Goal: Task Accomplishment & Management: Manage account settings

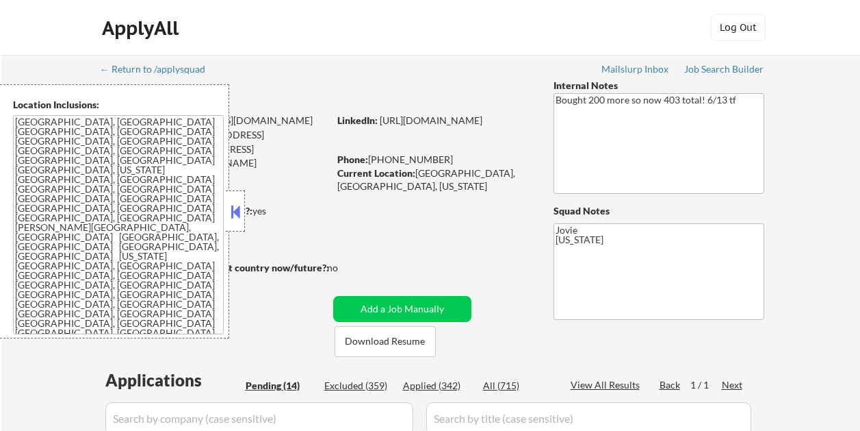
select select ""pending""
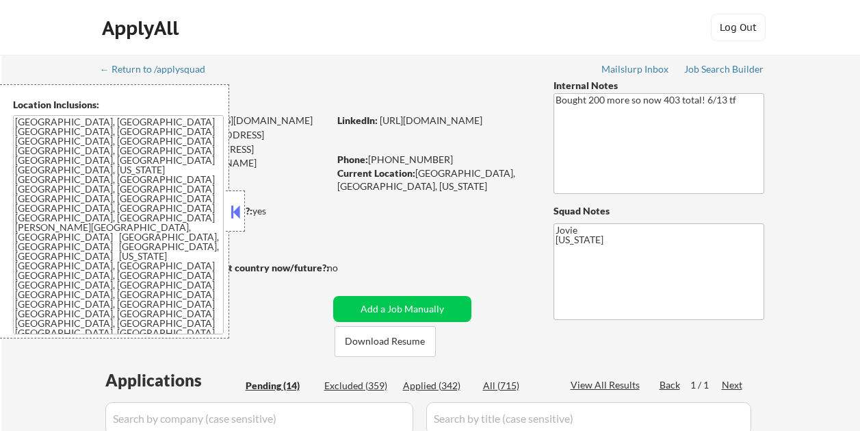
select select ""pending""
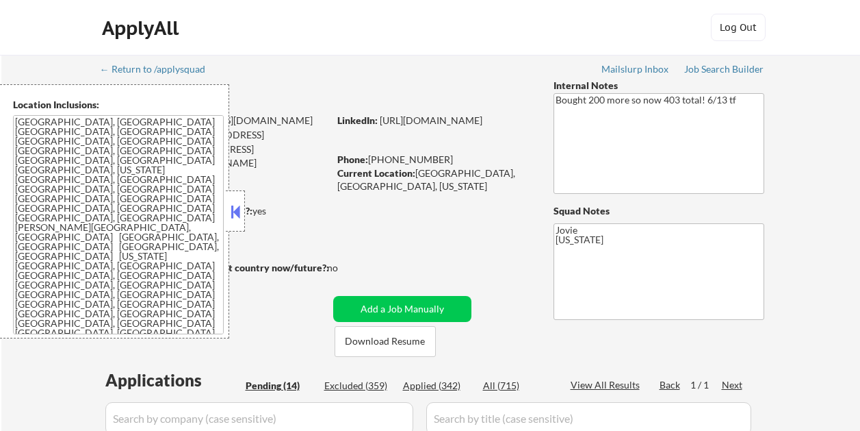
select select ""pending""
click at [234, 212] on button at bounding box center [235, 211] width 15 height 21
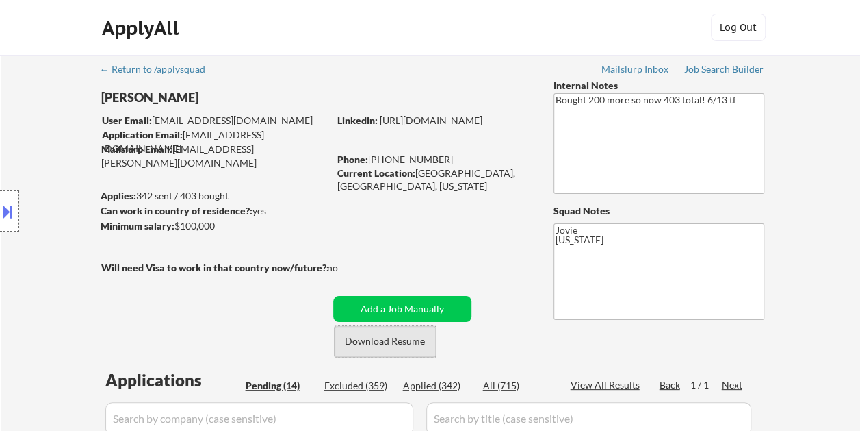
click at [396, 331] on button "Download Resume" at bounding box center [385, 341] width 101 height 31
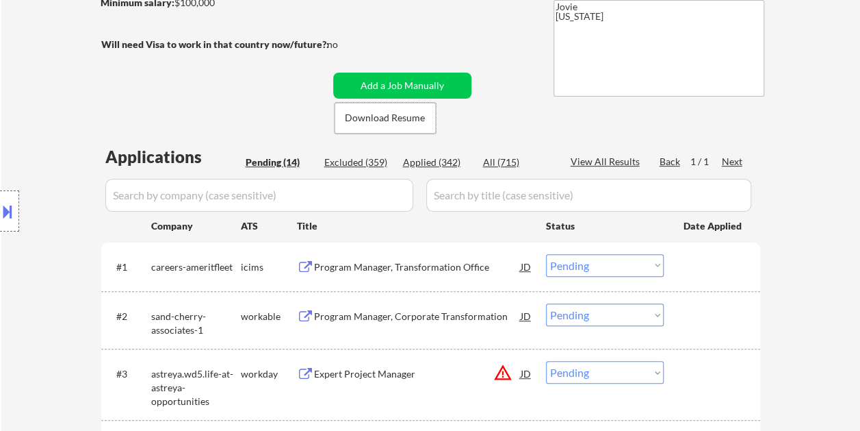
scroll to position [269, 0]
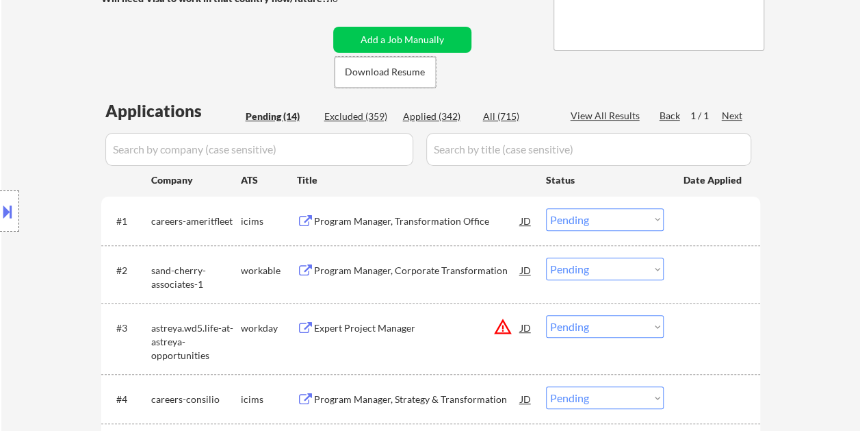
click at [718, 289] on div "#2 sand-cherry-associates-1 workable Program Manager, Corporate Transformation …" at bounding box center [428, 273] width 646 height 45
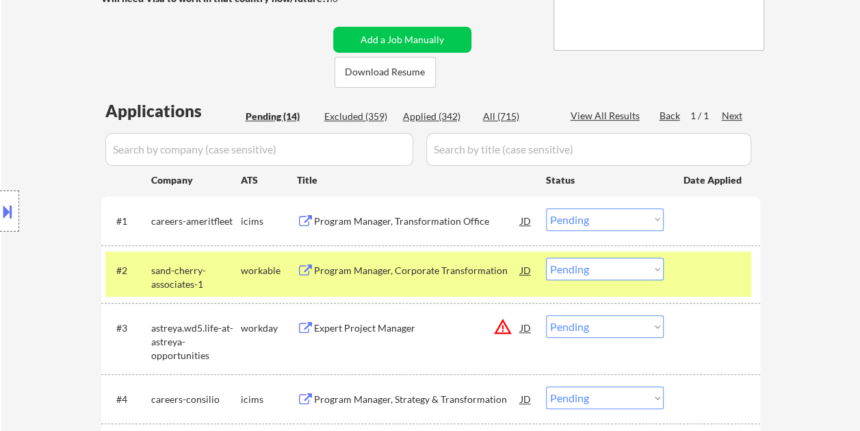
click at [212, 279] on div "Location Inclusions: Richmond, TX Rosenberg, TX Pecan Grove, TX Greatwood, TX S…" at bounding box center [122, 211] width 245 height 254
click at [374, 274] on div "Program Manager, Corporate Transformation" at bounding box center [417, 271] width 207 height 14
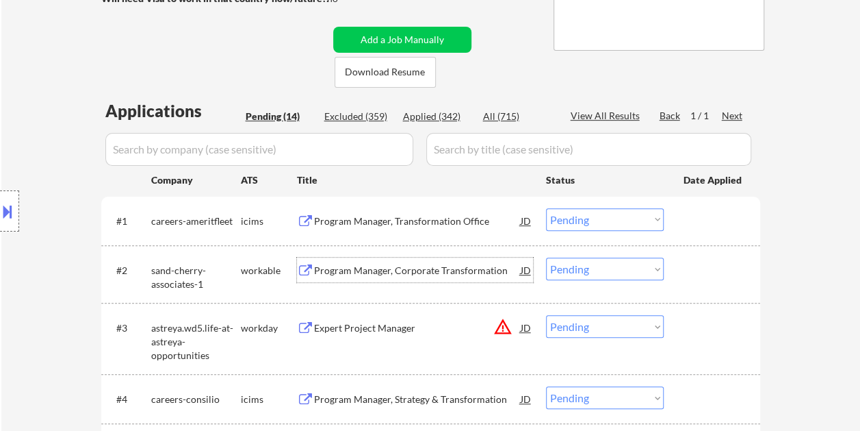
drag, startPoint x: 725, startPoint y: 272, endPoint x: 714, endPoint y: 274, distance: 11.3
click at [723, 272] on div at bounding box center [714, 269] width 60 height 25
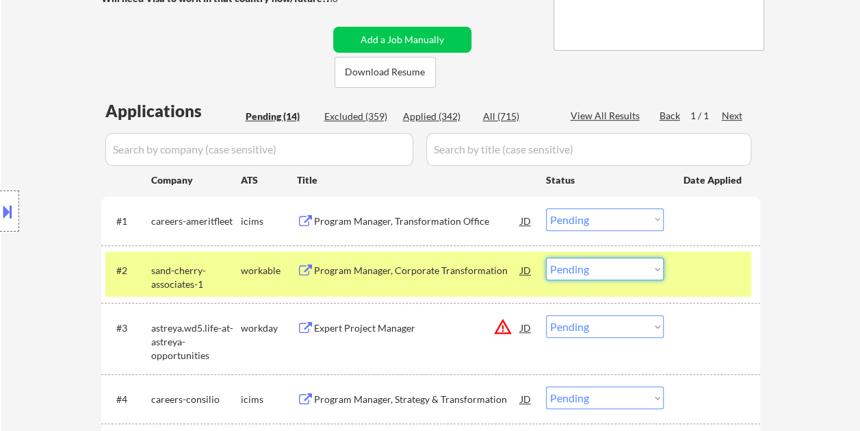
click at [647, 270] on select "Choose an option... Pending Applied Excluded (Questions) Excluded (Expired) Exc…" at bounding box center [605, 268] width 118 height 23
click at [546, 257] on select "Choose an option... Pending Applied Excluded (Questions) Excluded (Expired) Exc…" at bounding box center [605, 268] width 118 height 23
select select ""pending""
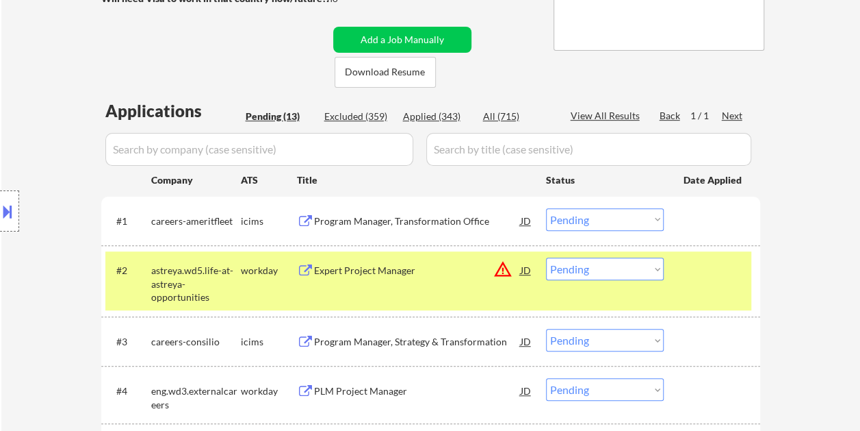
click at [693, 272] on div at bounding box center [714, 269] width 60 height 25
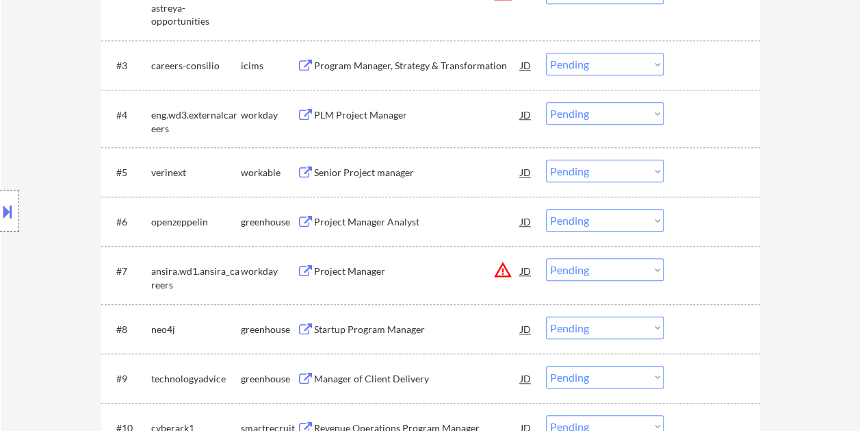
scroll to position [565, 0]
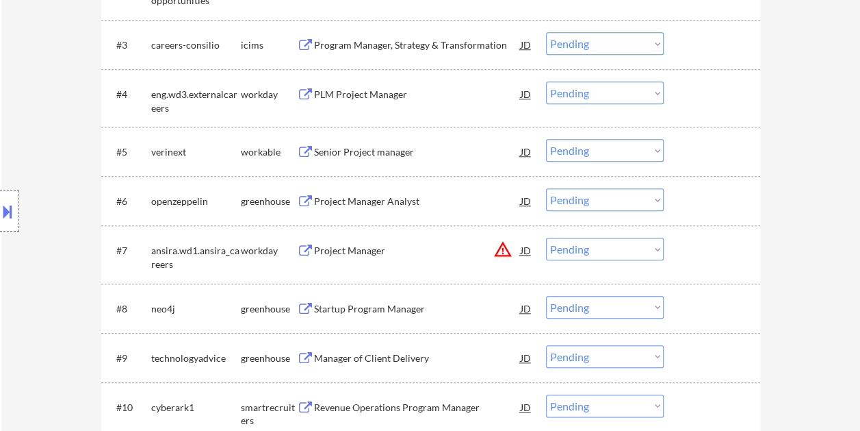
click at [745, 164] on div "#5 verinext workable Senior Project manager JD Choose an option... Pending Appl…" at bounding box center [428, 151] width 646 height 37
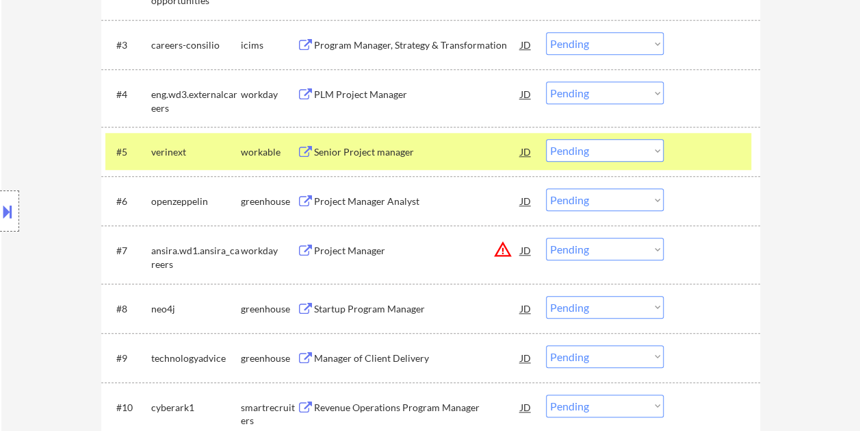
click at [465, 151] on div "Senior Project manager" at bounding box center [417, 152] width 207 height 14
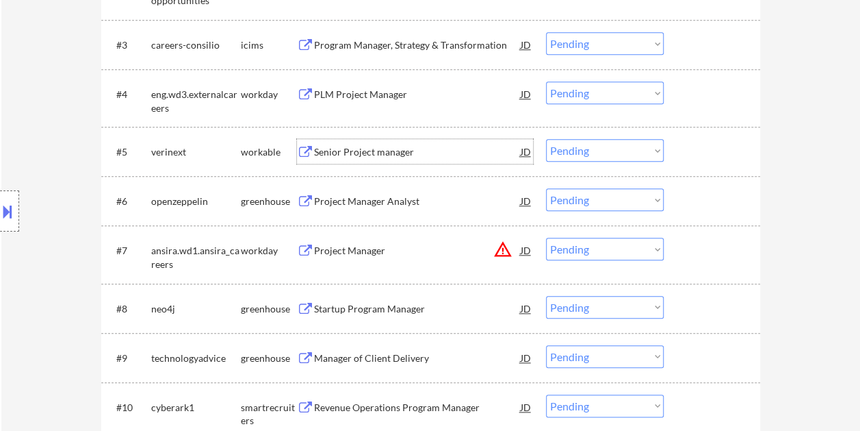
click at [706, 147] on div at bounding box center [714, 151] width 60 height 25
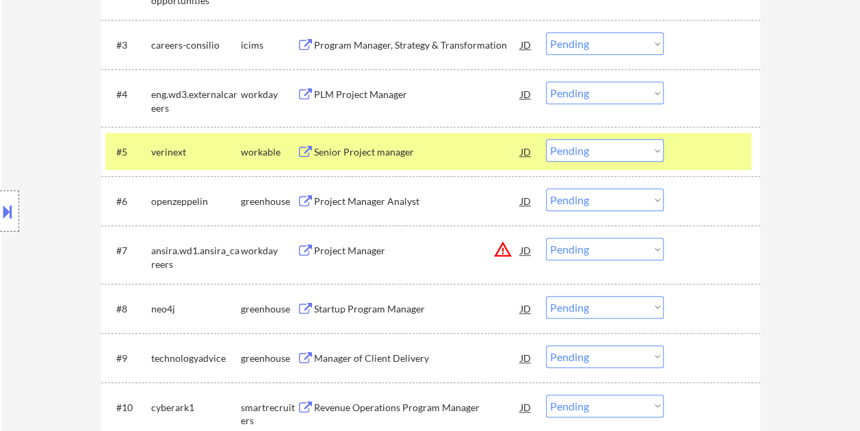
click at [655, 145] on select "Choose an option... Pending Applied Excluded (Questions) Excluded (Expired) Exc…" at bounding box center [605, 150] width 118 height 23
click at [546, 139] on select "Choose an option... Pending Applied Excluded (Questions) Excluded (Expired) Exc…" at bounding box center [605, 150] width 118 height 23
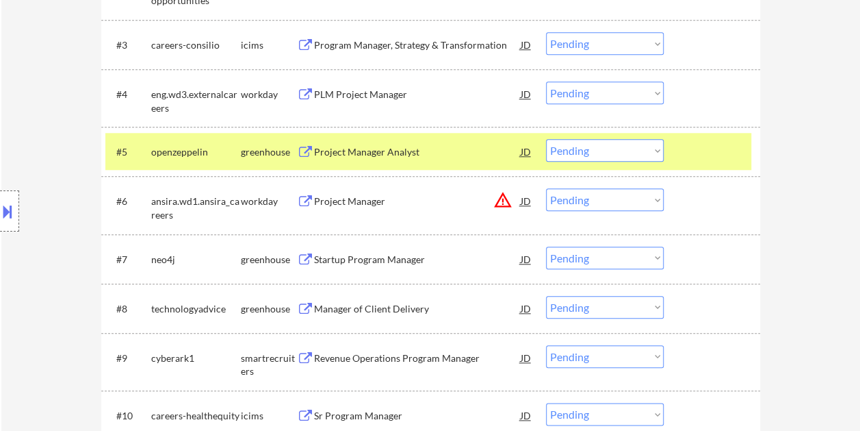
click at [693, 151] on div at bounding box center [714, 151] width 60 height 25
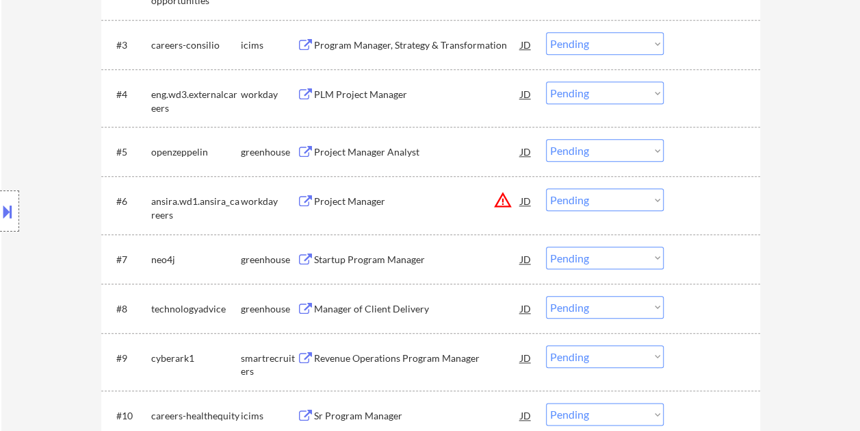
click at [715, 147] on div at bounding box center [714, 151] width 60 height 25
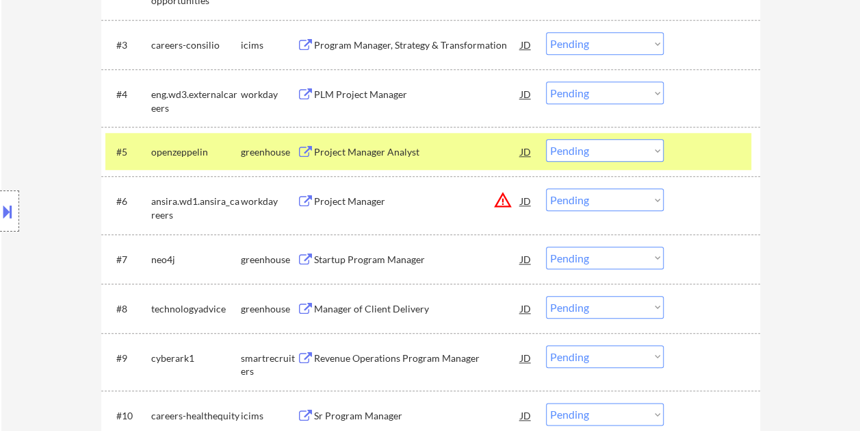
click at [402, 152] on div "Project Manager Analyst" at bounding box center [417, 152] width 207 height 14
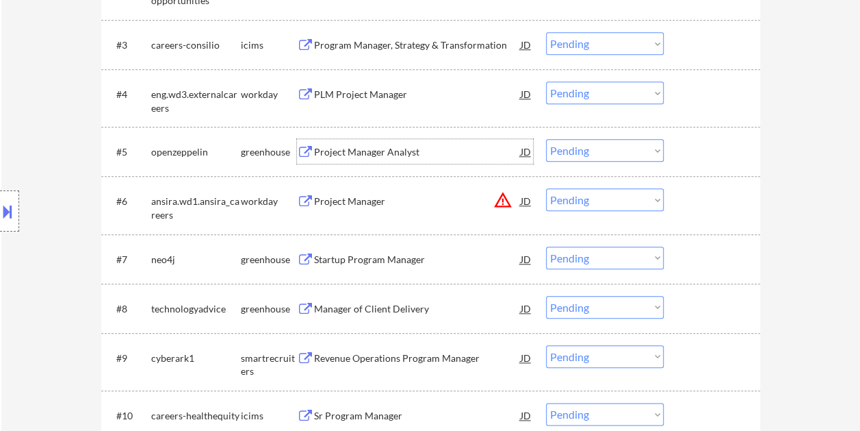
click at [705, 144] on div at bounding box center [714, 151] width 60 height 25
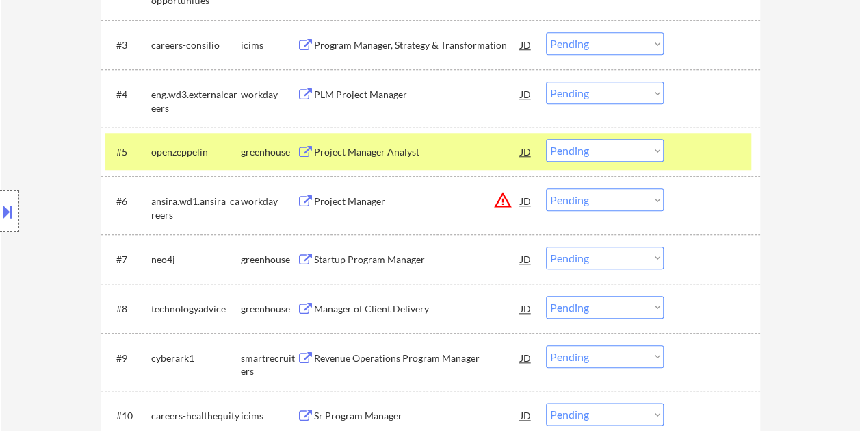
click at [658, 146] on select "Choose an option... Pending Applied Excluded (Questions) Excluded (Expired) Exc…" at bounding box center [605, 150] width 118 height 23
click at [546, 139] on select "Choose an option... Pending Applied Excluded (Questions) Excluded (Expired) Exc…" at bounding box center [605, 150] width 118 height 23
select select ""pending""
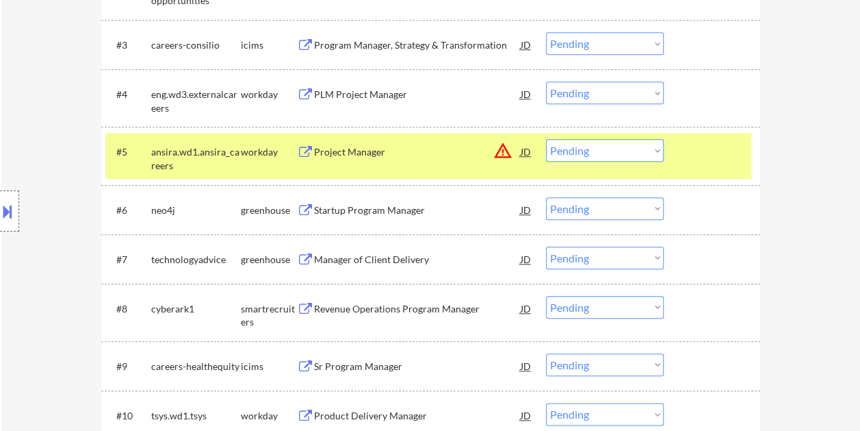
click at [708, 160] on div at bounding box center [714, 151] width 60 height 25
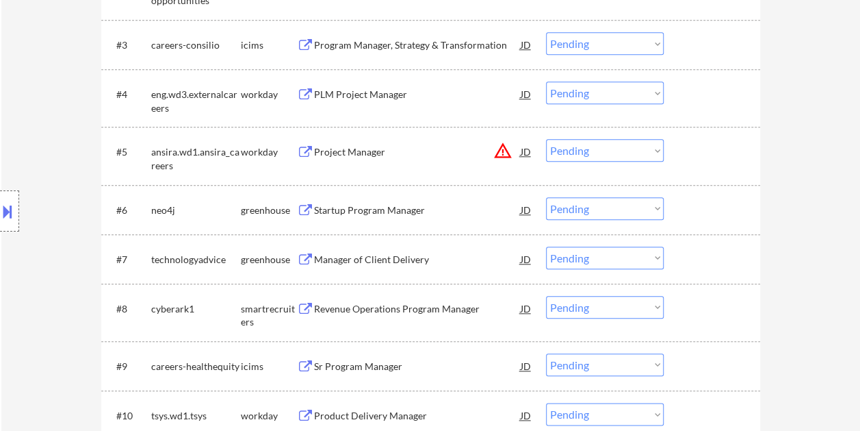
click at [684, 300] on div at bounding box center [714, 308] width 60 height 25
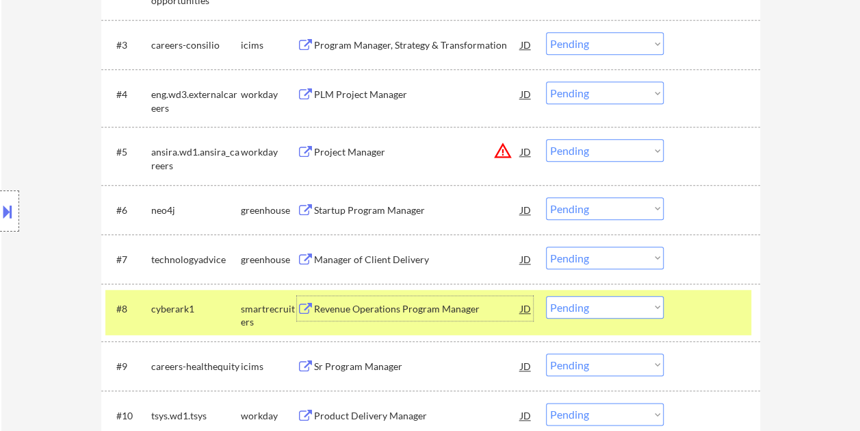
click at [353, 298] on div "Revenue Operations Program Manager" at bounding box center [417, 308] width 207 height 25
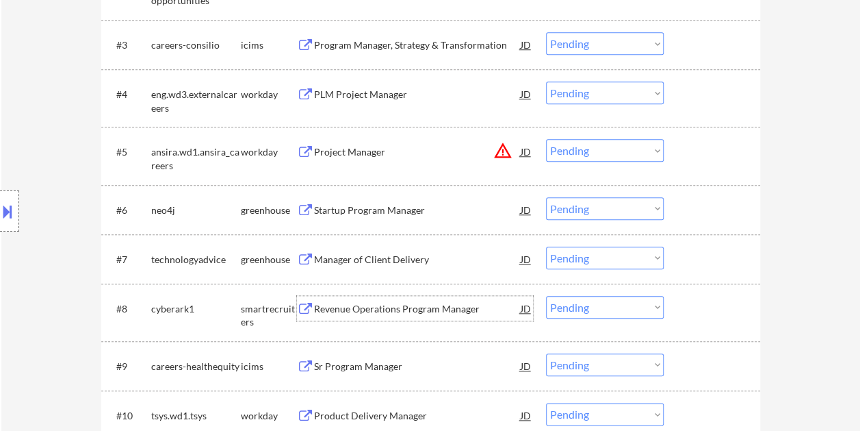
click at [707, 321] on div "#8 cyberark1 smartrecruiters Revenue Operations Program Manager JD warning_ambe…" at bounding box center [428, 312] width 646 height 45
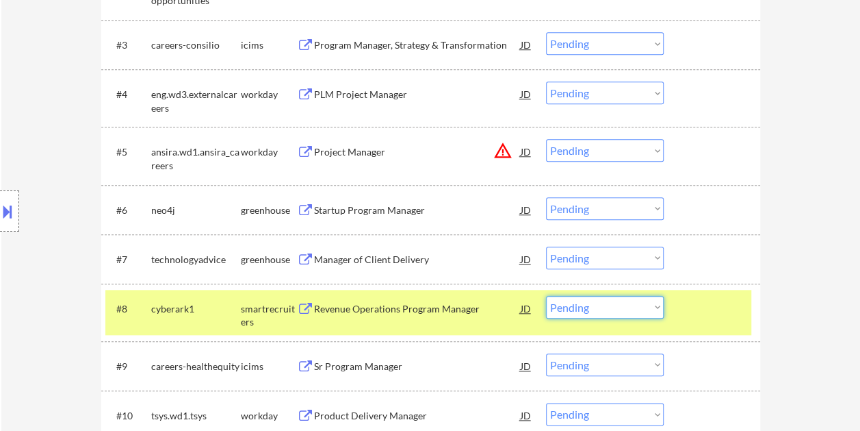
click at [657, 306] on select "Choose an option... Pending Applied Excluded (Questions) Excluded (Expired) Exc…" at bounding box center [605, 307] width 118 height 23
click at [546, 296] on select "Choose an option... Pending Applied Excluded (Questions) Excluded (Expired) Exc…" at bounding box center [605, 307] width 118 height 23
select select ""pending""
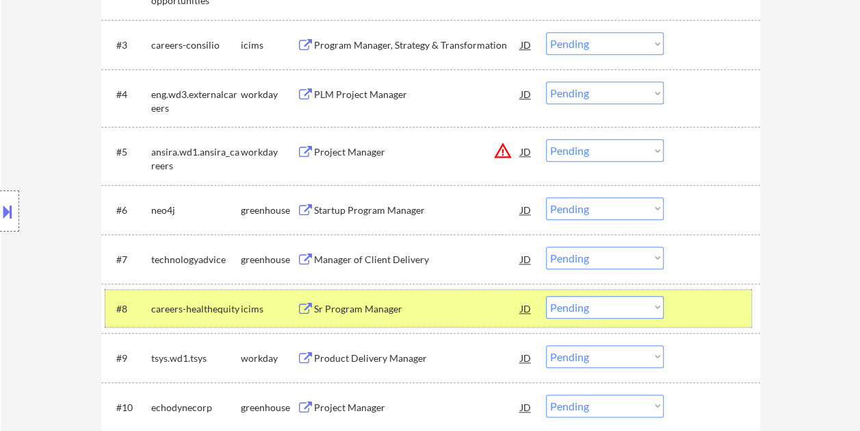
click at [705, 313] on div at bounding box center [714, 308] width 60 height 25
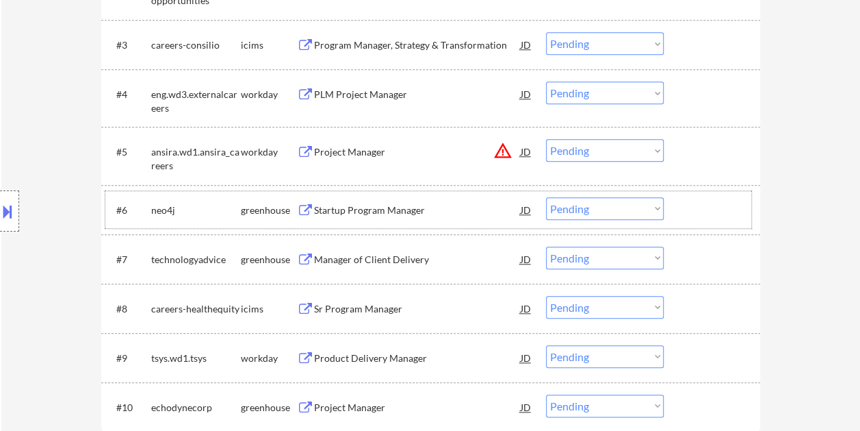
click at [698, 202] on div at bounding box center [714, 209] width 60 height 25
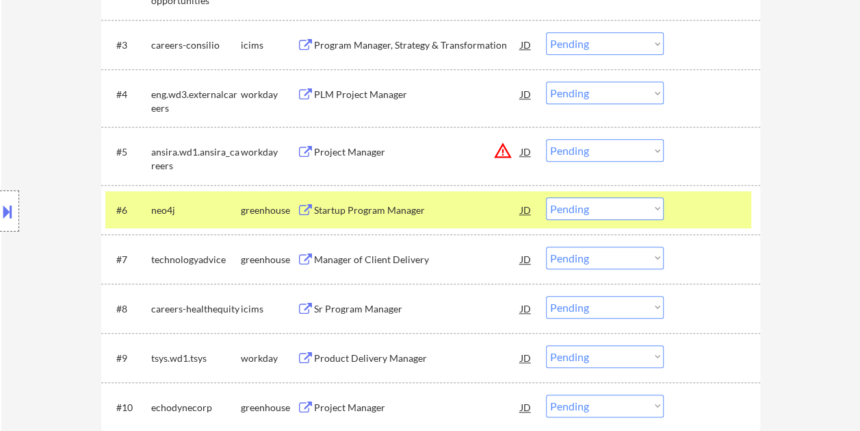
click at [415, 209] on div "Startup Program Manager" at bounding box center [417, 210] width 207 height 14
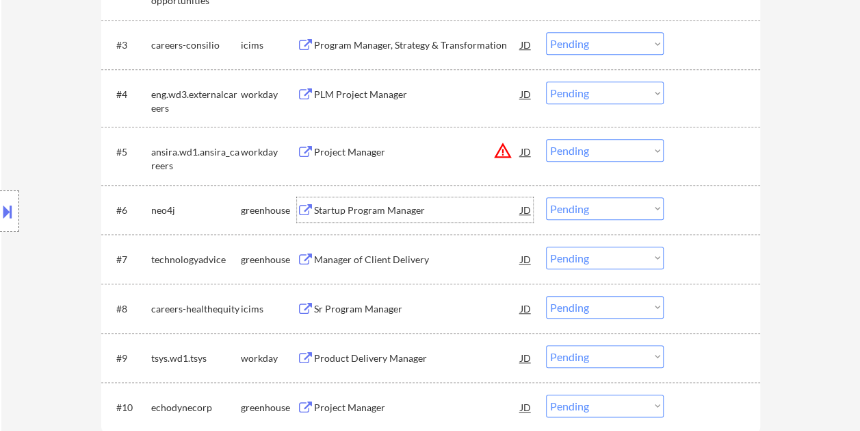
click at [682, 197] on div "#6 neo4j greenhouse Startup Program Manager JD warning_amber Choose an option..…" at bounding box center [428, 209] width 646 height 37
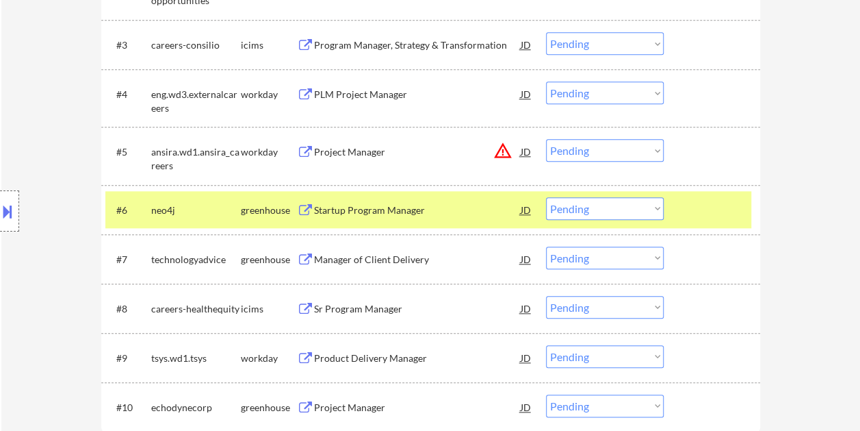
click at [478, 211] on div "Startup Program Manager" at bounding box center [417, 210] width 207 height 14
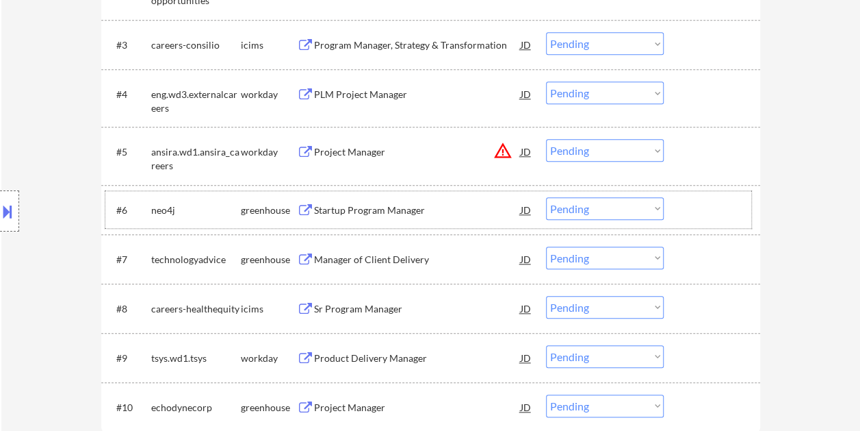
click at [717, 200] on div at bounding box center [714, 209] width 60 height 25
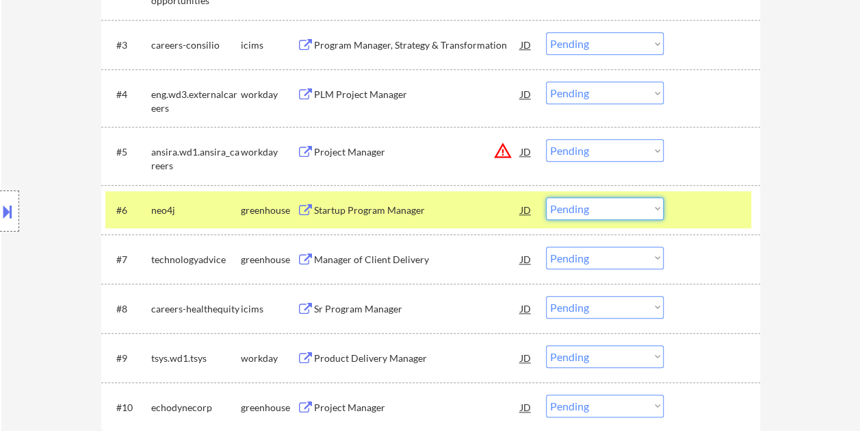
click at [658, 206] on select "Choose an option... Pending Applied Excluded (Questions) Excluded (Expired) Exc…" at bounding box center [605, 208] width 118 height 23
click at [546, 197] on select "Choose an option... Pending Applied Excluded (Questions) Excluded (Expired) Exc…" at bounding box center [605, 208] width 118 height 23
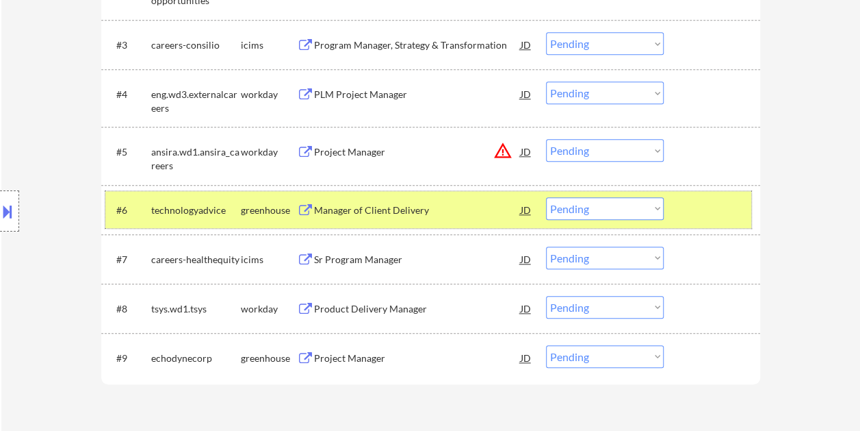
click at [741, 205] on div at bounding box center [714, 209] width 60 height 25
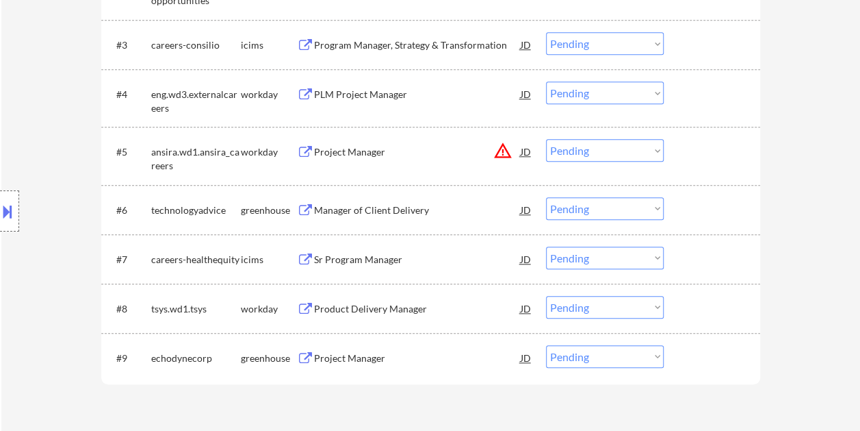
click at [719, 207] on div at bounding box center [714, 209] width 60 height 25
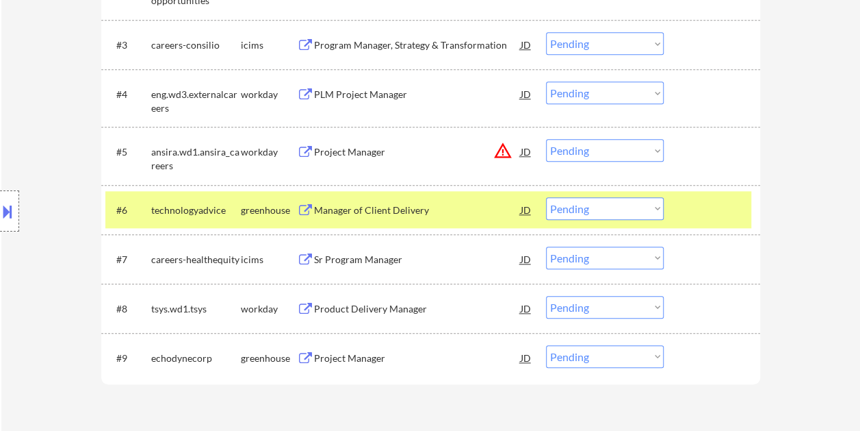
click at [396, 204] on div "Manager of Client Delivery" at bounding box center [417, 210] width 207 height 14
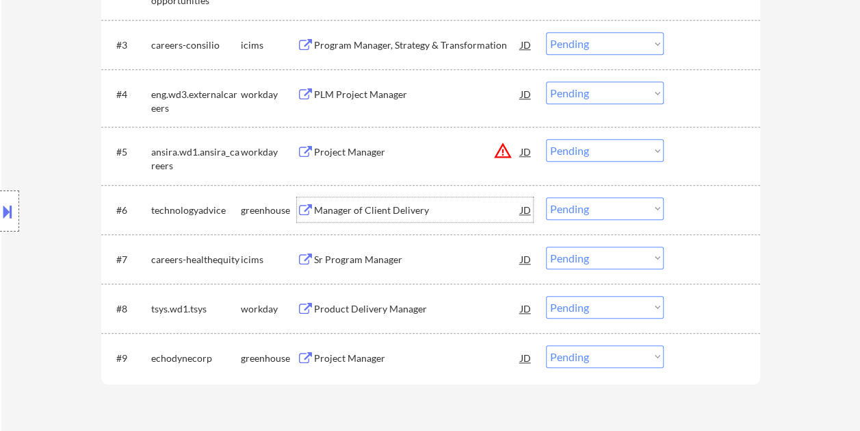
drag, startPoint x: 706, startPoint y: 193, endPoint x: 676, endPoint y: 205, distance: 32.5
click at [693, 198] on div "#6 technologyadvice greenhouse Manager of Client Delivery JD warning_amber Choo…" at bounding box center [428, 209] width 646 height 37
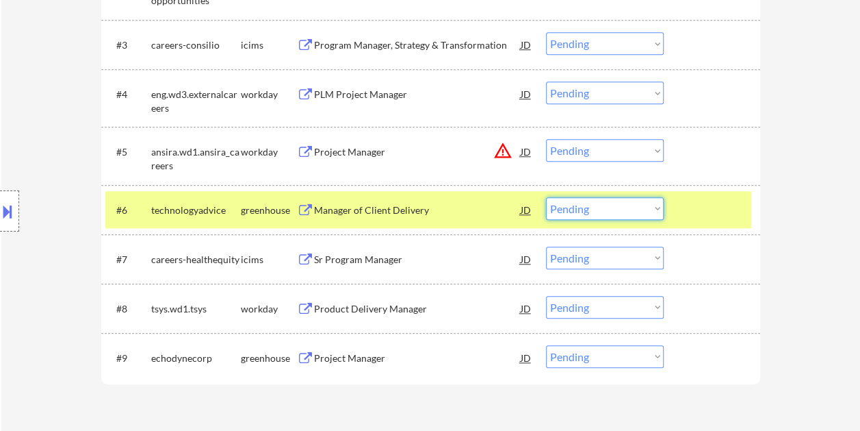
click at [648, 214] on select "Choose an option... Pending Applied Excluded (Questions) Excluded (Expired) Exc…" at bounding box center [605, 208] width 118 height 23
click at [546, 197] on select "Choose an option... Pending Applied Excluded (Questions) Excluded (Expired) Exc…" at bounding box center [605, 208] width 118 height 23
select select ""pending""
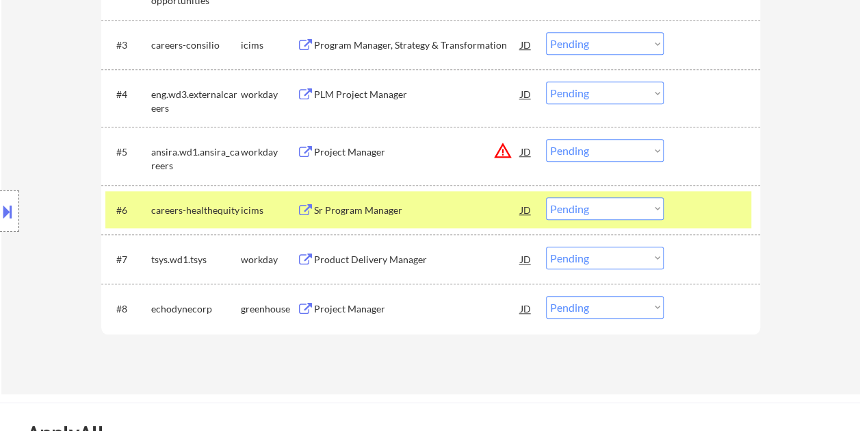
click at [689, 207] on div at bounding box center [714, 209] width 60 height 25
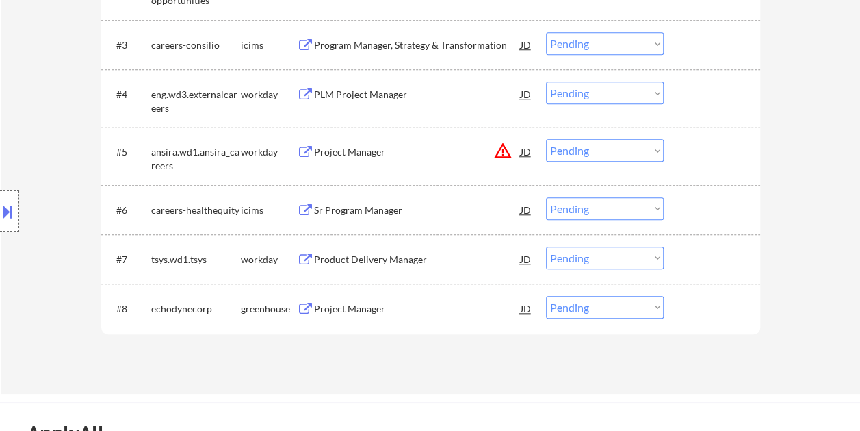
click at [721, 311] on div at bounding box center [714, 308] width 60 height 25
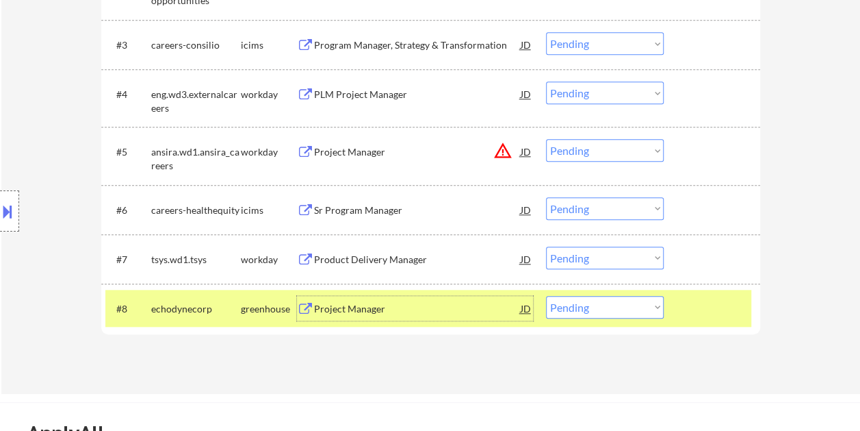
click at [433, 307] on div "Project Manager" at bounding box center [417, 309] width 207 height 14
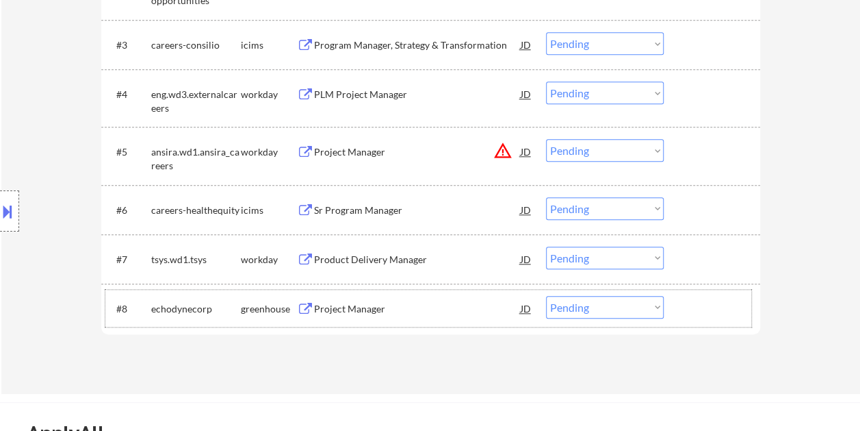
click at [686, 301] on div at bounding box center [714, 308] width 60 height 25
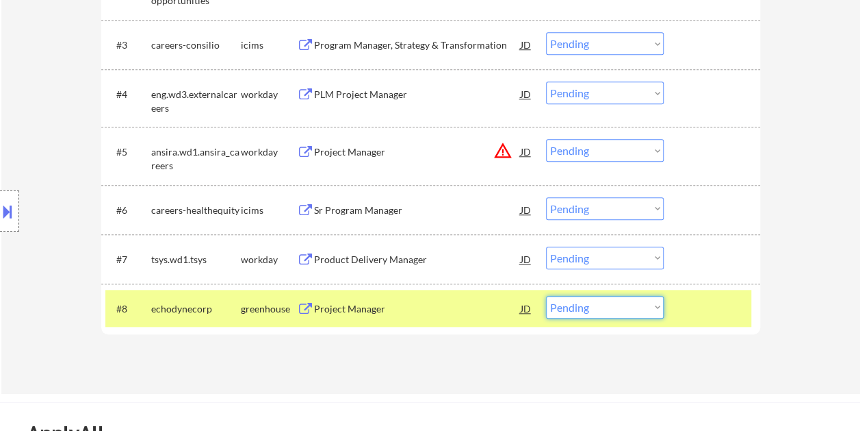
click at [647, 303] on select "Choose an option... Pending Applied Excluded (Questions) Excluded (Expired) Exc…" at bounding box center [605, 307] width 118 height 23
select select ""excluded""
click at [546, 296] on select "Choose an option... Pending Applied Excluded (Questions) Excluded (Expired) Exc…" at bounding box center [605, 307] width 118 height 23
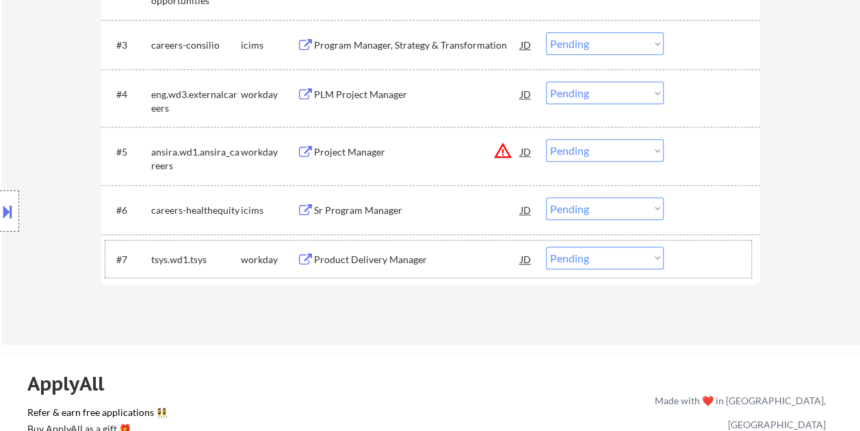
click at [682, 255] on div "#7 tsys.wd1.tsys workday Product Delivery Manager JD warning_amber Choose an op…" at bounding box center [428, 258] width 646 height 37
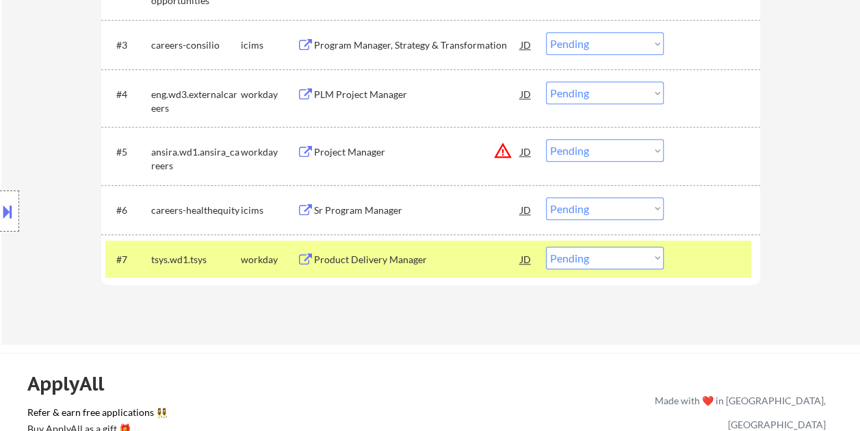
click at [350, 266] on div "Product Delivery Manager" at bounding box center [417, 258] width 207 height 25
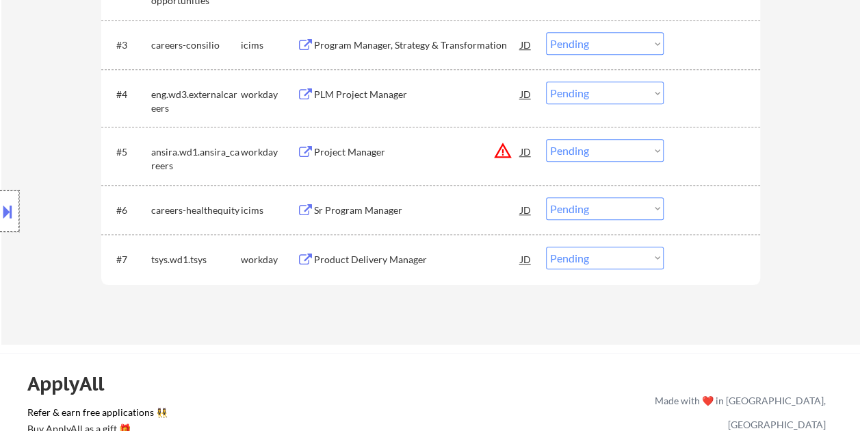
click at [15, 211] on div at bounding box center [9, 210] width 19 height 41
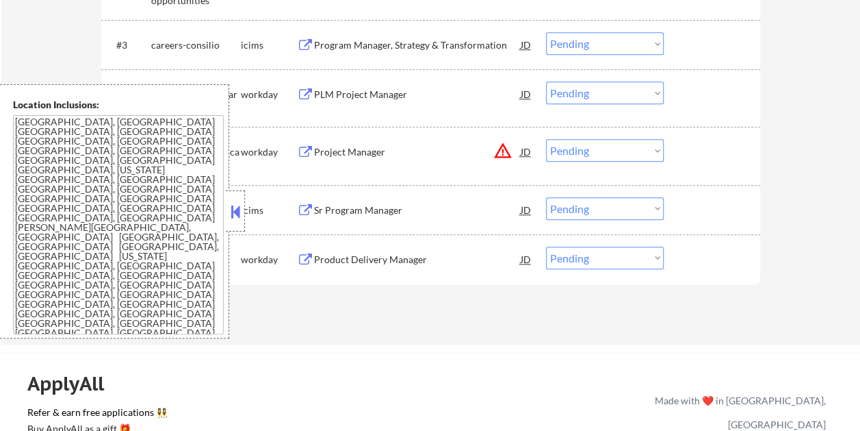
click at [230, 216] on button at bounding box center [235, 211] width 15 height 21
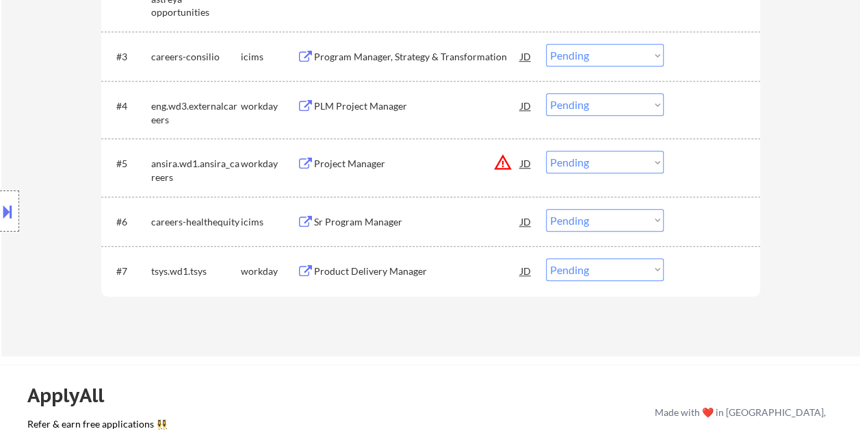
scroll to position [556, 0]
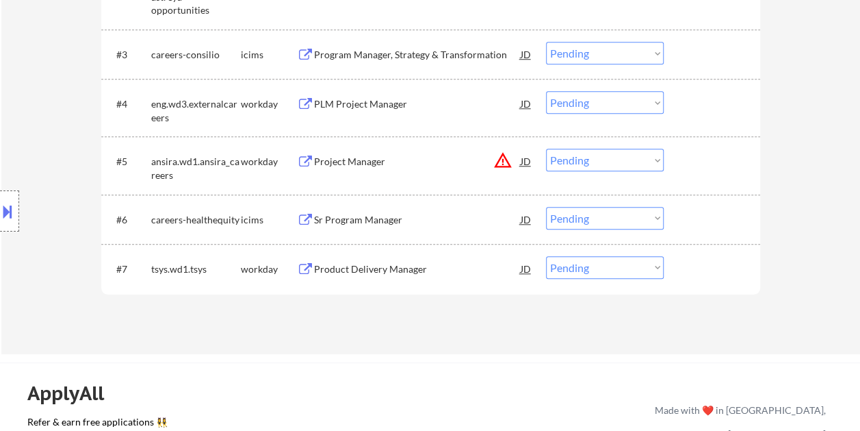
click at [374, 270] on div "Product Delivery Manager" at bounding box center [417, 269] width 207 height 14
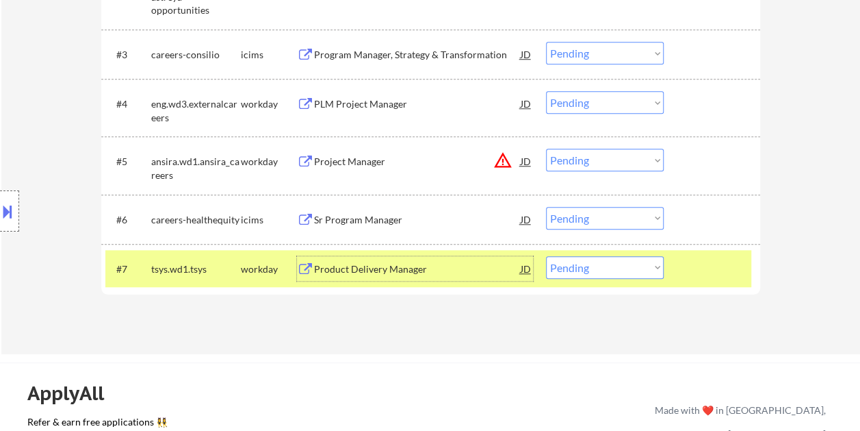
click at [654, 263] on select "Choose an option... Pending Applied Excluded (Questions) Excluded (Expired) Exc…" at bounding box center [605, 267] width 118 height 23
select select ""applied""
click at [546, 256] on select "Choose an option... Pending Applied Excluded (Questions) Excluded (Expired) Exc…" at bounding box center [605, 267] width 118 height 23
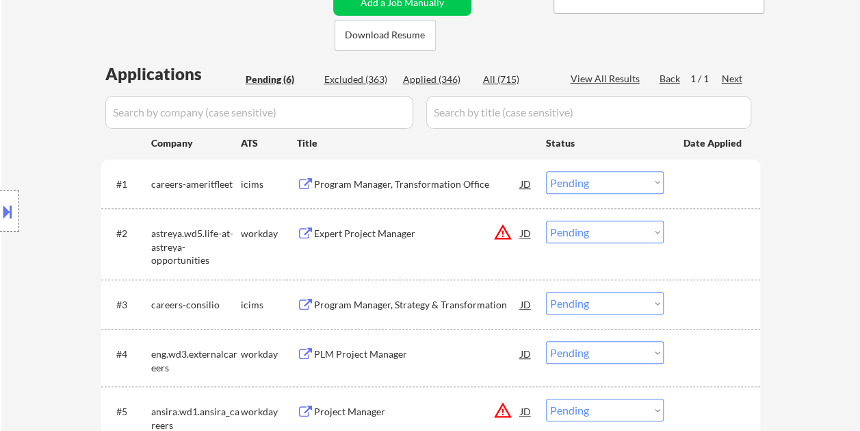
scroll to position [315, 0]
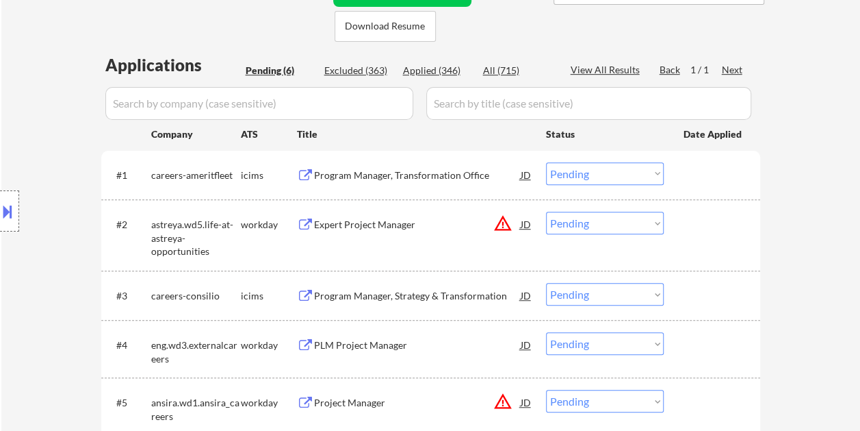
click at [691, 239] on div "#2 astreya.wd5.life-at-astreya-opportunities workday Expert Project Manager JD …" at bounding box center [428, 234] width 646 height 59
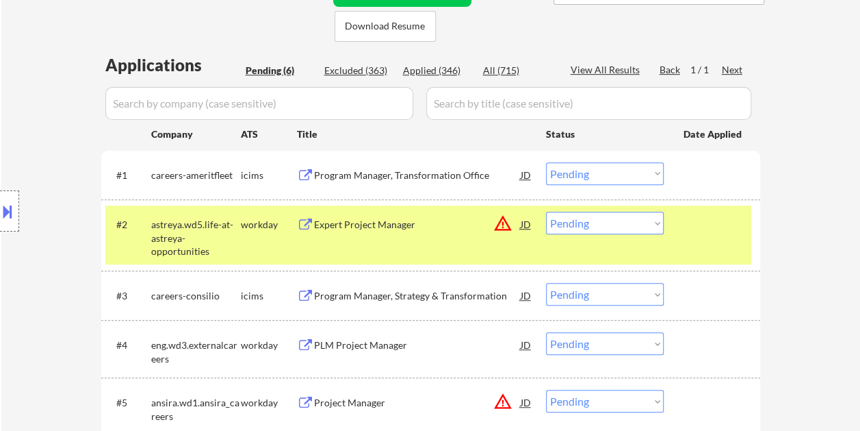
click at [350, 228] on div "Expert Project Manager" at bounding box center [417, 225] width 207 height 14
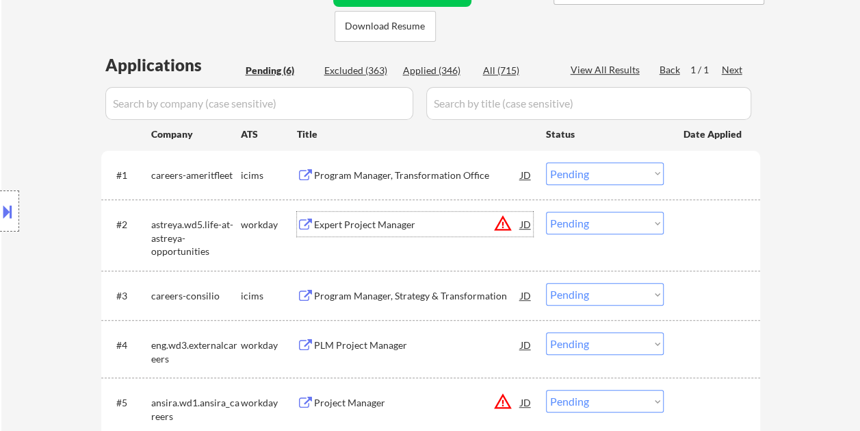
click at [701, 224] on div at bounding box center [714, 223] width 60 height 25
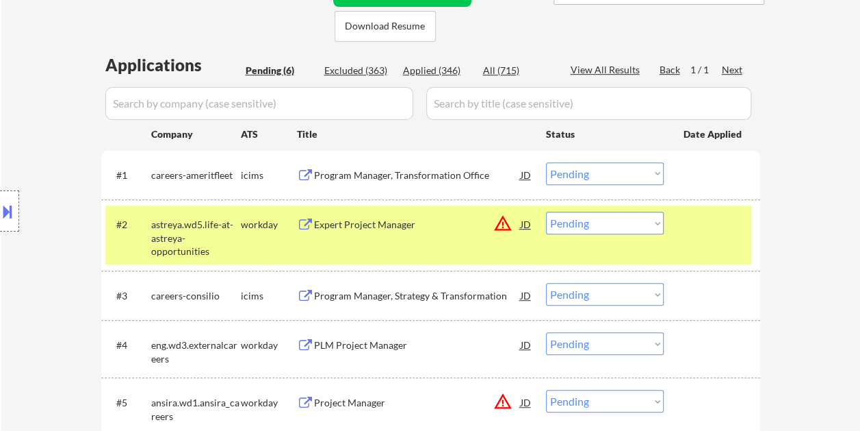
click at [627, 224] on select "Choose an option... Pending Applied Excluded (Questions) Excluded (Expired) Exc…" at bounding box center [605, 222] width 118 height 23
click at [546, 211] on select "Choose an option... Pending Applied Excluded (Questions) Excluded (Expired) Exc…" at bounding box center [605, 222] width 118 height 23
select select ""pending""
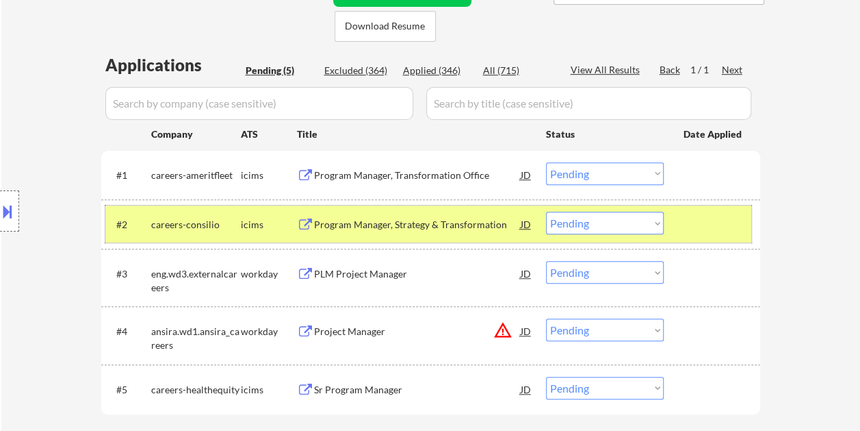
click at [708, 224] on div at bounding box center [714, 223] width 60 height 25
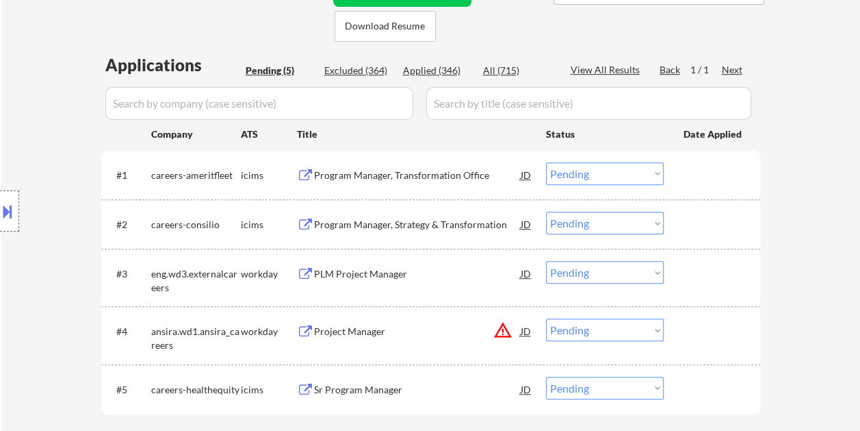
click at [704, 281] on div at bounding box center [714, 273] width 60 height 25
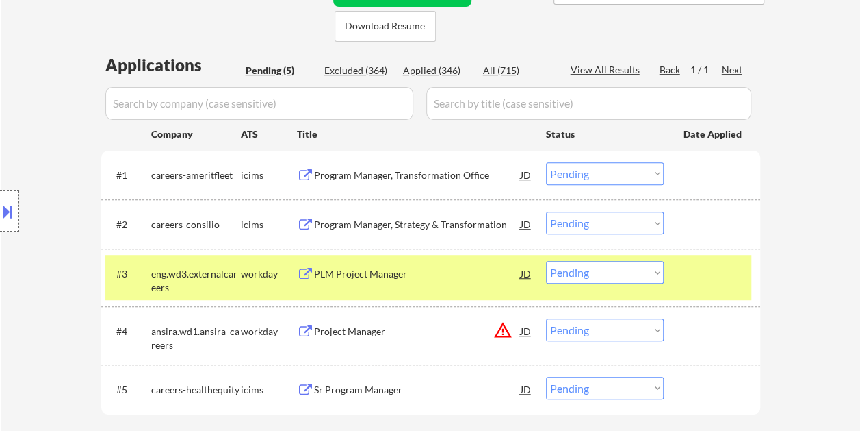
click at [712, 276] on div at bounding box center [714, 273] width 60 height 25
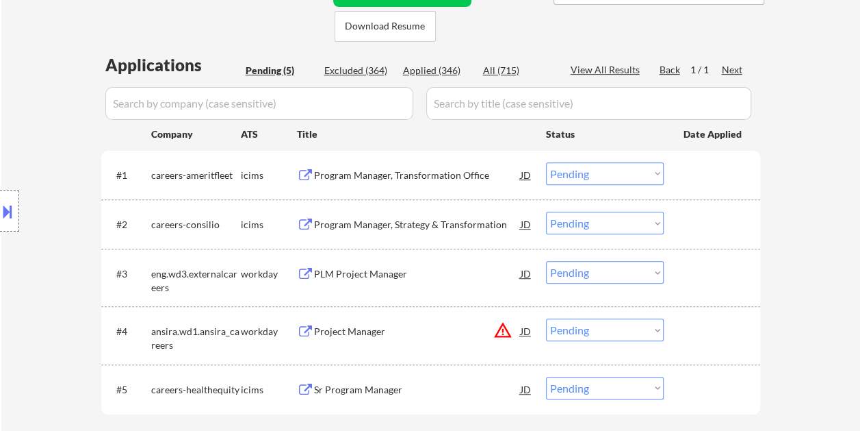
click at [710, 275] on div at bounding box center [714, 273] width 60 height 25
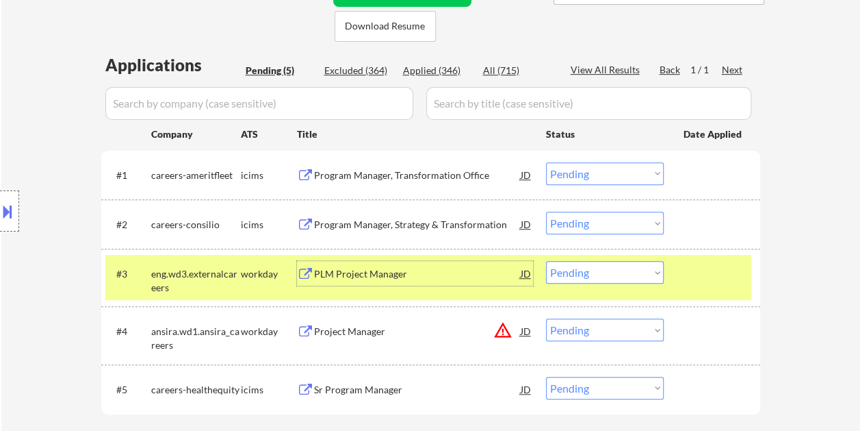
click at [392, 268] on div "PLM Project Manager" at bounding box center [417, 274] width 207 height 14
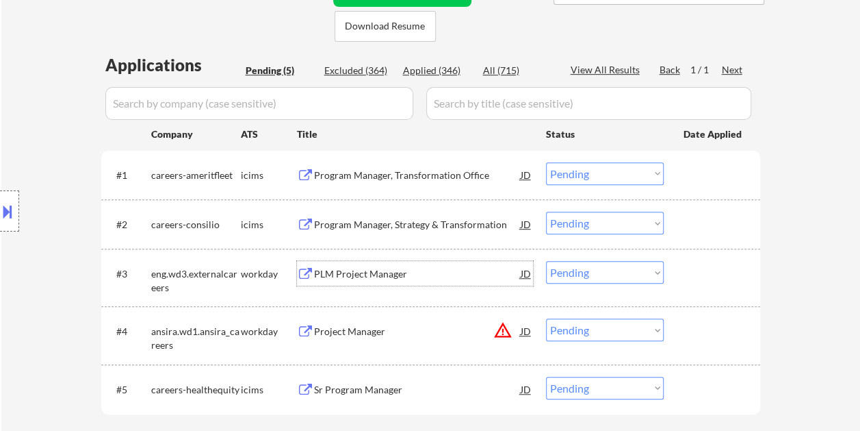
click at [697, 267] on div at bounding box center [714, 273] width 60 height 25
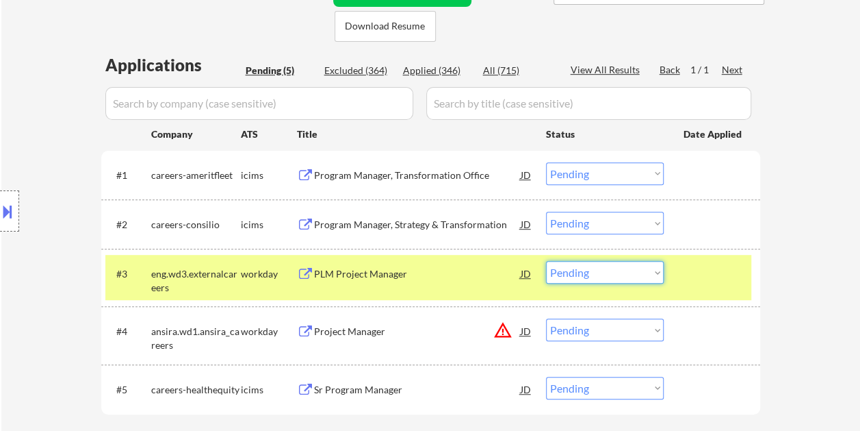
click at [629, 279] on select "Choose an option... Pending Applied Excluded (Questions) Excluded (Expired) Exc…" at bounding box center [605, 272] width 118 height 23
click at [546, 261] on select "Choose an option... Pending Applied Excluded (Questions) Excluded (Expired) Exc…" at bounding box center [605, 272] width 118 height 23
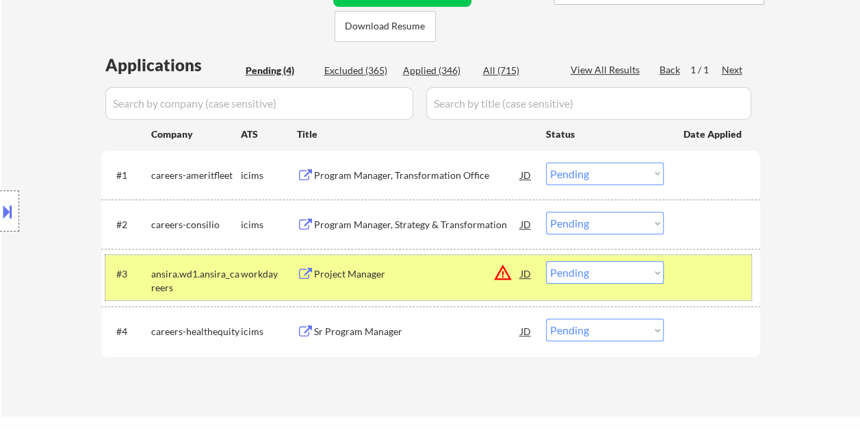
click at [701, 265] on div at bounding box center [714, 273] width 60 height 25
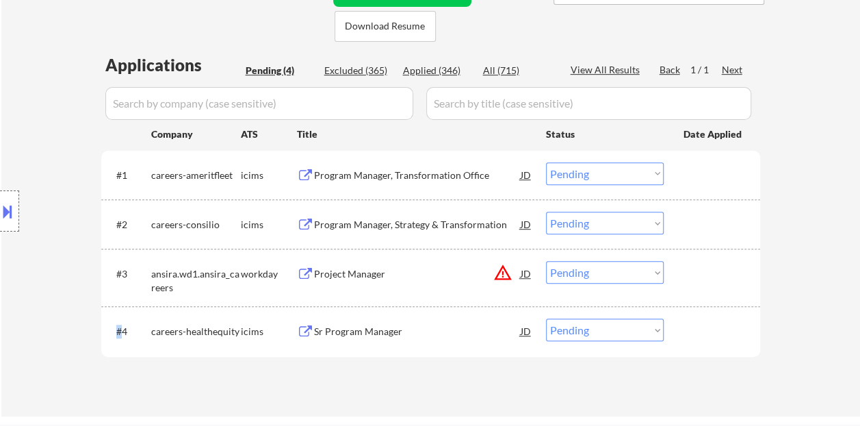
click at [702, 265] on div at bounding box center [714, 273] width 60 height 25
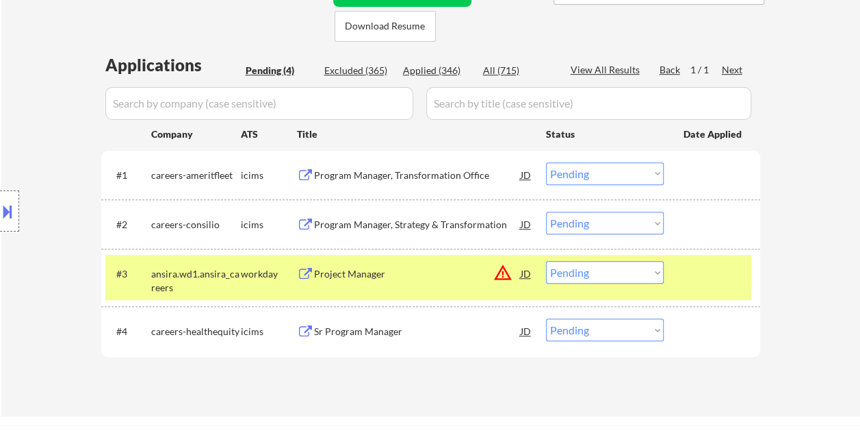
click at [357, 273] on div "Project Manager" at bounding box center [417, 274] width 207 height 14
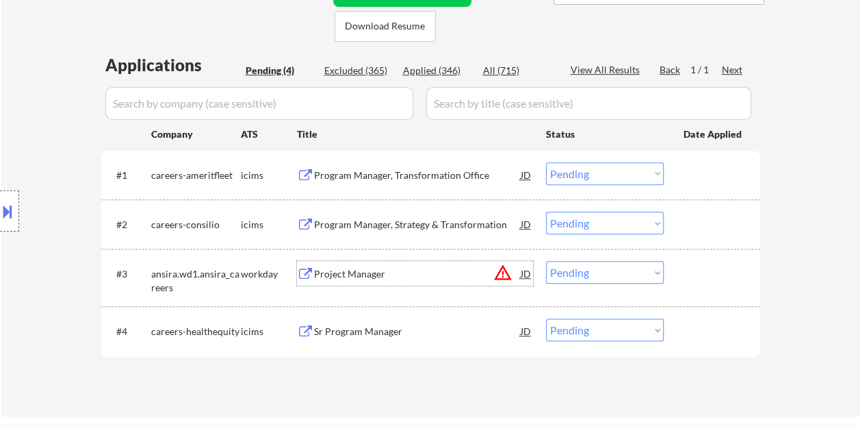
click at [721, 274] on div at bounding box center [714, 273] width 60 height 25
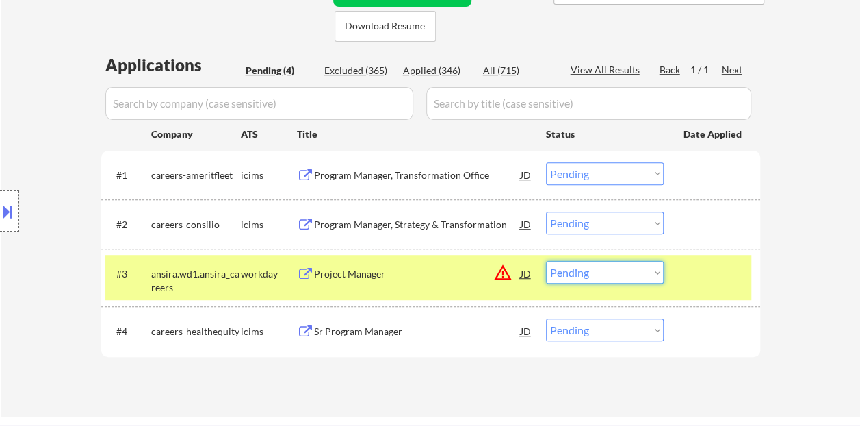
click at [653, 267] on select "Choose an option... Pending Applied Excluded (Questions) Excluded (Expired) Exc…" at bounding box center [605, 272] width 118 height 23
click at [546, 261] on select "Choose an option... Pending Applied Excluded (Questions) Excluded (Expired) Exc…" at bounding box center [605, 272] width 118 height 23
select select ""pending""
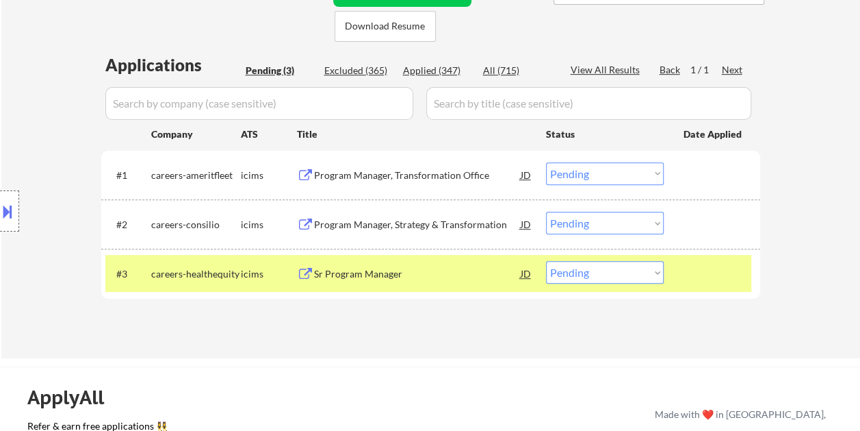
click at [725, 284] on div at bounding box center [714, 273] width 60 height 25
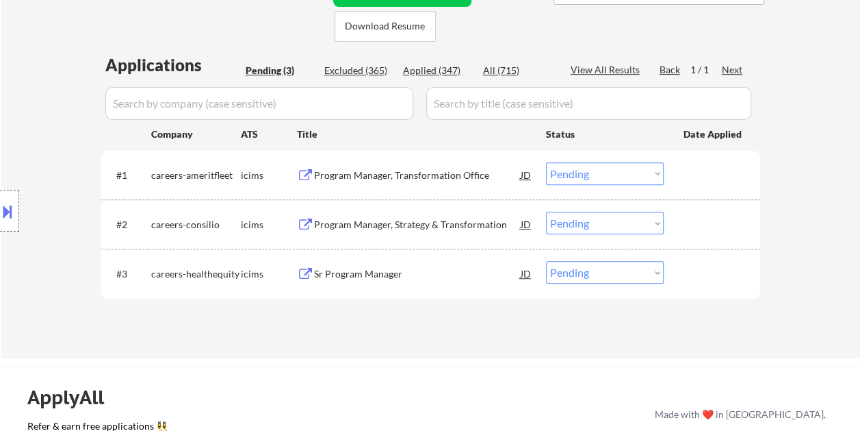
click at [691, 162] on div at bounding box center [714, 174] width 60 height 25
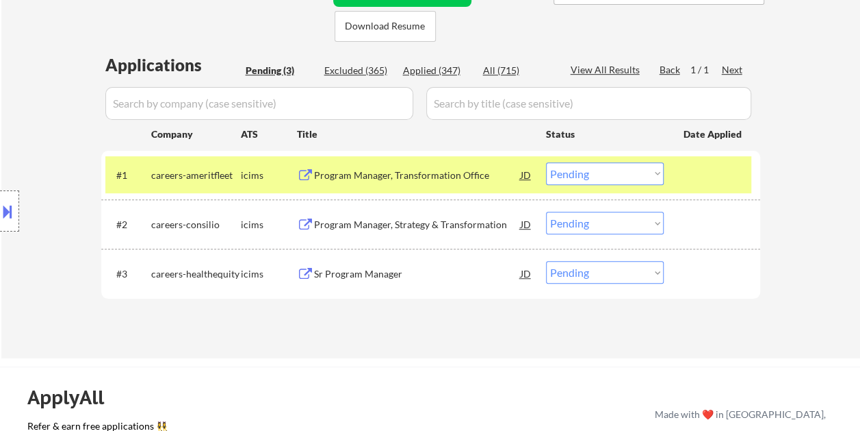
click at [480, 177] on div "Program Manager, Transformation Office" at bounding box center [417, 175] width 207 height 14
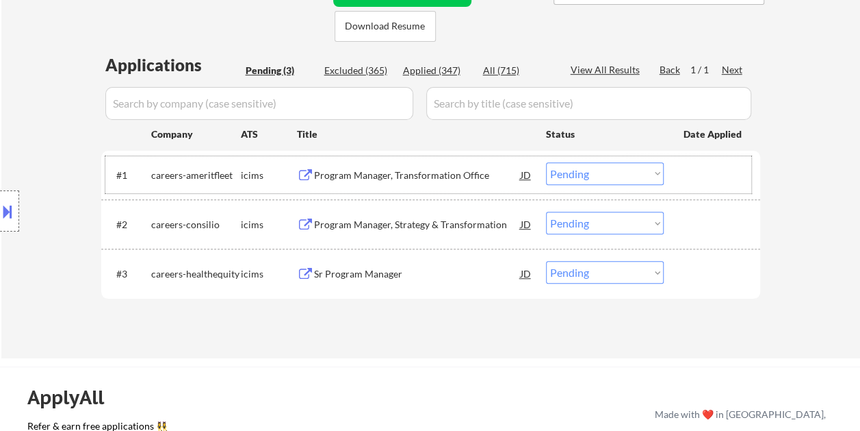
drag, startPoint x: 708, startPoint y: 190, endPoint x: 615, endPoint y: 174, distance: 95.2
click at [708, 190] on div "#1 careers-ameritfleet icims Program Manager, Transformation Office JD Choose a…" at bounding box center [428, 174] width 646 height 37
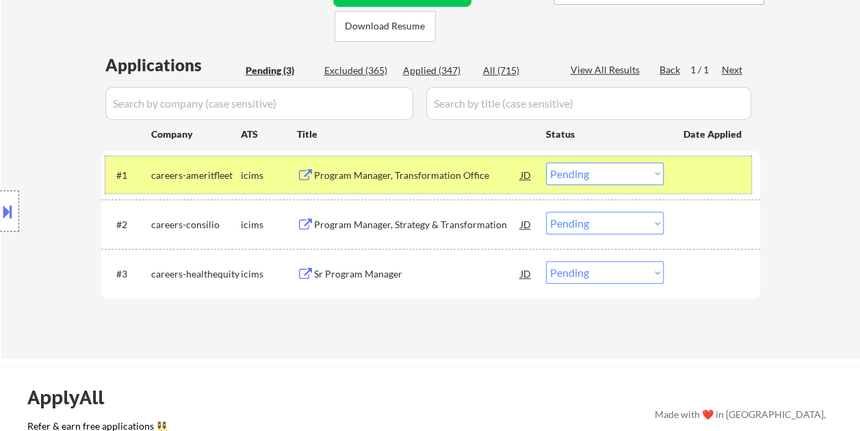
click at [726, 167] on div at bounding box center [714, 174] width 60 height 25
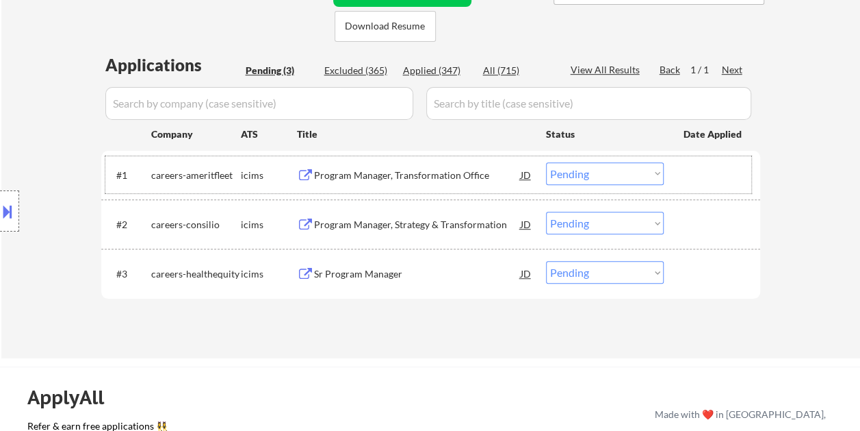
click at [686, 216] on div at bounding box center [714, 223] width 60 height 25
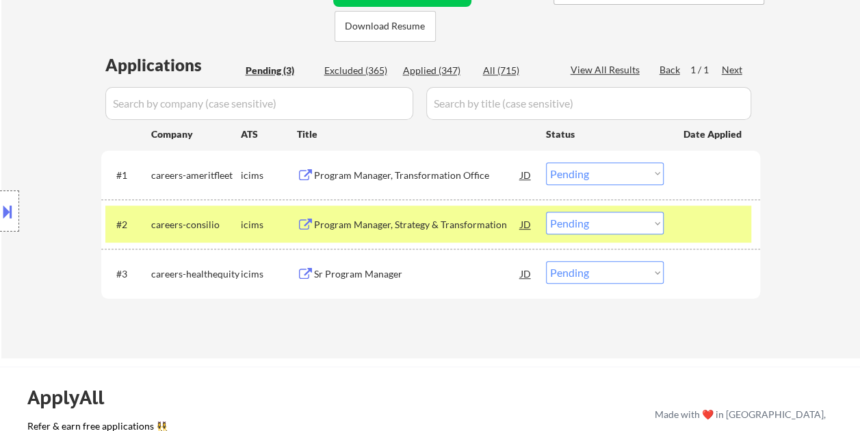
click at [476, 218] on div "Program Manager, Strategy & Transformation" at bounding box center [417, 225] width 207 height 14
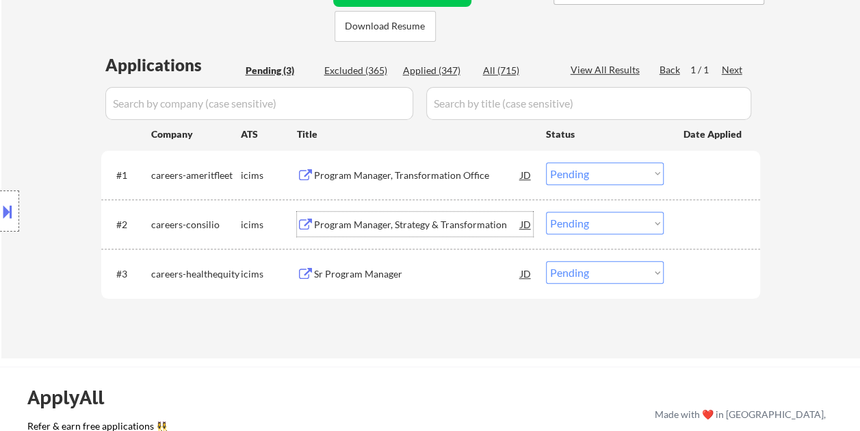
click at [706, 223] on div at bounding box center [714, 223] width 60 height 25
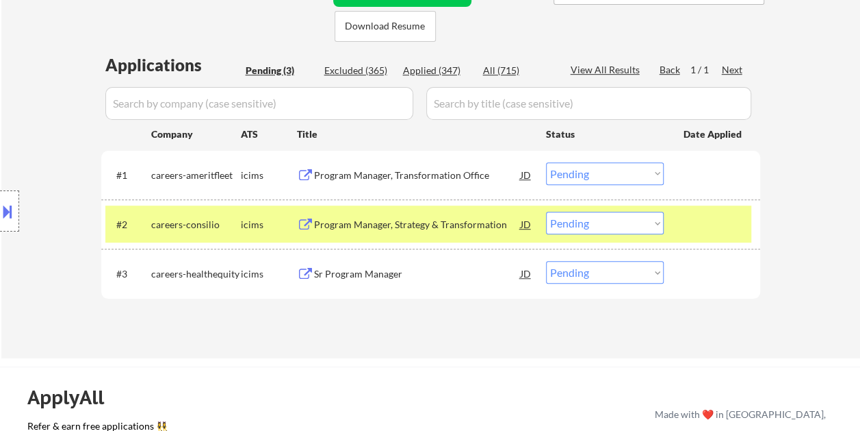
click at [657, 220] on select "Choose an option... Pending Applied Excluded (Questions) Excluded (Expired) Exc…" at bounding box center [605, 222] width 118 height 23
click at [546, 211] on select "Choose an option... Pending Applied Excluded (Questions) Excluded (Expired) Exc…" at bounding box center [605, 222] width 118 height 23
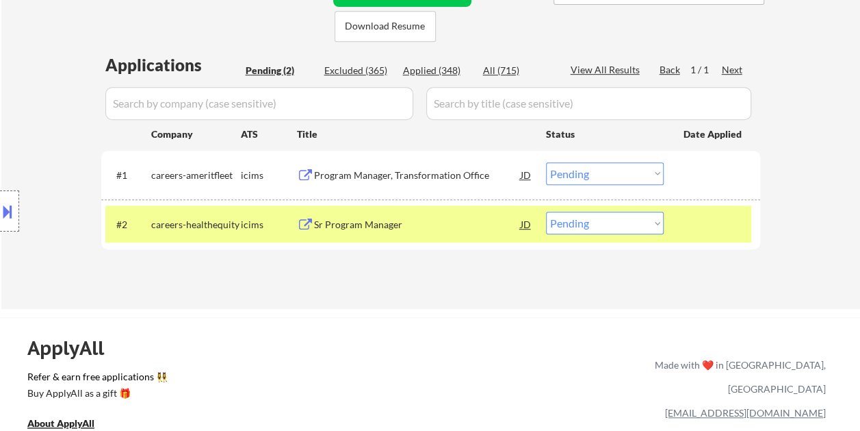
click at [706, 227] on div at bounding box center [714, 223] width 60 height 25
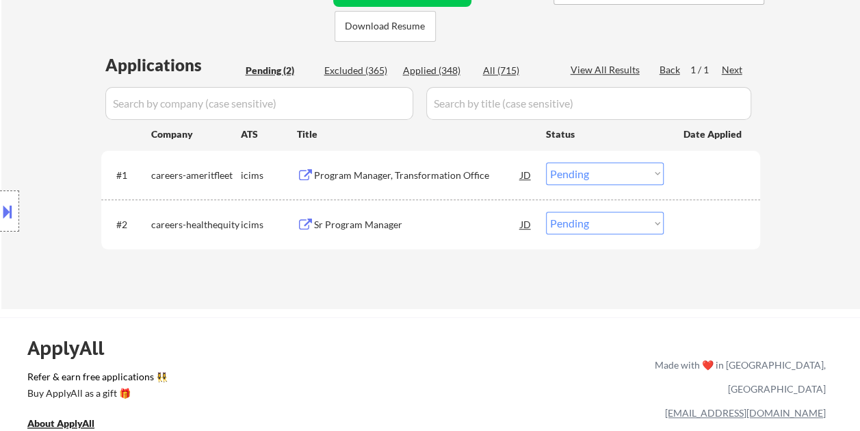
click at [708, 224] on div at bounding box center [714, 223] width 60 height 25
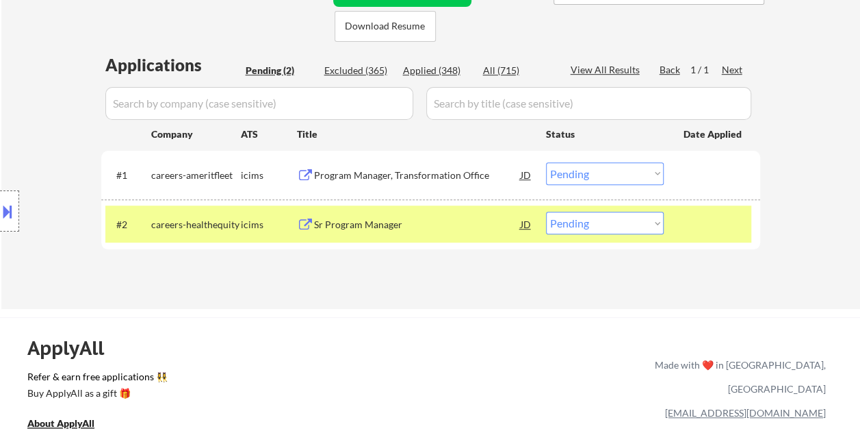
click at [449, 221] on div "Sr Program Manager" at bounding box center [417, 225] width 207 height 14
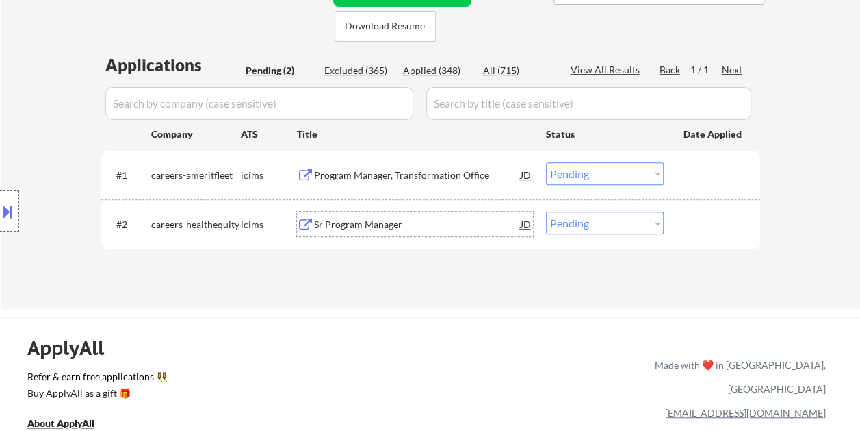
drag, startPoint x: 694, startPoint y: 222, endPoint x: 671, endPoint y: 222, distance: 23.3
click at [692, 221] on div at bounding box center [714, 223] width 60 height 25
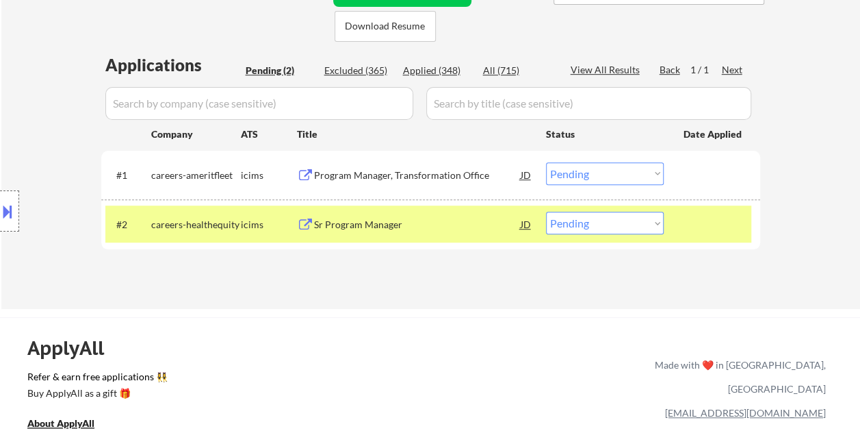
click at [652, 219] on select "Choose an option... Pending Applied Excluded (Questions) Excluded (Expired) Exc…" at bounding box center [605, 222] width 118 height 23
select select ""excluded__bad_match_""
click at [546, 211] on select "Choose an option... Pending Applied Excluded (Questions) Excluded (Expired) Exc…" at bounding box center [605, 222] width 118 height 23
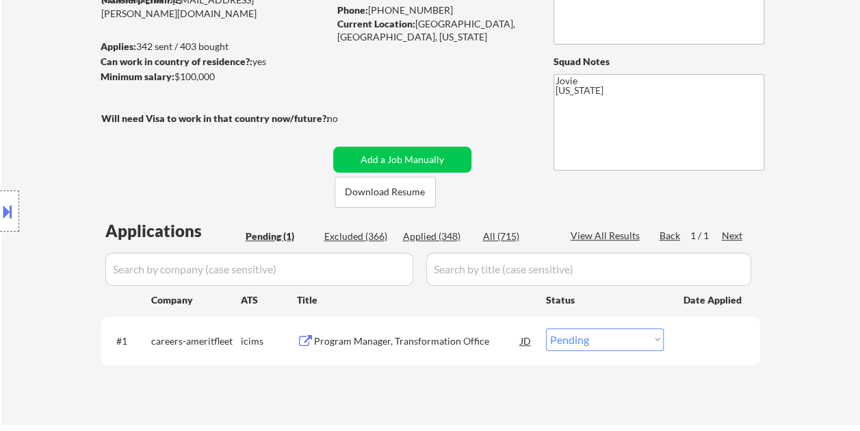
scroll to position [178, 0]
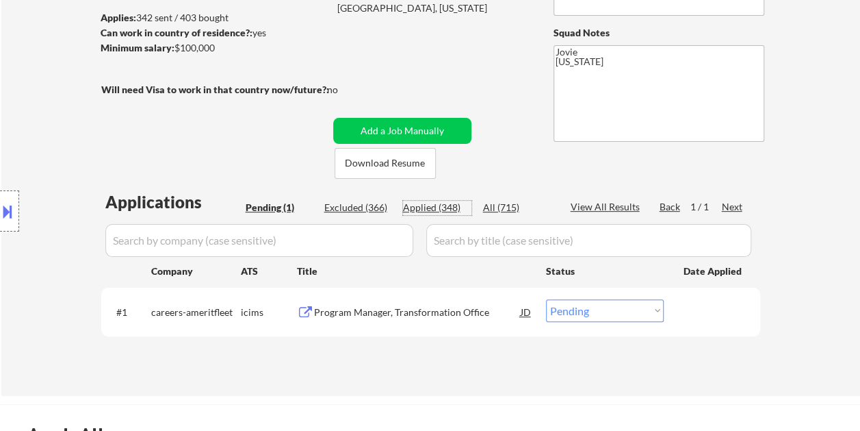
click at [428, 207] on div "Applied (348)" at bounding box center [437, 208] width 68 height 14
select select ""applied""
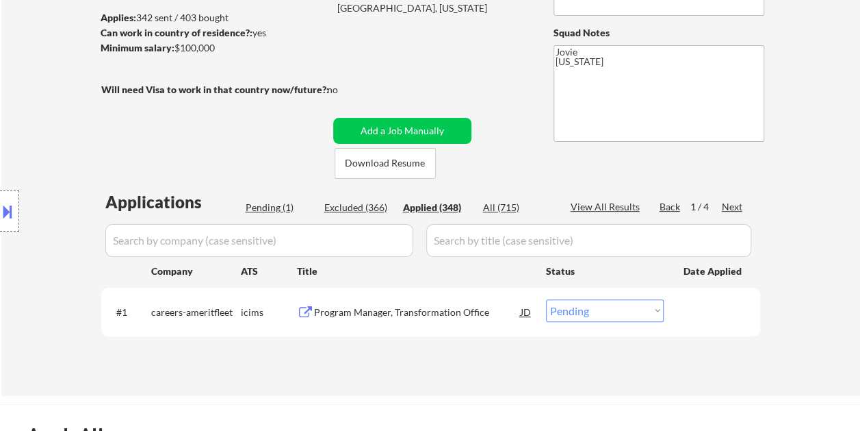
select select ""applied""
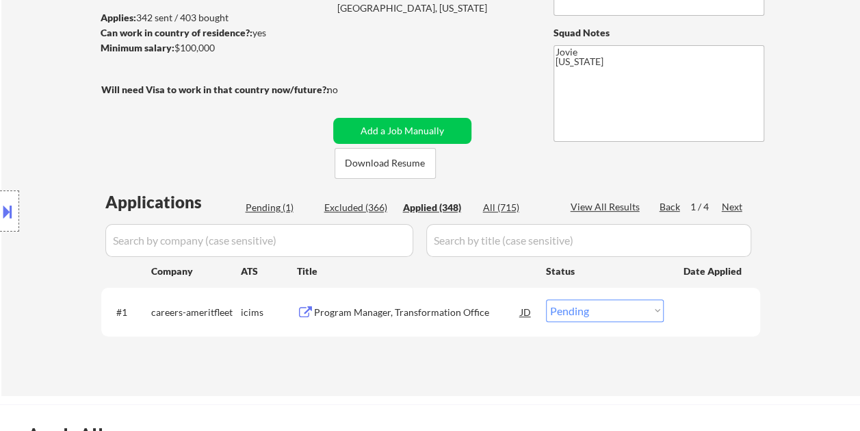
select select ""applied""
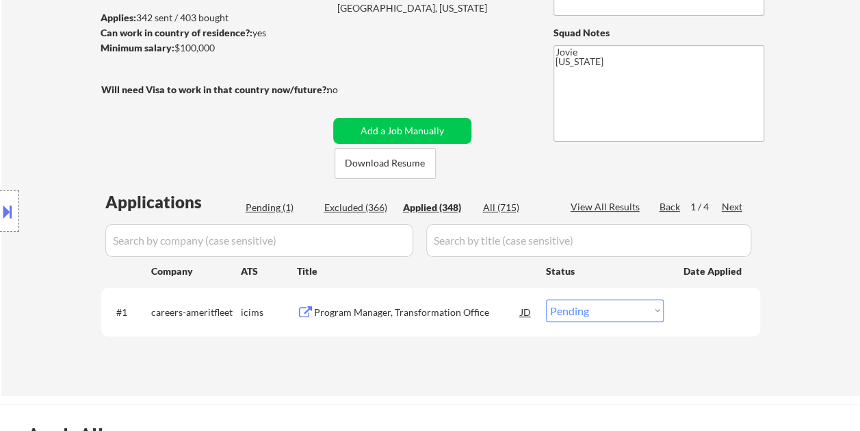
select select ""applied""
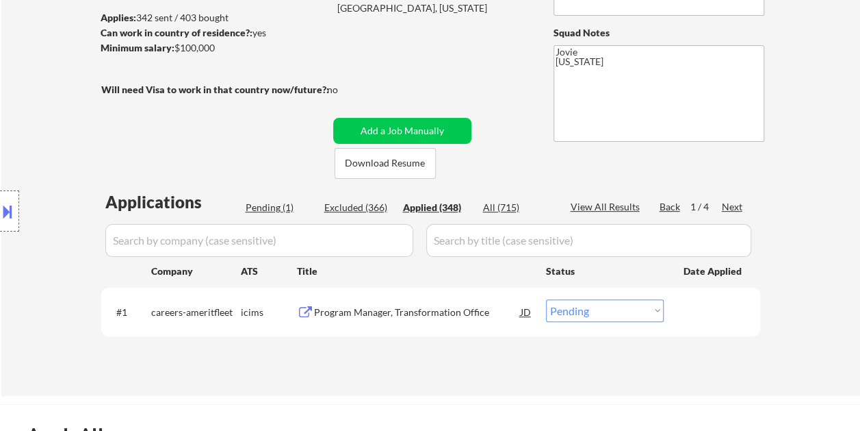
select select ""applied""
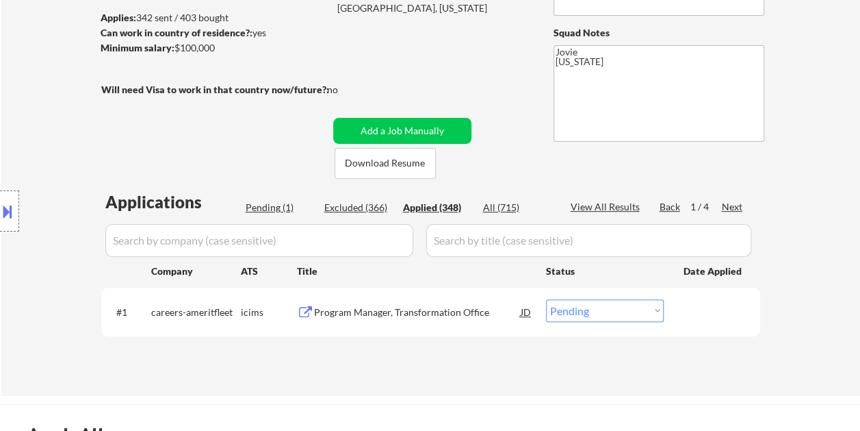
select select ""applied""
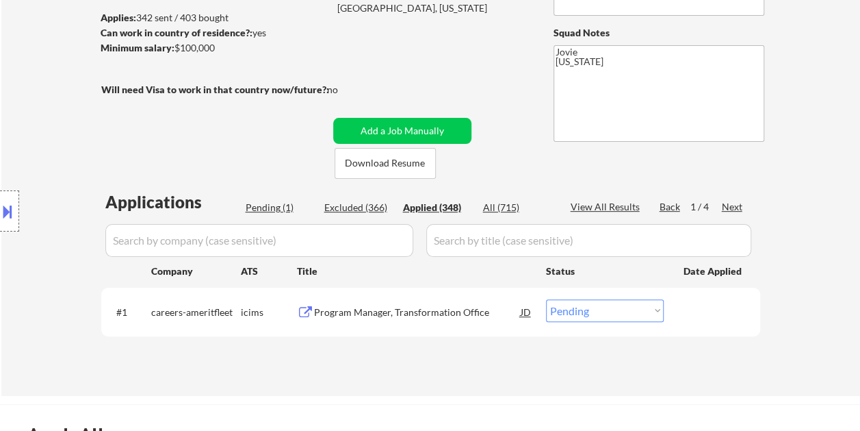
select select ""applied""
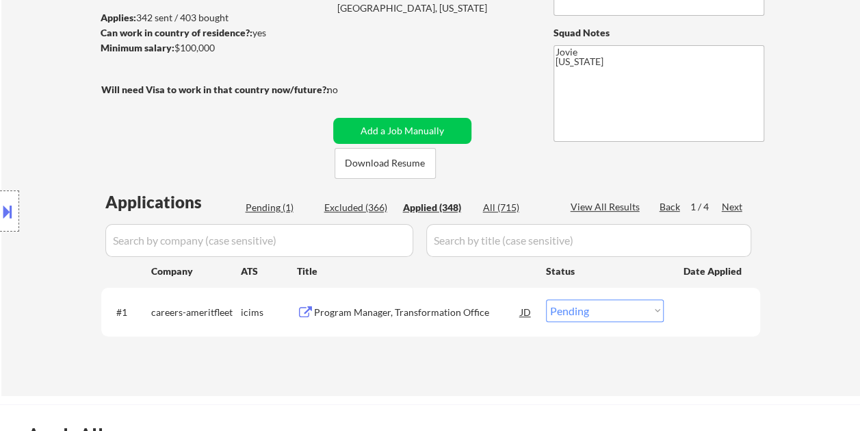
select select ""applied""
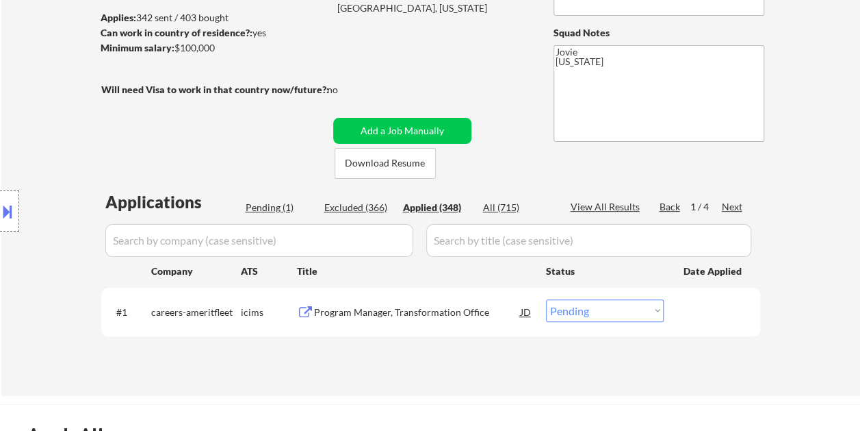
select select ""applied""
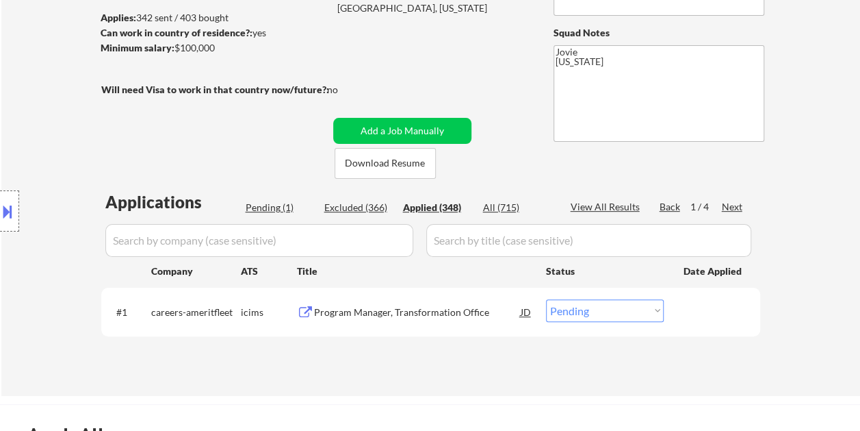
select select ""applied""
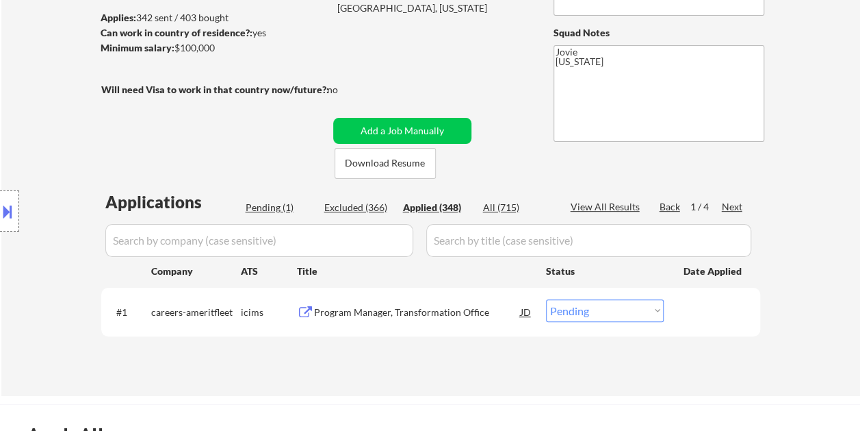
select select ""applied""
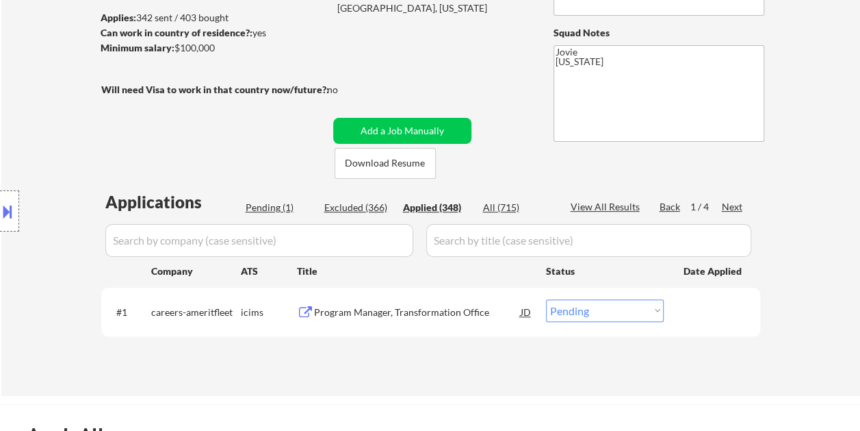
select select ""applied""
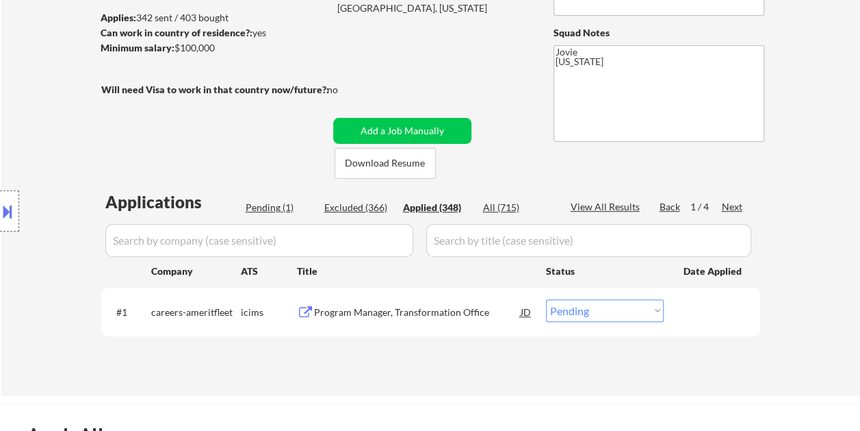
select select ""applied""
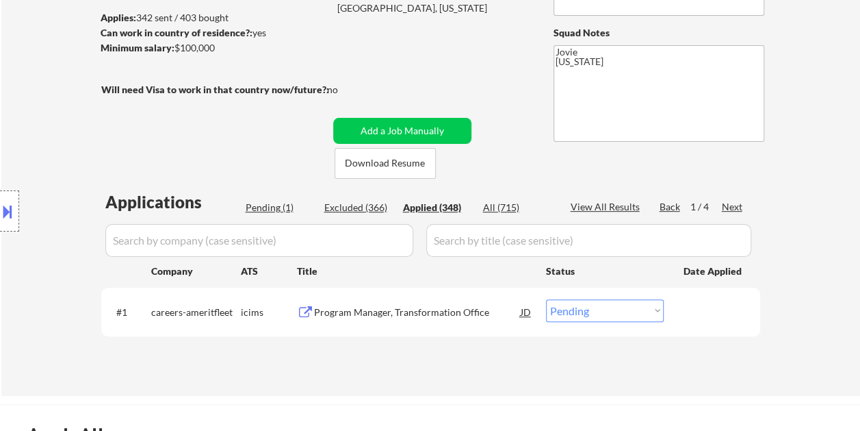
select select ""applied""
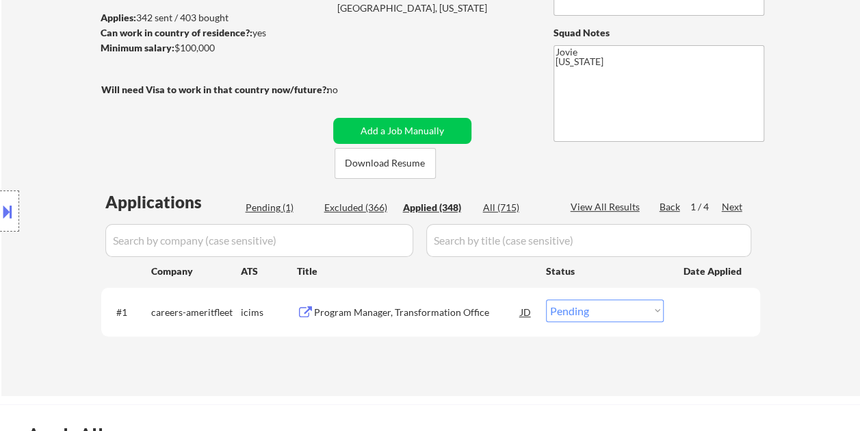
select select ""applied""
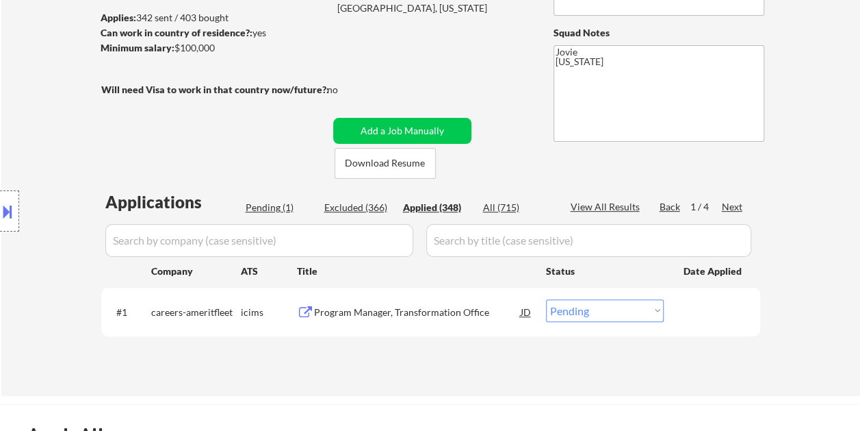
select select ""applied""
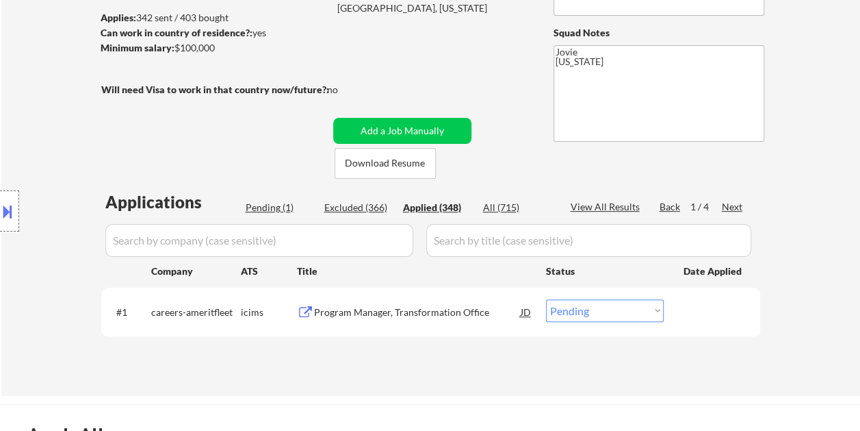
select select ""applied""
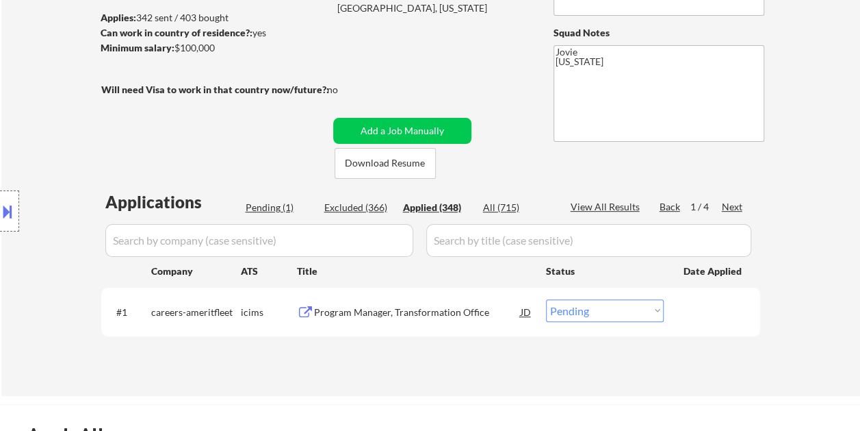
select select ""applied""
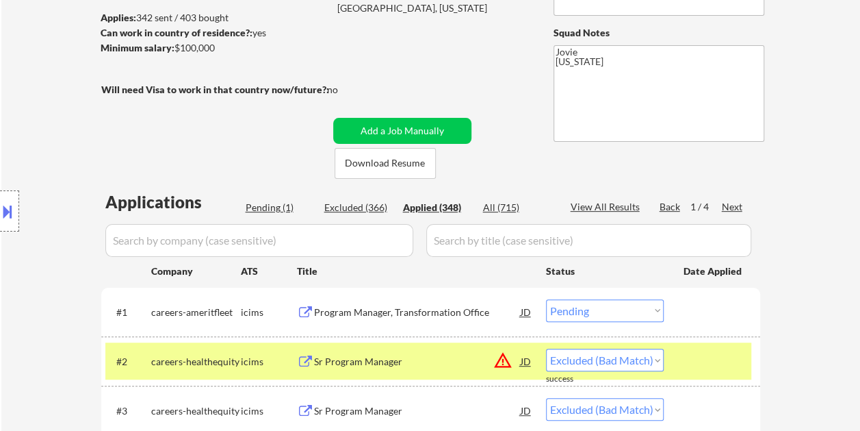
select select ""applied""
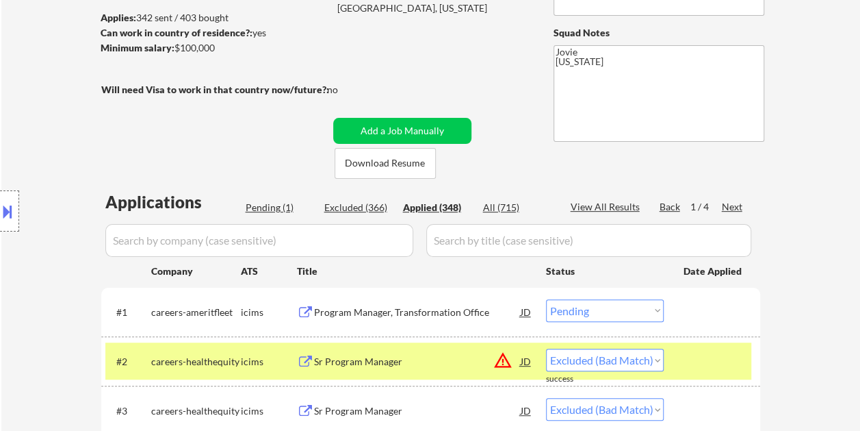
select select ""applied""
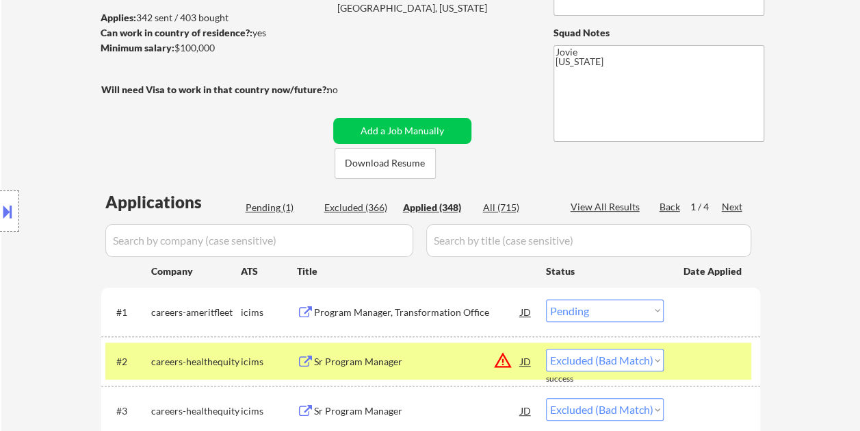
select select ""applied""
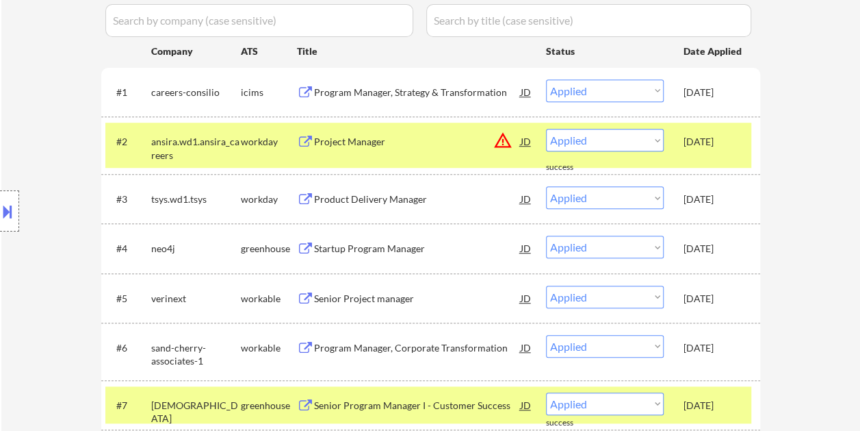
scroll to position [409, 0]
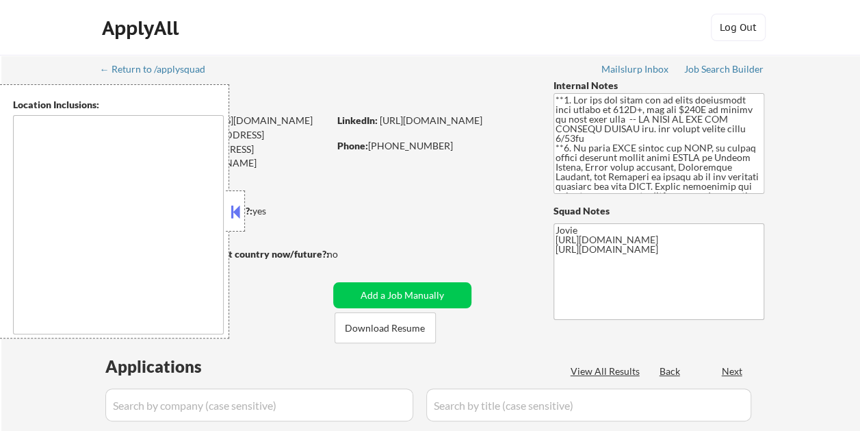
type textarea "country:[GEOGRAPHIC_DATA]"
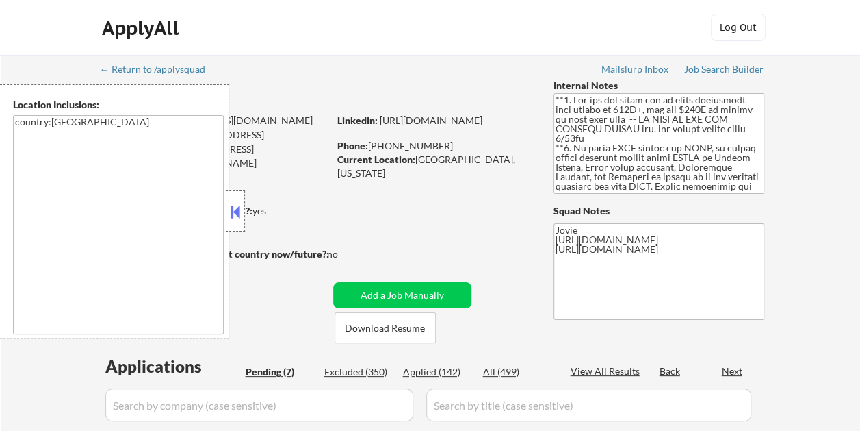
select select ""pending""
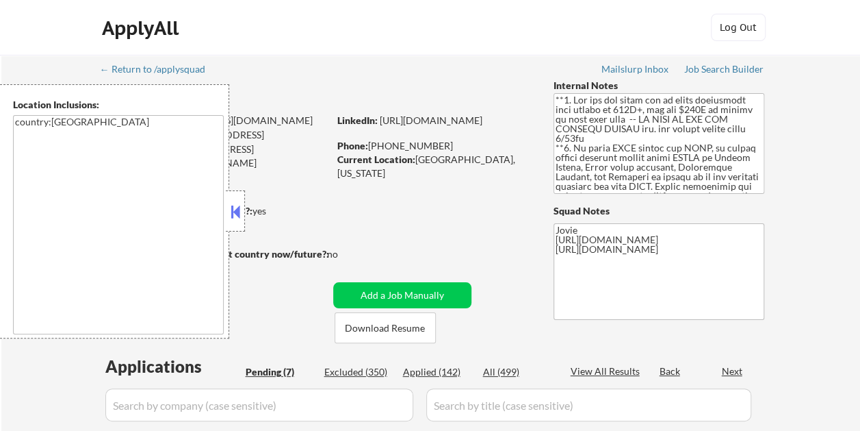
select select ""pending""
click at [230, 211] on button at bounding box center [235, 211] width 15 height 21
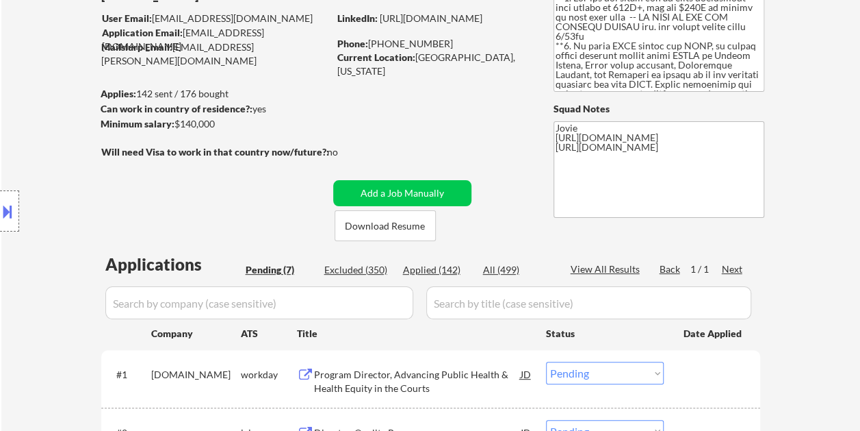
scroll to position [118, 0]
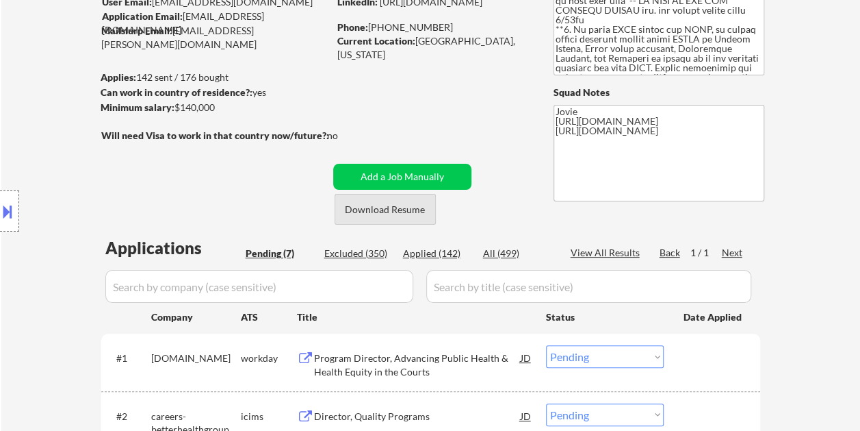
click at [383, 207] on button "Download Resume" at bounding box center [385, 209] width 101 height 31
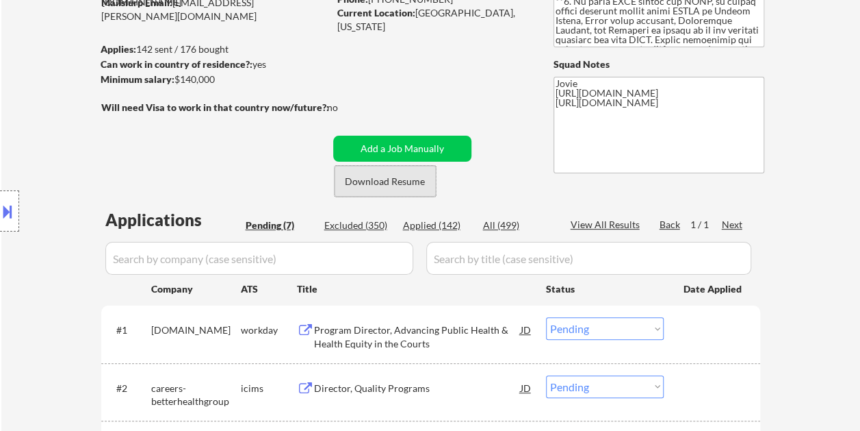
scroll to position [187, 0]
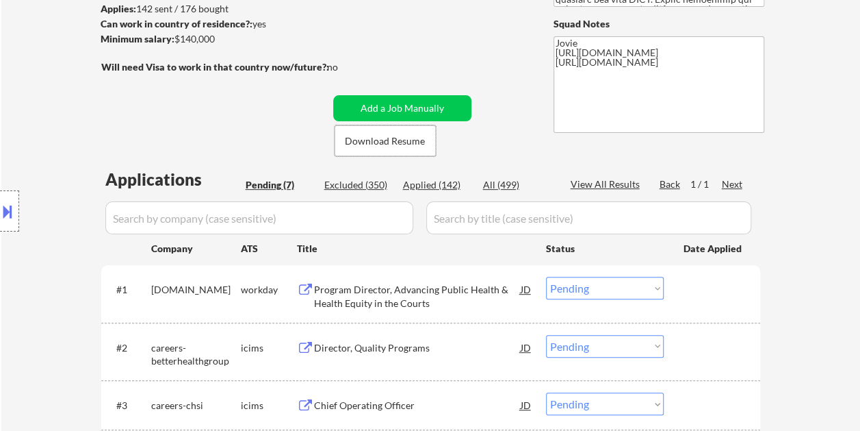
click at [697, 288] on div at bounding box center [714, 289] width 60 height 25
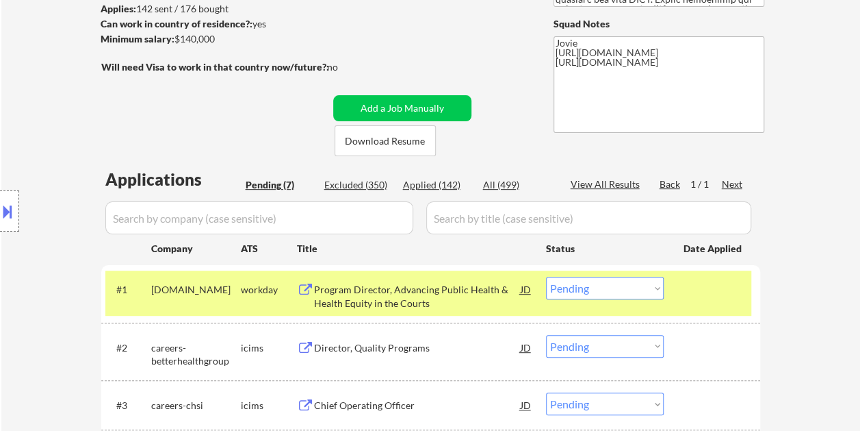
click at [394, 283] on div "Program Director, Advancing Public Health & Health Equity in the Courts" at bounding box center [417, 296] width 207 height 27
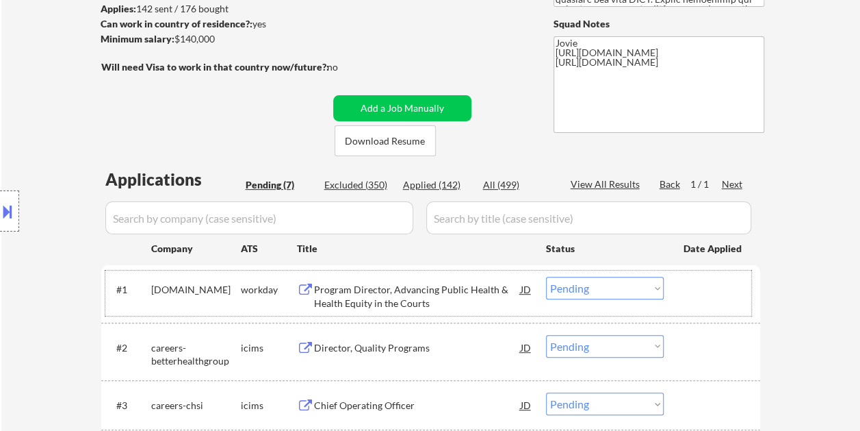
click at [741, 293] on div at bounding box center [714, 289] width 60 height 25
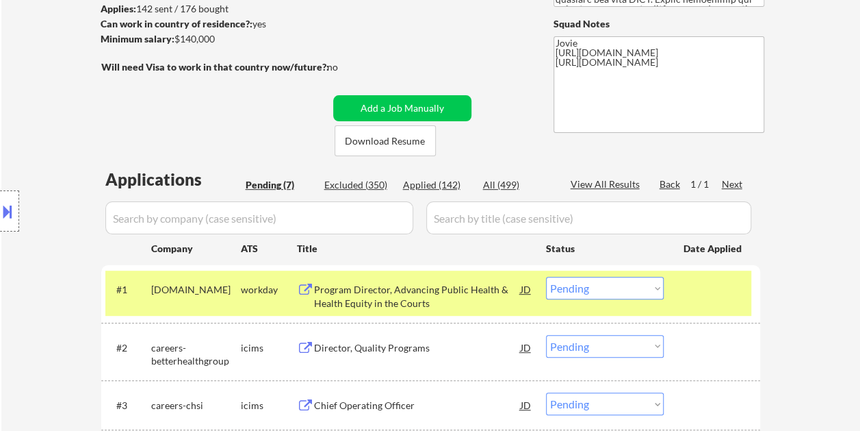
click at [656, 292] on select "Choose an option... Pending Applied Excluded (Questions) Excluded (Expired) Exc…" at bounding box center [605, 288] width 118 height 23
click at [546, 277] on select "Choose an option... Pending Applied Excluded (Questions) Excluded (Expired) Exc…" at bounding box center [605, 288] width 118 height 23
select select ""pending""
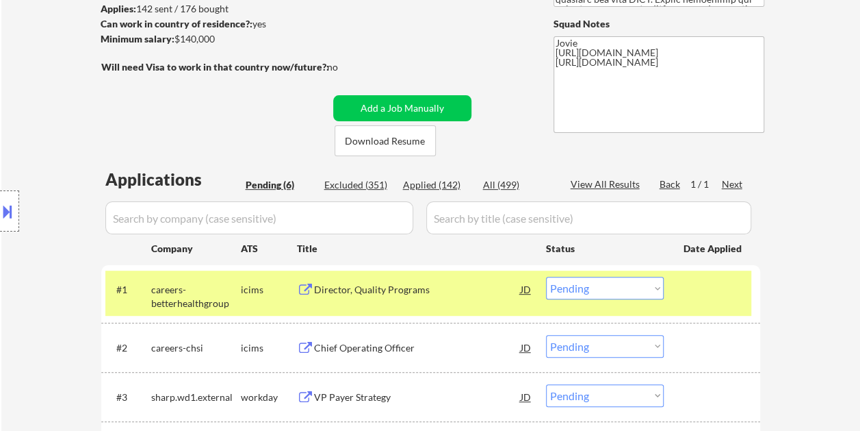
click at [685, 296] on div at bounding box center [714, 289] width 60 height 25
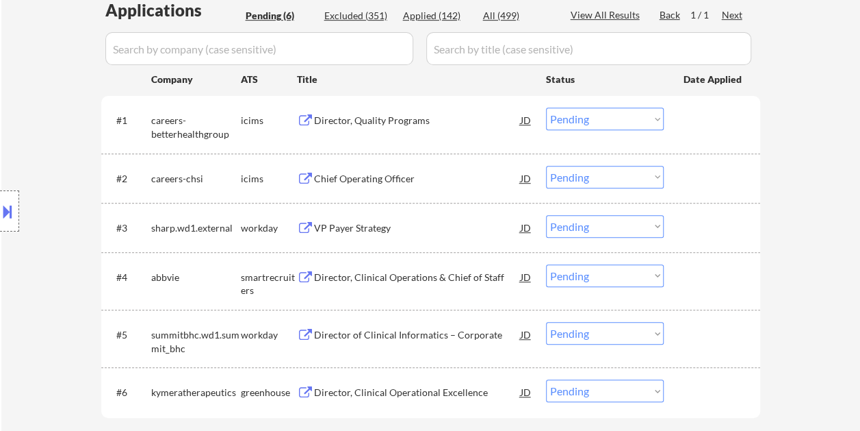
scroll to position [359, 0]
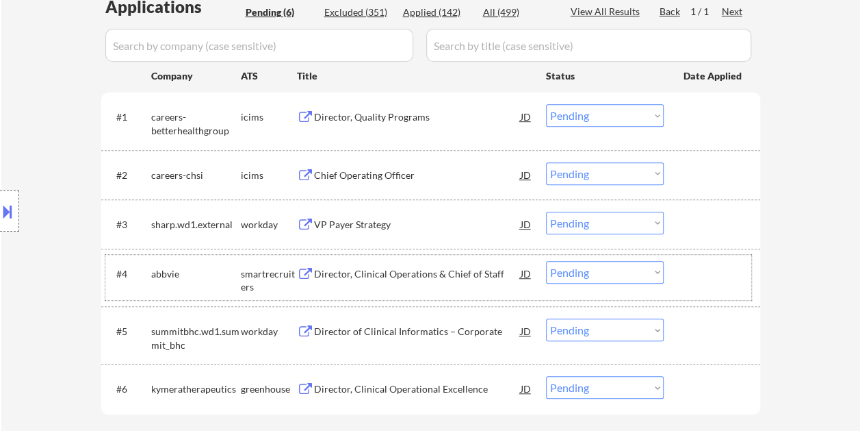
drag, startPoint x: 701, startPoint y: 269, endPoint x: 669, endPoint y: 273, distance: 31.8
click at [702, 269] on div at bounding box center [714, 273] width 60 height 25
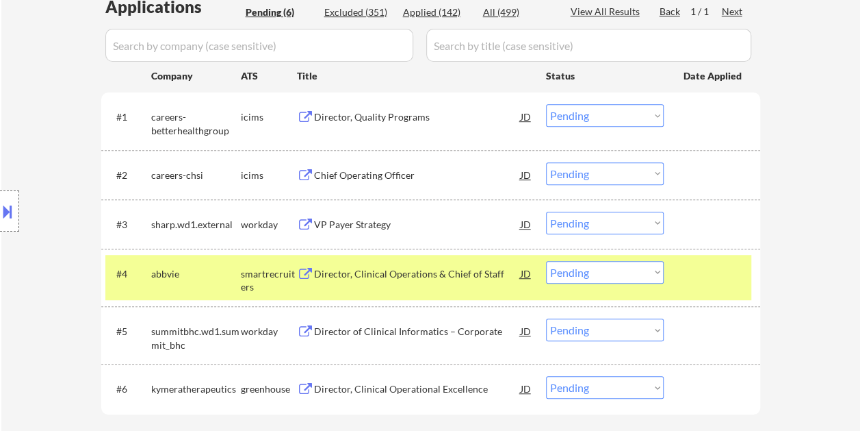
click at [409, 272] on div "Director, Clinical Operations & Chief of Staff" at bounding box center [417, 274] width 207 height 14
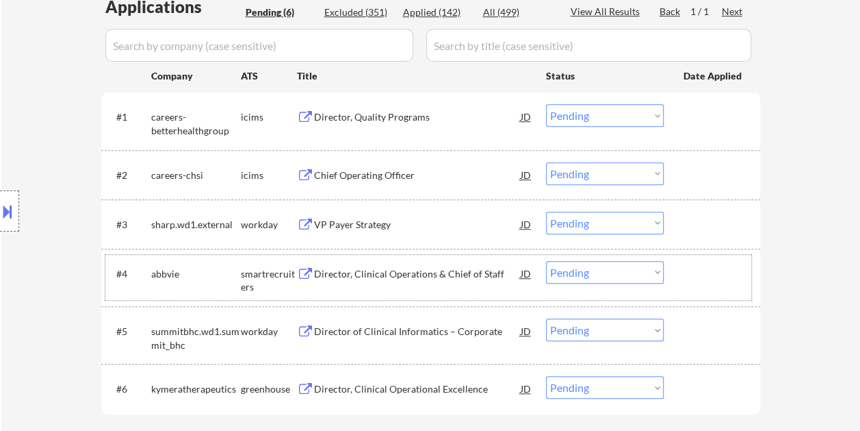
click at [699, 266] on div at bounding box center [714, 273] width 60 height 25
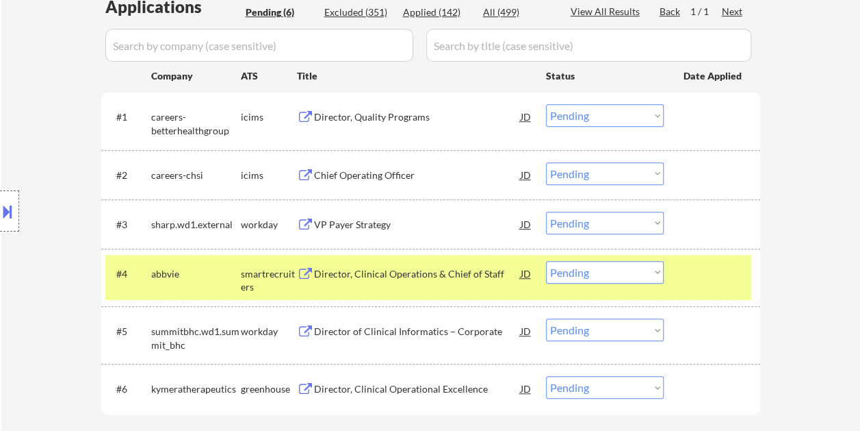
click at [639, 269] on select "Choose an option... Pending Applied Excluded (Questions) Excluded (Expired) Exc…" at bounding box center [605, 272] width 118 height 23
click at [546, 261] on select "Choose an option... Pending Applied Excluded (Questions) Excluded (Expired) Exc…" at bounding box center [605, 272] width 118 height 23
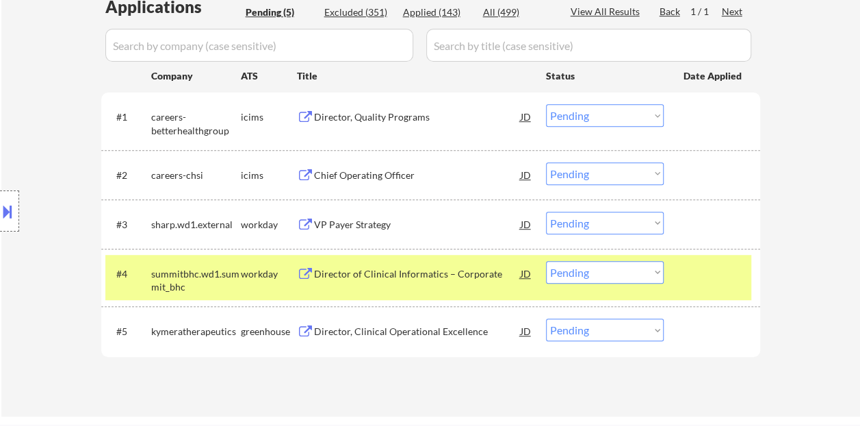
click at [720, 287] on div "#4 summitbhc.wd1.summit_bhc workday Director of Clinical Informatics – Corporat…" at bounding box center [428, 277] width 646 height 45
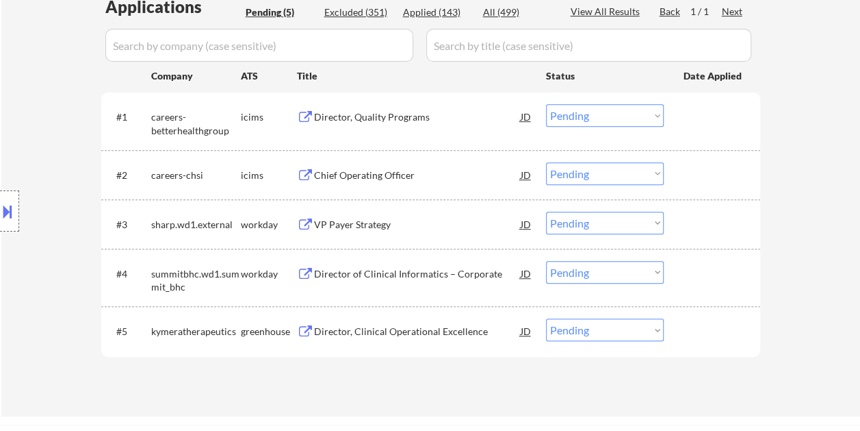
click at [704, 320] on div at bounding box center [714, 330] width 60 height 25
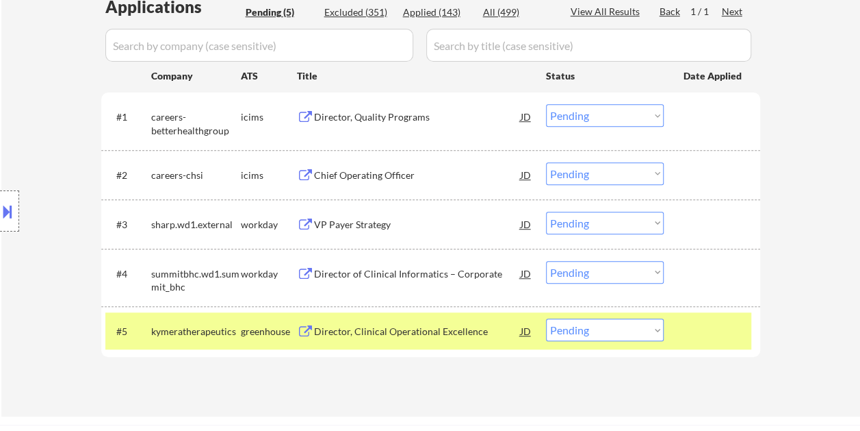
click at [697, 318] on div at bounding box center [714, 330] width 60 height 25
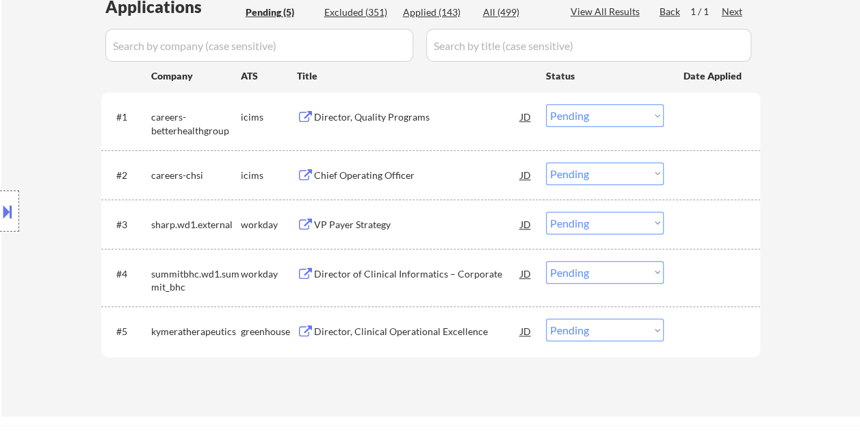
click at [690, 268] on div at bounding box center [714, 273] width 60 height 25
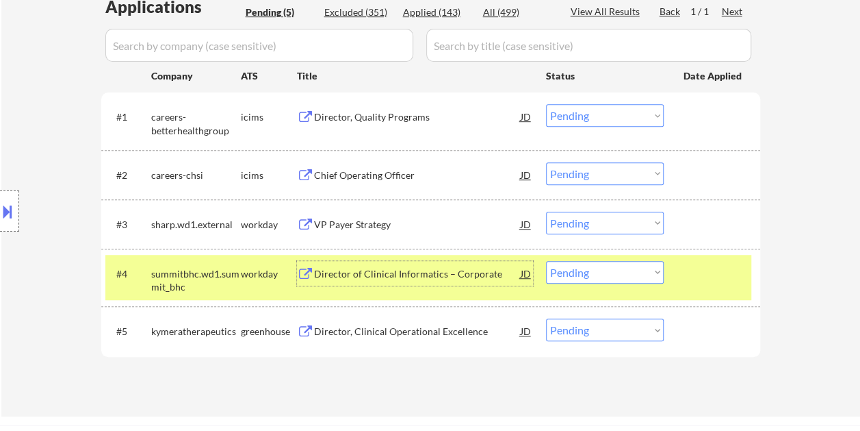
click at [374, 271] on div "Director of Clinical Informatics – Corporate" at bounding box center [417, 274] width 207 height 14
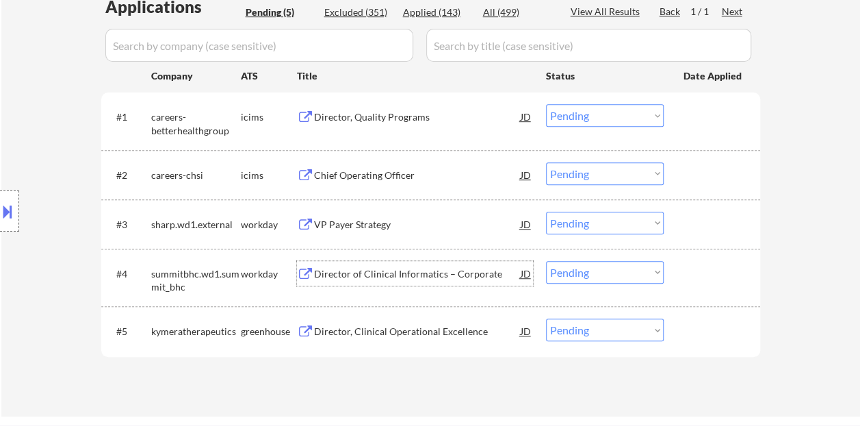
click at [710, 272] on div at bounding box center [714, 273] width 60 height 25
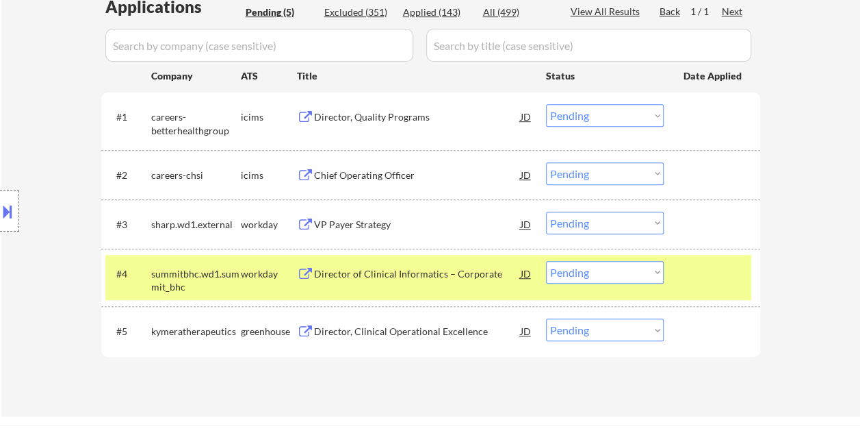
click at [660, 270] on select "Choose an option... Pending Applied Excluded (Questions) Excluded (Expired) Exc…" at bounding box center [605, 272] width 118 height 23
click at [546, 261] on select "Choose an option... Pending Applied Excluded (Questions) Excluded (Expired) Exc…" at bounding box center [605, 272] width 118 height 23
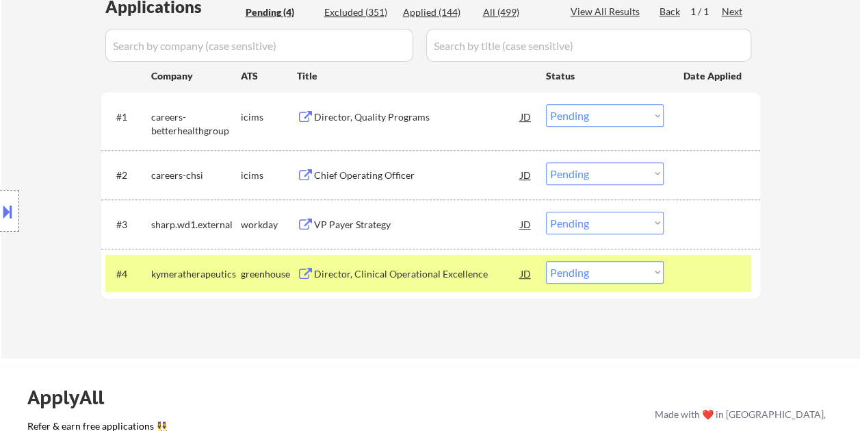
click at [699, 268] on div at bounding box center [714, 273] width 60 height 25
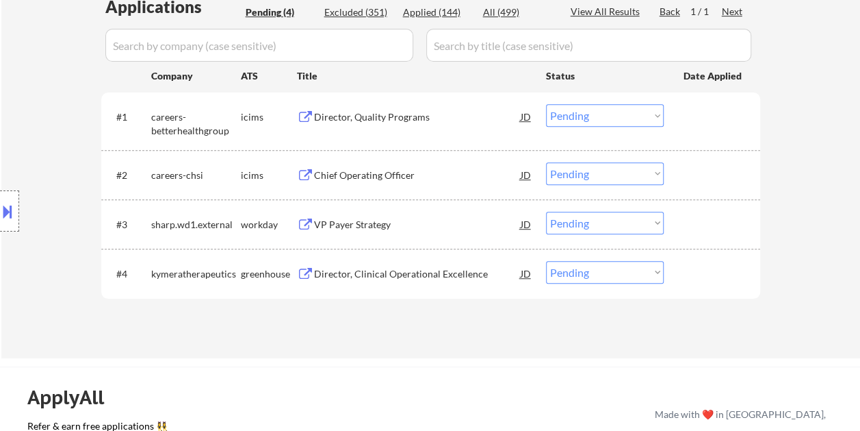
click at [717, 268] on div at bounding box center [714, 273] width 60 height 25
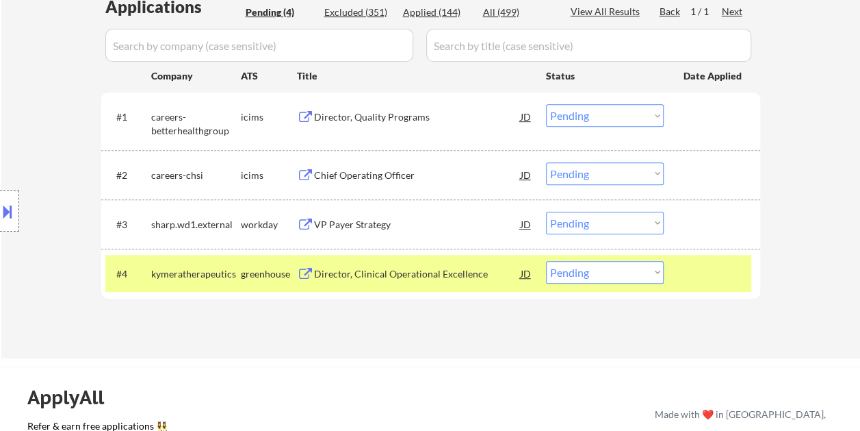
click at [379, 270] on div "Director, Clinical Operational Excellence" at bounding box center [417, 274] width 207 height 14
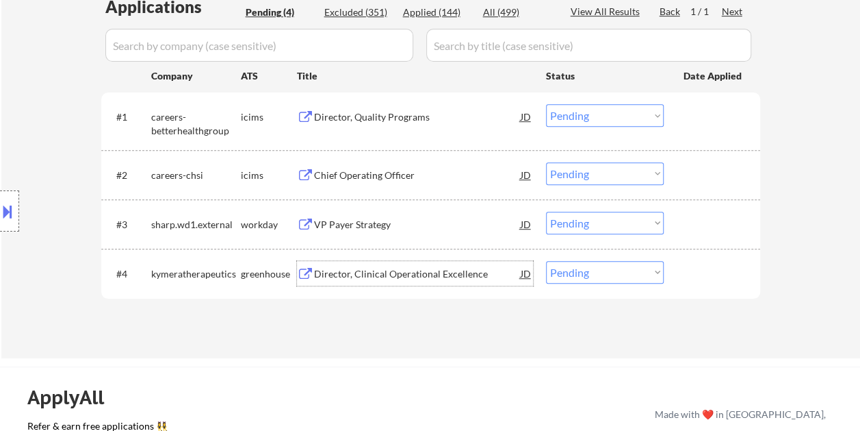
click at [691, 274] on div at bounding box center [714, 273] width 60 height 25
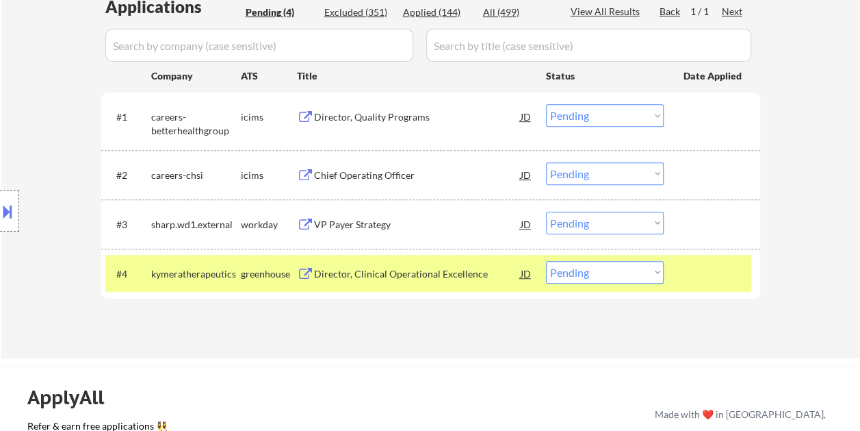
click at [654, 270] on select "Choose an option... Pending Applied Excluded (Questions) Excluded (Expired) Exc…" at bounding box center [605, 272] width 118 height 23
select select ""excluded__expired_""
click at [546, 261] on select "Choose an option... Pending Applied Excluded (Questions) Excluded (Expired) Exc…" at bounding box center [605, 272] width 118 height 23
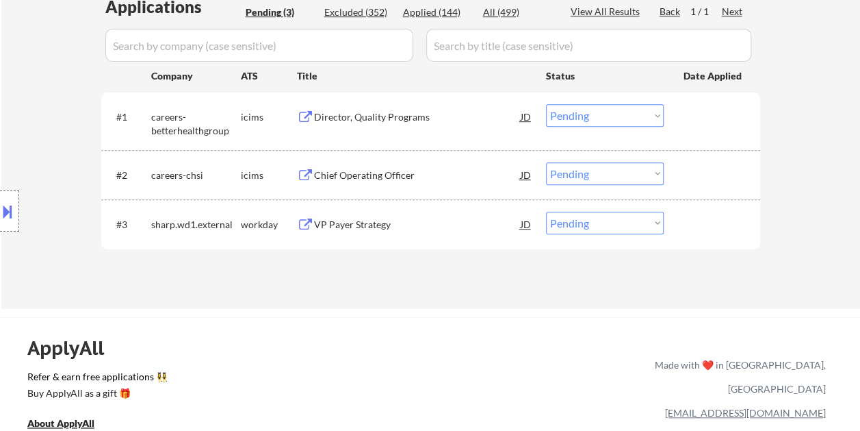
click at [719, 214] on div at bounding box center [714, 223] width 60 height 25
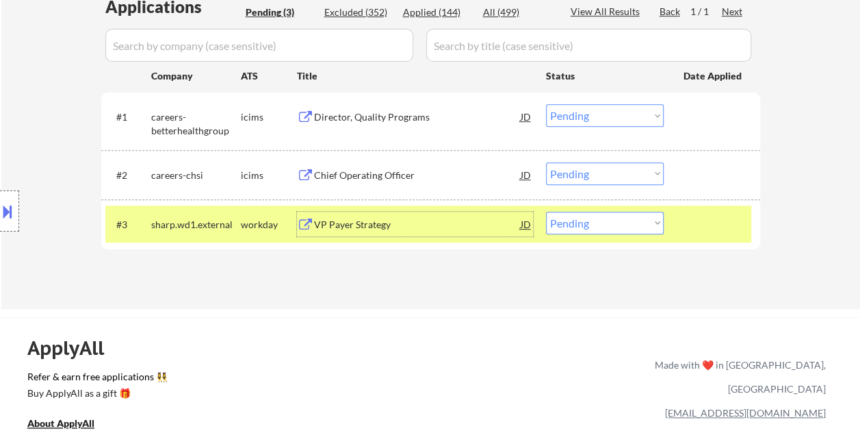
click at [420, 223] on div "VP Payer Strategy" at bounding box center [417, 225] width 207 height 14
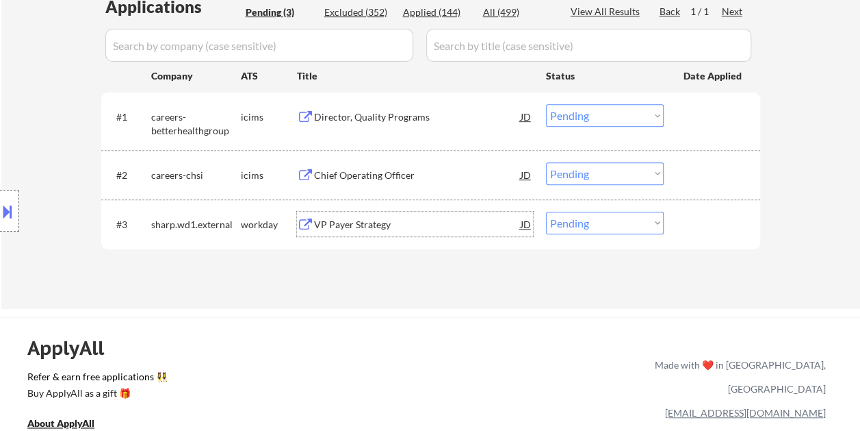
click at [690, 214] on div at bounding box center [714, 223] width 60 height 25
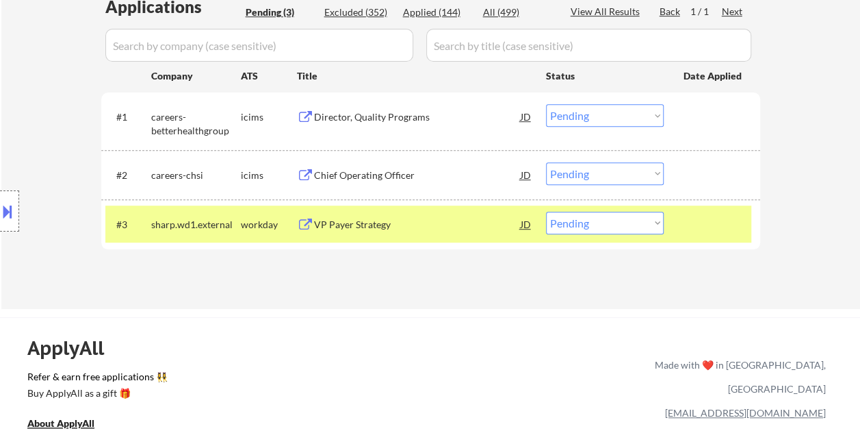
click at [654, 218] on select "Choose an option... Pending Applied Excluded (Questions) Excluded (Expired) Exc…" at bounding box center [605, 222] width 118 height 23
select select ""applied""
click at [546, 211] on select "Choose an option... Pending Applied Excluded (Questions) Excluded (Expired) Exc…" at bounding box center [605, 222] width 118 height 23
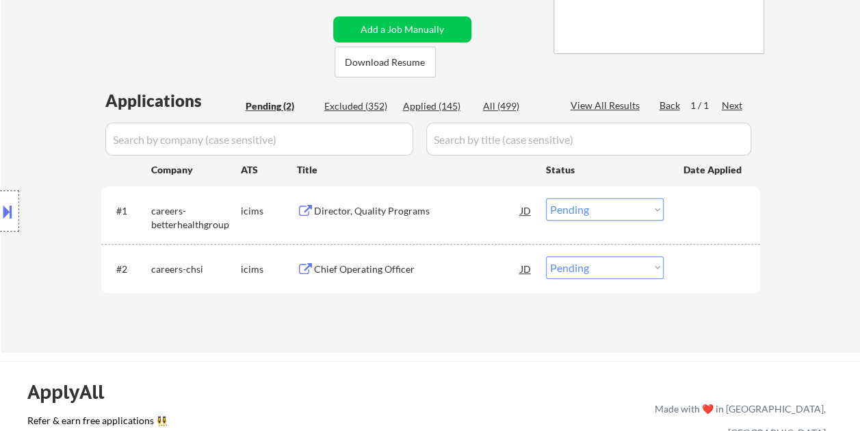
scroll to position [276, 0]
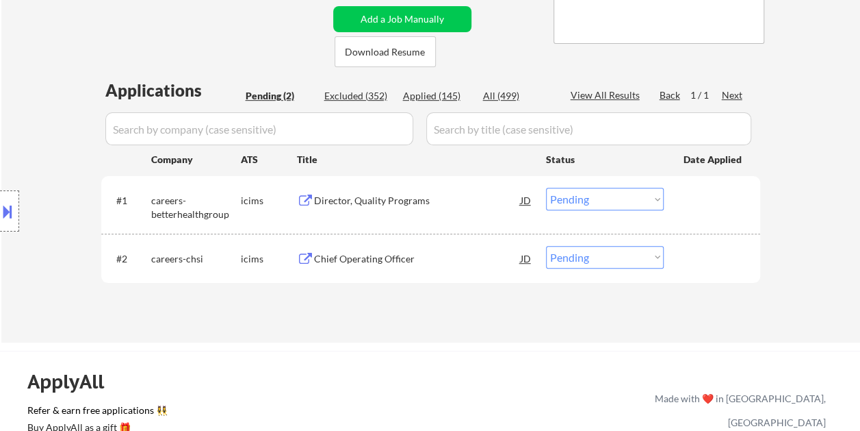
click at [708, 201] on div at bounding box center [714, 200] width 60 height 25
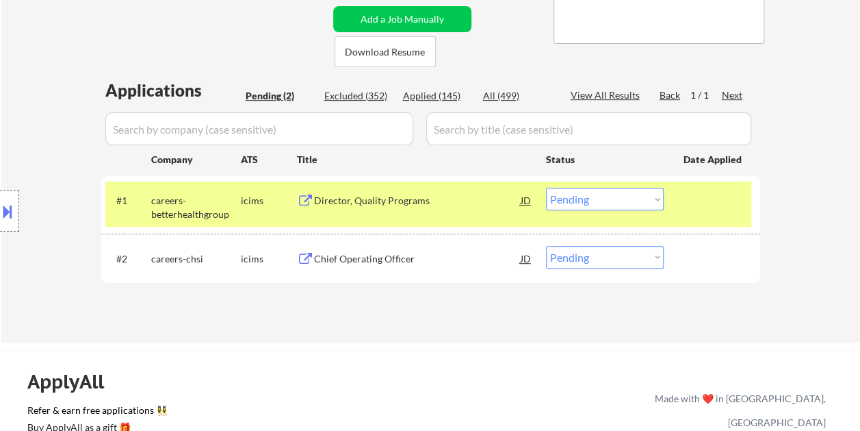
click at [387, 211] on div "Director, Quality Programs" at bounding box center [417, 200] width 207 height 25
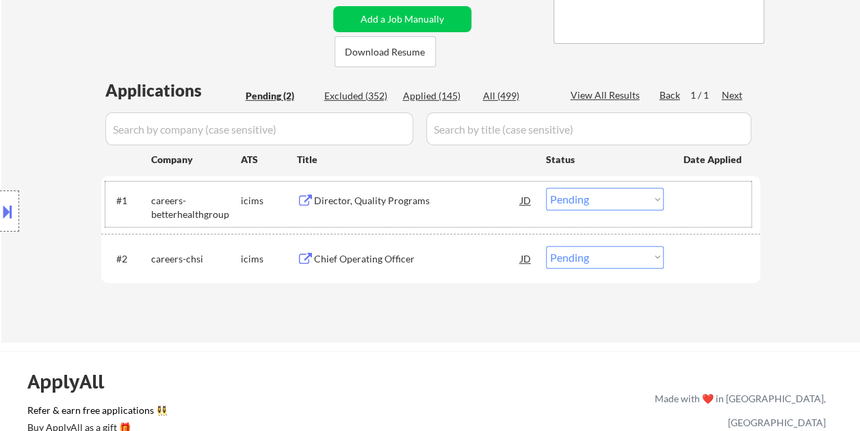
click at [715, 204] on div at bounding box center [714, 200] width 60 height 25
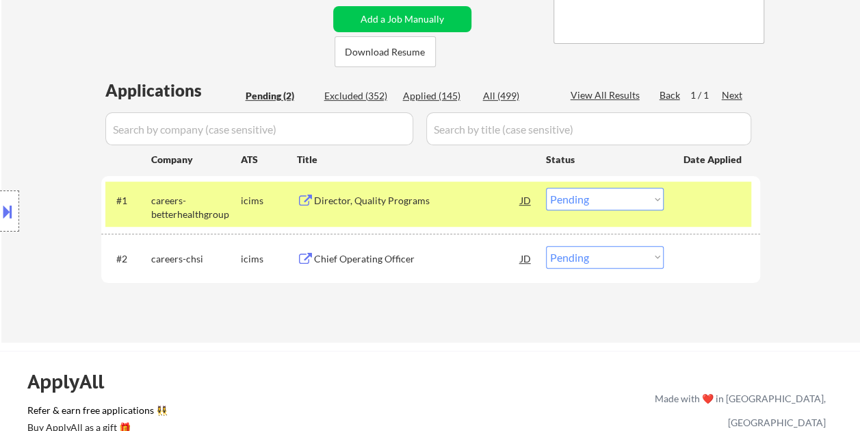
click at [658, 201] on select "Choose an option... Pending Applied Excluded (Questions) Excluded (Expired) Exc…" at bounding box center [605, 199] width 118 height 23
click at [546, 188] on select "Choose an option... Pending Applied Excluded (Questions) Excluded (Expired) Exc…" at bounding box center [605, 199] width 118 height 23
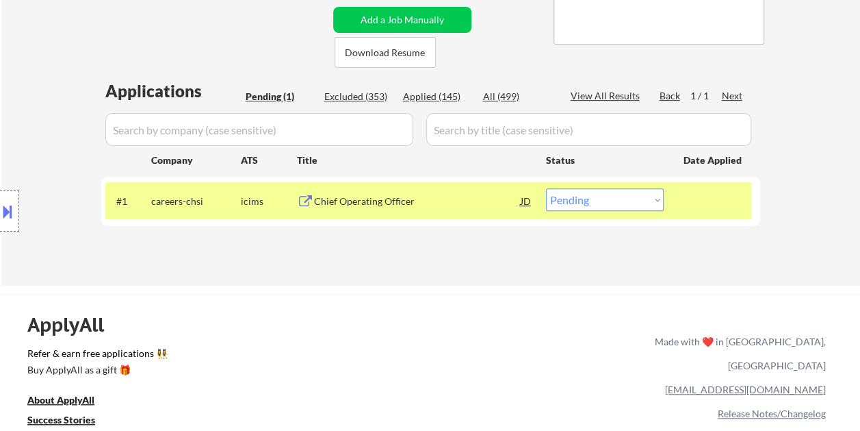
scroll to position [277, 0]
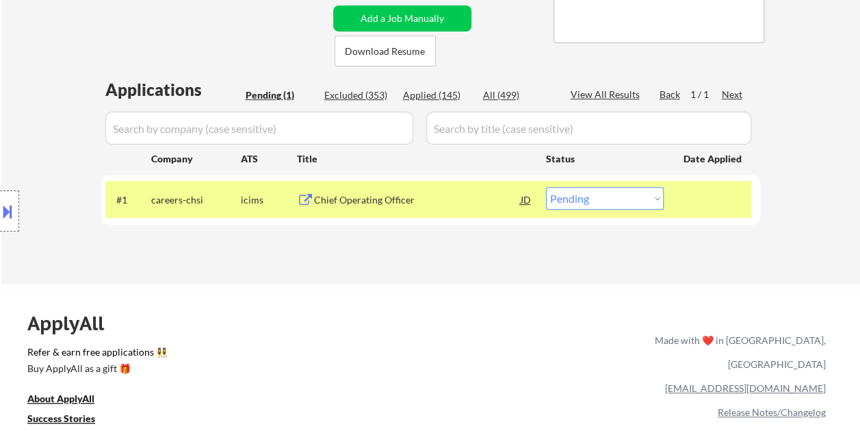
click at [696, 192] on div at bounding box center [714, 199] width 60 height 25
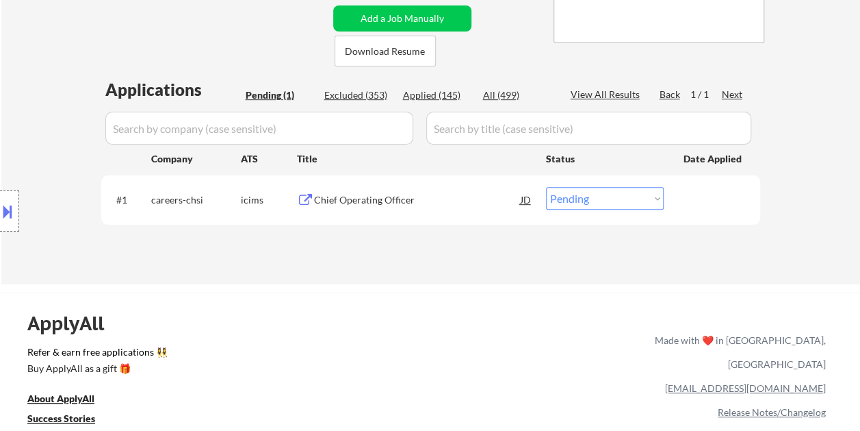
click at [696, 192] on div at bounding box center [714, 199] width 60 height 25
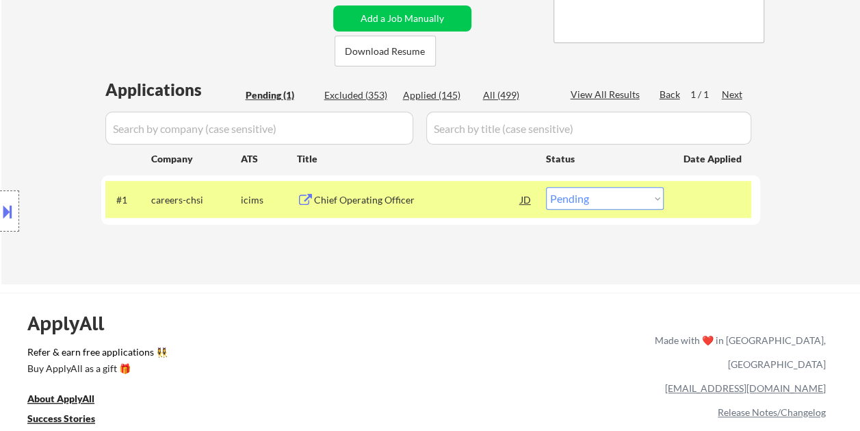
click at [459, 193] on div "Chief Operating Officer" at bounding box center [417, 200] width 207 height 14
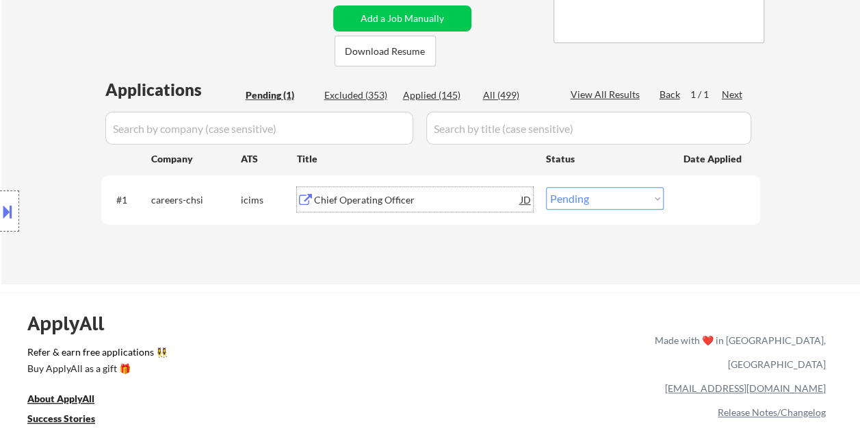
click at [706, 189] on div at bounding box center [714, 199] width 60 height 25
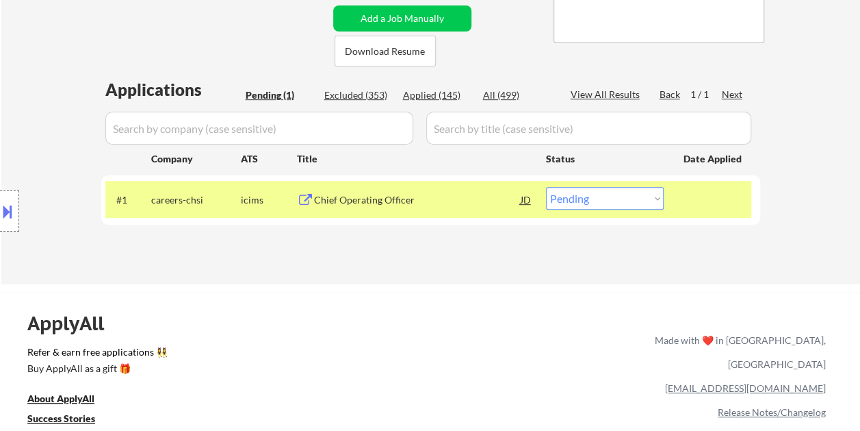
click at [652, 202] on select "Choose an option... Pending Applied Excluded (Questions) Excluded (Expired) Exc…" at bounding box center [605, 198] width 118 height 23
select select ""applied""
click at [546, 187] on select "Choose an option... Pending Applied Excluded (Questions) Excluded (Expired) Exc…" at bounding box center [605, 198] width 118 height 23
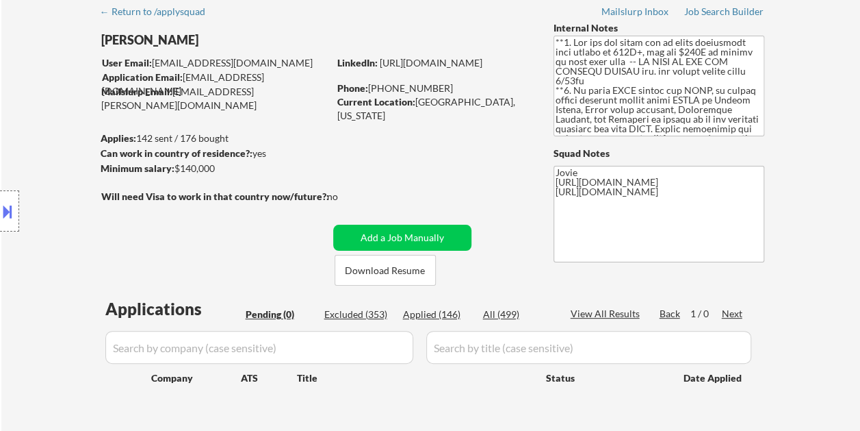
scroll to position [0, 0]
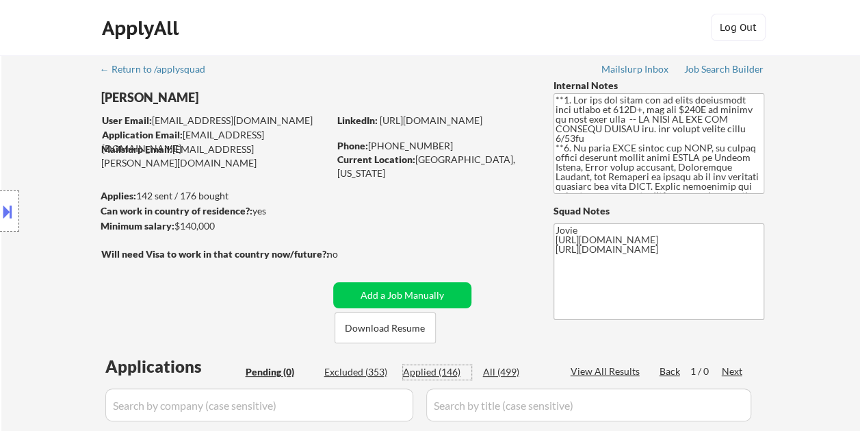
click at [441, 371] on div "Applied (146)" at bounding box center [437, 372] width 68 height 14
select select ""applied""
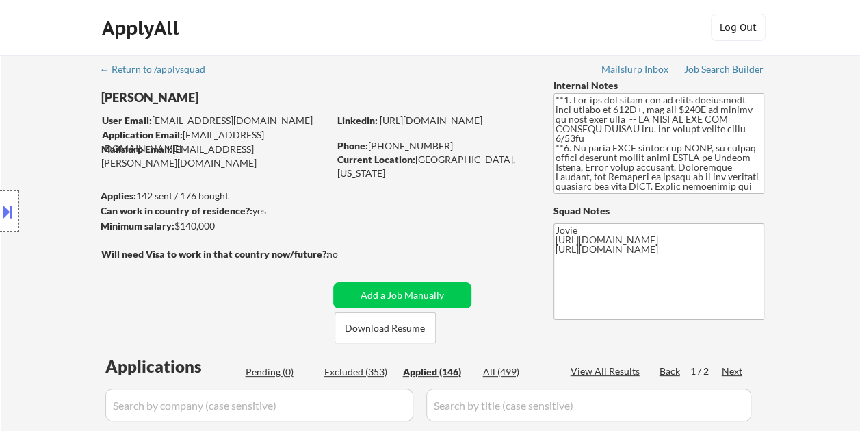
select select ""applied""
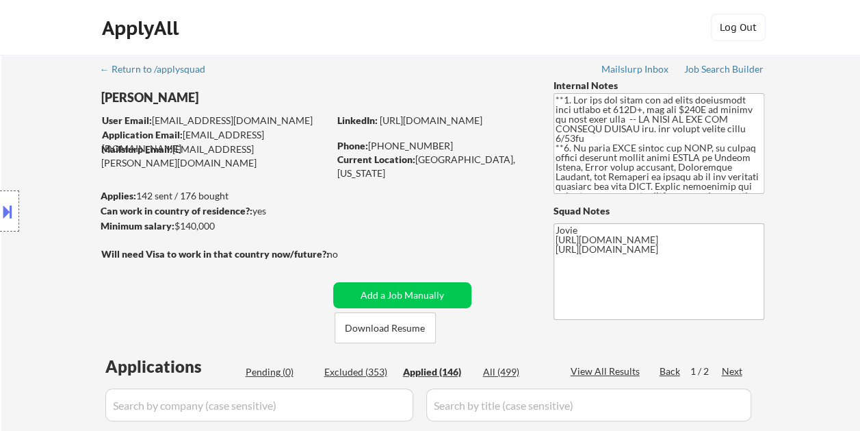
select select ""applied""
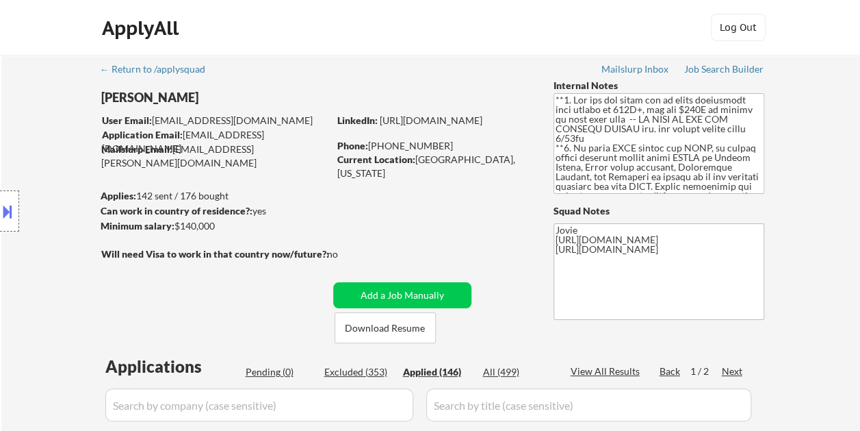
select select ""applied""
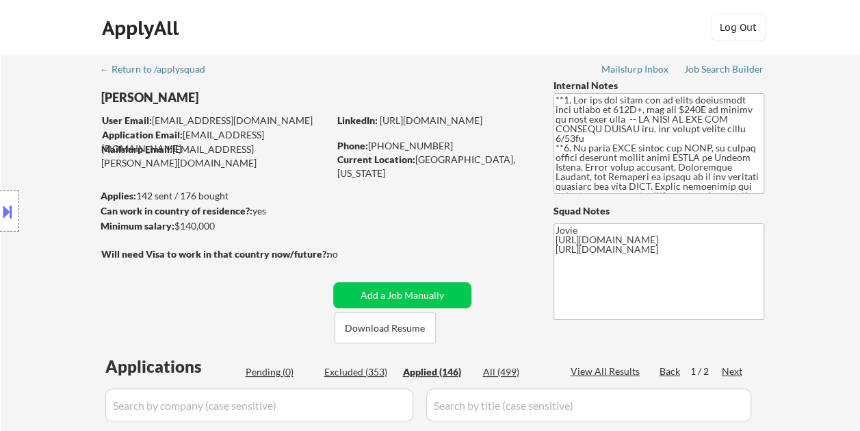
select select ""applied""
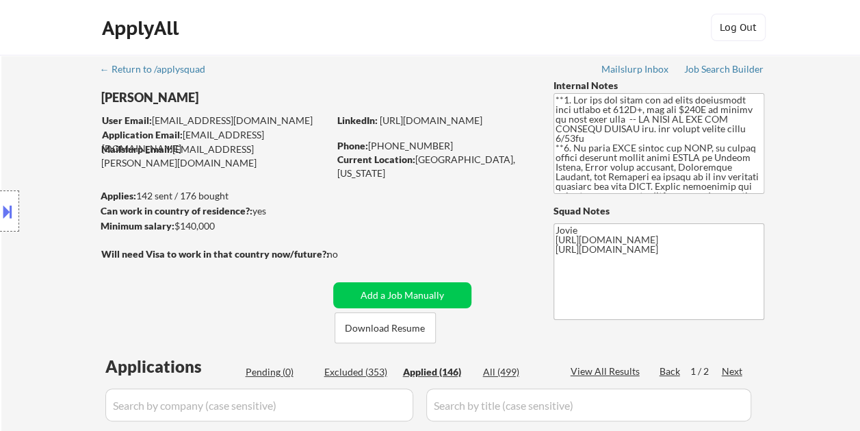
select select ""applied""
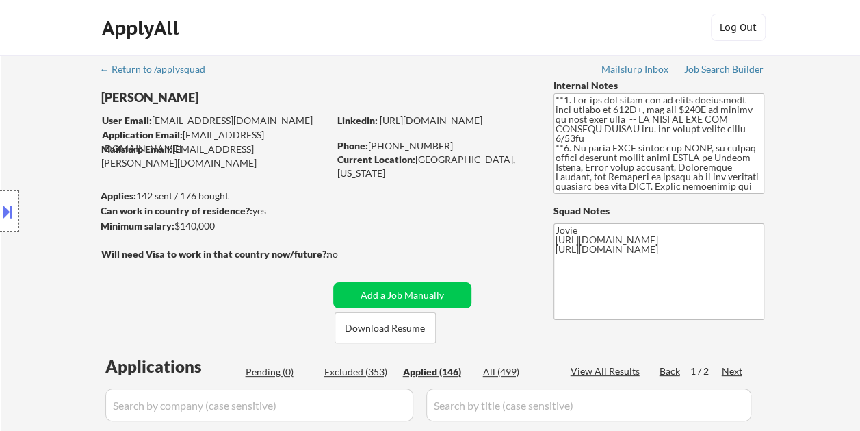
select select ""applied""
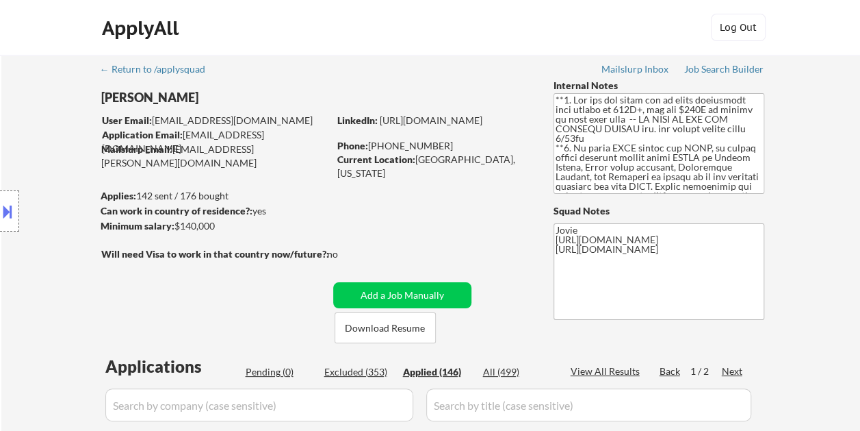
select select ""applied""
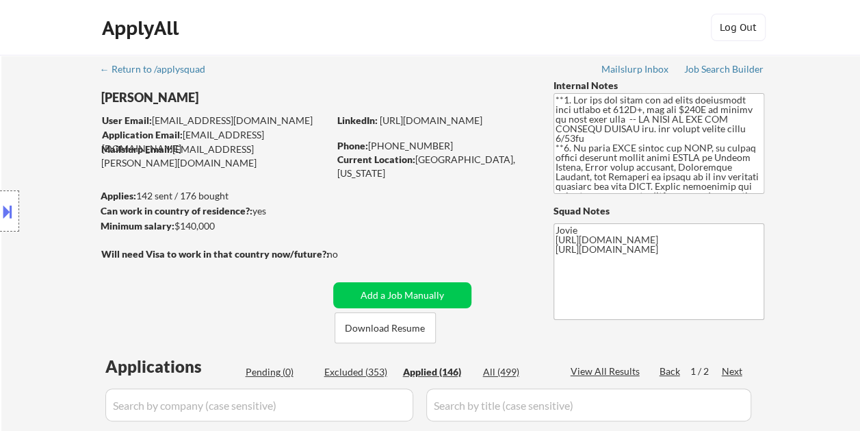
select select ""applied""
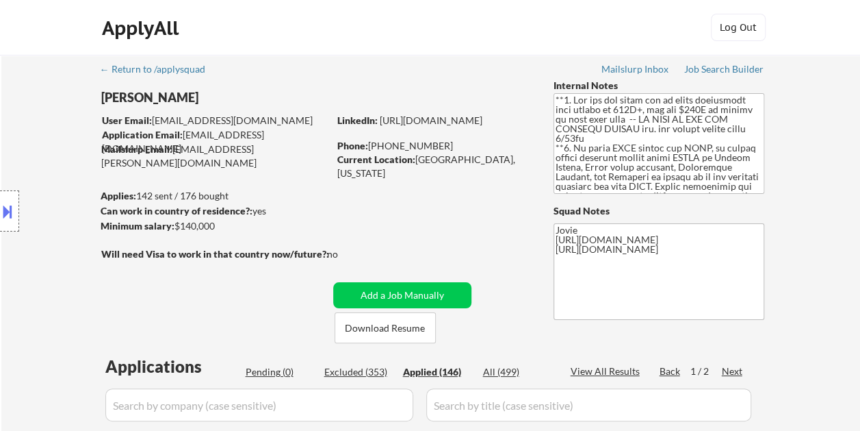
select select ""applied""
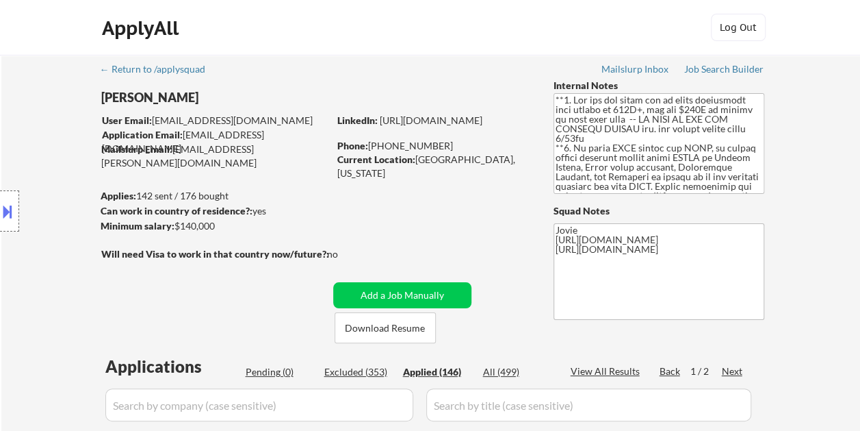
select select ""applied""
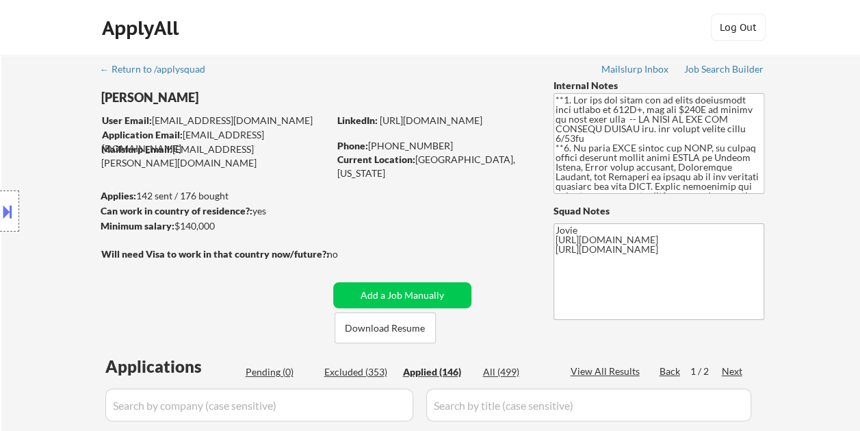
select select ""applied""
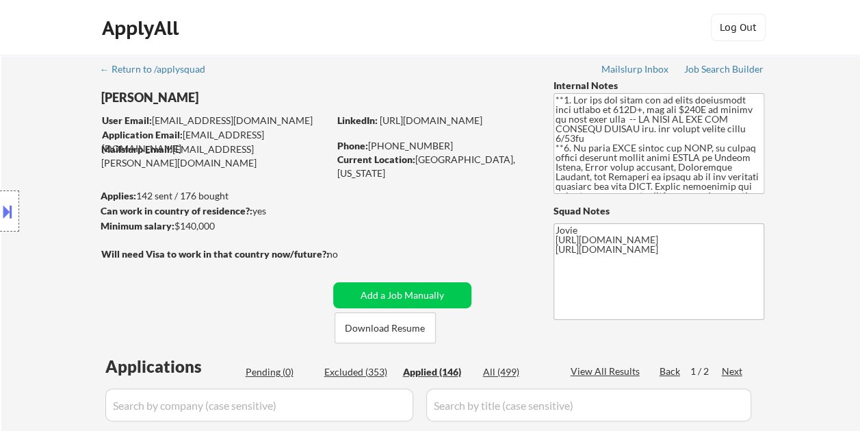
select select ""applied""
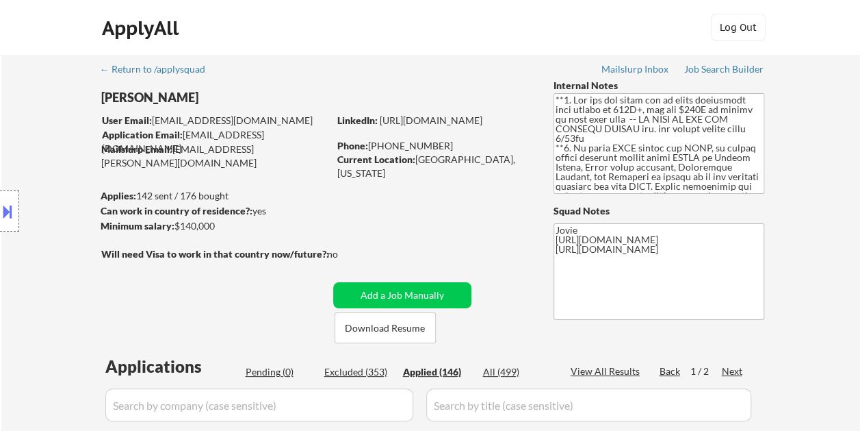
select select ""applied""
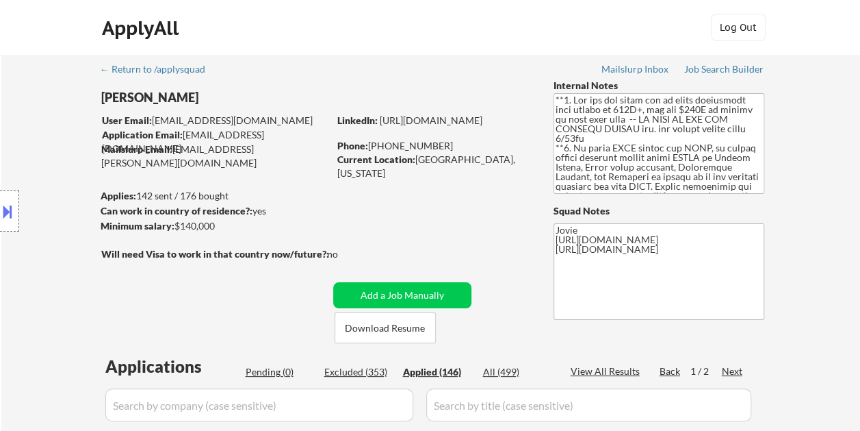
select select ""applied""
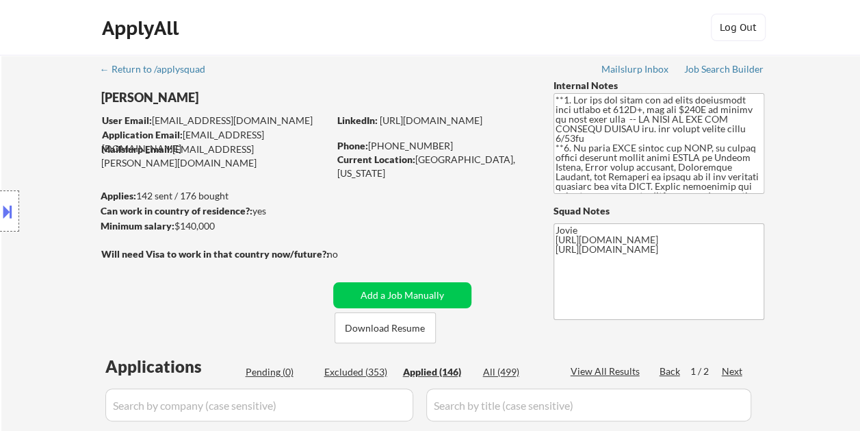
select select ""applied""
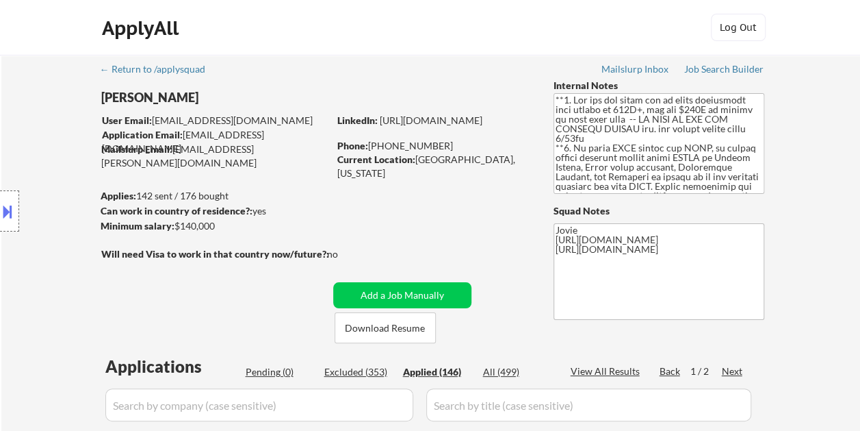
select select ""applied""
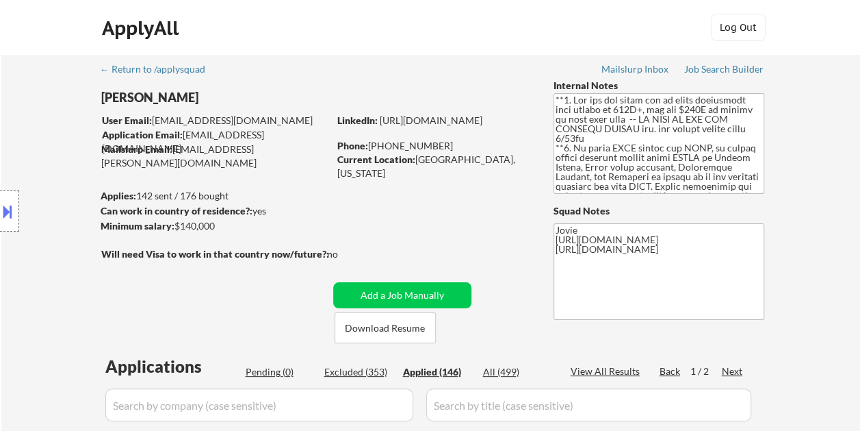
select select ""applied""
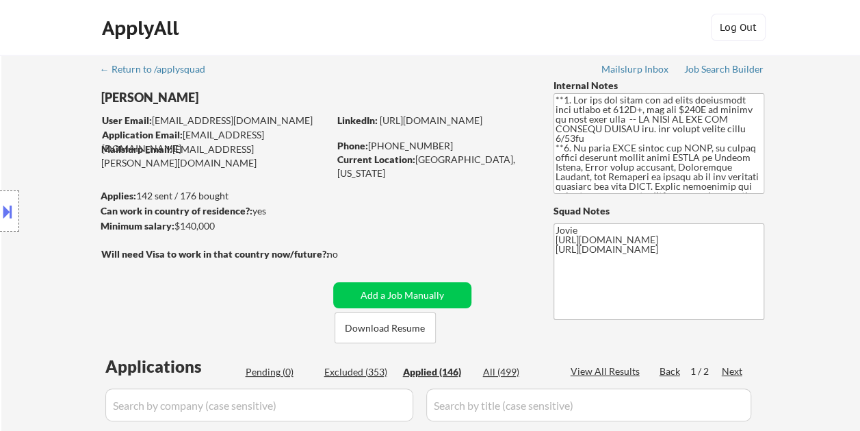
select select ""applied""
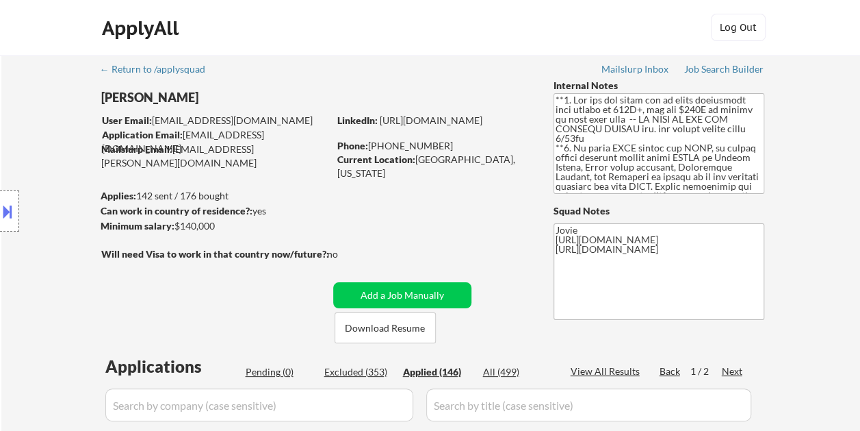
select select ""applied""
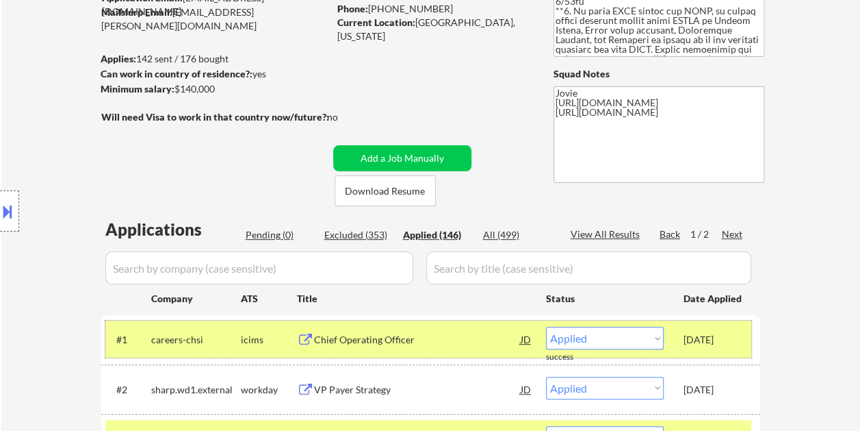
click at [706, 326] on div "Sep 27, 2025" at bounding box center [714, 338] width 60 height 25
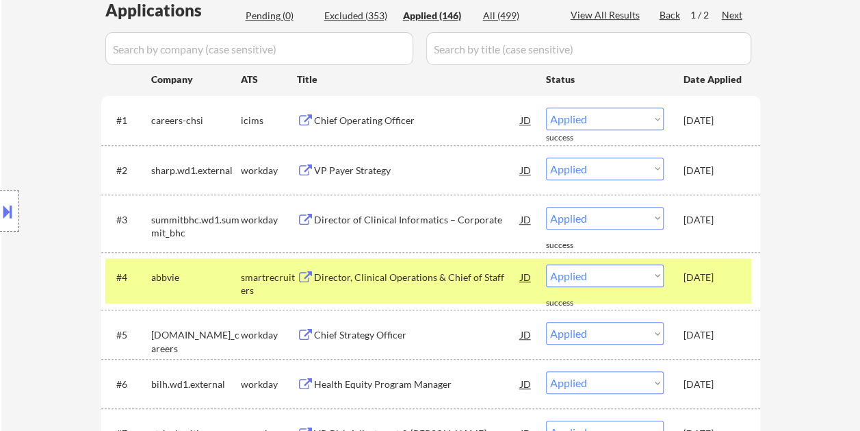
scroll to position [365, 0]
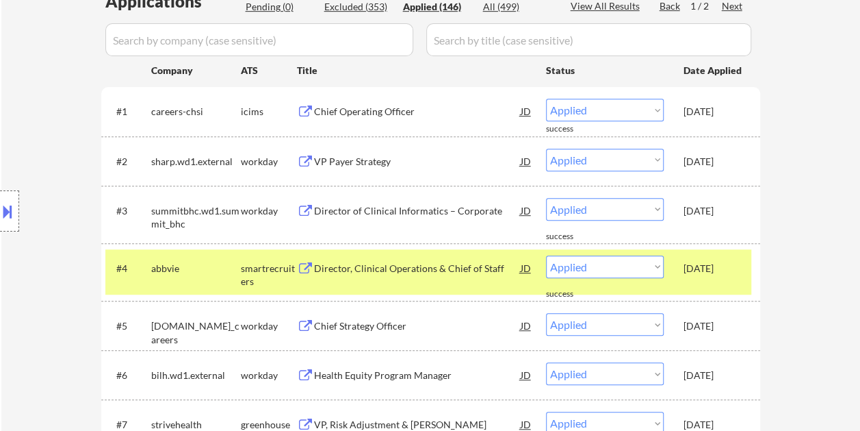
click at [734, 278] on div "Sep 27, 2025" at bounding box center [714, 267] width 60 height 25
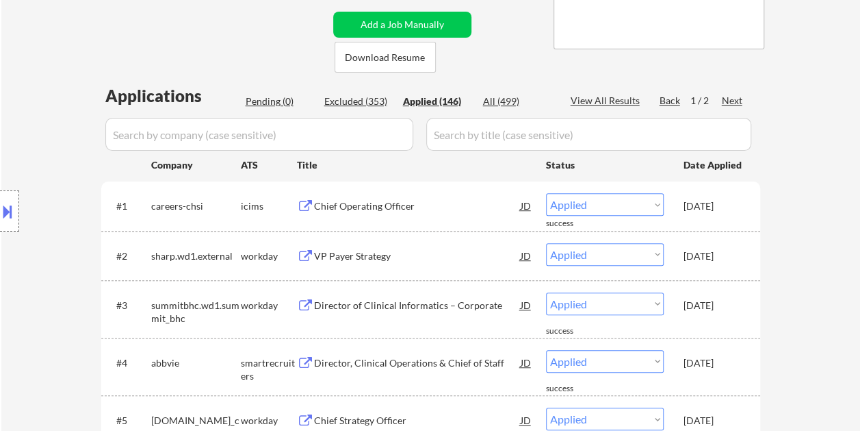
scroll to position [283, 0]
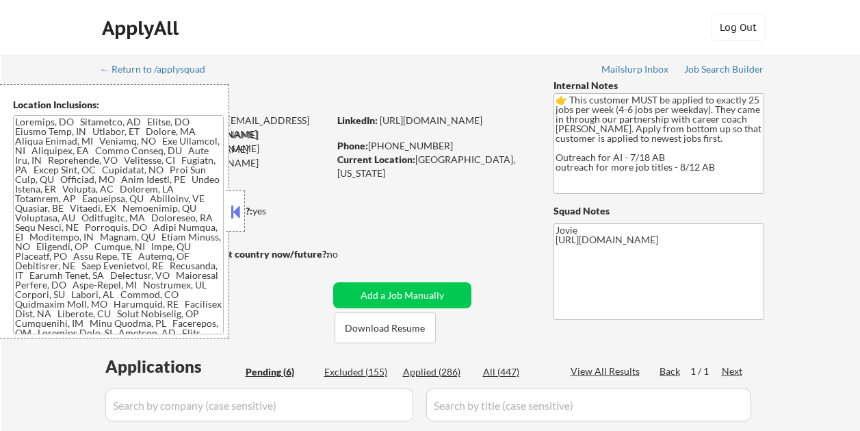
select select ""pending""
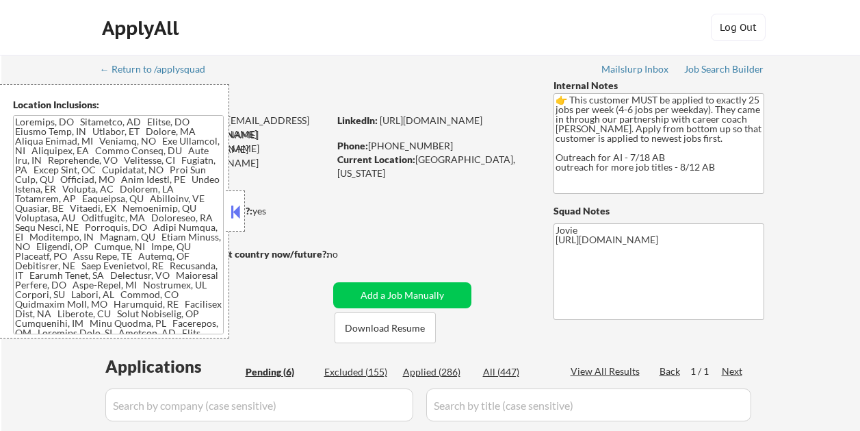
select select ""pending""
click at [235, 209] on button at bounding box center [235, 211] width 15 height 21
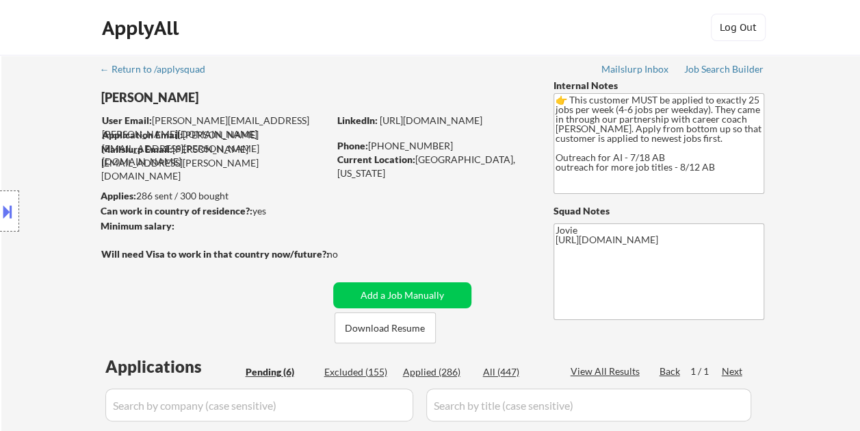
click at [478, 37] on div "ApplyAll Log In Sign Up Log Out" at bounding box center [430, 31] width 684 height 34
click at [107, 293] on div "Location Inclusions:" at bounding box center [122, 211] width 245 height 254
click at [408, 325] on button "Download Resume" at bounding box center [385, 327] width 101 height 31
click at [275, 27] on div "ApplyAll Log In Sign Up Log Out" at bounding box center [430, 31] width 684 height 34
click at [376, 48] on div "ApplyAll Log In Sign Up Log Out" at bounding box center [430, 27] width 860 height 55
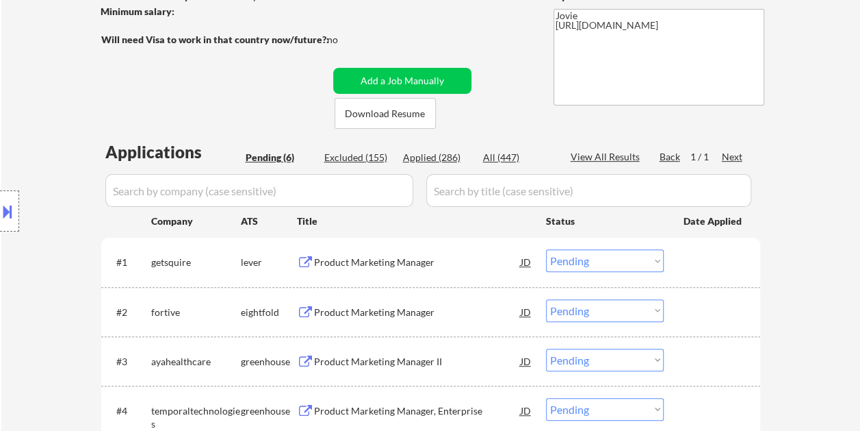
scroll to position [246, 0]
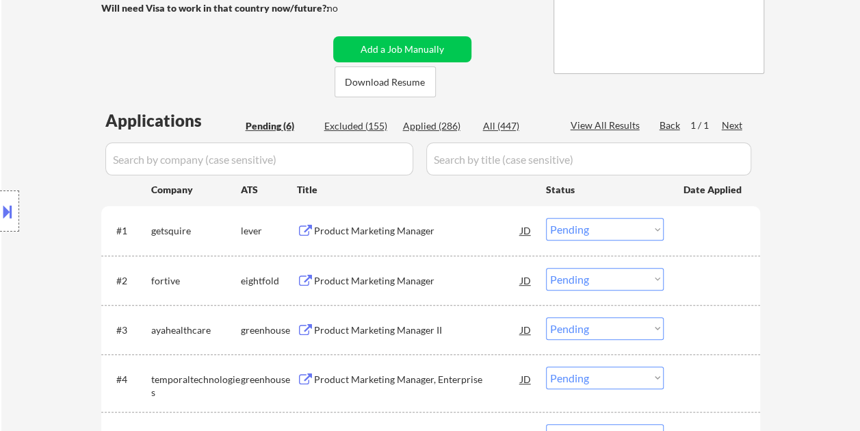
click at [691, 224] on div at bounding box center [714, 230] width 60 height 25
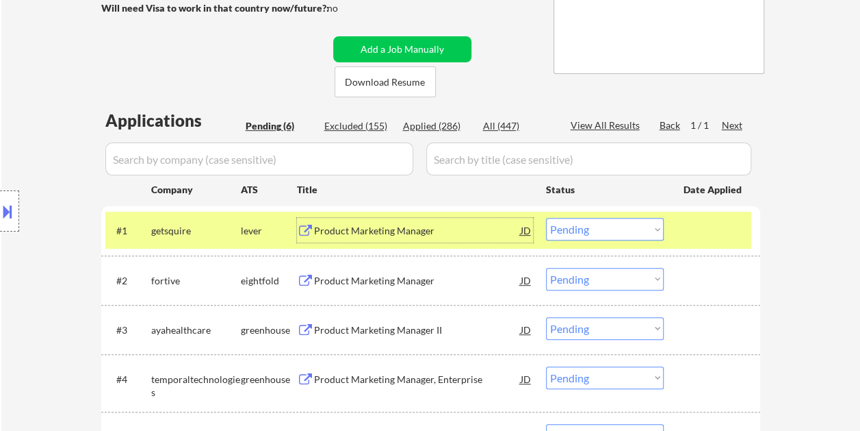
click at [428, 233] on div "Product Marketing Manager" at bounding box center [417, 231] width 207 height 14
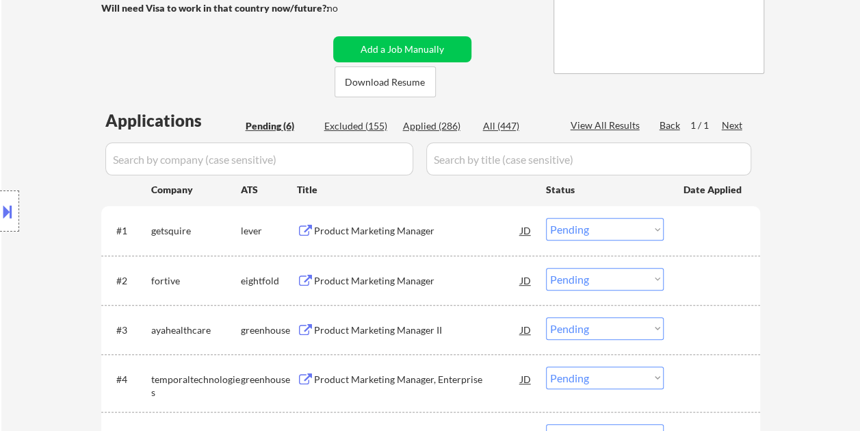
select select ""pending""
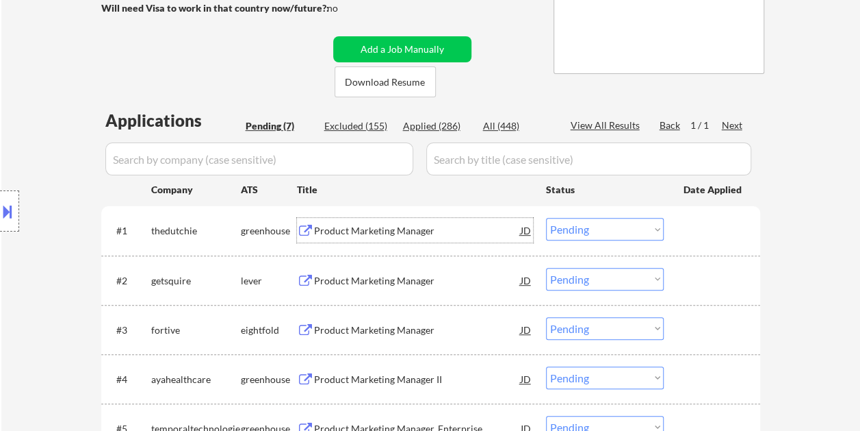
click at [724, 235] on div at bounding box center [714, 230] width 60 height 25
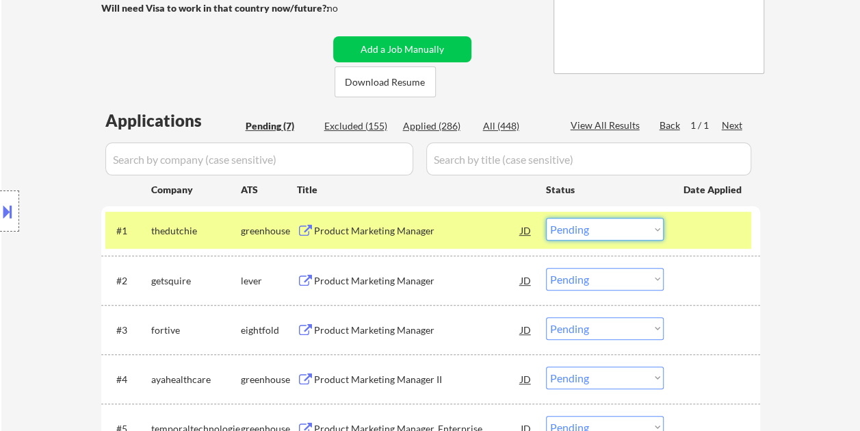
click at [656, 227] on select "Choose an option... Pending Applied Excluded (Questions) Excluded (Expired) Exc…" at bounding box center [605, 229] width 118 height 23
click at [546, 218] on select "Choose an option... Pending Applied Excluded (Questions) Excluded (Expired) Exc…" at bounding box center [605, 229] width 118 height 23
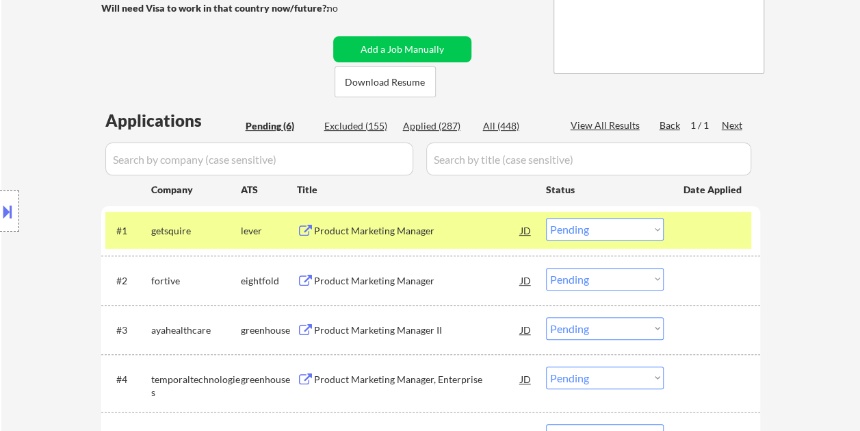
click at [415, 120] on div "Applied (287)" at bounding box center [437, 126] width 68 height 14
select select ""applied""
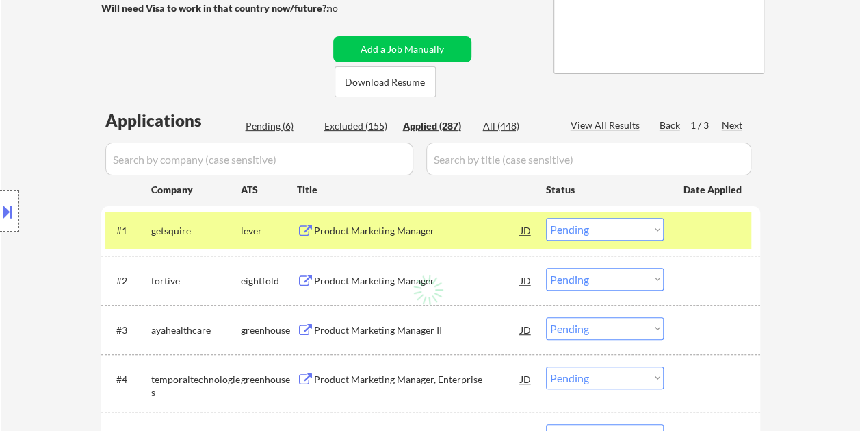
select select ""applied""
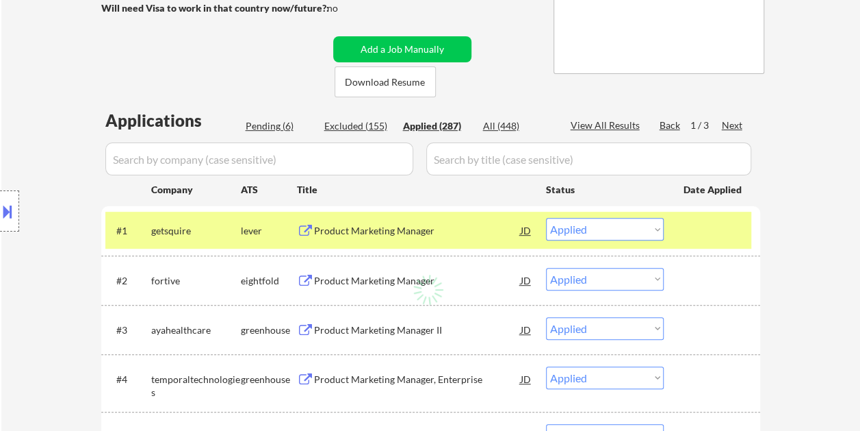
select select ""applied""
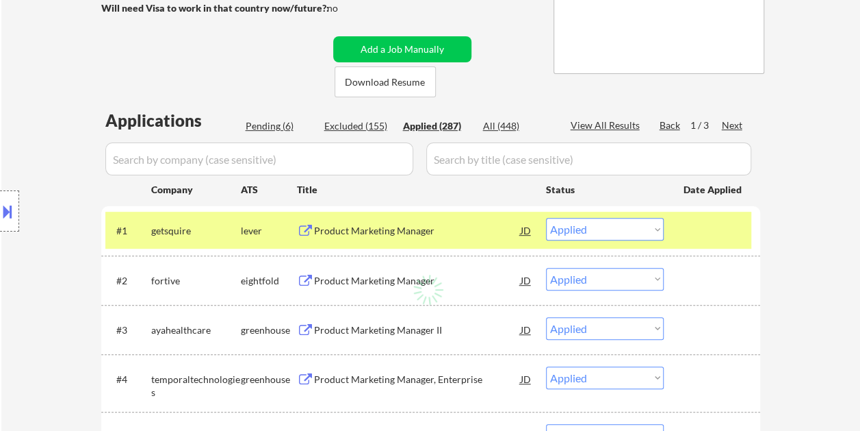
select select ""applied""
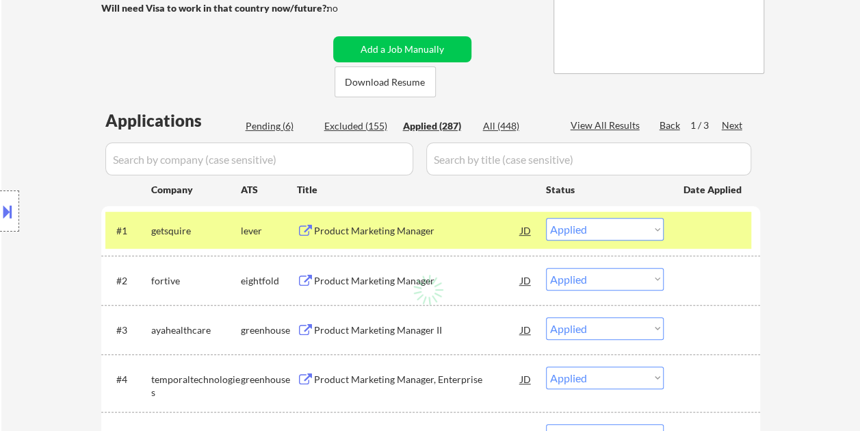
select select ""applied""
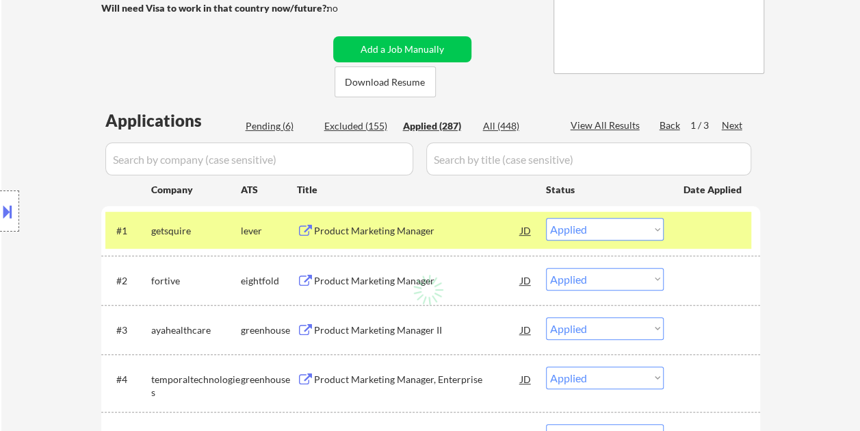
select select ""applied""
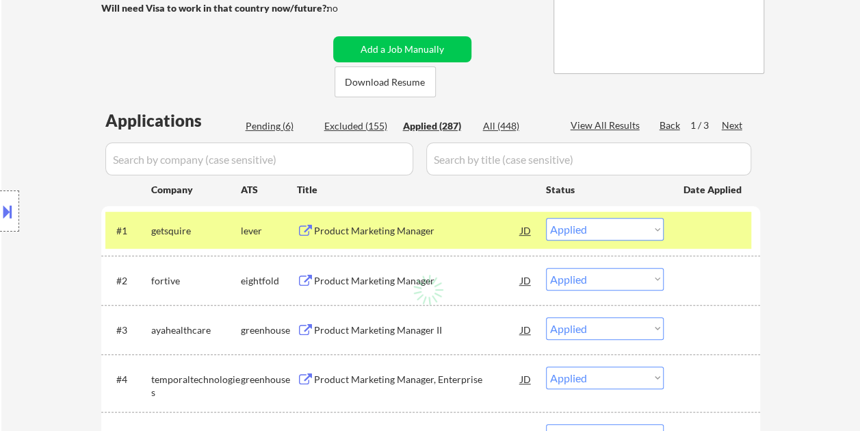
select select ""applied""
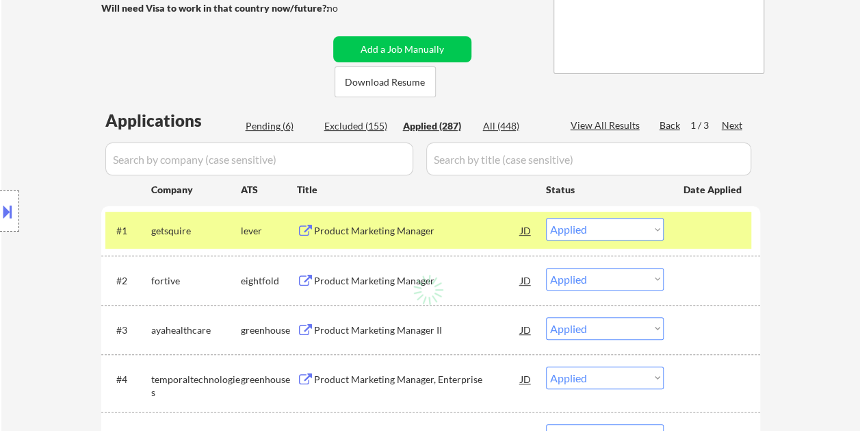
select select ""applied""
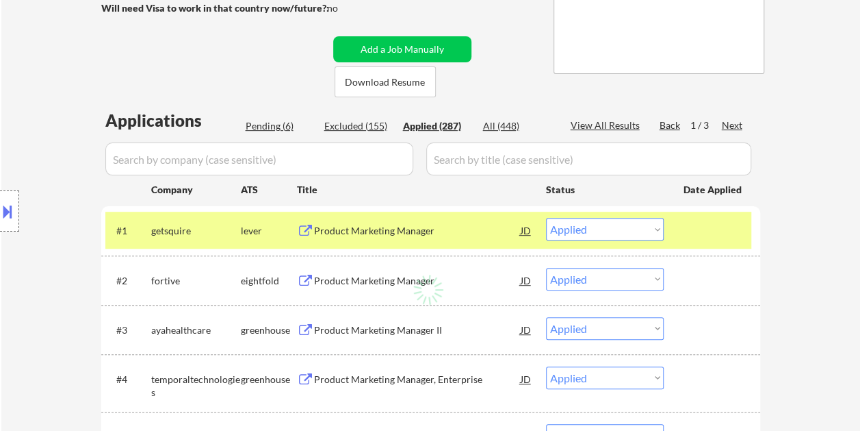
select select ""applied""
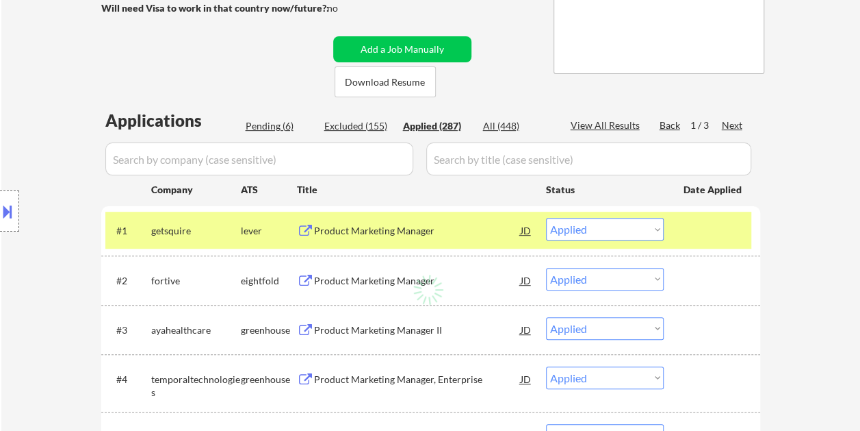
select select ""applied""
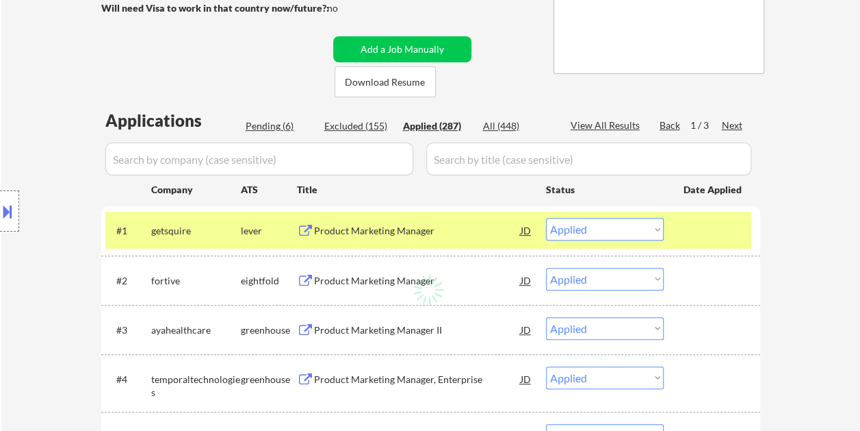
select select ""applied""
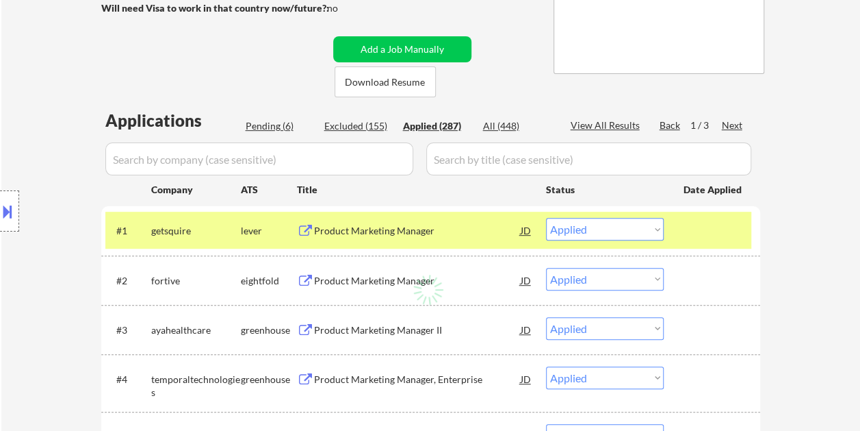
select select ""applied""
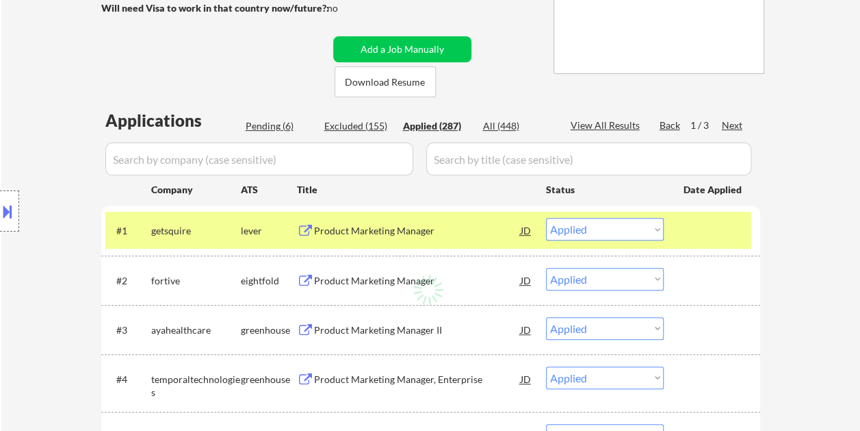
select select ""applied""
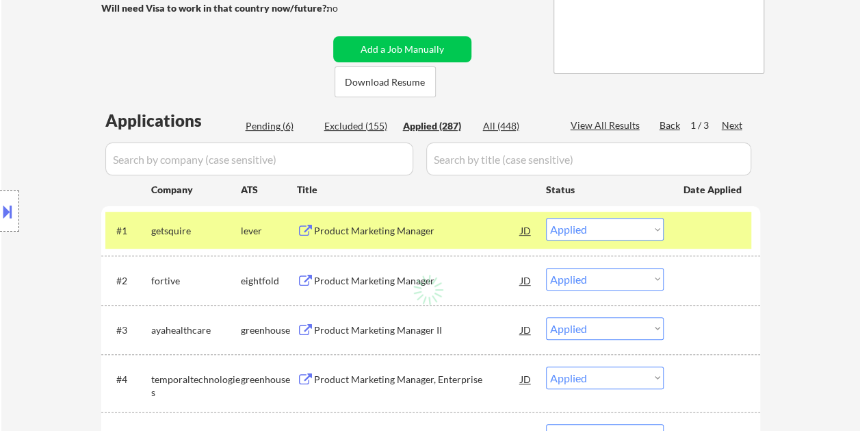
select select ""applied""
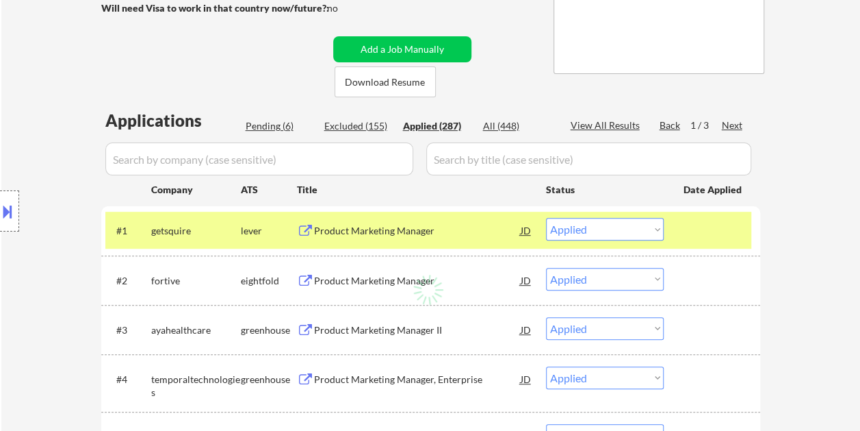
select select ""applied""
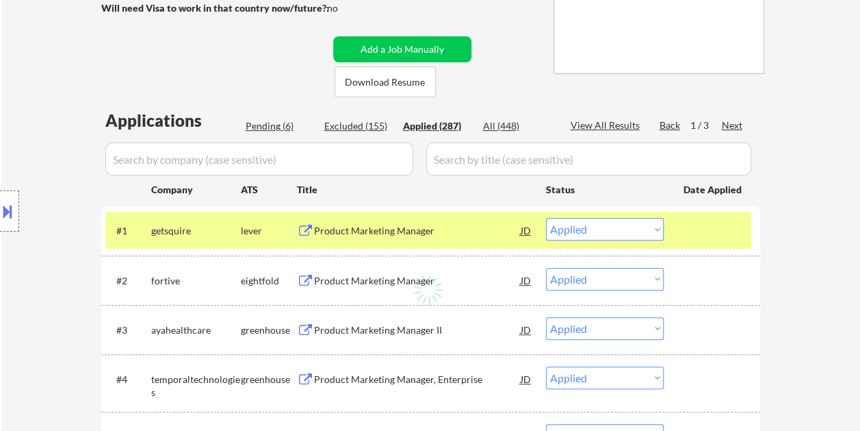
select select ""applied""
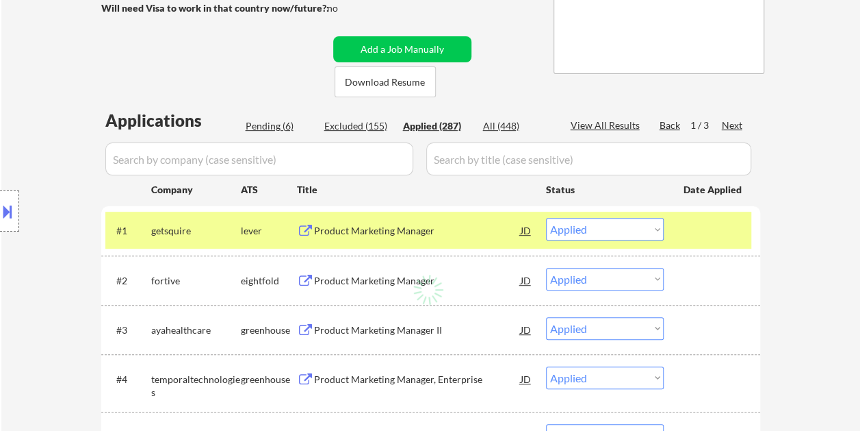
select select ""applied""
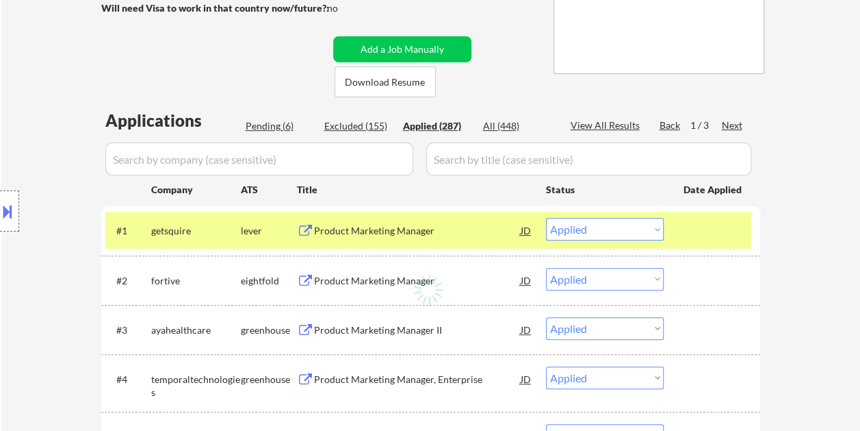
select select ""applied""
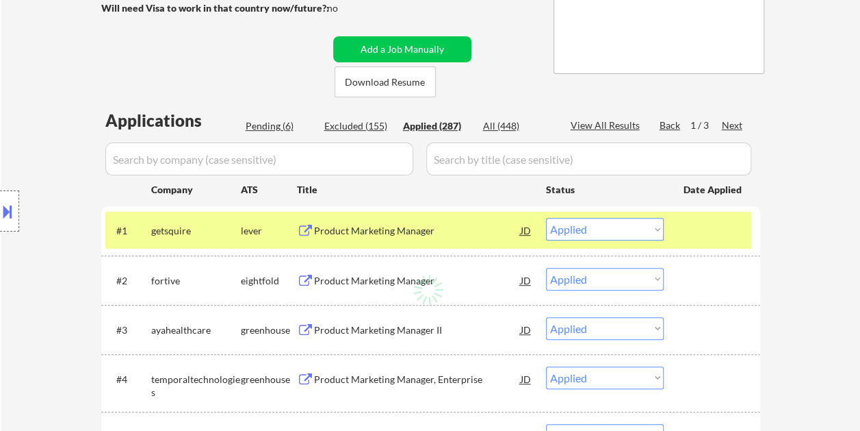
select select ""applied""
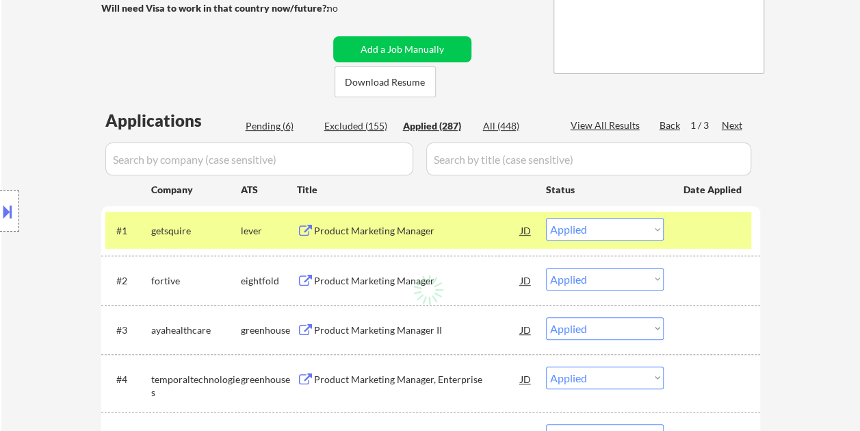
select select ""applied""
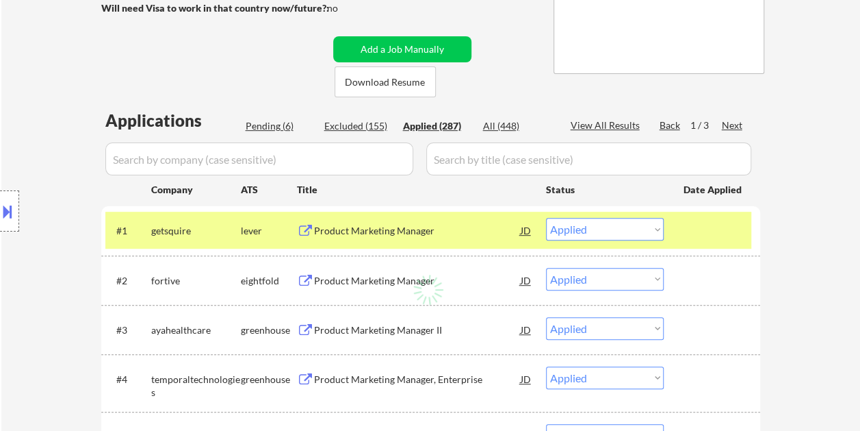
select select ""applied""
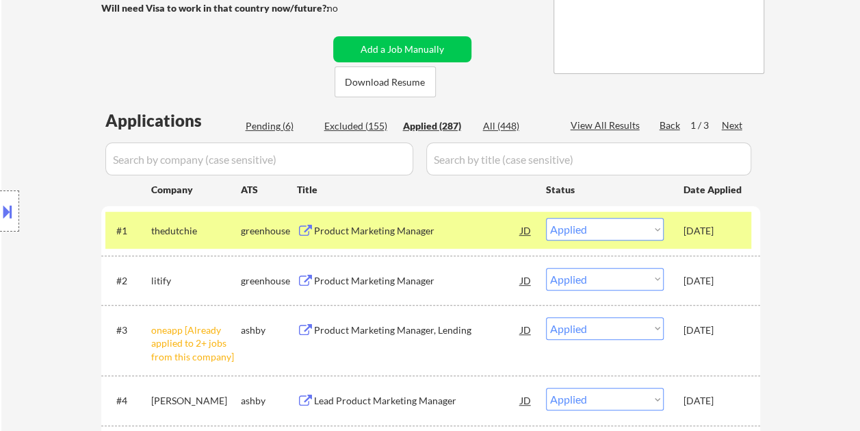
click at [658, 232] on select "Choose an option... Pending Applied Excluded (Questions) Excluded (Expired) Exc…" at bounding box center [605, 229] width 118 height 23
click at [546, 218] on select "Choose an option... Pending Applied Excluded (Questions) Excluded (Expired) Exc…" at bounding box center [605, 229] width 118 height 23
click at [282, 125] on div "Pending (7)" at bounding box center [280, 126] width 68 height 14
select select ""pending""
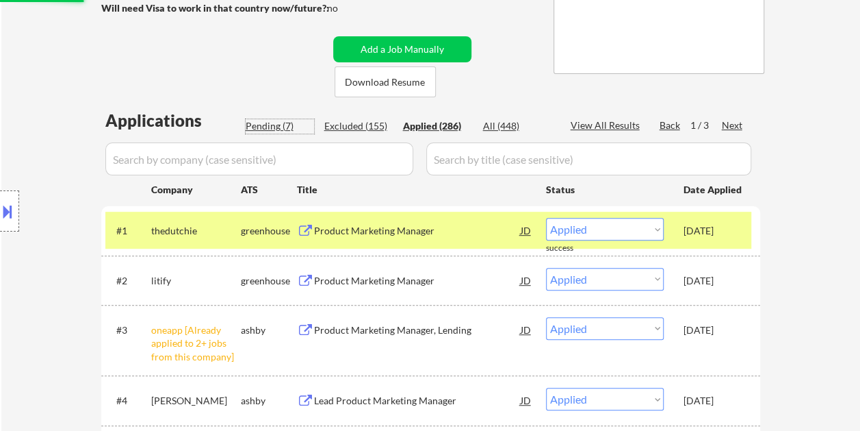
select select ""pending""
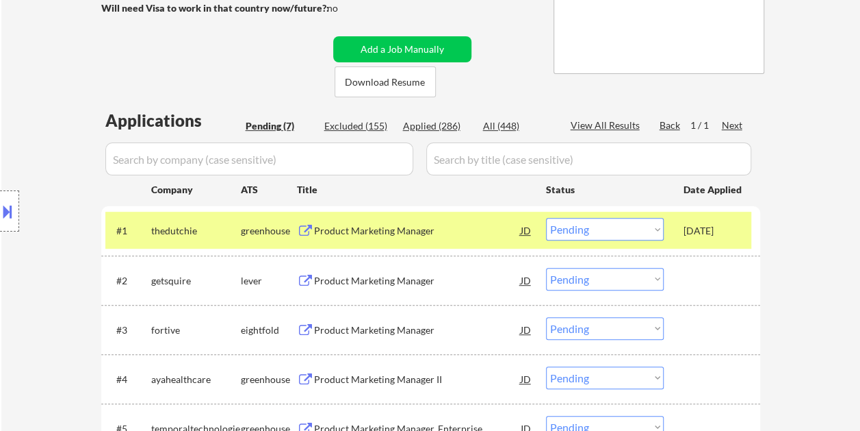
click at [717, 227] on div "[DATE]" at bounding box center [714, 231] width 60 height 14
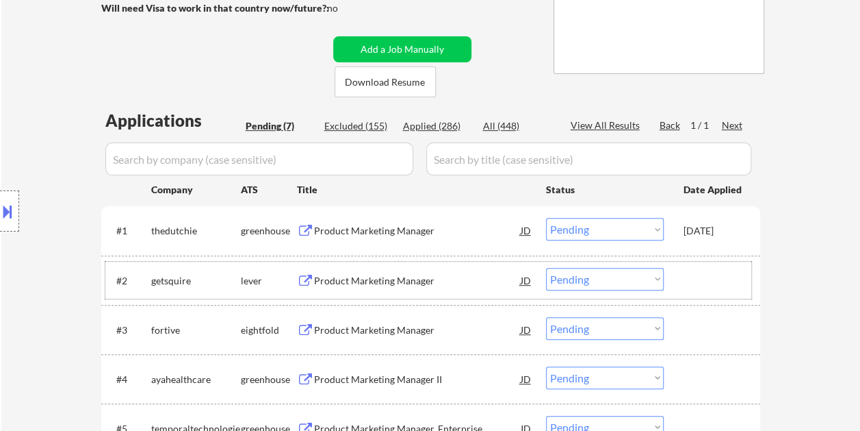
click at [704, 280] on div at bounding box center [714, 280] width 60 height 25
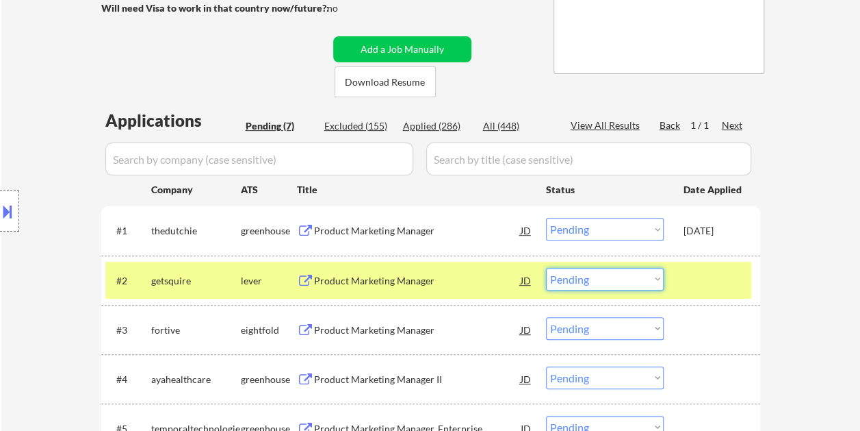
click at [632, 281] on select "Choose an option... Pending Applied Excluded (Questions) Excluded (Expired) Exc…" at bounding box center [605, 279] width 118 height 23
click at [546, 268] on select "Choose an option... Pending Applied Excluded (Questions) Excluded (Expired) Exc…" at bounding box center [605, 279] width 118 height 23
select select ""pending""
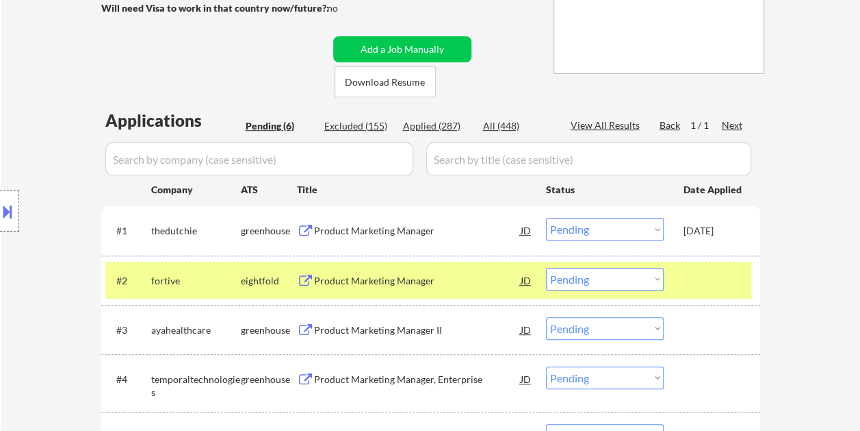
click at [704, 275] on div at bounding box center [714, 280] width 60 height 25
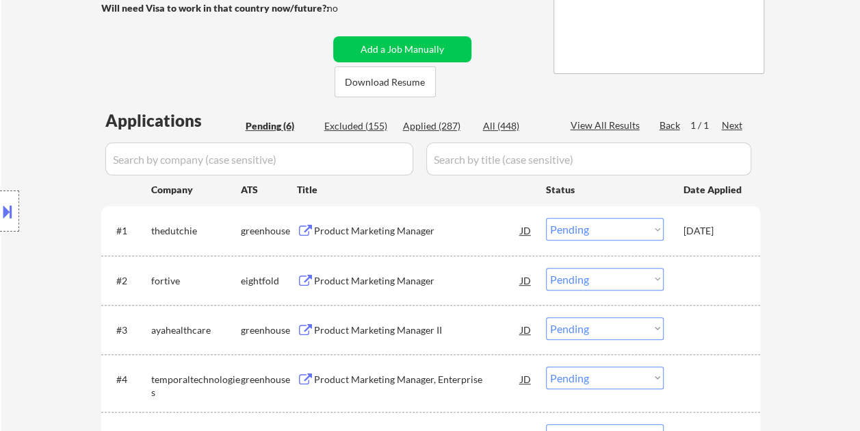
click at [697, 231] on div "[DATE]" at bounding box center [714, 231] width 60 height 14
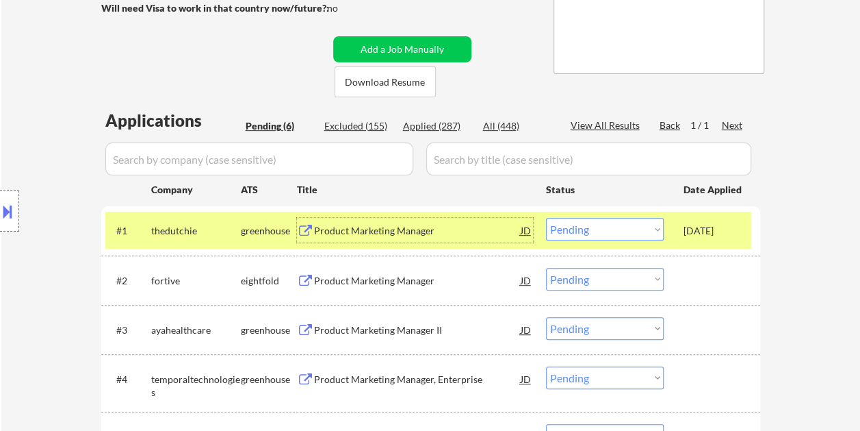
click at [463, 229] on div "Product Marketing Manager" at bounding box center [417, 231] width 207 height 14
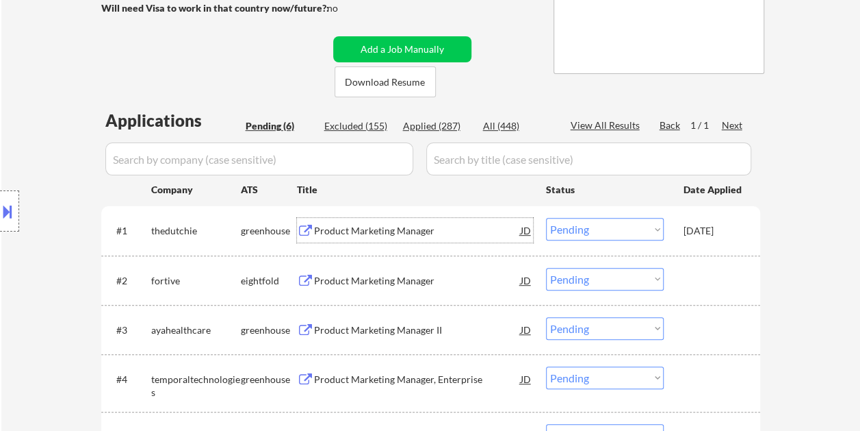
click at [716, 230] on div "[DATE]" at bounding box center [714, 231] width 60 height 14
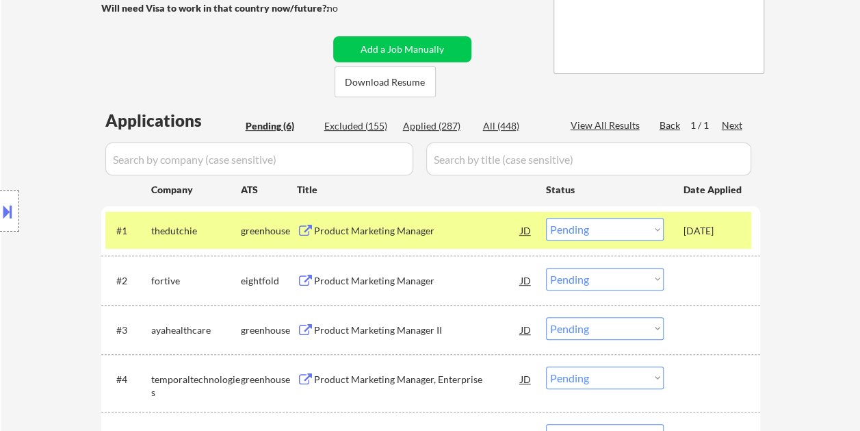
click at [654, 229] on select "Choose an option... Pending Applied Excluded (Questions) Excluded (Expired) Exc…" at bounding box center [605, 229] width 118 height 23
click at [546, 218] on select "Choose an option... Pending Applied Excluded (Questions) Excluded (Expired) Exc…" at bounding box center [605, 229] width 118 height 23
select select ""pending""
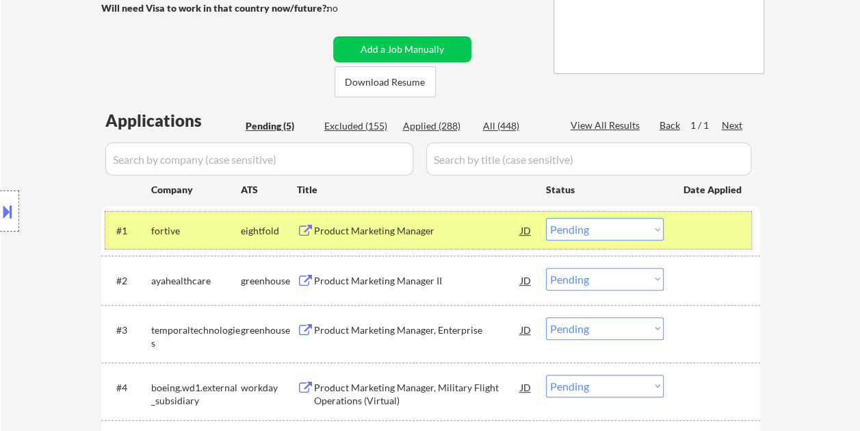
click at [716, 214] on div "#1 fortive eightfold Product Marketing Manager JD Choose an option... Pending A…" at bounding box center [428, 229] width 646 height 37
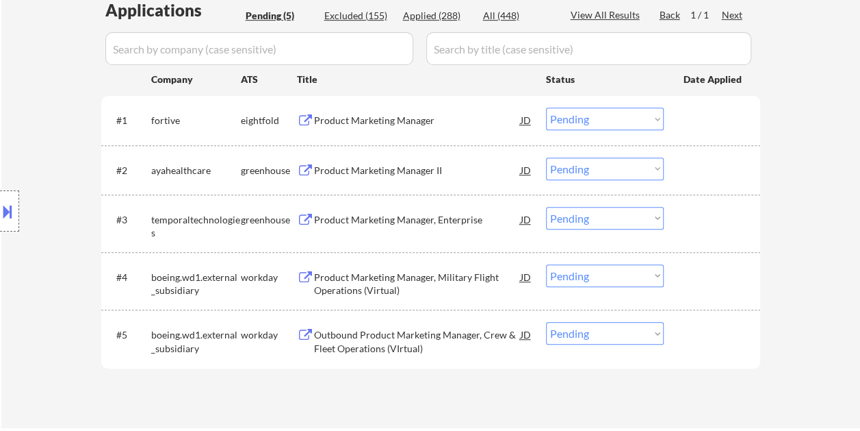
scroll to position [383, 0]
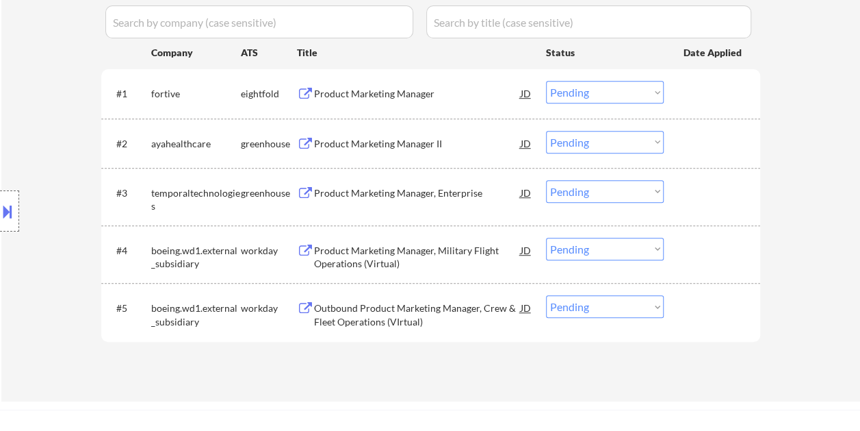
click at [714, 149] on div at bounding box center [714, 143] width 60 height 25
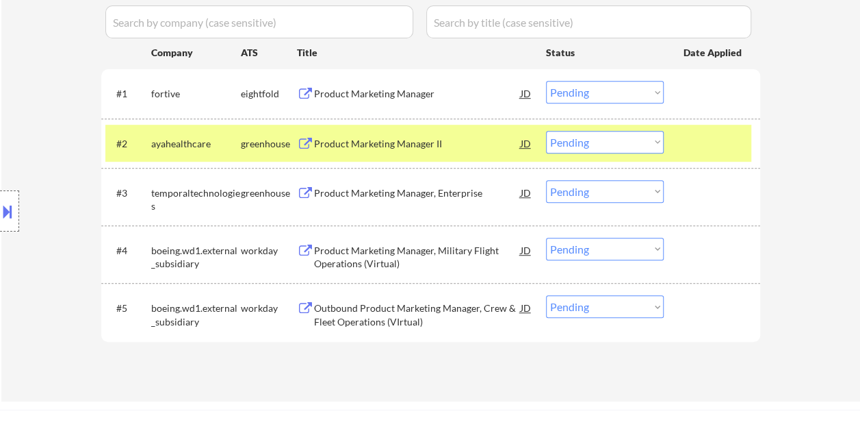
click at [363, 145] on div "Product Marketing Manager II" at bounding box center [417, 144] width 207 height 14
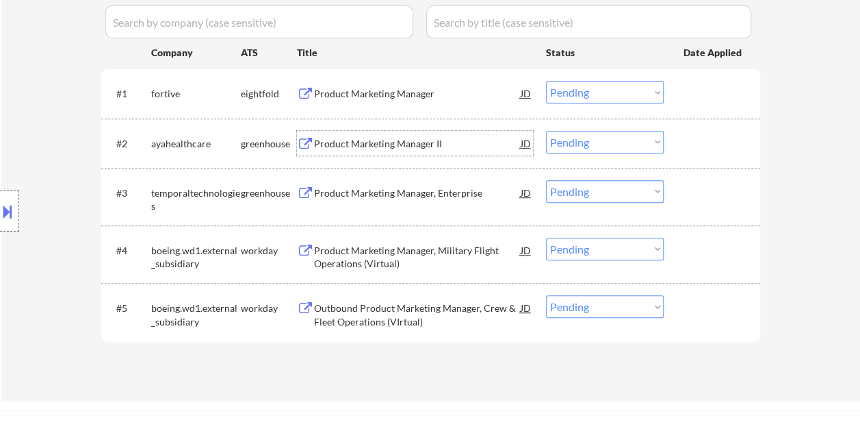
drag, startPoint x: 717, startPoint y: 142, endPoint x: 665, endPoint y: 142, distance: 52.0
click at [717, 142] on div at bounding box center [714, 143] width 60 height 25
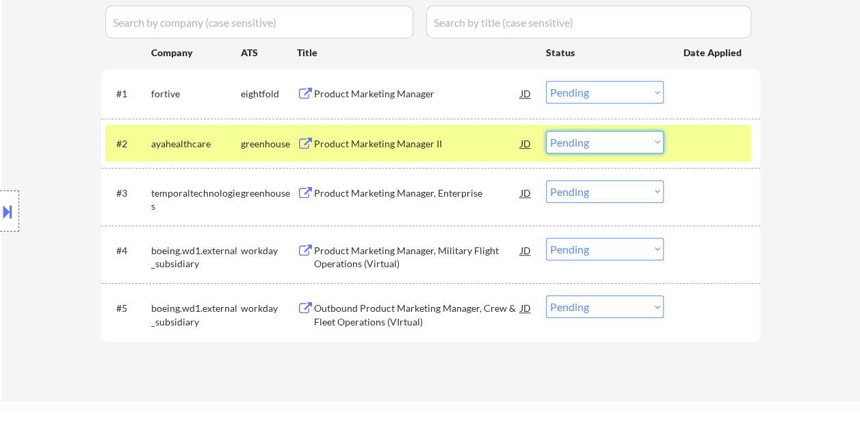
click at [643, 142] on select "Choose an option... Pending Applied Excluded (Questions) Excluded (Expired) Exc…" at bounding box center [605, 142] width 118 height 23
click at [628, 144] on select "Choose an option... Pending Applied Excluded (Questions) Excluded (Expired) Exc…" at bounding box center [605, 142] width 118 height 23
click at [546, 131] on select "Choose an option... Pending Applied Excluded (Questions) Excluded (Expired) Exc…" at bounding box center [605, 142] width 118 height 23
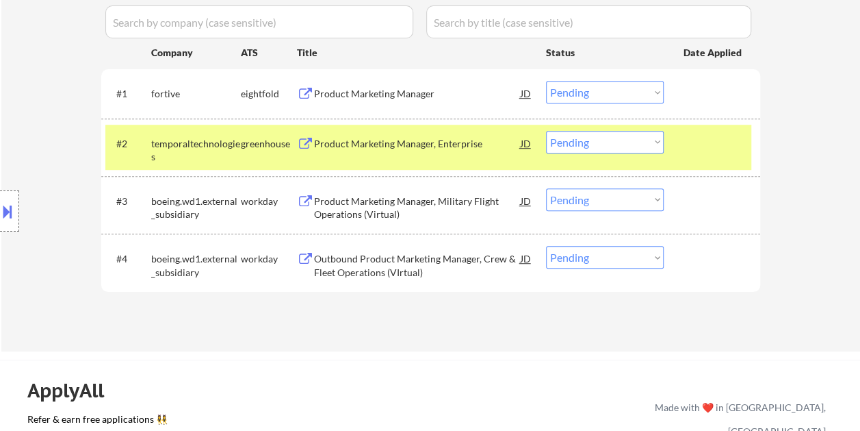
click at [689, 153] on div at bounding box center [714, 143] width 60 height 25
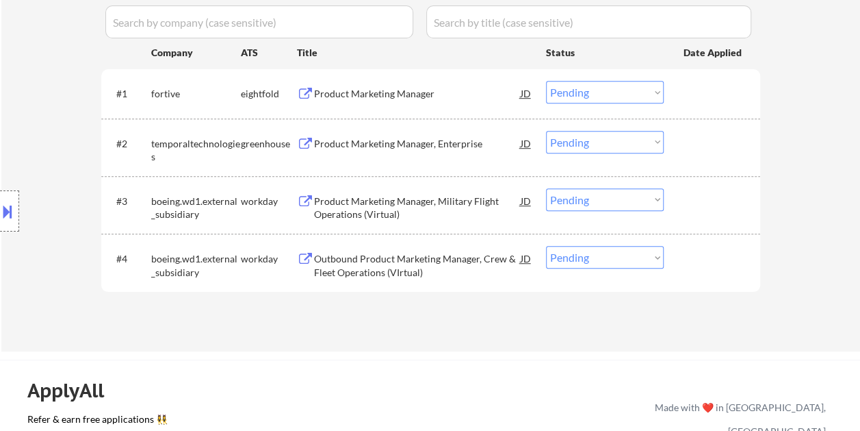
click at [686, 138] on div at bounding box center [714, 143] width 60 height 25
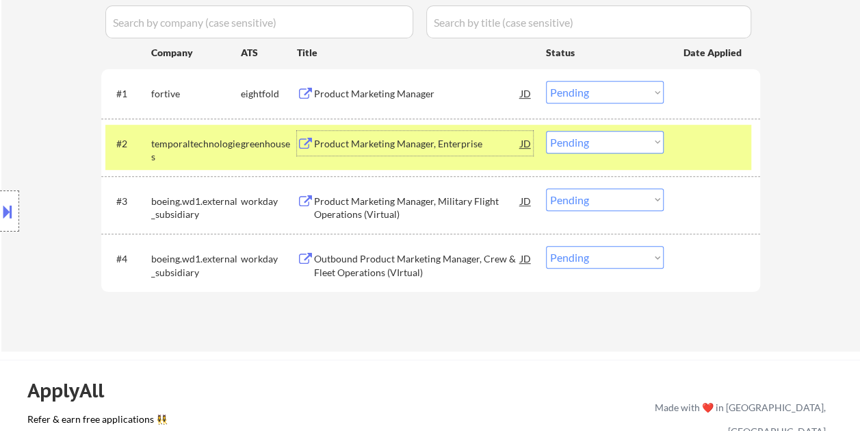
click at [434, 139] on div "Product Marketing Manager, Enterprise" at bounding box center [417, 144] width 207 height 14
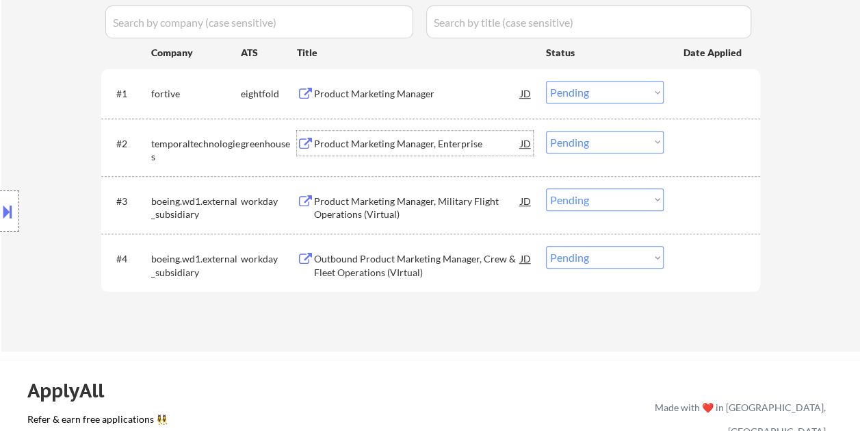
click at [695, 142] on div at bounding box center [714, 143] width 60 height 25
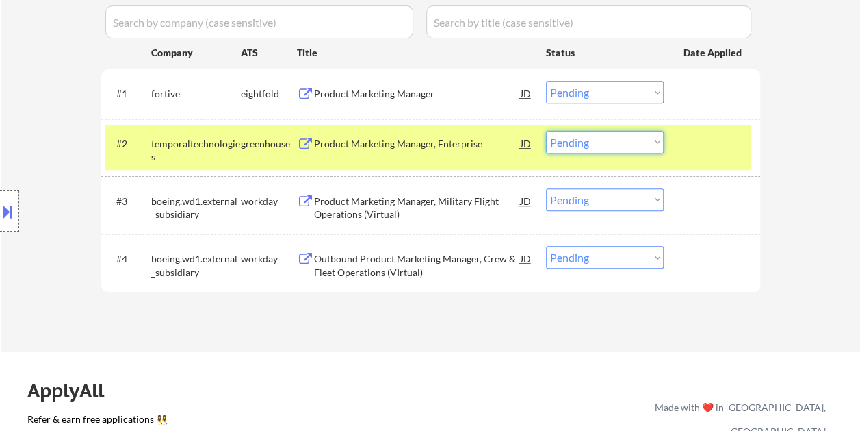
click at [657, 141] on select "Choose an option... Pending Applied Excluded (Questions) Excluded (Expired) Exc…" at bounding box center [605, 142] width 118 height 23
click at [546, 131] on select "Choose an option... Pending Applied Excluded (Questions) Excluded (Expired) Exc…" at bounding box center [605, 142] width 118 height 23
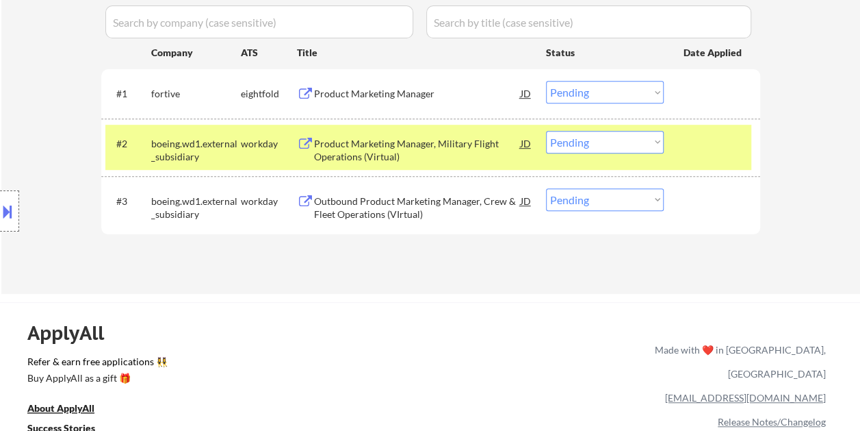
click at [697, 153] on div at bounding box center [714, 143] width 60 height 25
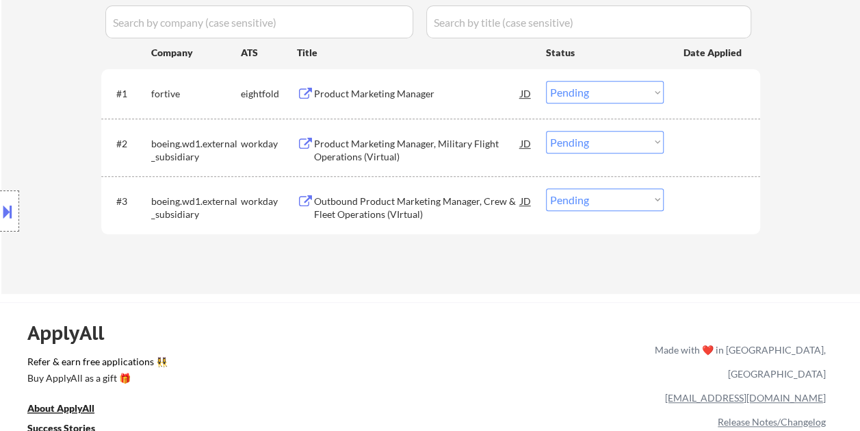
click at [719, 151] on div at bounding box center [714, 143] width 60 height 25
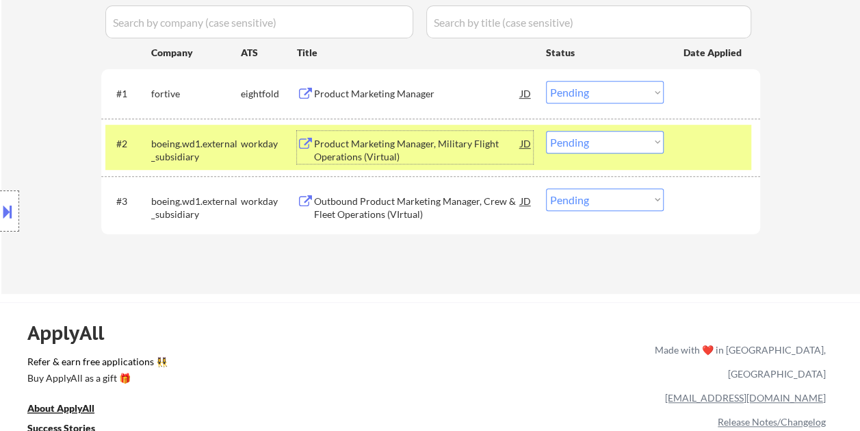
click at [412, 151] on div "Product Marketing Manager, Military Flight Operations (Virtual)" at bounding box center [417, 150] width 207 height 27
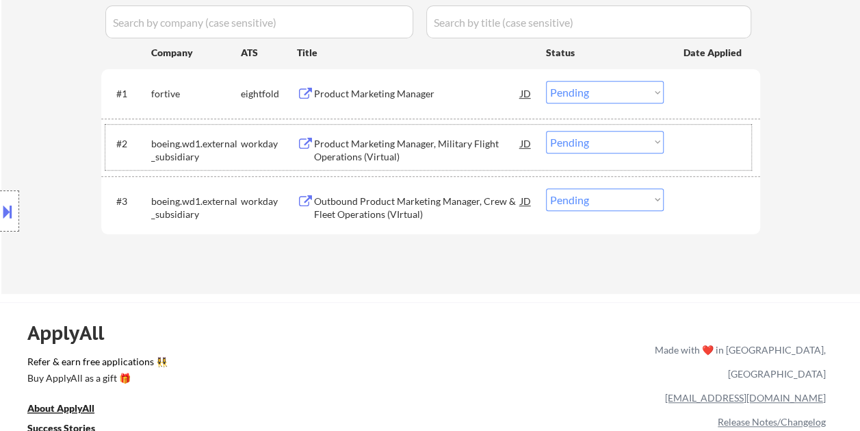
drag, startPoint x: 714, startPoint y: 149, endPoint x: 676, endPoint y: 144, distance: 37.9
click at [710, 149] on div at bounding box center [714, 143] width 60 height 25
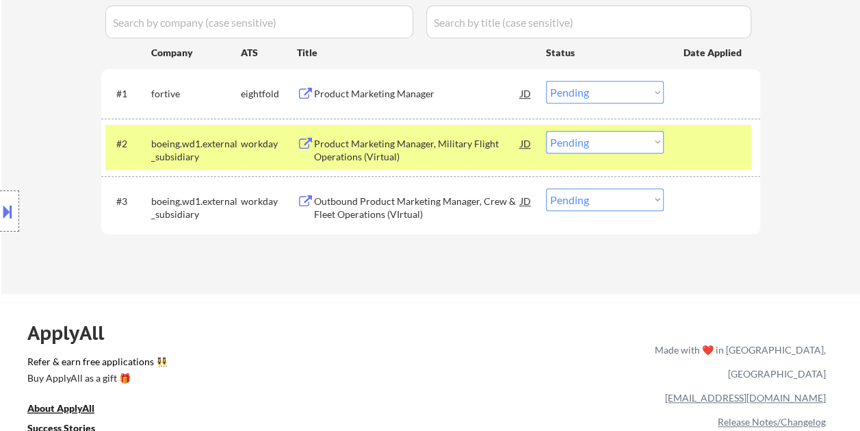
click at [656, 141] on select "Choose an option... Pending Applied Excluded (Questions) Excluded (Expired) Exc…" at bounding box center [605, 142] width 118 height 23
click at [546, 131] on select "Choose an option... Pending Applied Excluded (Questions) Excluded (Expired) Exc…" at bounding box center [605, 142] width 118 height 23
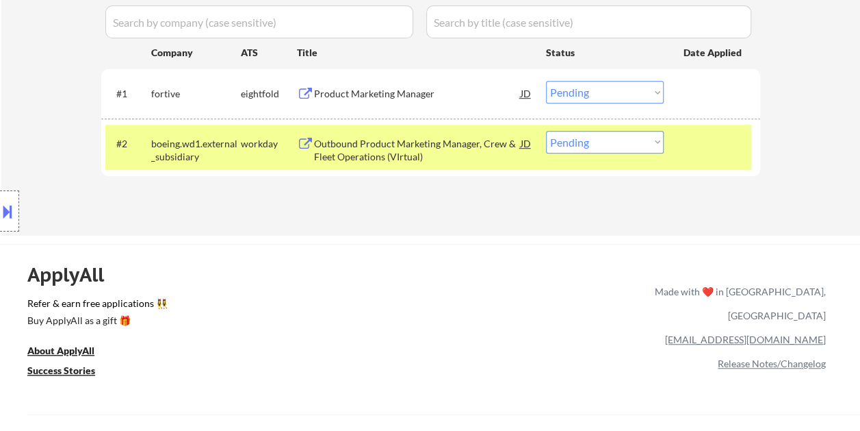
click at [681, 142] on div "#2 boeing.wd1.external_subsidiary workday Outbound Product Marketing Manager, C…" at bounding box center [428, 147] width 646 height 45
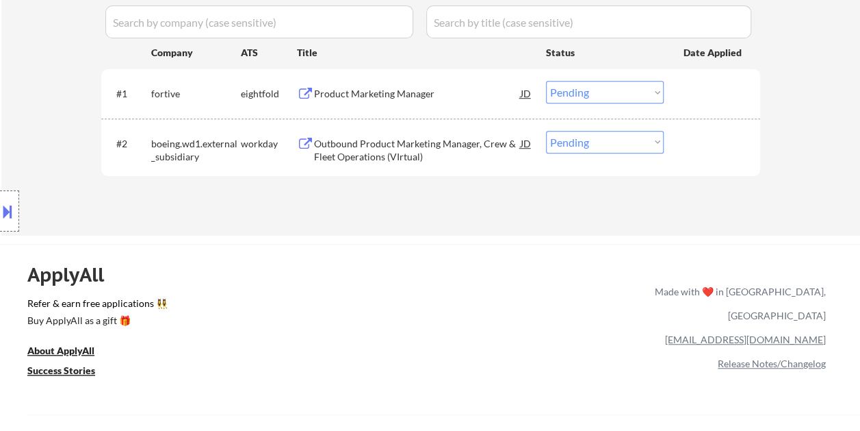
click at [684, 137] on div at bounding box center [714, 143] width 60 height 25
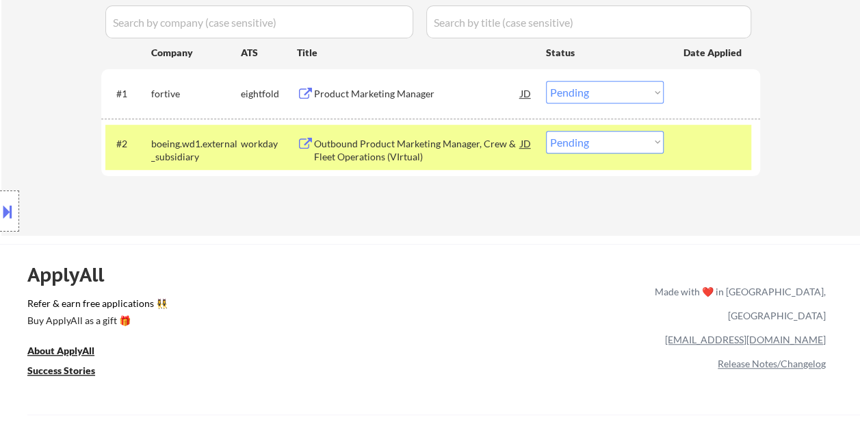
click at [387, 134] on div "Outbound Product Marketing Manager, Crew & Fleet Operations (VIrtual)" at bounding box center [417, 147] width 207 height 33
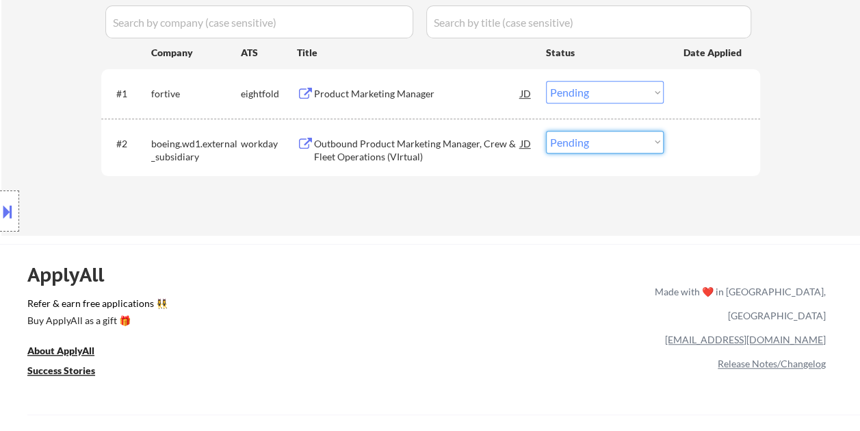
click at [634, 142] on select "Choose an option... Pending Applied Excluded (Questions) Excluded (Expired) Exc…" at bounding box center [605, 142] width 118 height 23
select select ""excluded__other_""
click at [546, 131] on select "Choose an option... Pending Applied Excluded (Questions) Excluded (Expired) Exc…" at bounding box center [605, 142] width 118 height 23
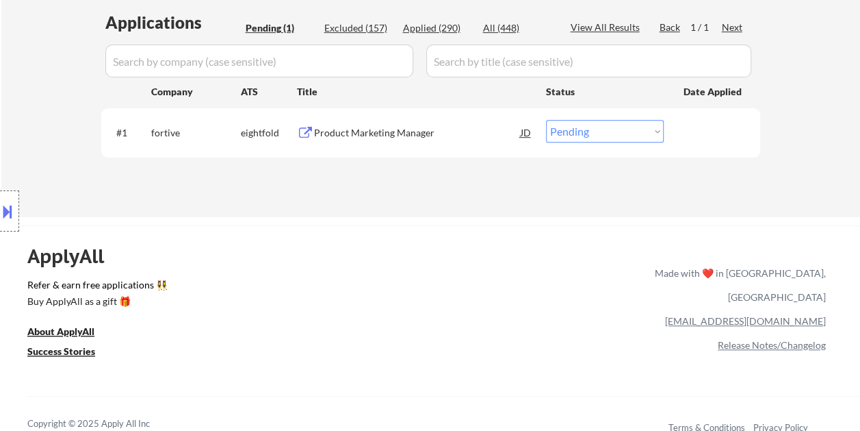
scroll to position [314, 0]
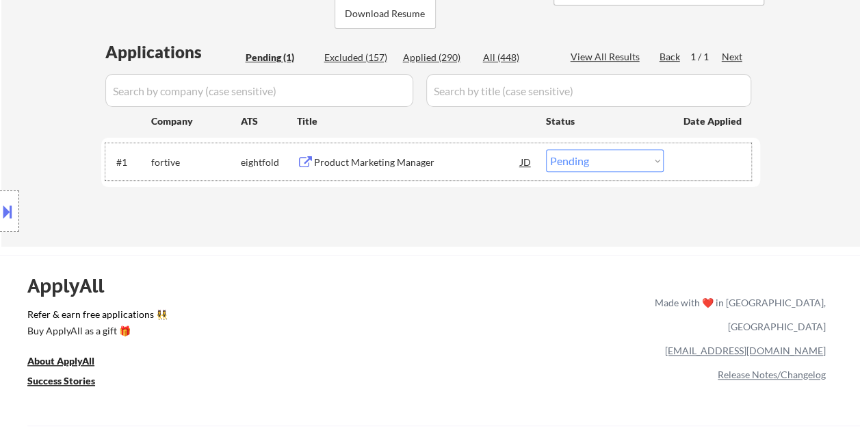
click at [712, 157] on div at bounding box center [714, 161] width 60 height 25
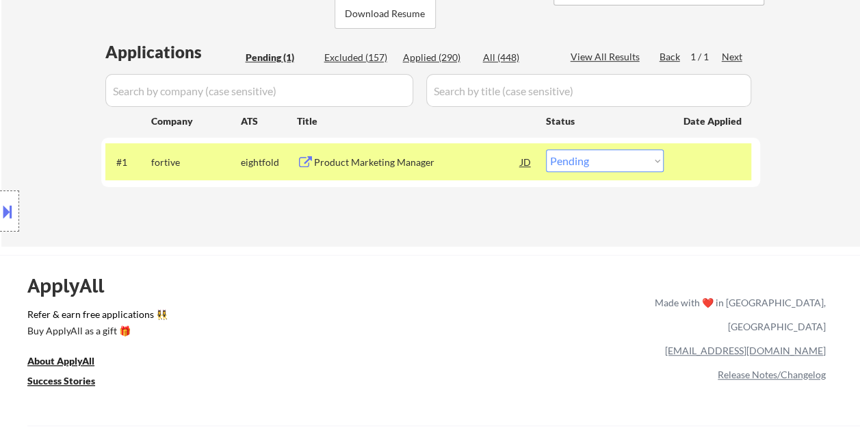
click at [389, 156] on div "Product Marketing Manager" at bounding box center [417, 162] width 207 height 14
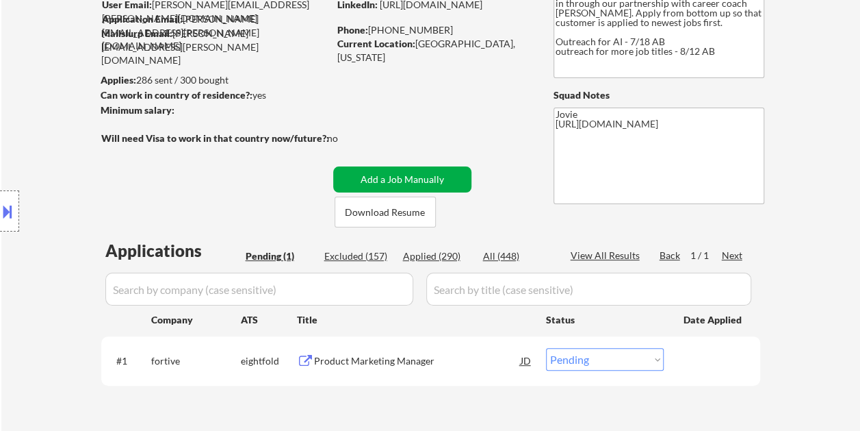
scroll to position [137, 0]
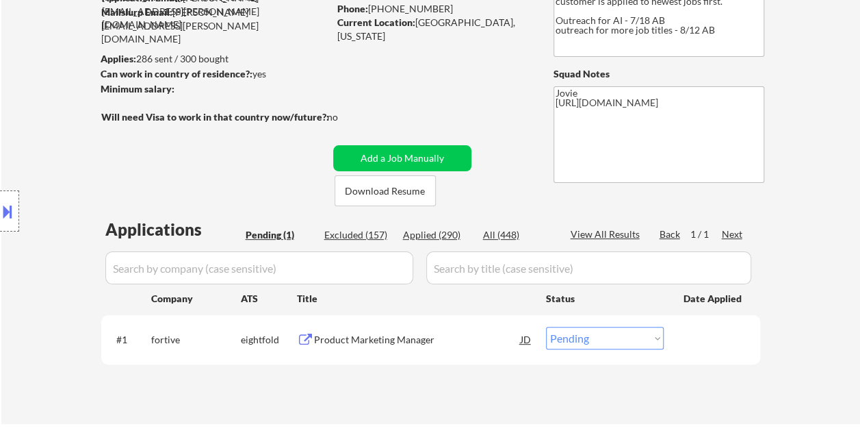
click at [363, 335] on div "Product Marketing Manager" at bounding box center [417, 340] width 207 height 14
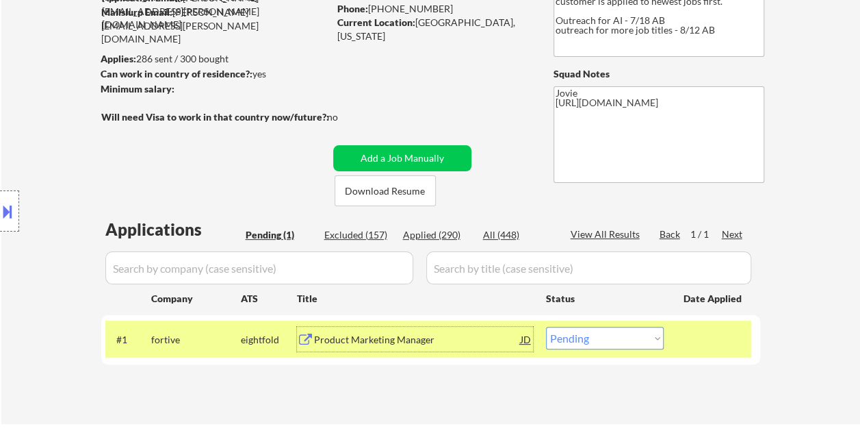
click at [369, 337] on div "Product Marketing Manager" at bounding box center [417, 340] width 207 height 14
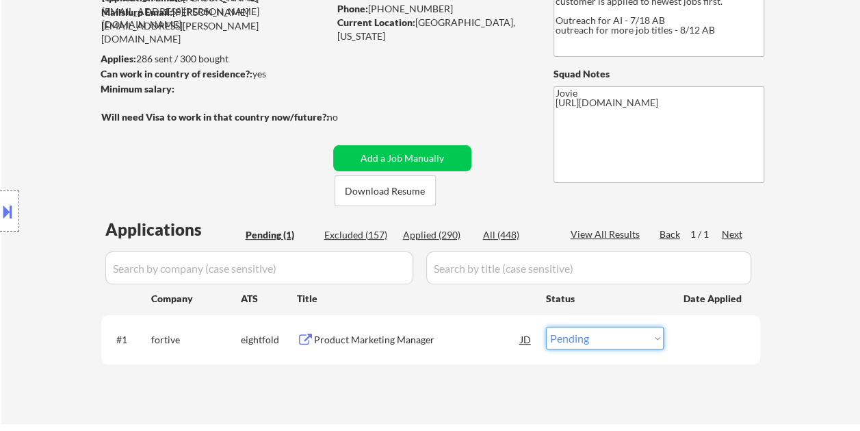
click at [635, 343] on select "Choose an option... Pending Applied Excluded (Questions) Excluded (Expired) Exc…" at bounding box center [605, 337] width 118 height 23
click at [546, 326] on select "Choose an option... Pending Applied Excluded (Questions) Excluded (Expired) Exc…" at bounding box center [605, 337] width 118 height 23
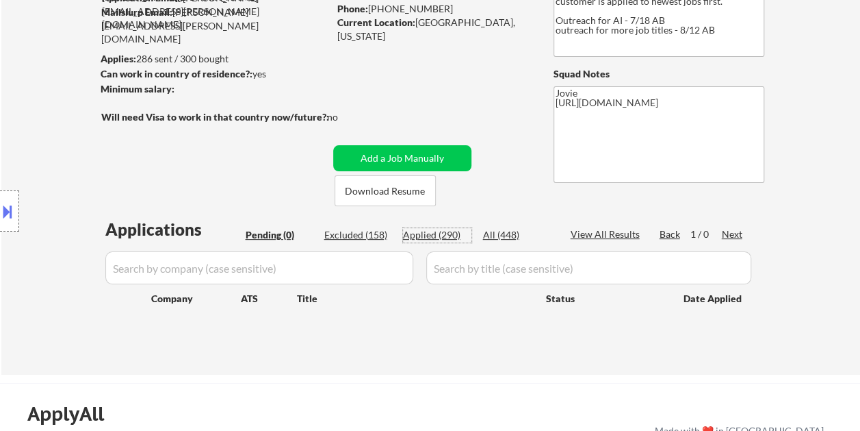
click at [444, 232] on div "Applied (290)" at bounding box center [437, 235] width 68 height 14
select select ""applied""
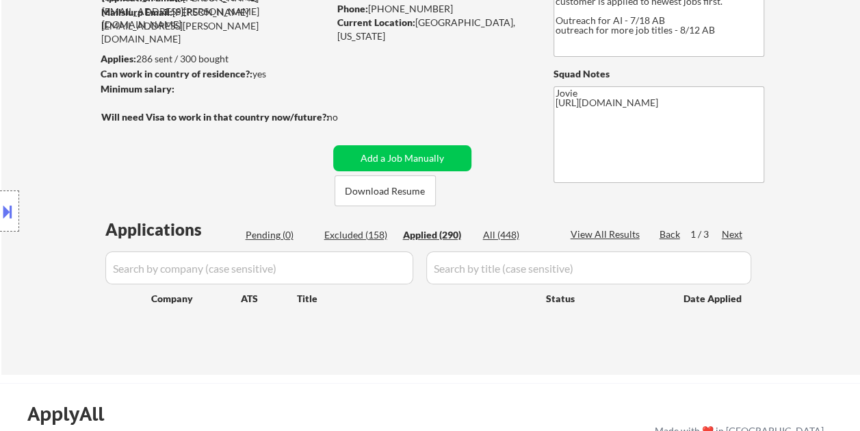
select select ""applied""
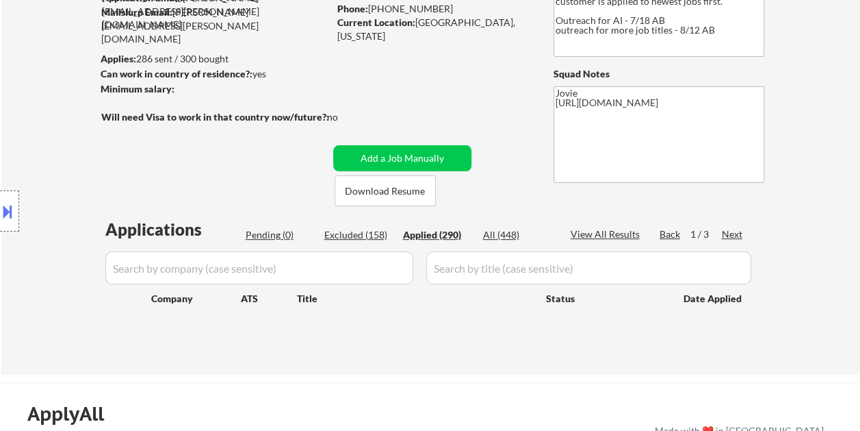
select select ""applied""
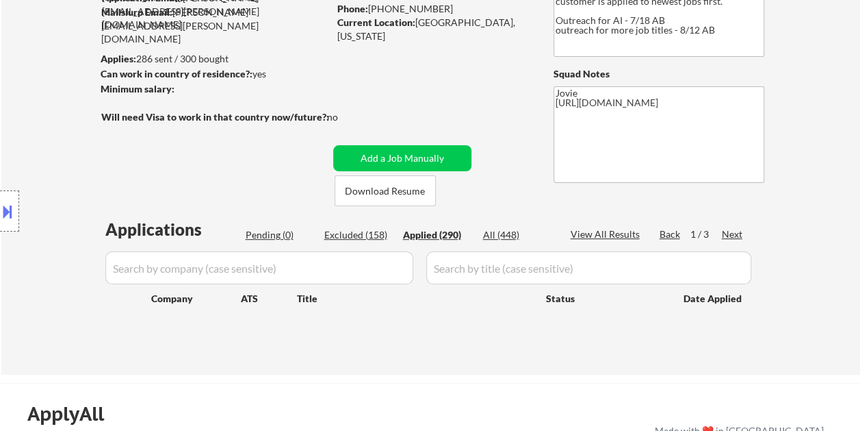
select select ""applied""
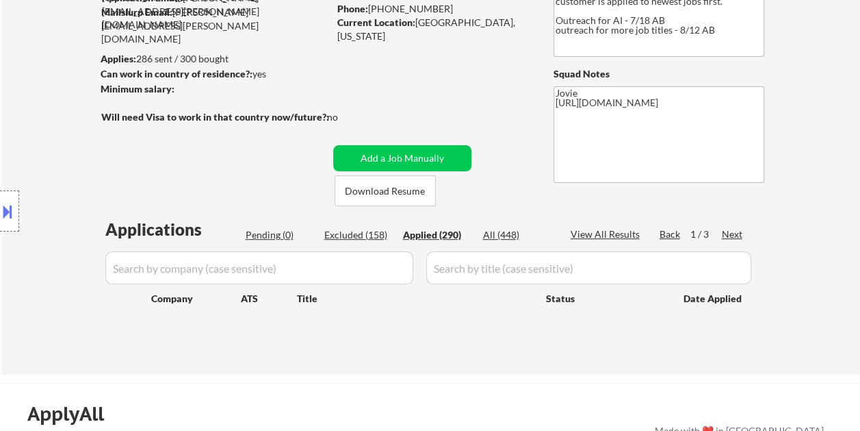
select select ""applied""
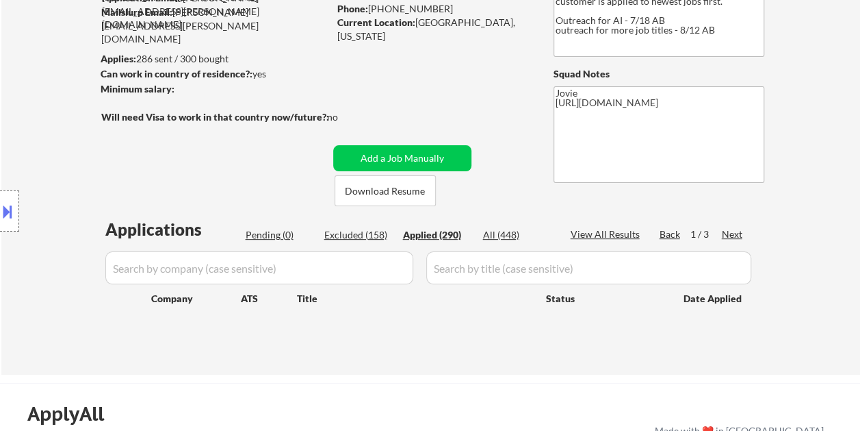
select select ""applied""
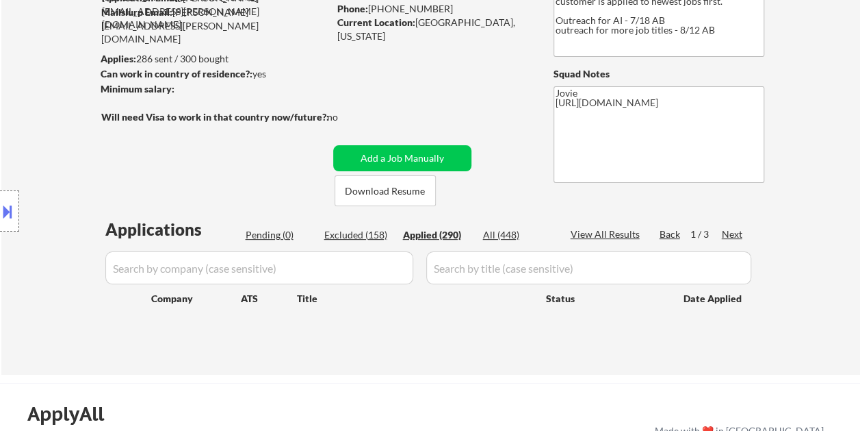
select select ""applied""
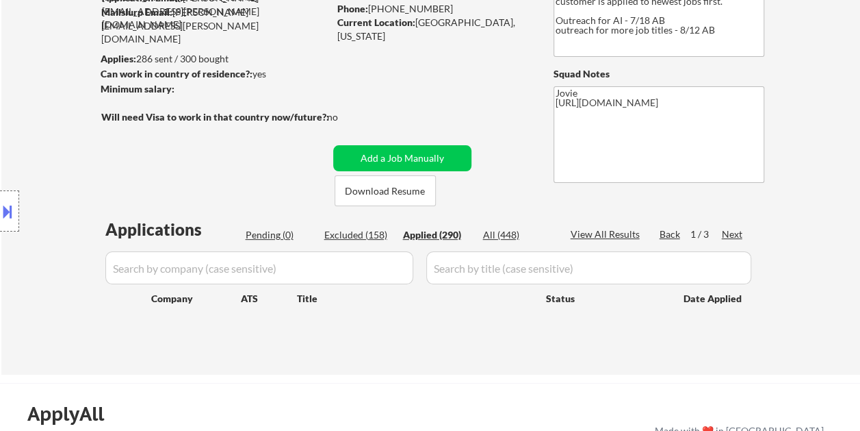
select select ""applied""
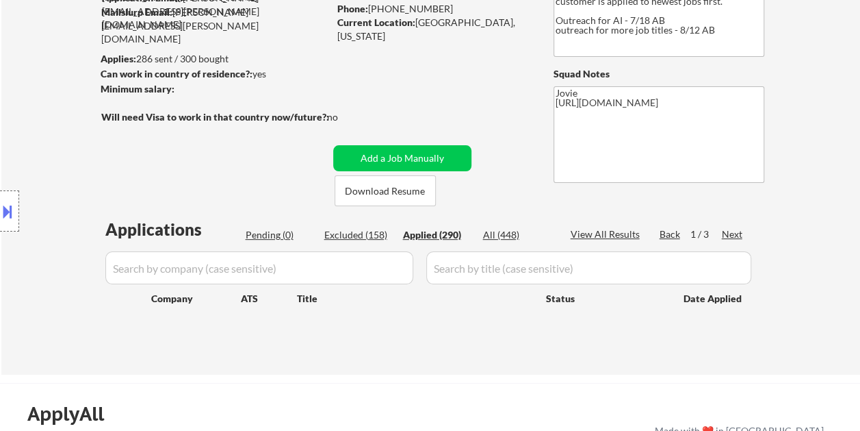
select select ""applied""
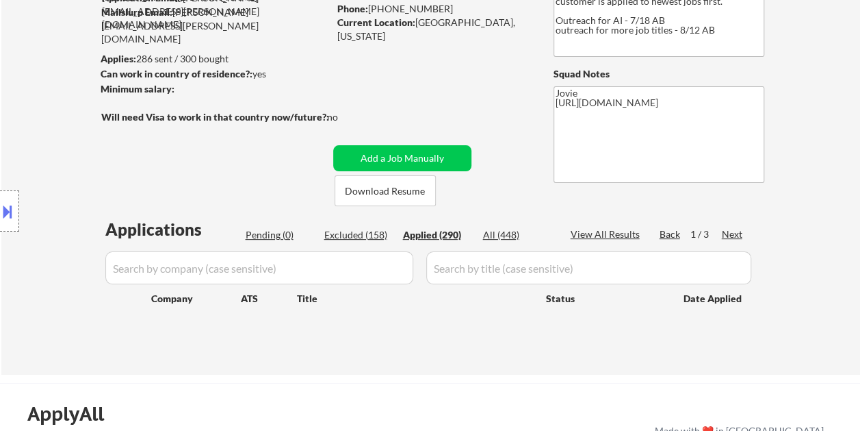
select select ""applied""
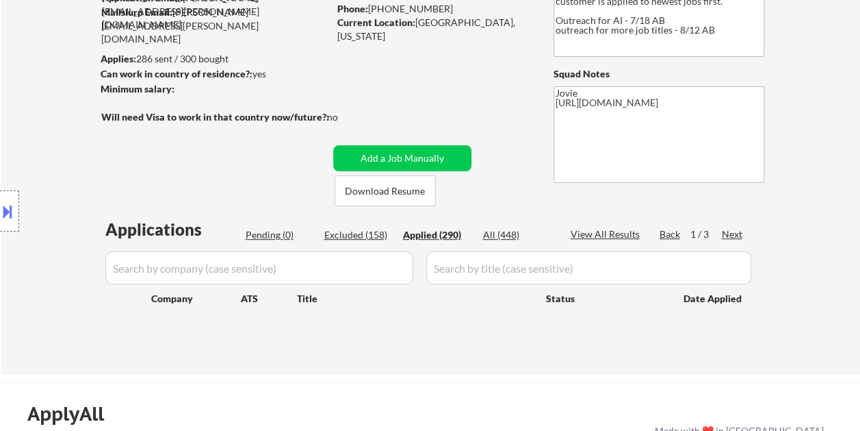
select select ""applied""
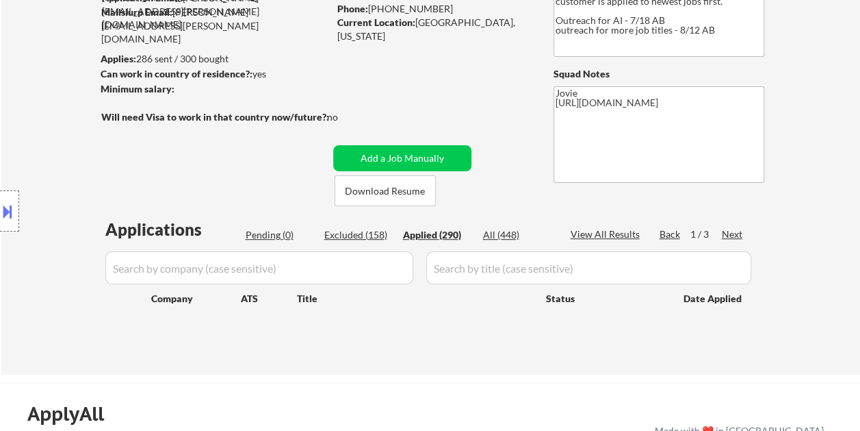
select select ""applied""
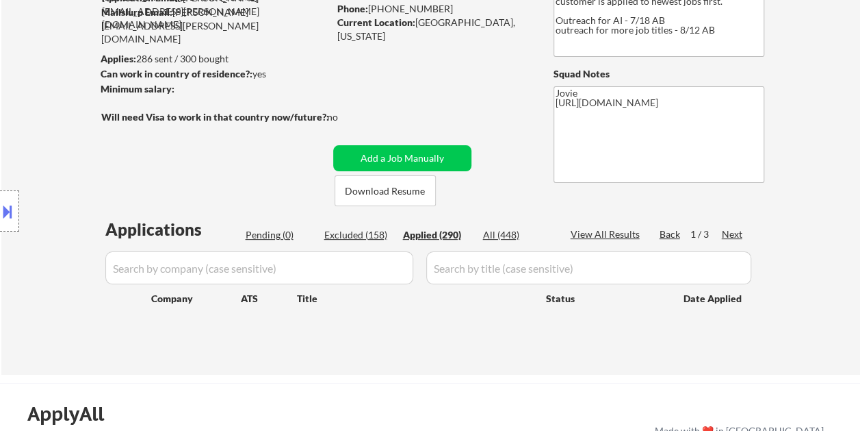
select select ""applied""
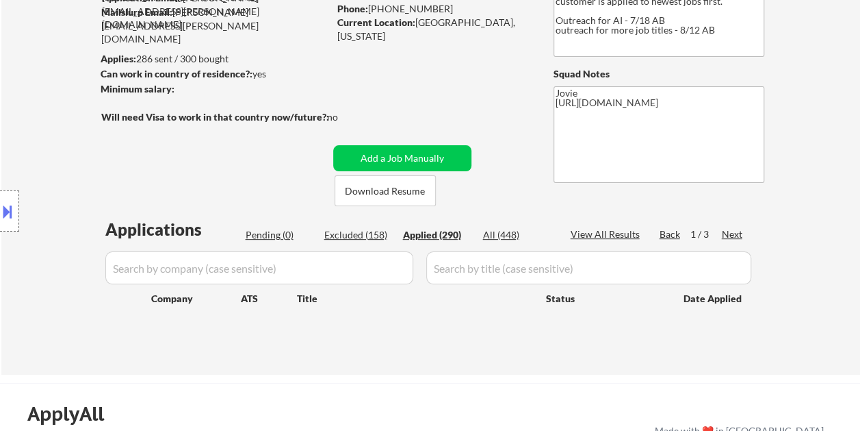
select select ""applied""
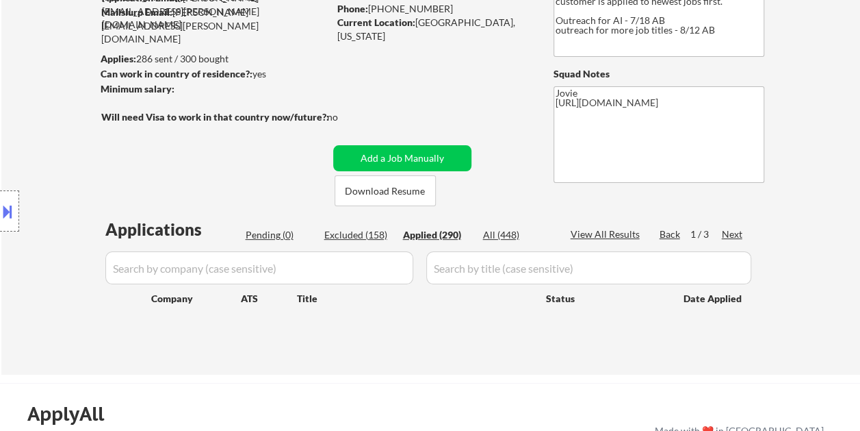
select select ""applied""
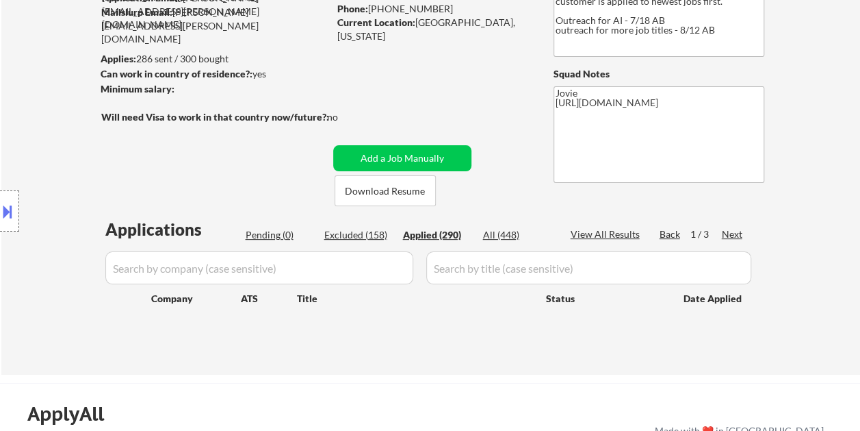
select select ""applied""
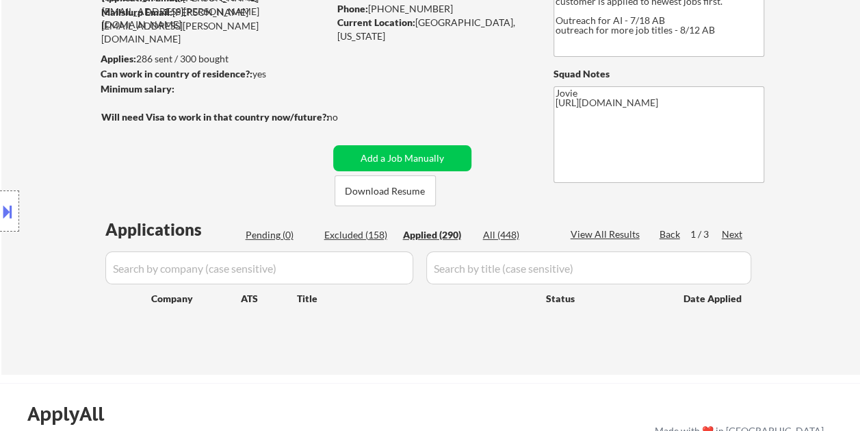
select select ""applied""
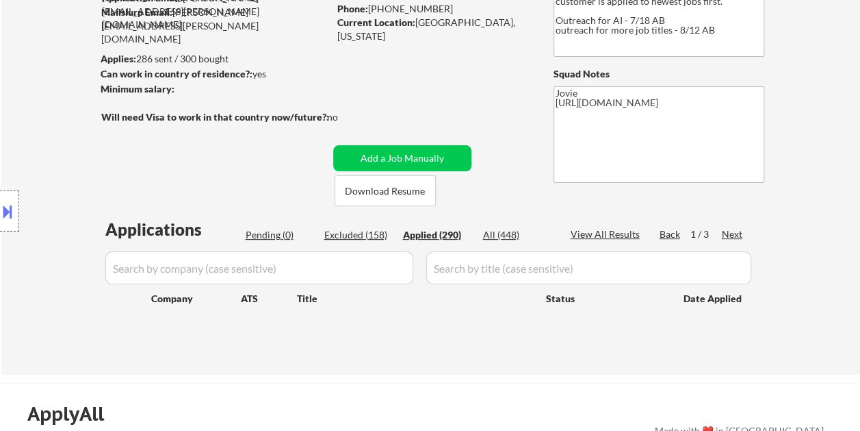
select select ""applied""
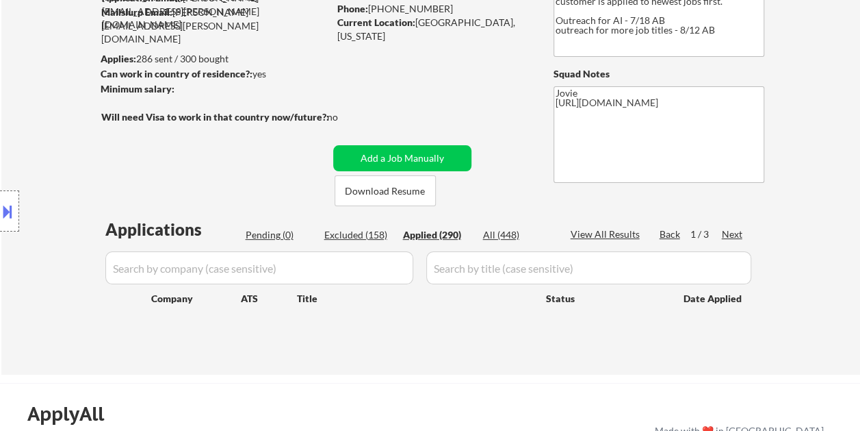
select select ""applied""
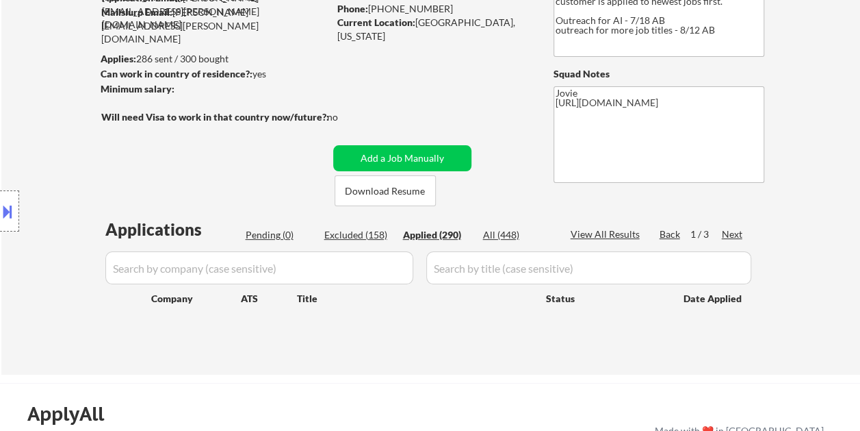
select select ""applied""
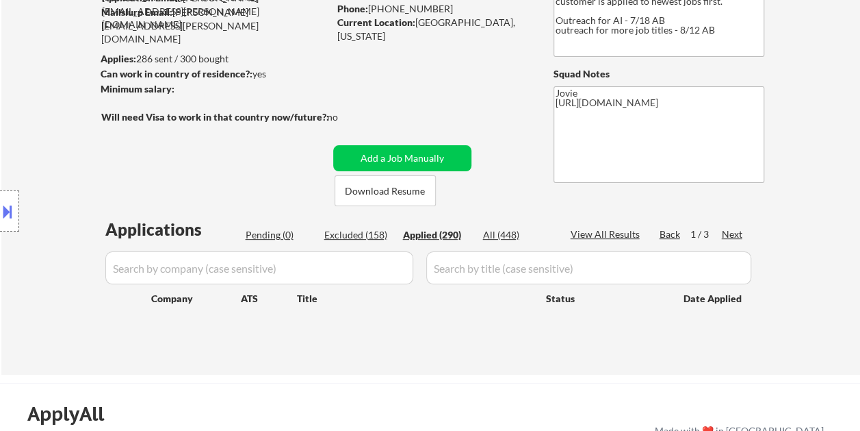
select select ""applied""
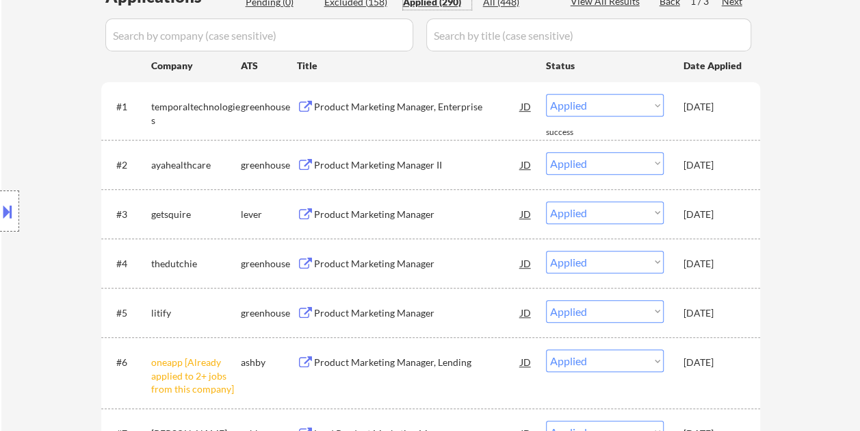
scroll to position [0, 0]
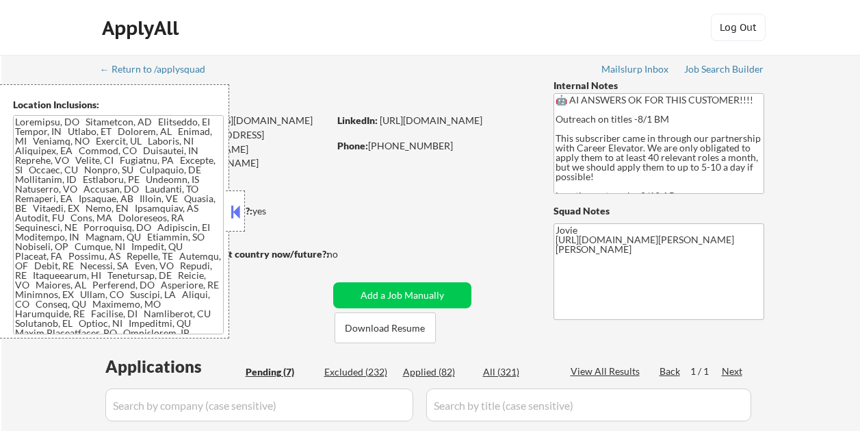
select select ""pending""
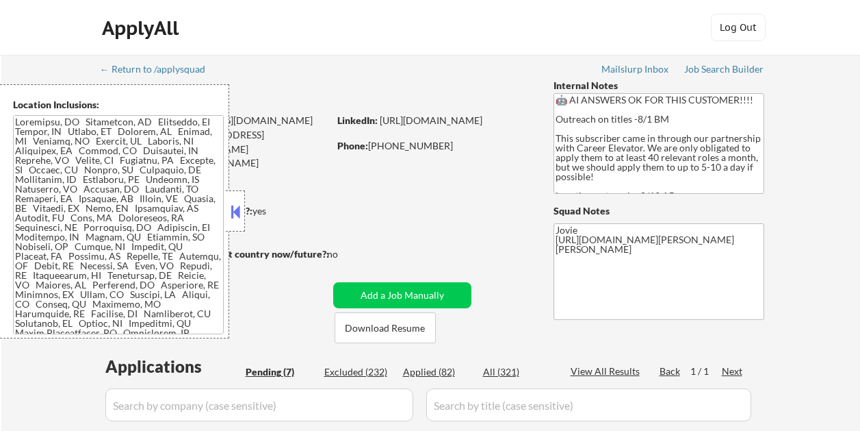
select select ""pending""
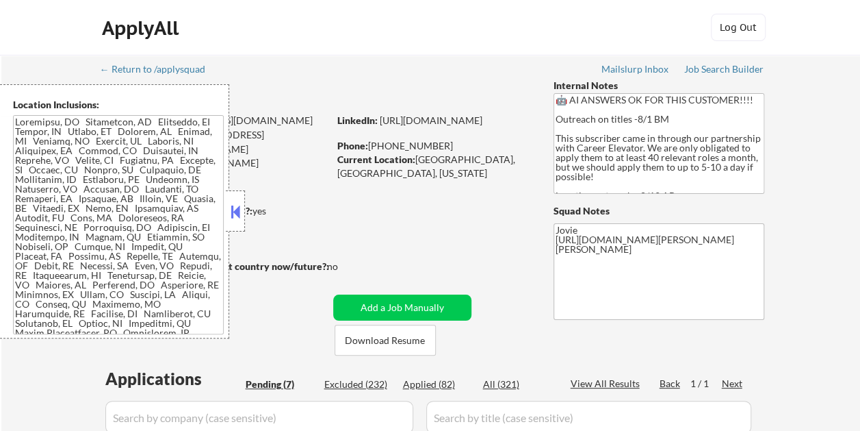
click at [235, 219] on button at bounding box center [235, 211] width 15 height 21
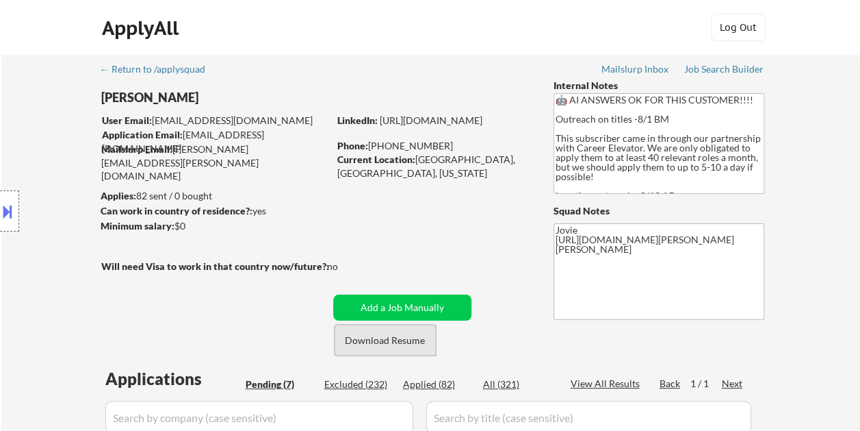
click at [361, 335] on button "Download Resume" at bounding box center [385, 339] width 101 height 31
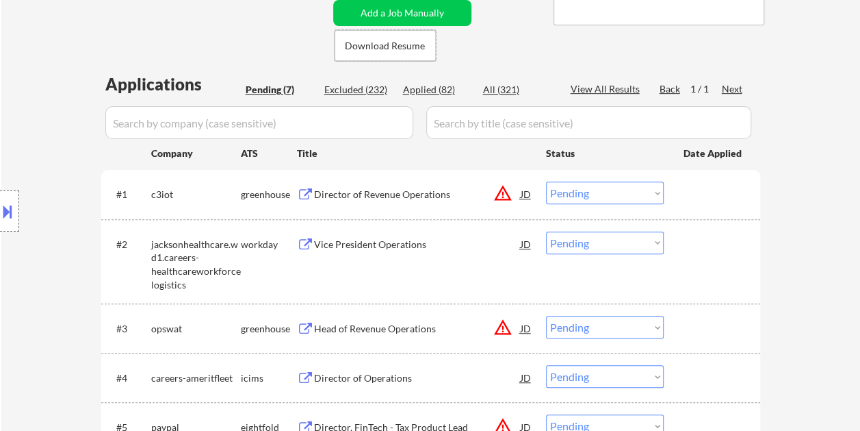
scroll to position [300, 0]
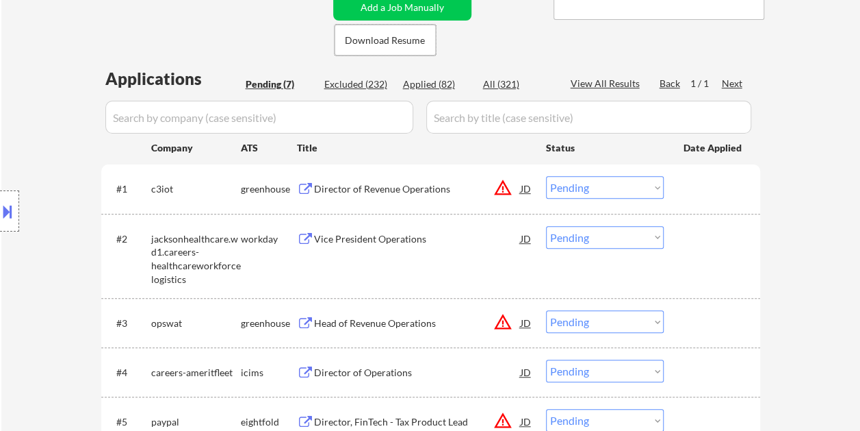
click at [712, 193] on div at bounding box center [714, 188] width 60 height 25
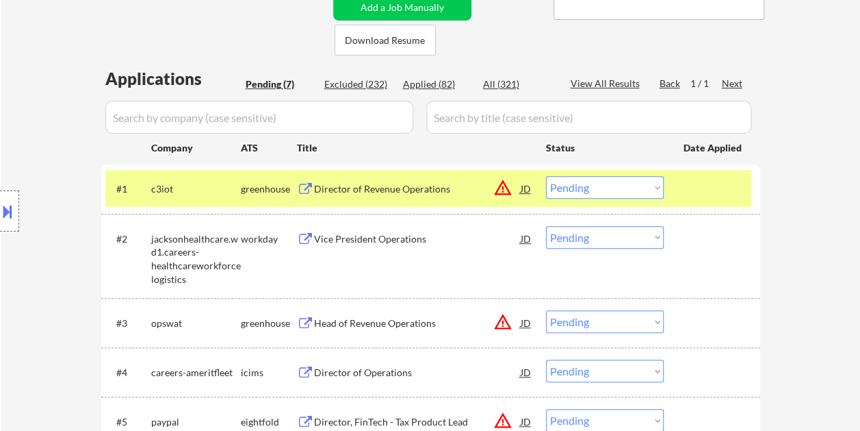
click at [349, 183] on div "Director of Revenue Operations" at bounding box center [417, 189] width 207 height 14
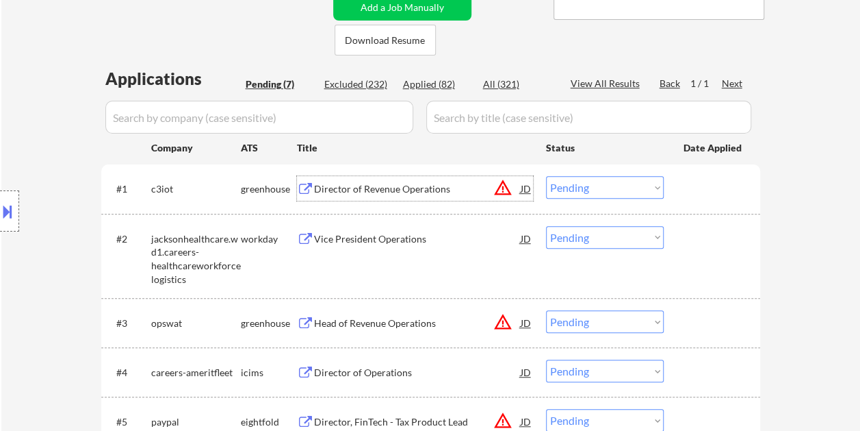
drag, startPoint x: 695, startPoint y: 186, endPoint x: 643, endPoint y: 191, distance: 51.6
click at [695, 186] on div at bounding box center [714, 188] width 60 height 25
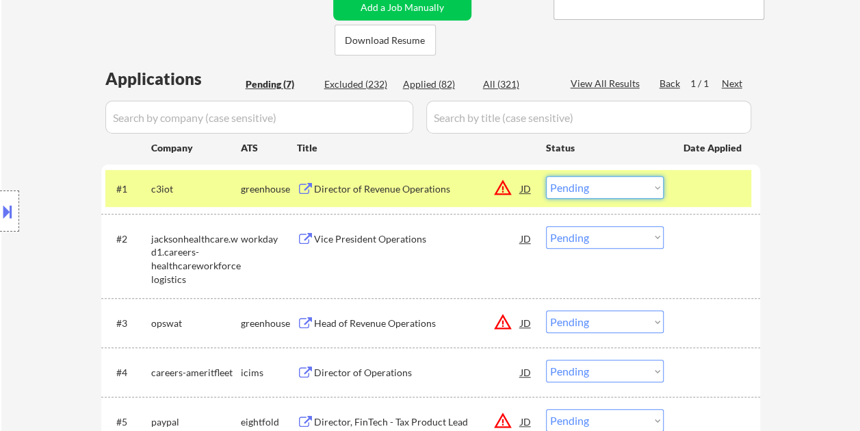
click at [641, 191] on select "Choose an option... Pending Applied Excluded (Questions) Excluded (Expired) Exc…" at bounding box center [605, 187] width 118 height 23
click at [546, 176] on select "Choose an option... Pending Applied Excluded (Questions) Excluded (Expired) Exc…" at bounding box center [605, 187] width 118 height 23
select select ""pending""
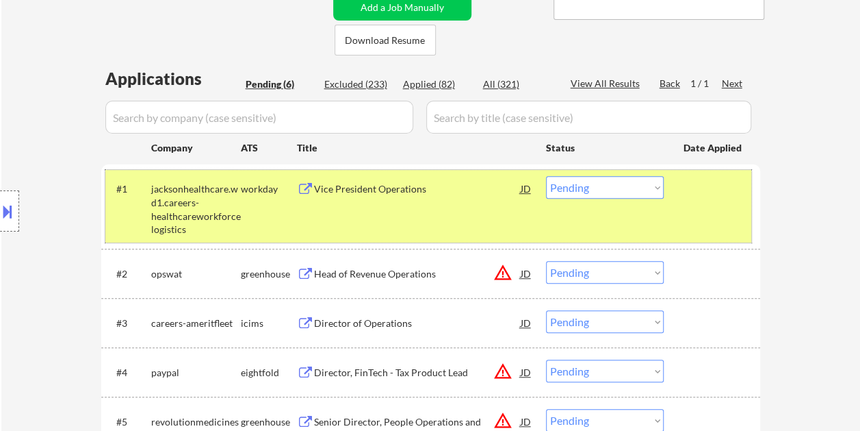
click at [686, 214] on div "#1 jacksonhealthcare.wd1.careers-healthcareworkforcelogistics workday Vice Pres…" at bounding box center [428, 206] width 646 height 72
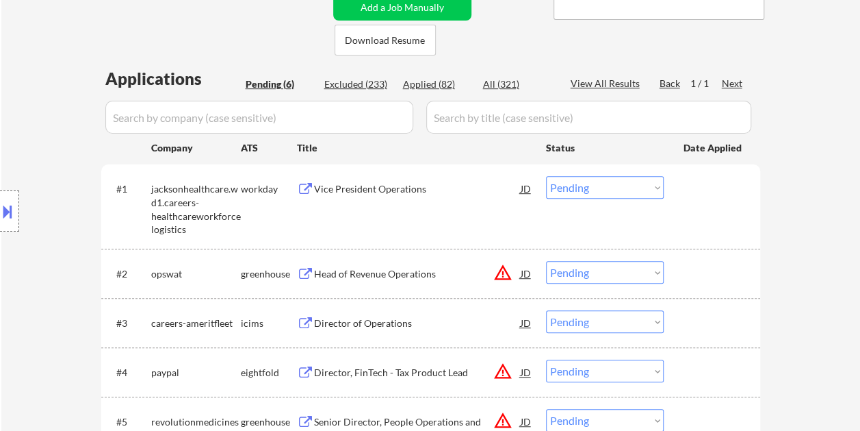
click at [705, 272] on div at bounding box center [714, 273] width 60 height 25
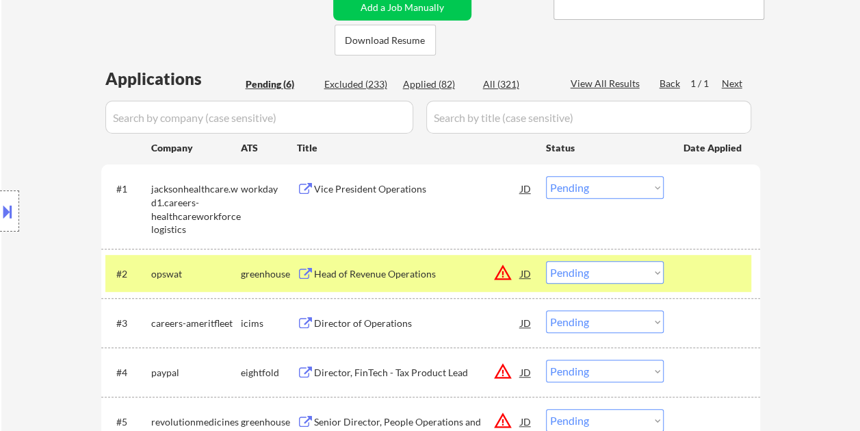
click at [420, 274] on div "Head of Revenue Operations" at bounding box center [417, 274] width 207 height 14
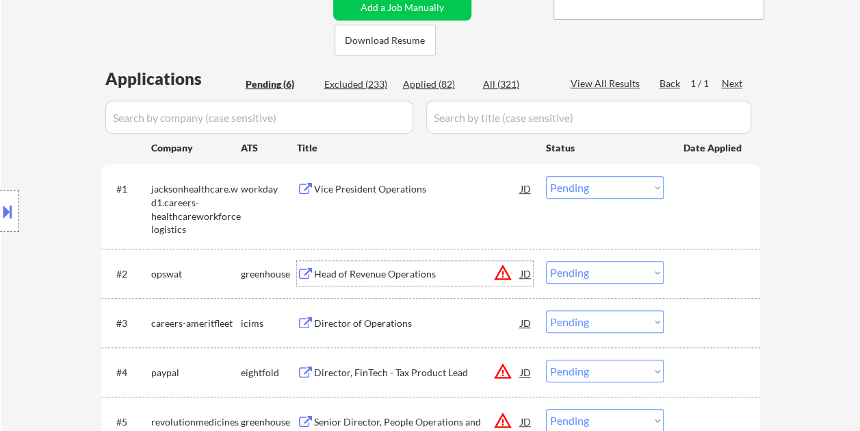
click at [732, 268] on div at bounding box center [714, 273] width 60 height 25
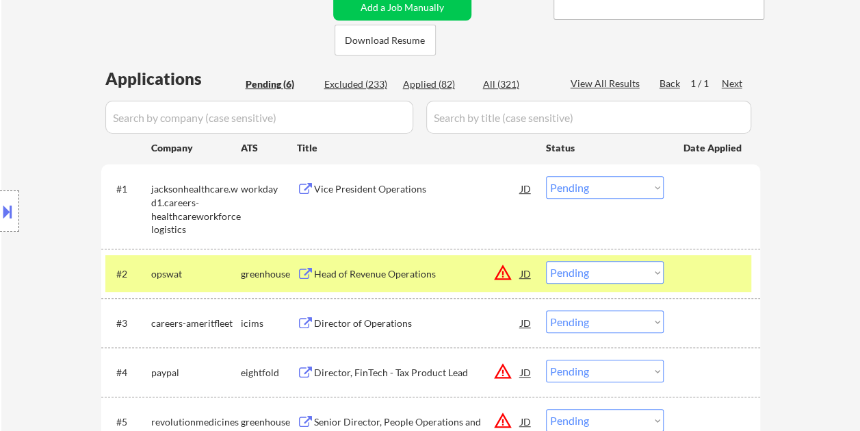
click at [656, 270] on select "Choose an option... Pending Applied Excluded (Questions) Excluded (Expired) Exc…" at bounding box center [605, 272] width 118 height 23
click at [546, 261] on select "Choose an option... Pending Applied Excluded (Questions) Excluded (Expired) Exc…" at bounding box center [605, 272] width 118 height 23
select select ""pending""
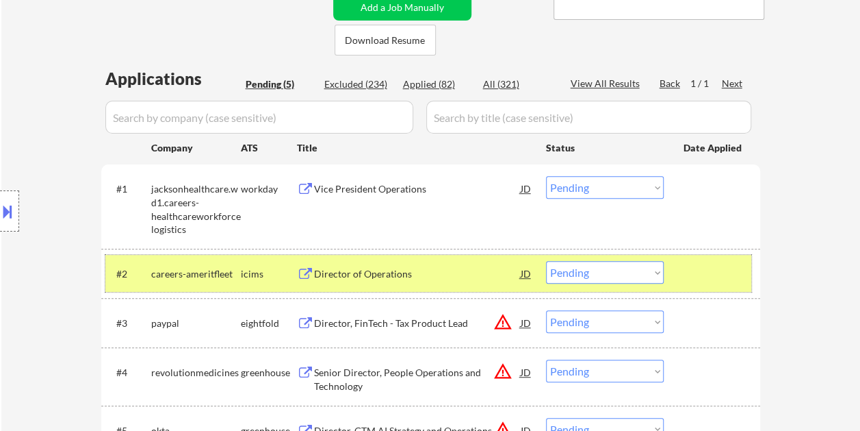
click at [714, 266] on div at bounding box center [714, 273] width 60 height 25
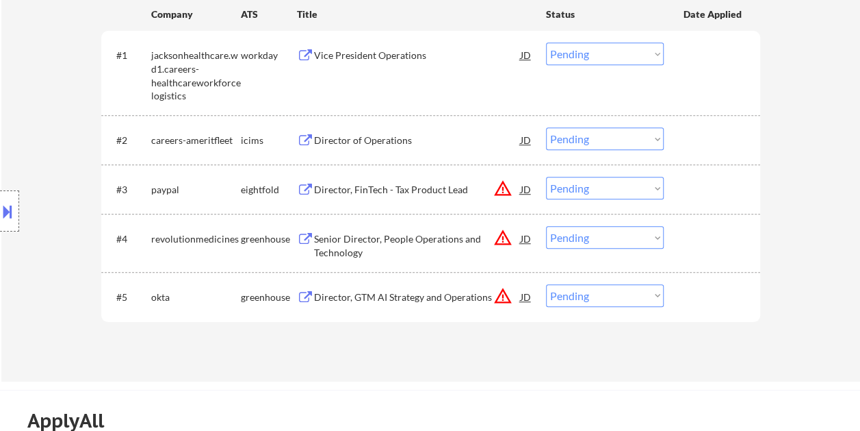
scroll to position [456, 0]
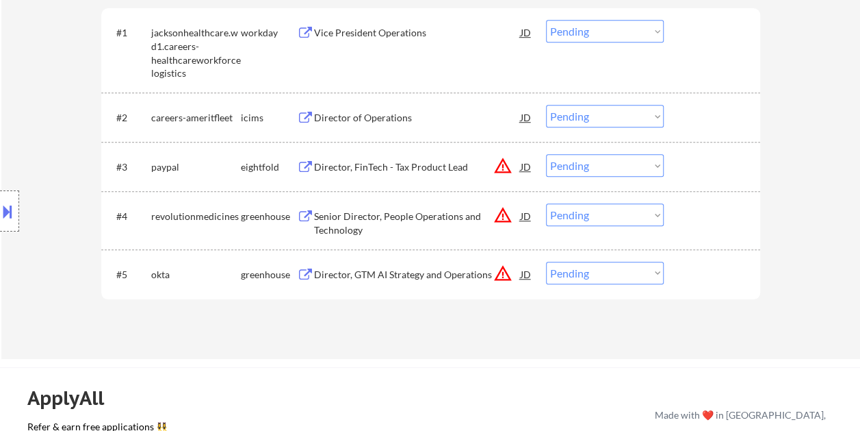
click at [706, 219] on div at bounding box center [714, 215] width 60 height 25
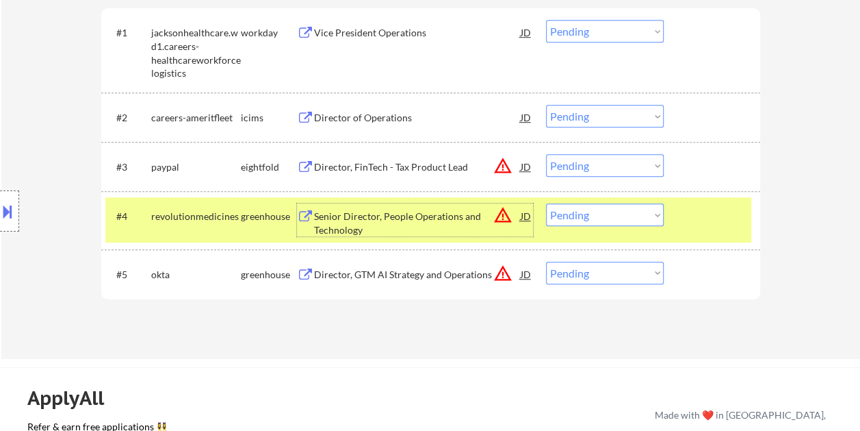
click at [370, 220] on div "Senior Director, People Operations and Technology" at bounding box center [417, 222] width 207 height 27
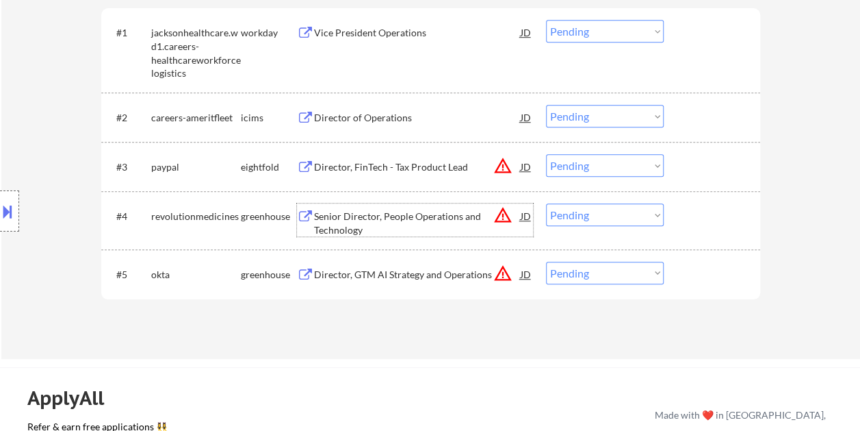
click at [693, 218] on div at bounding box center [714, 215] width 60 height 25
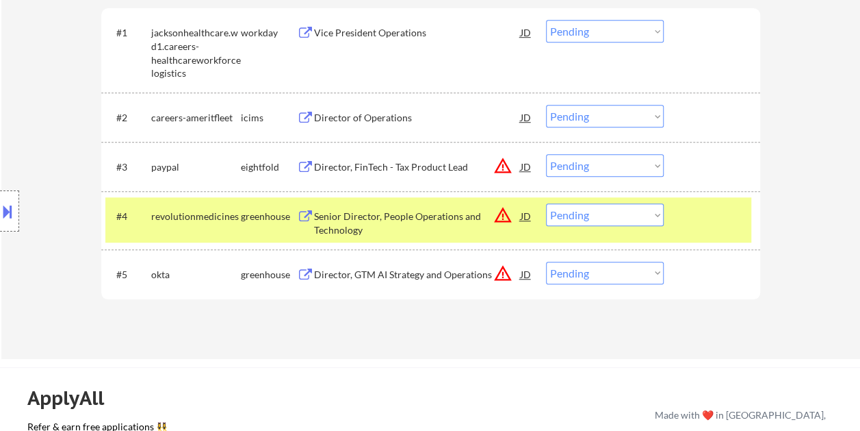
click at [649, 211] on select "Choose an option... Pending Applied Excluded (Questions) Excluded (Expired) Exc…" at bounding box center [605, 214] width 118 height 23
click at [546, 203] on select "Choose an option... Pending Applied Excluded (Questions) Excluded (Expired) Exc…" at bounding box center [605, 214] width 118 height 23
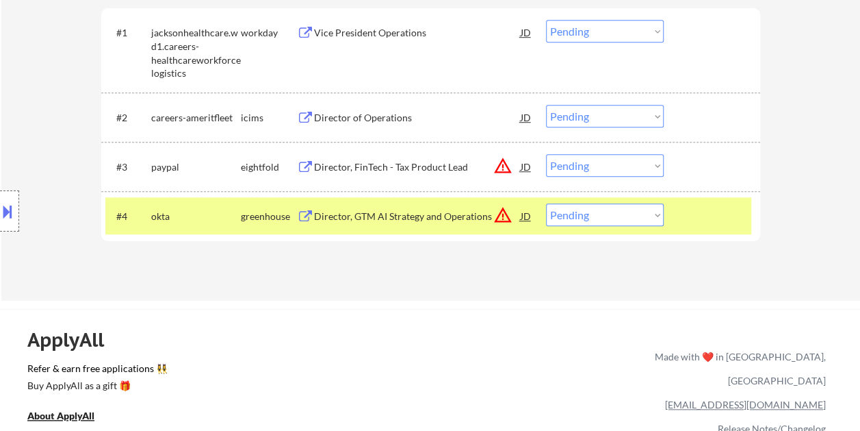
click at [733, 220] on div at bounding box center [714, 215] width 60 height 25
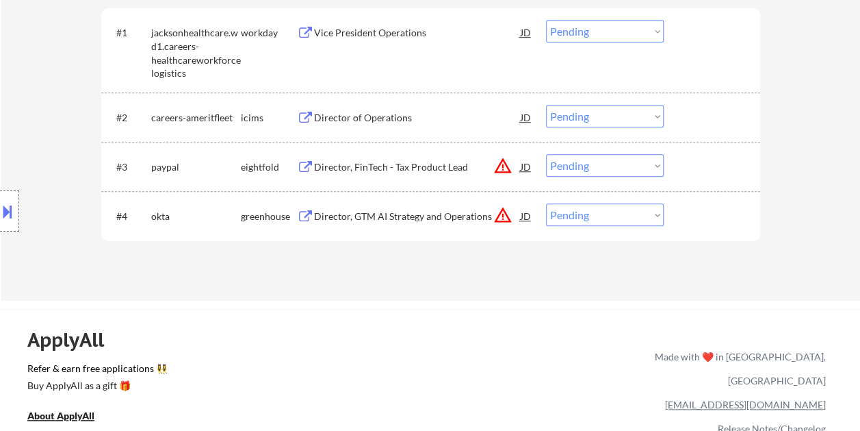
click at [727, 223] on div at bounding box center [714, 215] width 60 height 25
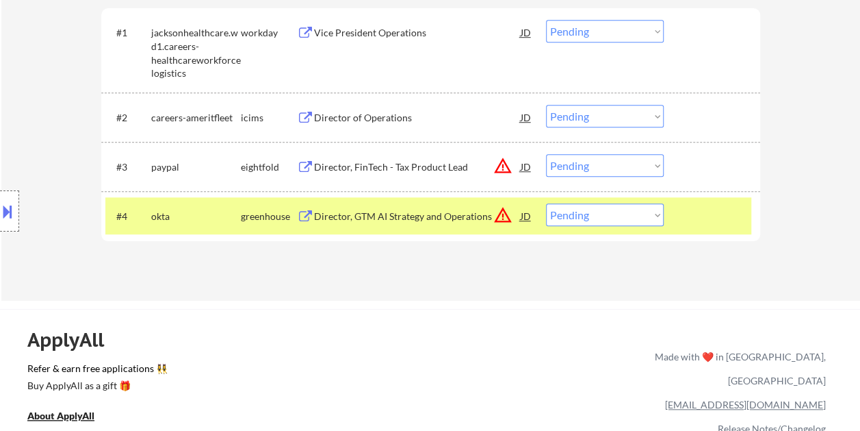
click at [327, 214] on div "Director, GTM AI Strategy and Operations" at bounding box center [417, 216] width 207 height 14
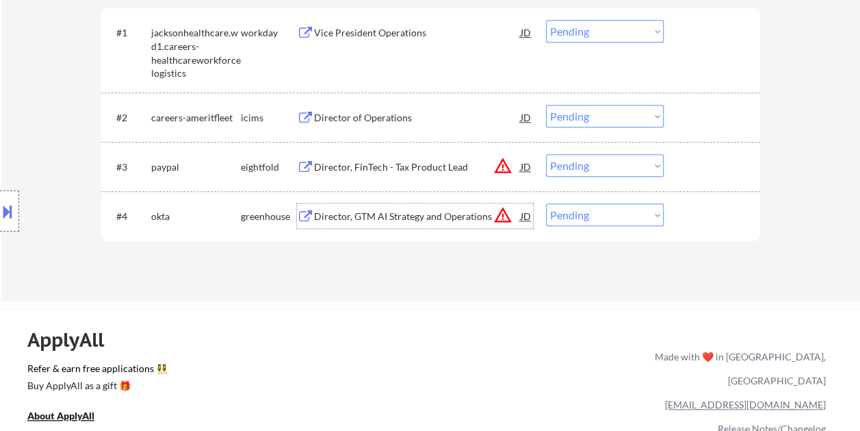
drag, startPoint x: 712, startPoint y: 227, endPoint x: 680, endPoint y: 222, distance: 32.5
click at [704, 226] on div at bounding box center [714, 215] width 60 height 25
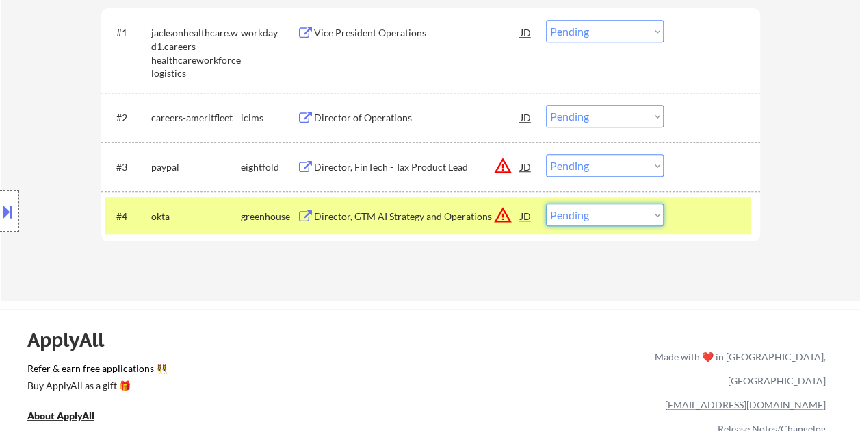
click at [663, 215] on select "Choose an option... Pending Applied Excluded (Questions) Excluded (Expired) Exc…" at bounding box center [605, 214] width 118 height 23
select select ""excluded__expired_""
click at [546, 203] on select "Choose an option... Pending Applied Excluded (Questions) Excluded (Expired) Exc…" at bounding box center [605, 214] width 118 height 23
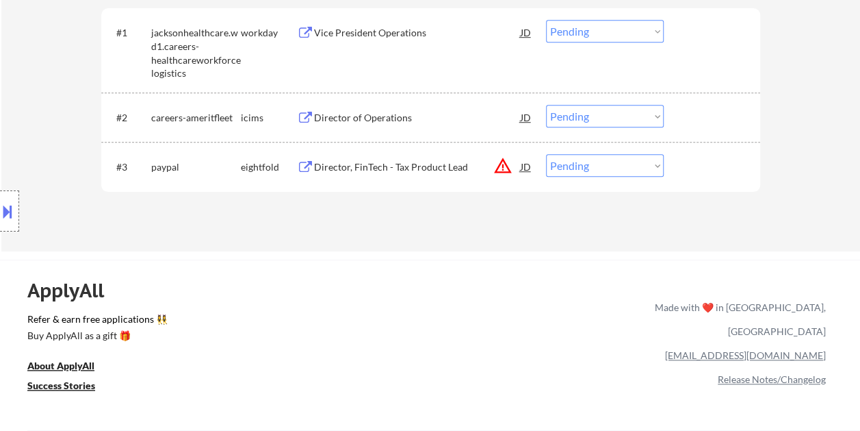
click at [702, 157] on div at bounding box center [714, 166] width 60 height 25
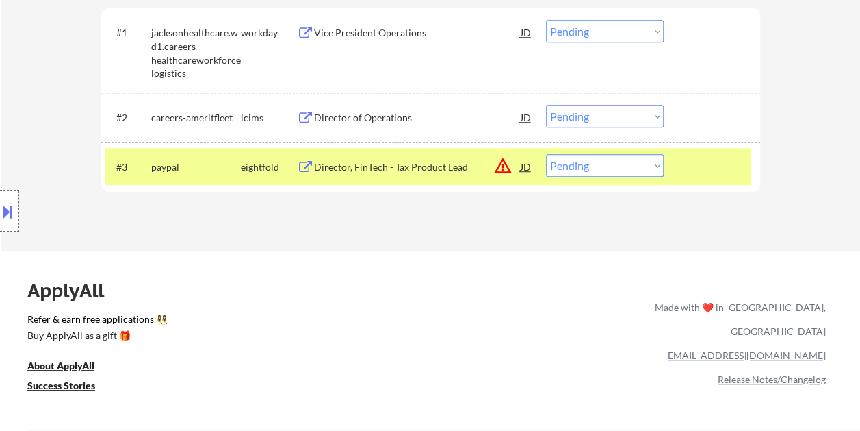
click at [380, 167] on div "Director, FinTech - Tax Product Lead" at bounding box center [417, 167] width 207 height 14
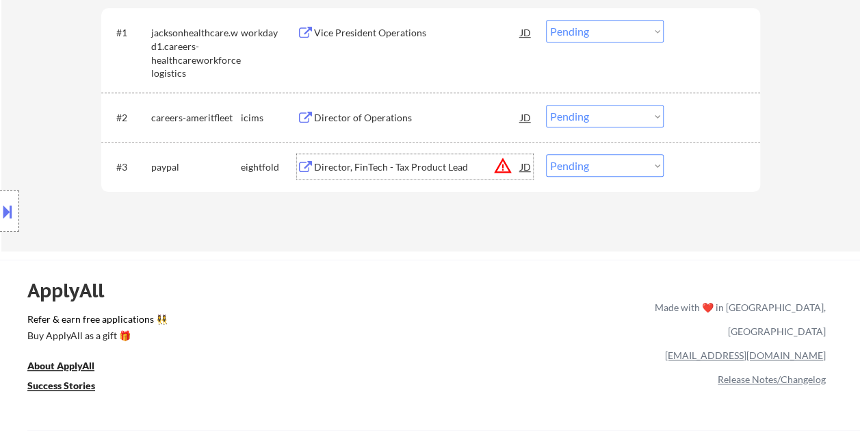
click at [715, 165] on div at bounding box center [714, 166] width 60 height 25
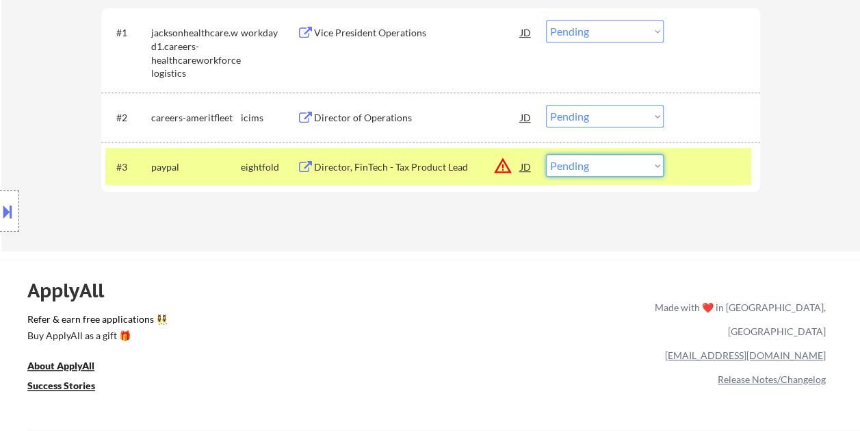
click at [652, 168] on select "Choose an option... Pending Applied Excluded (Questions) Excluded (Expired) Exc…" at bounding box center [605, 165] width 118 height 23
select select ""excluded__expired_""
click at [546, 154] on select "Choose an option... Pending Applied Excluded (Questions) Excluded (Expired) Exc…" at bounding box center [605, 165] width 118 height 23
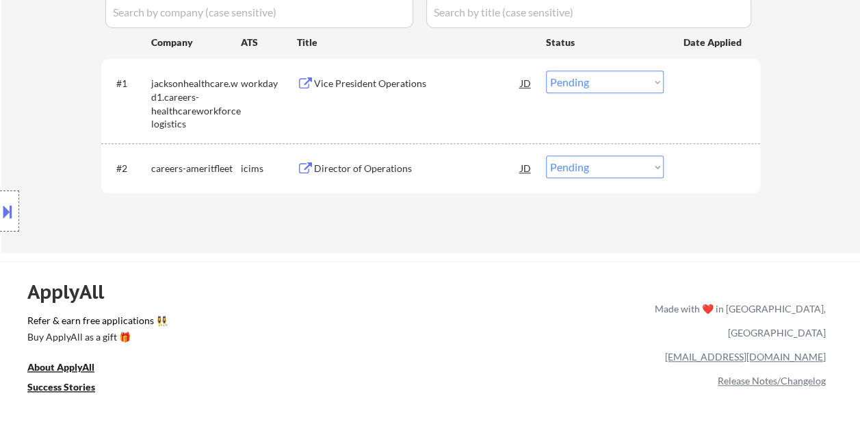
scroll to position [387, 0]
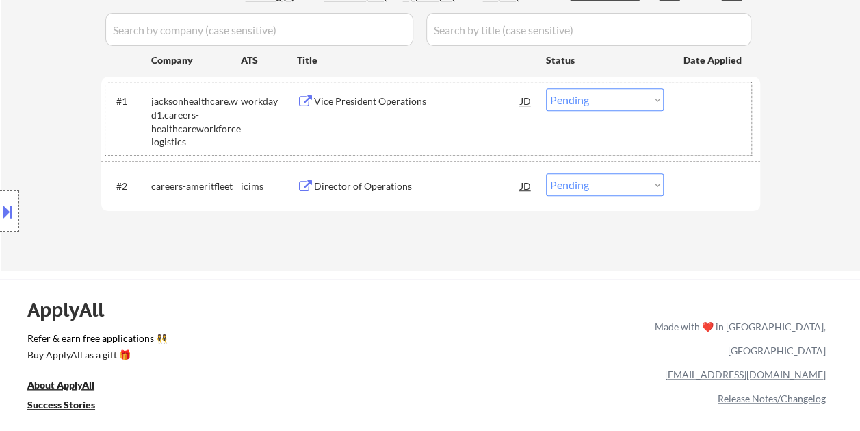
click at [715, 110] on div at bounding box center [714, 100] width 60 height 25
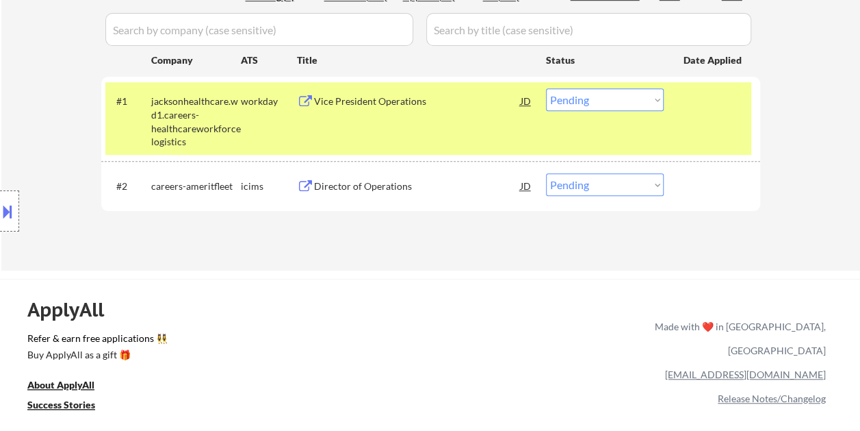
click at [342, 125] on div "#1 jacksonhealthcare.wd1.careers-healthcareworkforcelogistics workday Vice Pres…" at bounding box center [428, 118] width 646 height 72
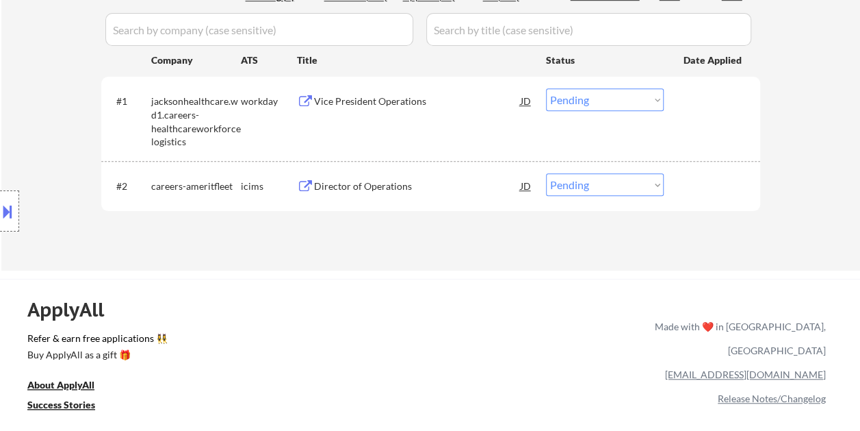
click at [354, 125] on div "#1 jacksonhealthcare.wd1.careers-healthcareworkforcelogistics workday Vice Pres…" at bounding box center [428, 118] width 646 height 72
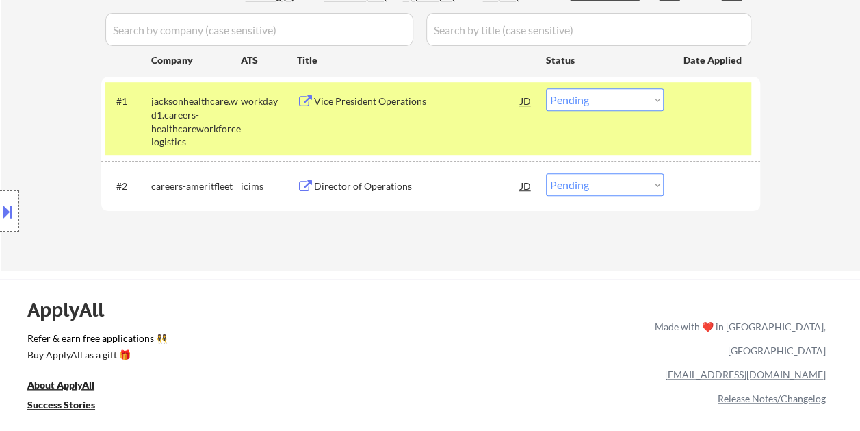
click at [354, 125] on div "#1 jacksonhealthcare.wd1.careers-healthcareworkforcelogistics workday Vice Pres…" at bounding box center [428, 118] width 646 height 72
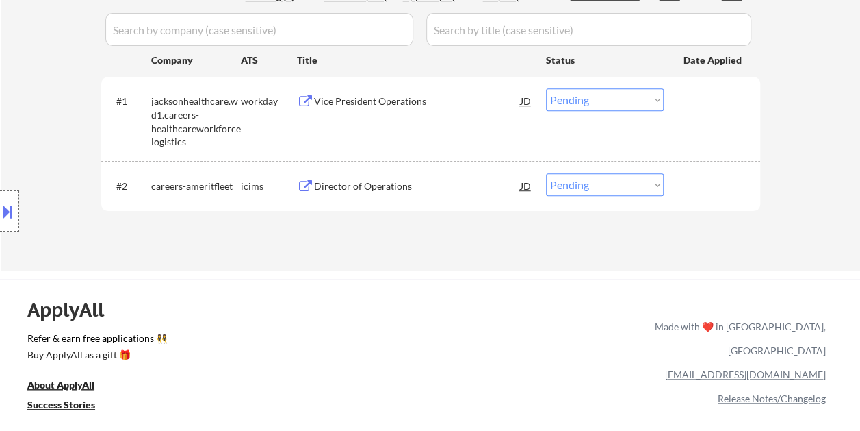
drag, startPoint x: 354, startPoint y: 125, endPoint x: 387, endPoint y: 136, distance: 34.6
click at [387, 136] on div "#1 jacksonhealthcare.wd1.careers-healthcareworkforcelogistics workday Vice Pres…" at bounding box center [428, 118] width 646 height 72
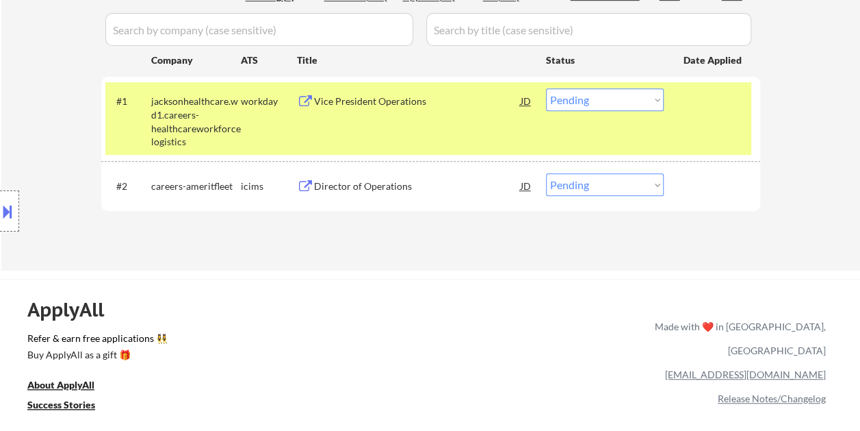
click at [407, 133] on div "#1 jacksonhealthcare.wd1.careers-healthcareworkforcelogistics workday Vice Pres…" at bounding box center [428, 118] width 646 height 72
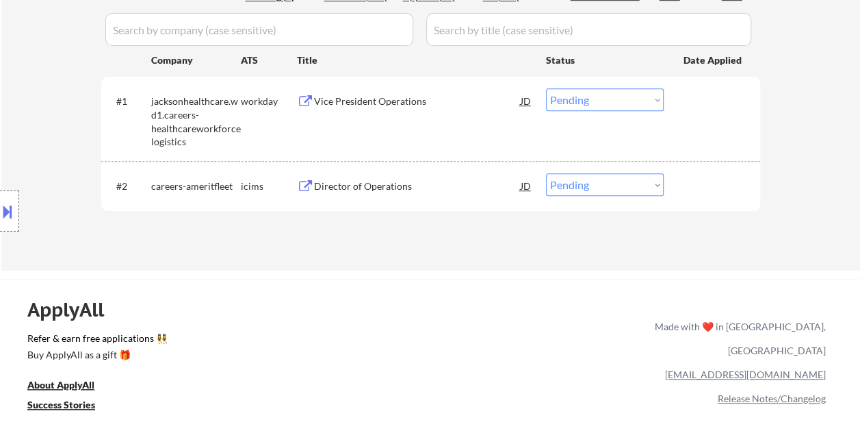
click at [407, 133] on div "#1 jacksonhealthcare.wd1.careers-healthcareworkforcelogistics workday Vice Pres…" at bounding box center [428, 118] width 646 height 72
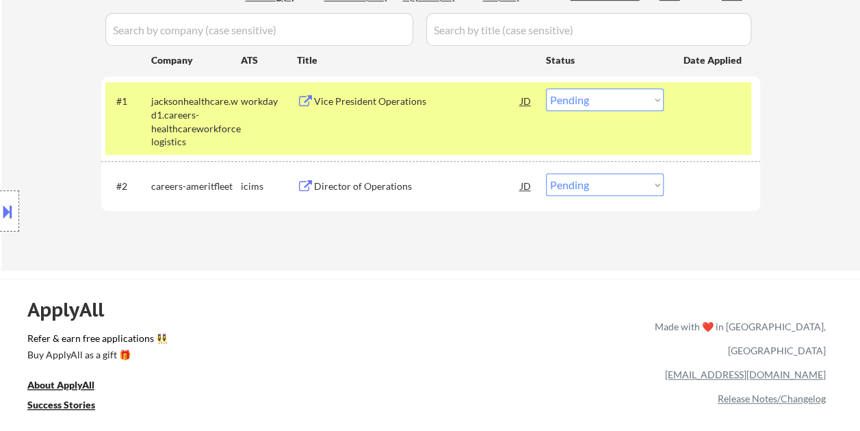
click at [407, 133] on div "#1 jacksonhealthcare.wd1.careers-healthcareworkforcelogistics workday Vice Pres…" at bounding box center [428, 118] width 646 height 72
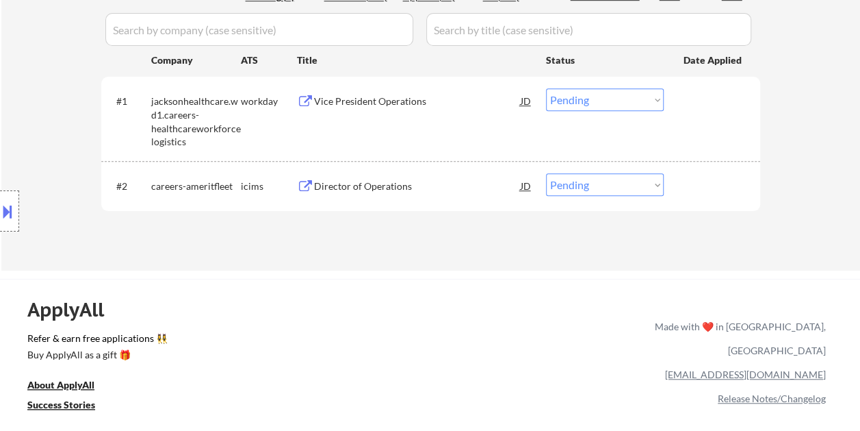
click at [582, 125] on div "#1 jacksonhealthcare.wd1.careers-healthcareworkforcelogistics workday Vice Pres…" at bounding box center [428, 118] width 646 height 72
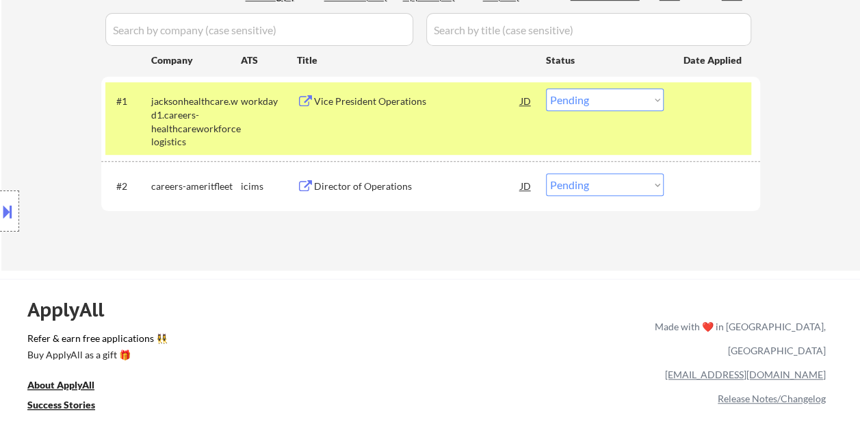
click at [710, 114] on div "#1 jacksonhealthcare.wd1.careers-healthcareworkforcelogistics workday Vice Pres…" at bounding box center [428, 118] width 646 height 72
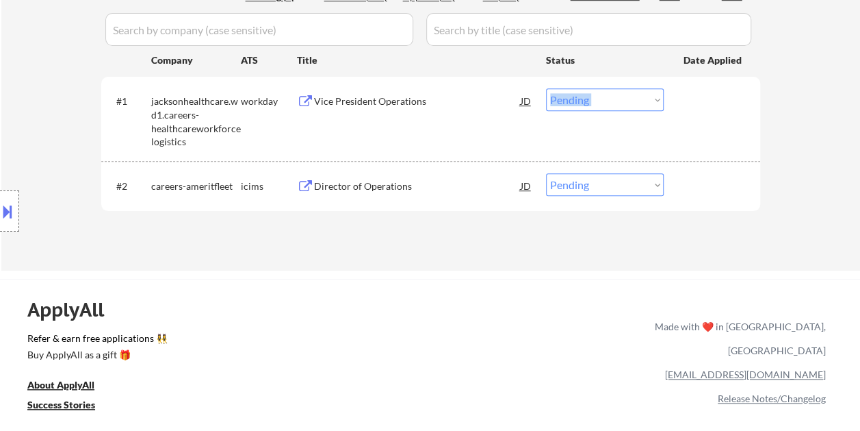
click at [710, 114] on div "#1 jacksonhealthcare.wd1.careers-healthcareworkforcelogistics workday Vice Pres…" at bounding box center [428, 118] width 646 height 72
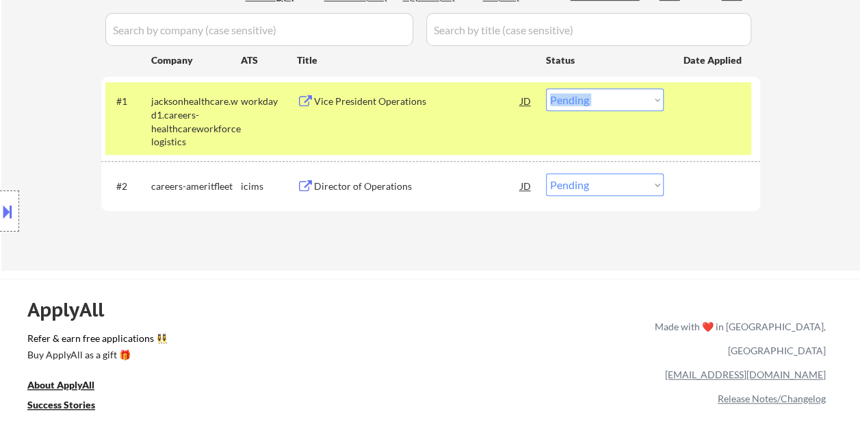
drag, startPoint x: 710, startPoint y: 114, endPoint x: 675, endPoint y: 120, distance: 36.2
click at [709, 114] on div "#1 jacksonhealthcare.wd1.careers-healthcareworkforcelogistics workday Vice Pres…" at bounding box center [428, 118] width 646 height 72
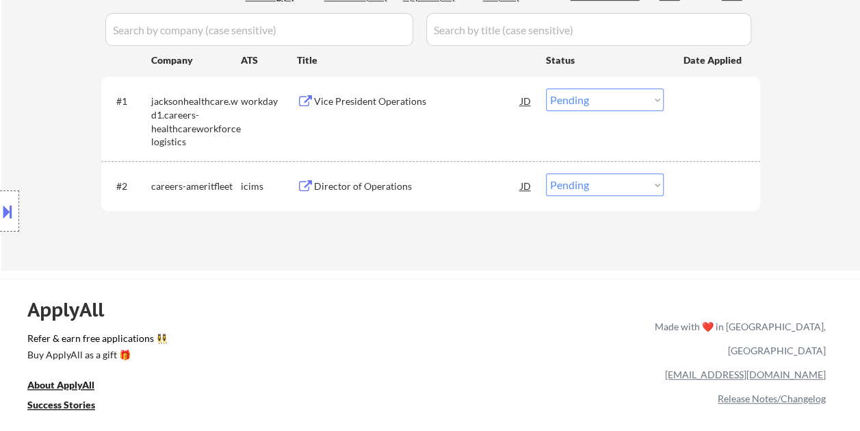
click at [355, 126] on div "#1 jacksonhealthcare.wd1.careers-healthcareworkforcelogistics workday Vice Pres…" at bounding box center [428, 118] width 646 height 72
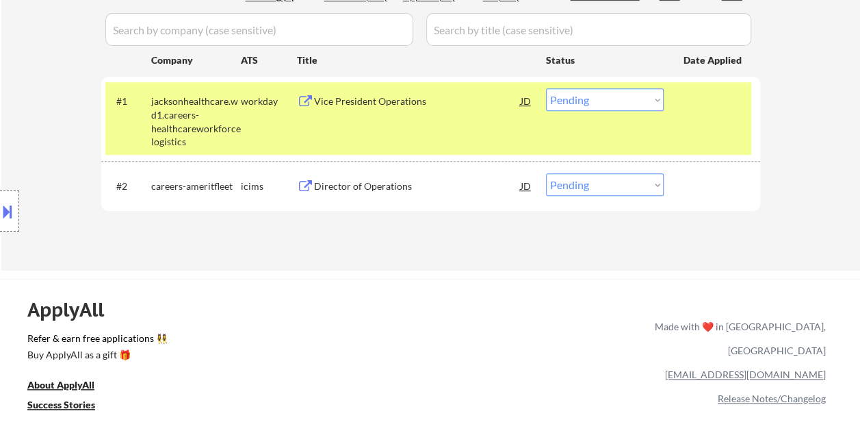
click at [355, 126] on div "#1 jacksonhealthcare.wd1.careers-healthcareworkforcelogistics workday Vice Pres…" at bounding box center [428, 118] width 646 height 72
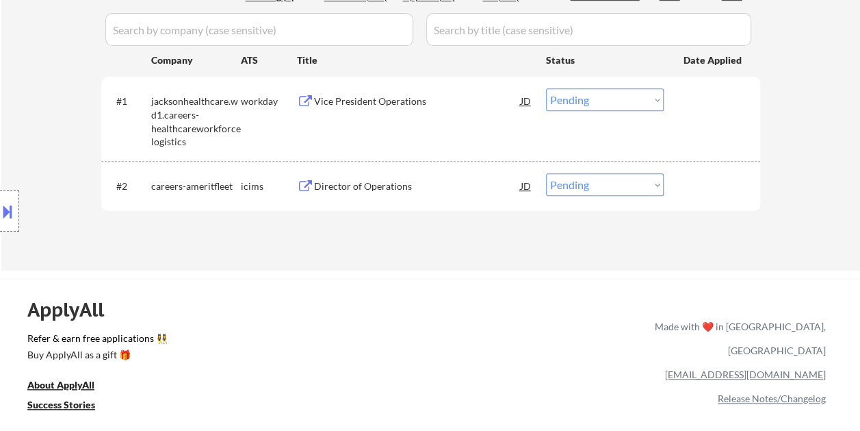
click at [355, 126] on div "#1 jacksonhealthcare.wd1.careers-healthcareworkforcelogistics workday Vice Pres…" at bounding box center [428, 118] width 646 height 72
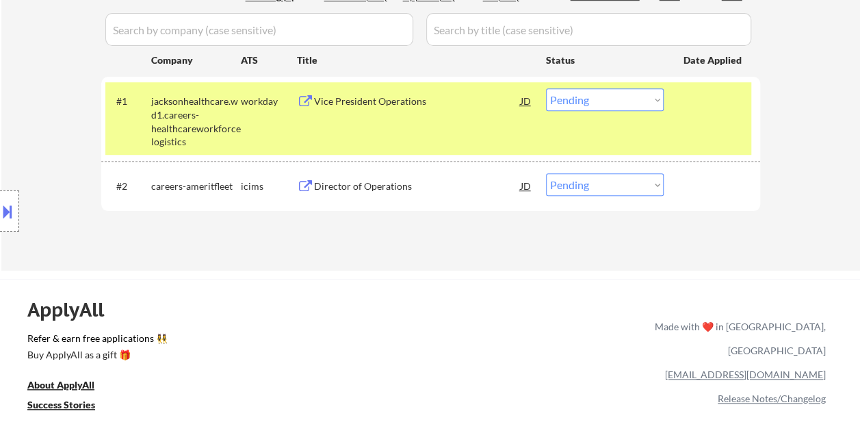
drag, startPoint x: 355, startPoint y: 126, endPoint x: 326, endPoint y: 131, distance: 29.9
click at [326, 131] on div "#1 jacksonhealthcare.wd1.careers-healthcareworkforcelogistics workday Vice Pres…" at bounding box center [428, 118] width 646 height 72
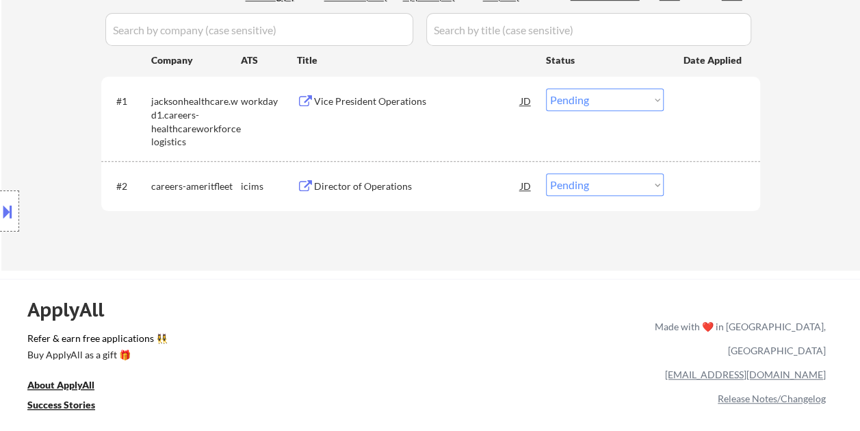
click at [297, 129] on div "#1 jacksonhealthcare.wd1.careers-healthcareworkforcelogistics workday Vice Pres…" at bounding box center [428, 118] width 646 height 72
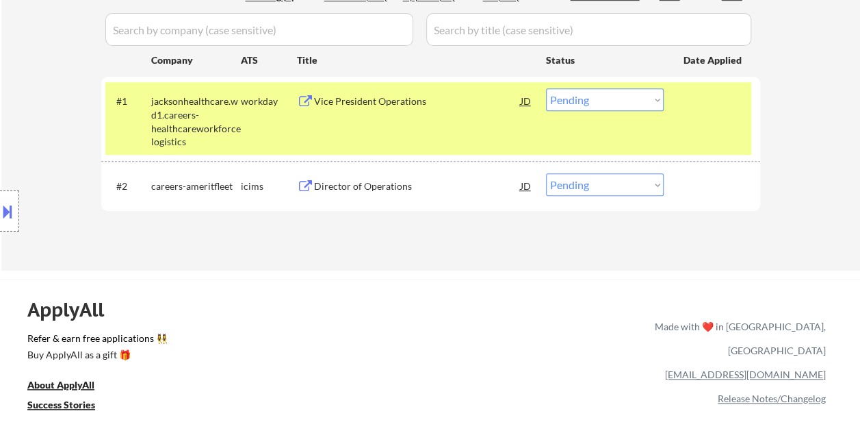
click at [297, 129] on div "#1 jacksonhealthcare.wd1.careers-healthcareworkforcelogistics workday Vice Pres…" at bounding box center [428, 118] width 646 height 72
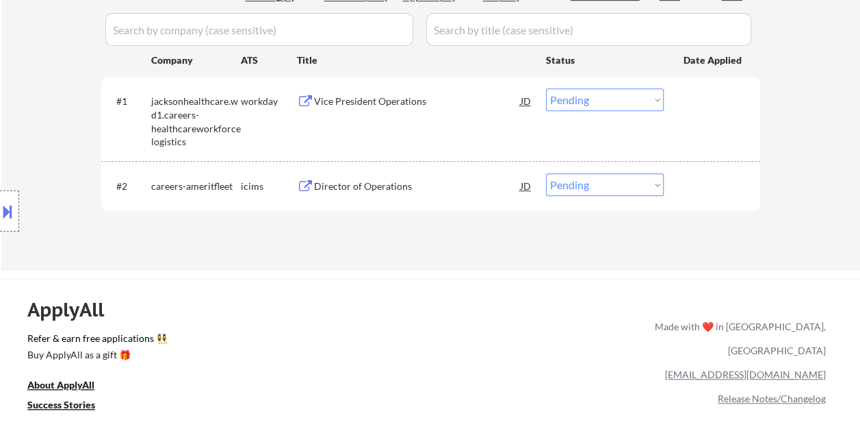
drag, startPoint x: 297, startPoint y: 129, endPoint x: 229, endPoint y: 121, distance: 68.3
click at [229, 121] on div "Location Inclusions:" at bounding box center [122, 211] width 245 height 254
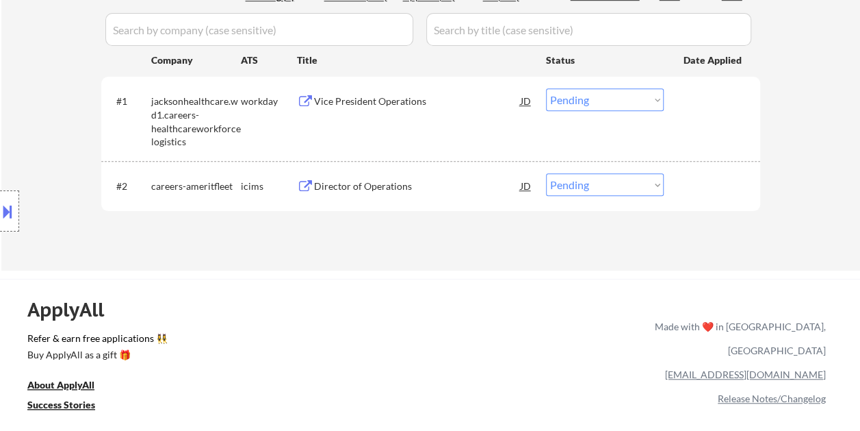
click at [229, 121] on div "Location Inclusions:" at bounding box center [122, 211] width 245 height 254
click at [401, 129] on div "#1 jacksonhealthcare.wd1.careers-healthcareworkforcelogistics workday Vice Pres…" at bounding box center [428, 118] width 646 height 72
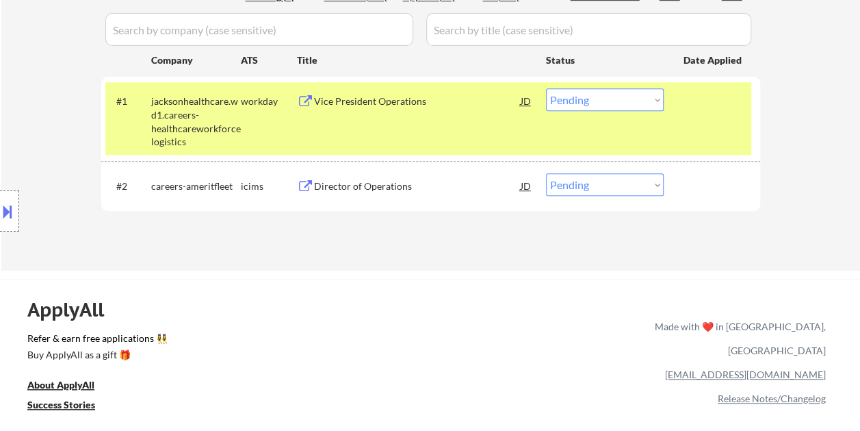
click at [634, 99] on select "Choose an option... Pending Applied Excluded (Questions) Excluded (Expired) Exc…" at bounding box center [605, 99] width 118 height 23
click at [546, 88] on select "Choose an option... Pending Applied Excluded (Questions) Excluded (Expired) Exc…" at bounding box center [605, 99] width 118 height 23
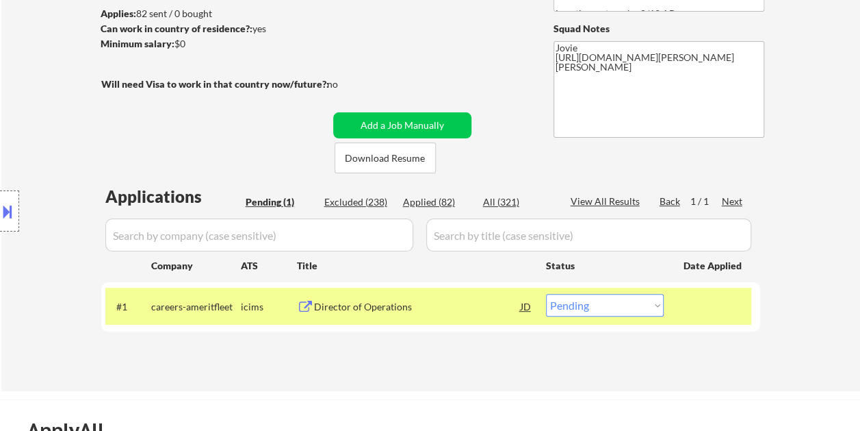
scroll to position [251, 0]
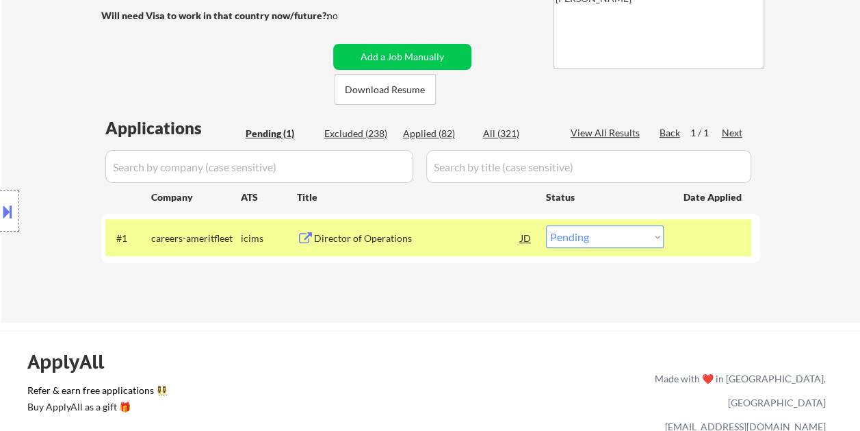
click at [704, 237] on div at bounding box center [714, 237] width 60 height 25
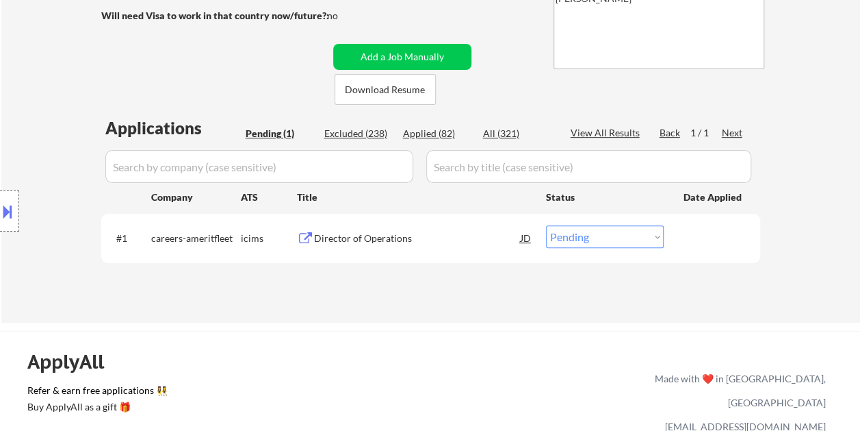
click at [426, 242] on div "Director of Operations" at bounding box center [417, 238] width 207 height 14
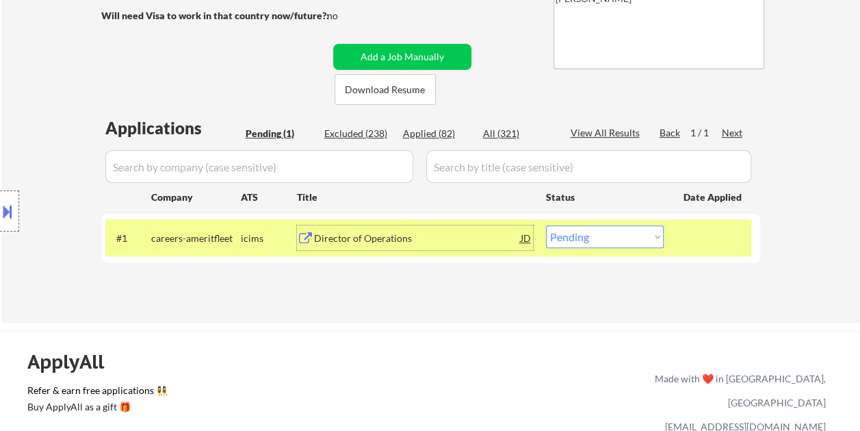
click at [661, 233] on select "Choose an option... Pending Applied Excluded (Questions) Excluded (Expired) Exc…" at bounding box center [605, 236] width 118 height 23
select select ""excluded__expired_""
click at [546, 225] on select "Choose an option... Pending Applied Excluded (Questions) Excluded (Expired) Exc…" at bounding box center [605, 236] width 118 height 23
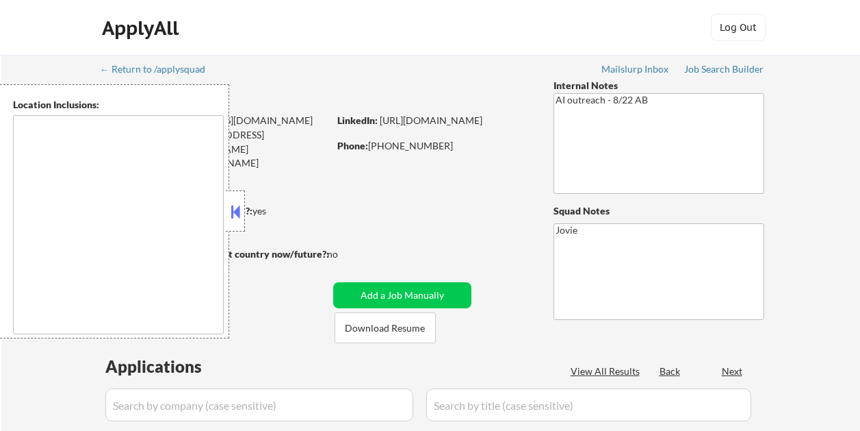
select select ""pending""
type textarea "Loremips, DO Sitamet, CO Adipisci, EL Sedd Eiusmodte, IN Utlabor Etdol, MA Aliq…"
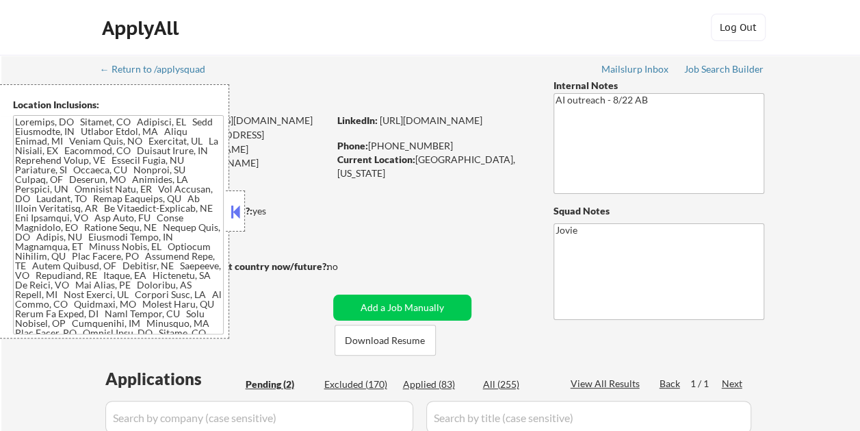
click at [239, 205] on button at bounding box center [235, 211] width 15 height 21
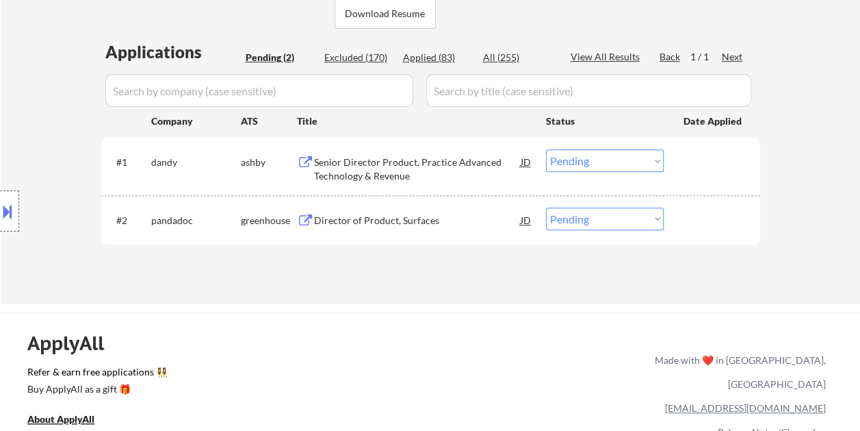
scroll to position [334, 0]
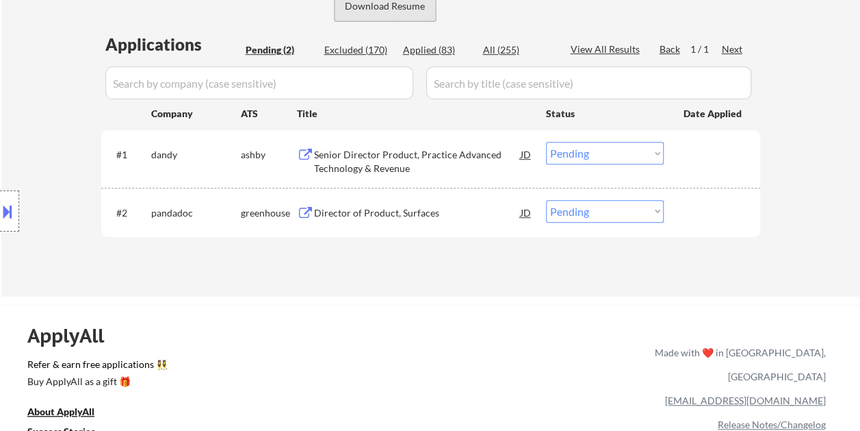
click at [380, 5] on button "Download Resume" at bounding box center [385, 5] width 101 height 31
click at [396, 154] on div "Senior Director Product, Practice Advanced Technology & Revenue" at bounding box center [417, 161] width 207 height 27
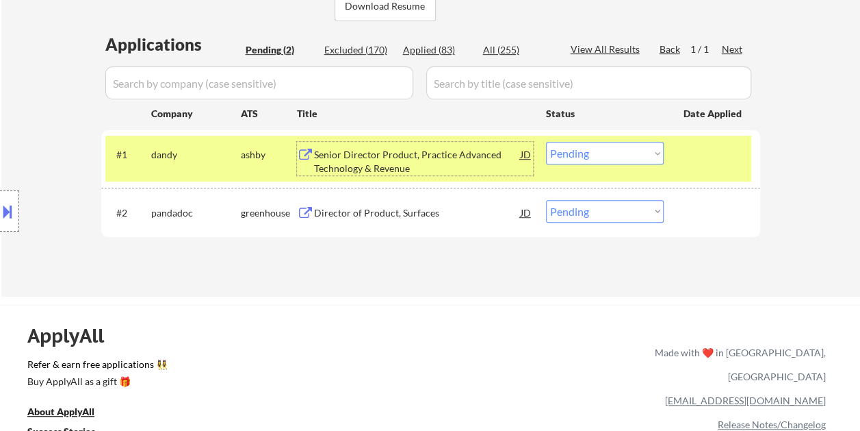
click at [654, 152] on select "Choose an option... Pending Applied Excluded (Questions) Excluded (Expired) Exc…" at bounding box center [605, 153] width 118 height 23
click at [546, 142] on select "Choose an option... Pending Applied Excluded (Questions) Excluded (Expired) Exc…" at bounding box center [605, 153] width 118 height 23
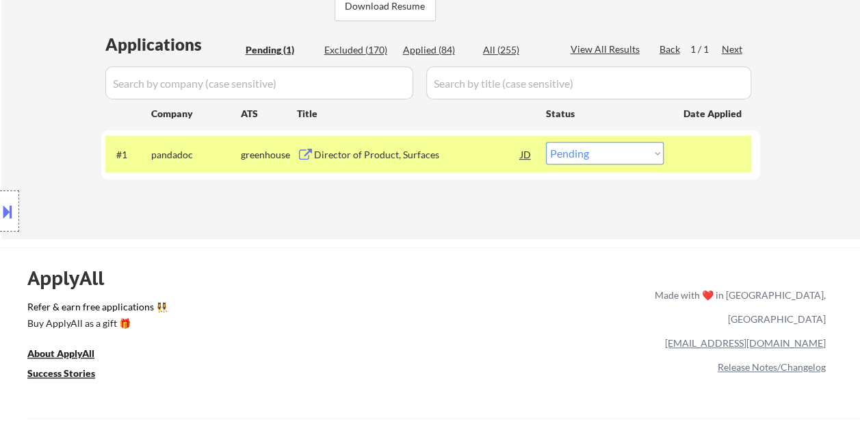
click at [705, 146] on div at bounding box center [714, 154] width 60 height 25
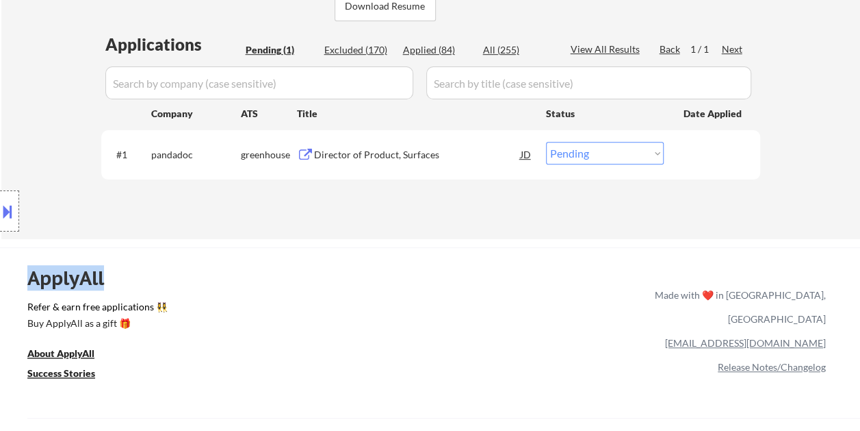
click at [706, 146] on div at bounding box center [714, 154] width 60 height 25
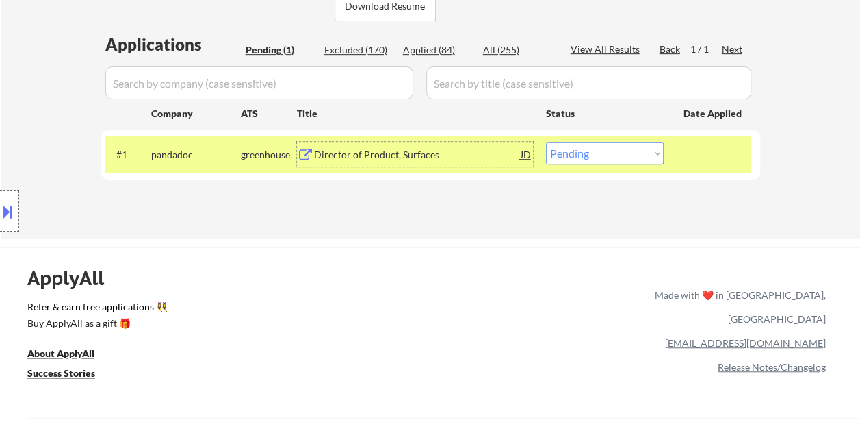
click at [454, 145] on div "Director of Product, Surfaces" at bounding box center [417, 154] width 207 height 25
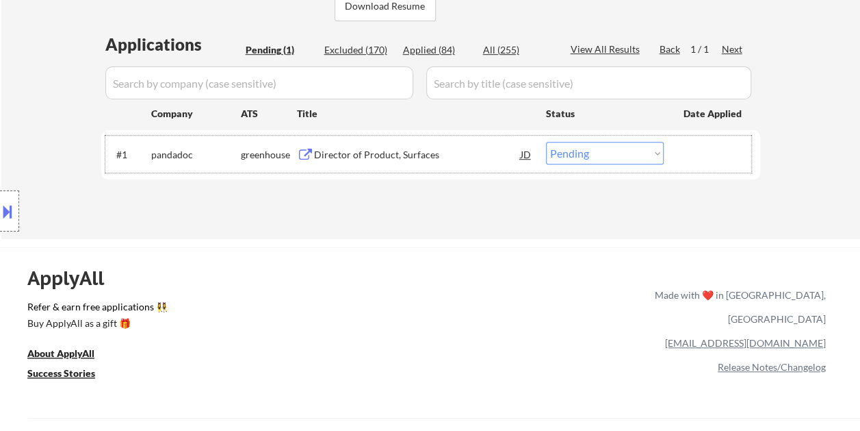
click at [681, 155] on div "#1 pandadoc greenhouse Director of Product, Surfaces JD Choose an option... Pen…" at bounding box center [428, 154] width 646 height 37
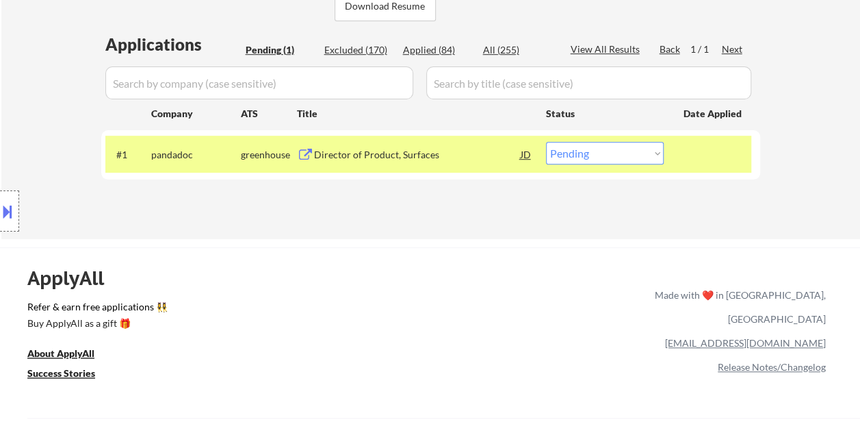
click at [656, 151] on select "Choose an option... Pending Applied Excluded (Questions) Excluded (Expired) Exc…" at bounding box center [605, 153] width 118 height 23
select select ""applied""
click at [546, 142] on select "Choose an option... Pending Applied Excluded (Questions) Excluded (Expired) Exc…" at bounding box center [605, 153] width 118 height 23
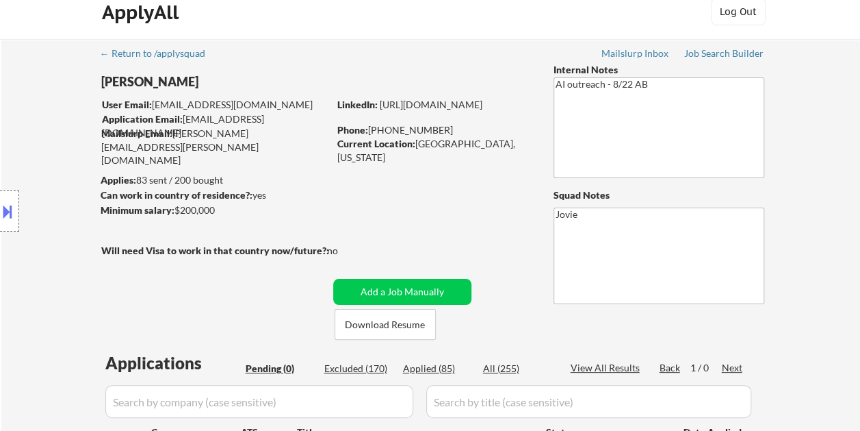
scroll to position [22, 0]
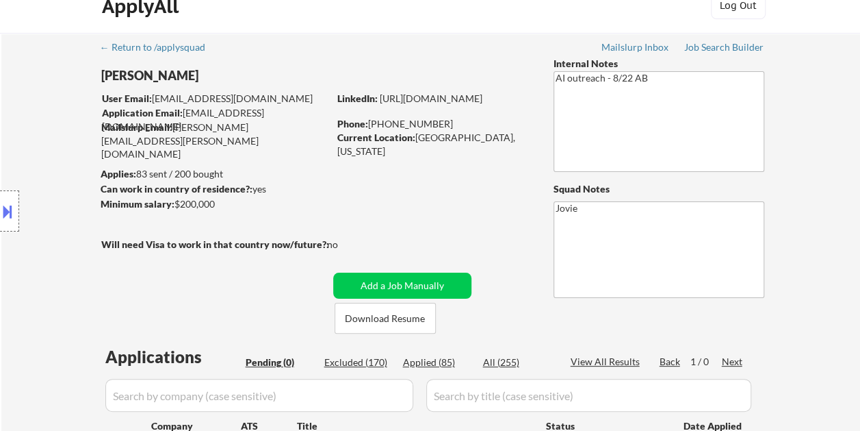
click at [437, 363] on div "Applied (85)" at bounding box center [437, 362] width 68 height 14
select select ""applied""
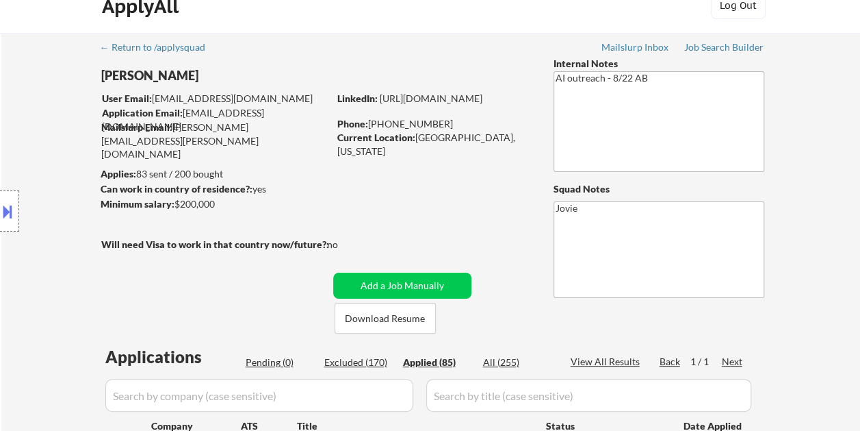
select select ""applied""
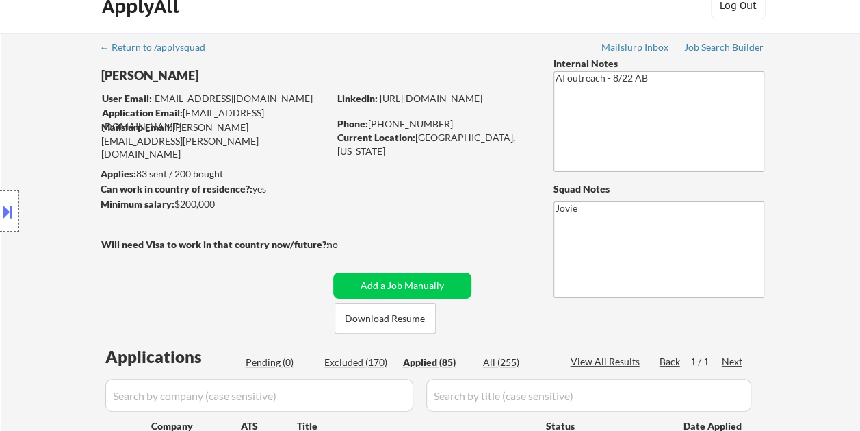
select select ""applied""
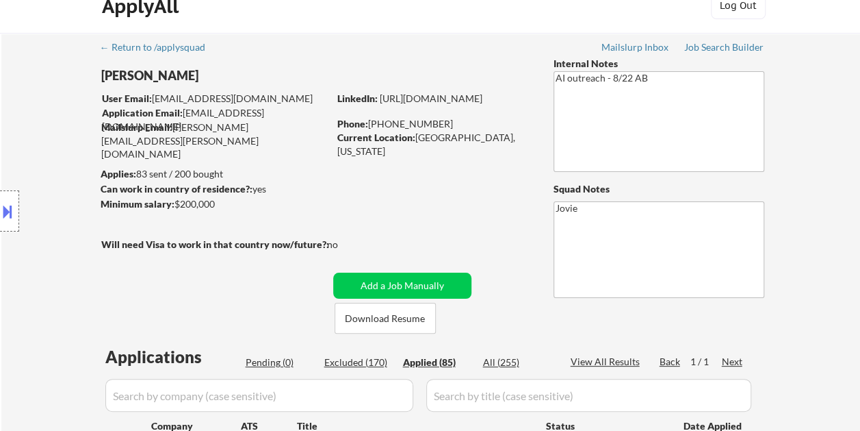
select select ""applied""
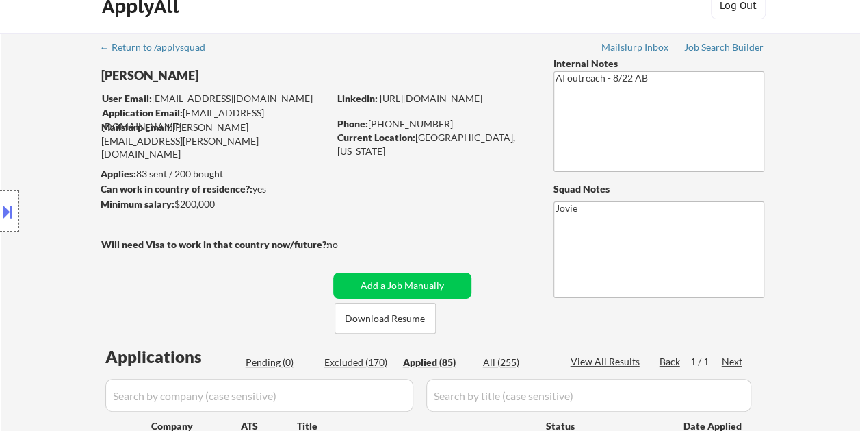
select select ""applied""
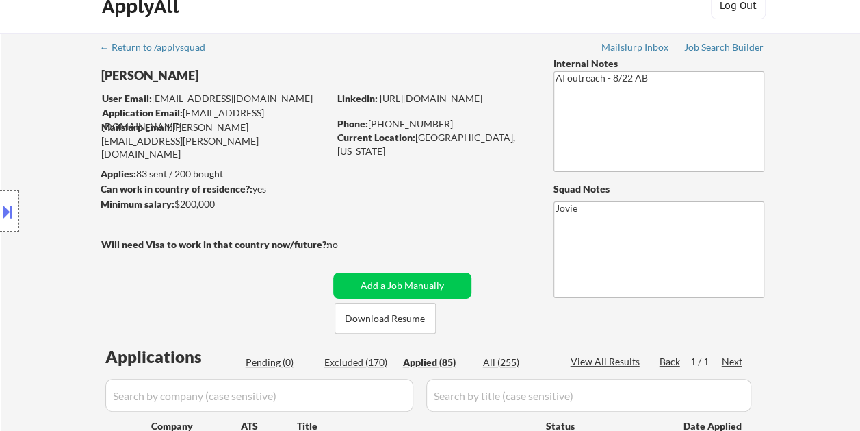
select select ""applied""
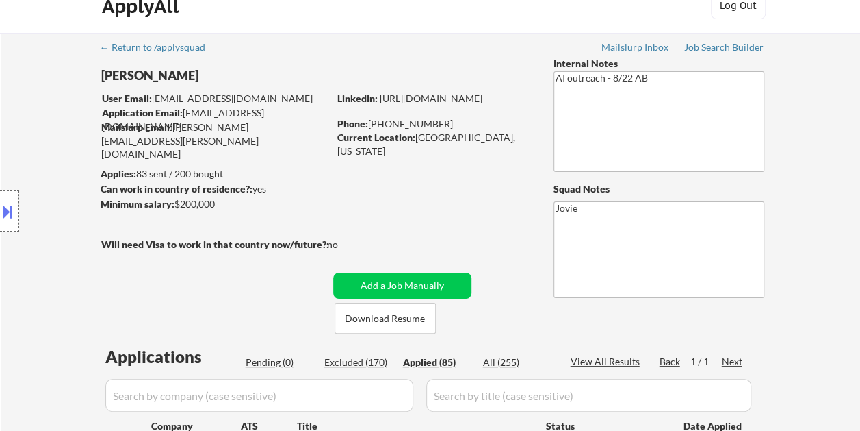
select select ""applied""
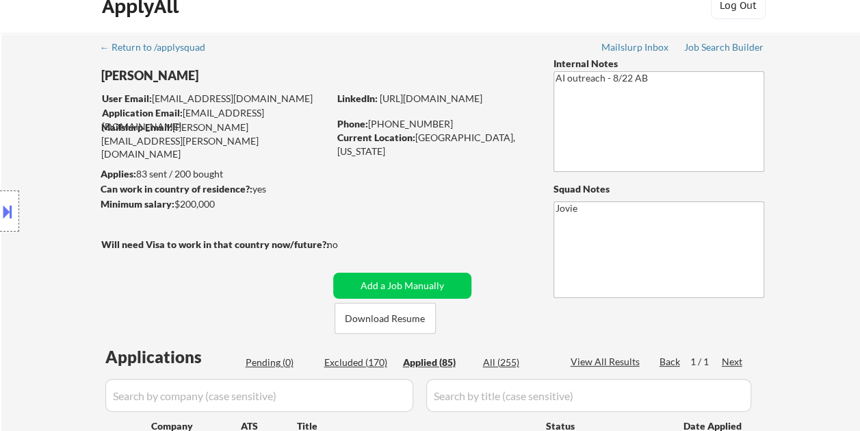
select select ""applied""
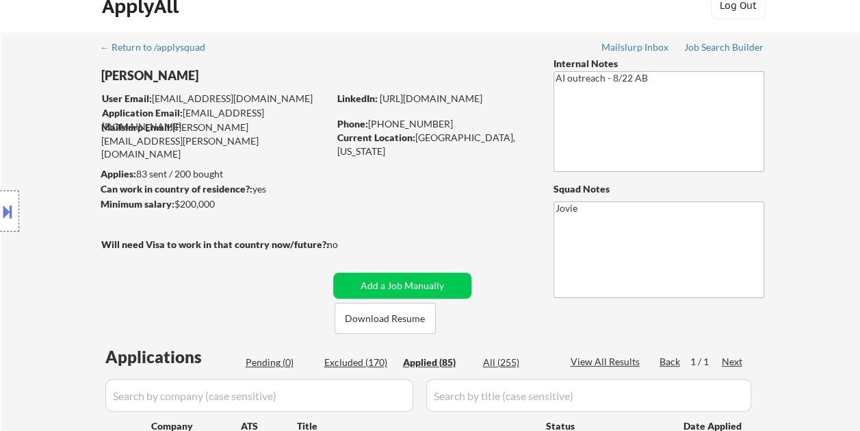
select select ""applied""
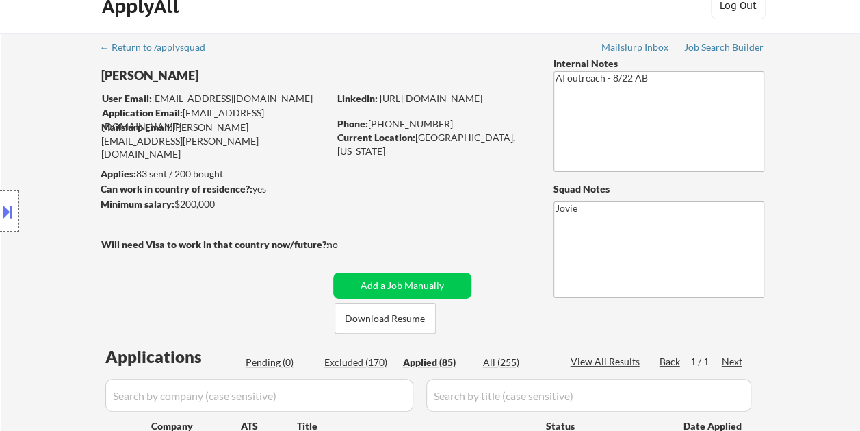
select select ""applied""
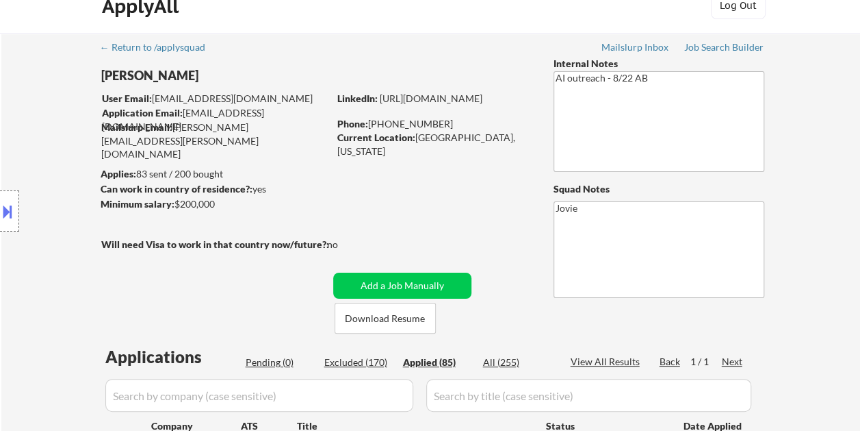
select select ""applied""
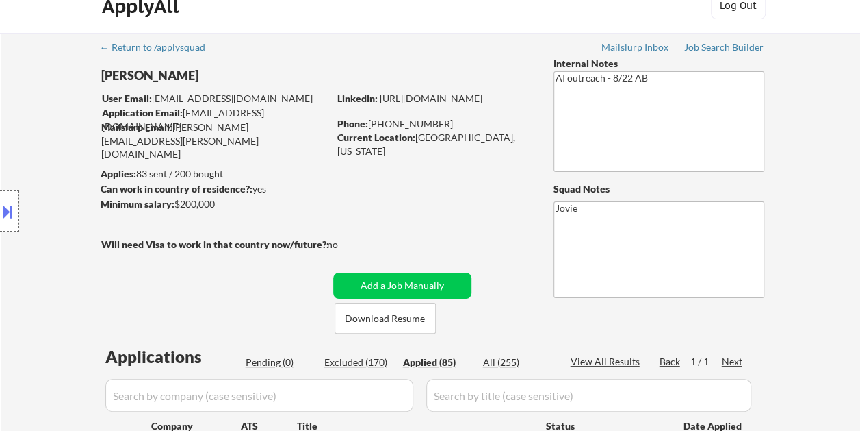
select select ""applied""
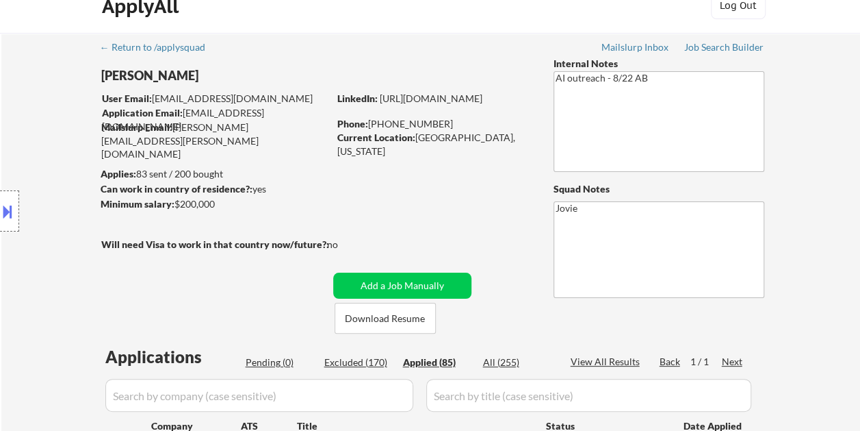
select select ""applied""
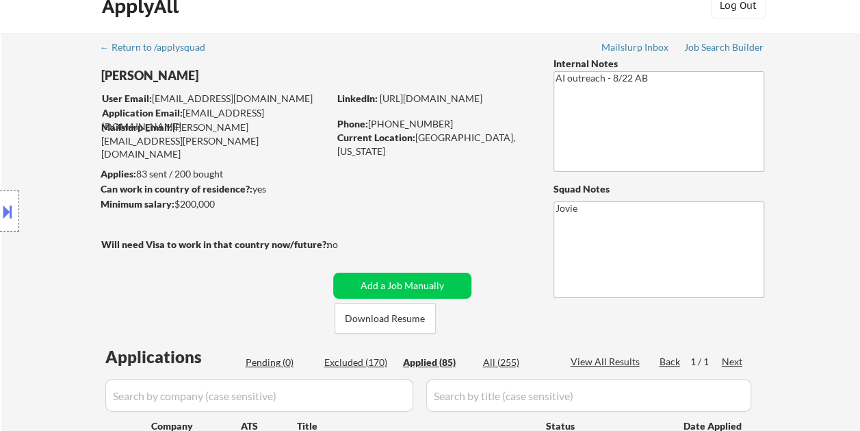
select select ""applied""
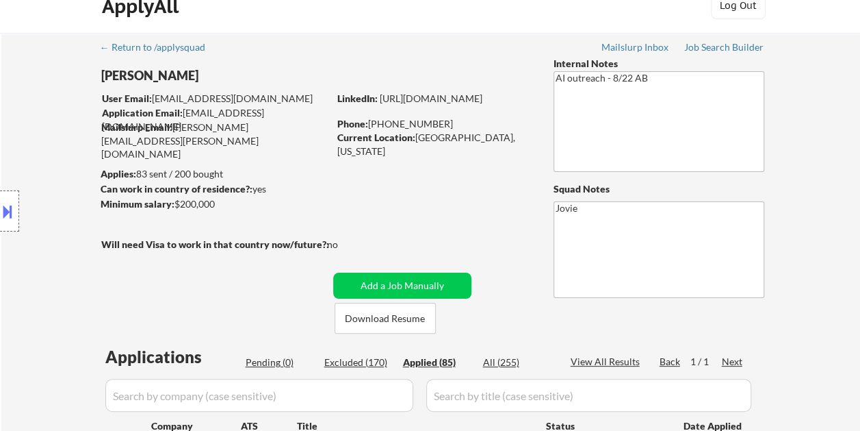
select select ""applied""
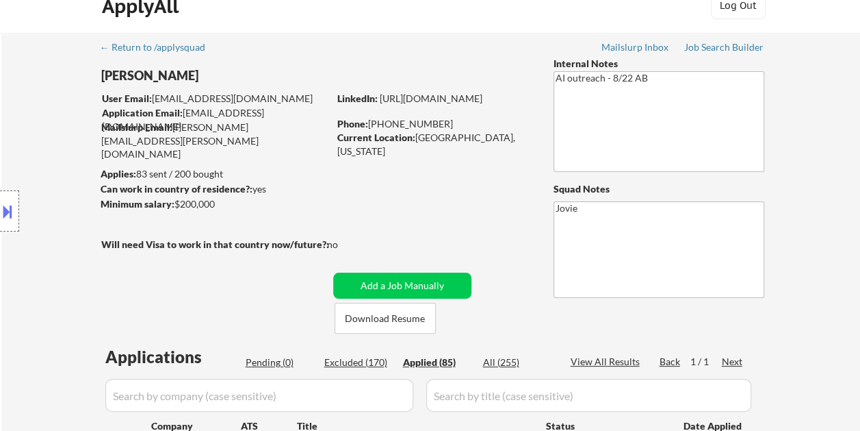
select select ""applied""
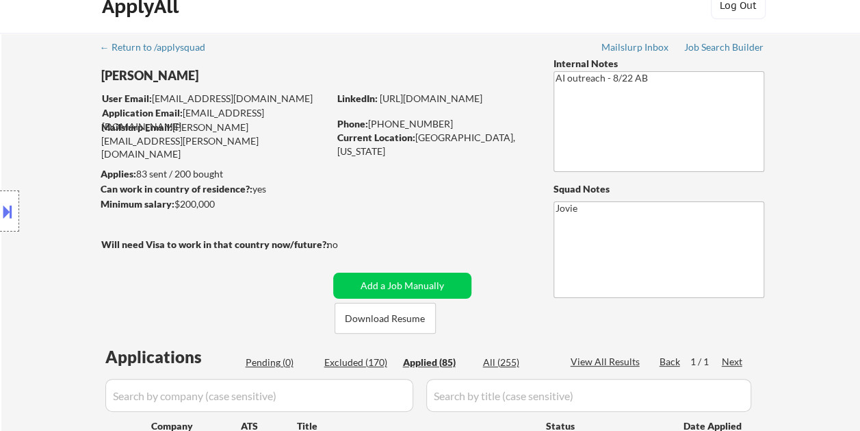
select select ""applied""
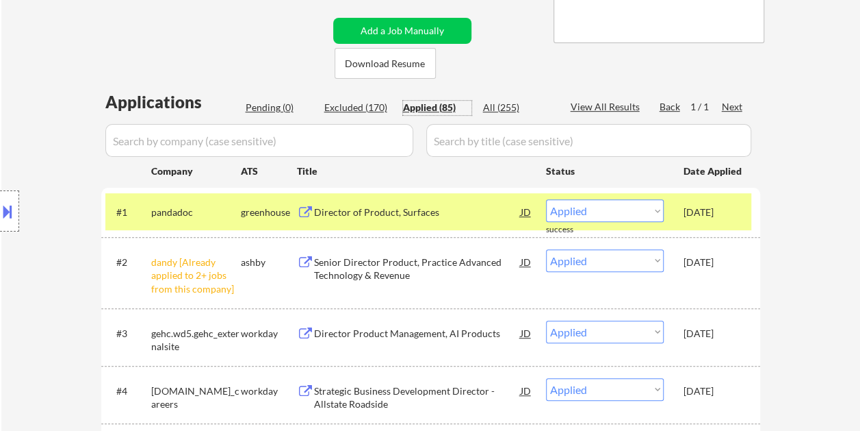
scroll to position [296, 0]
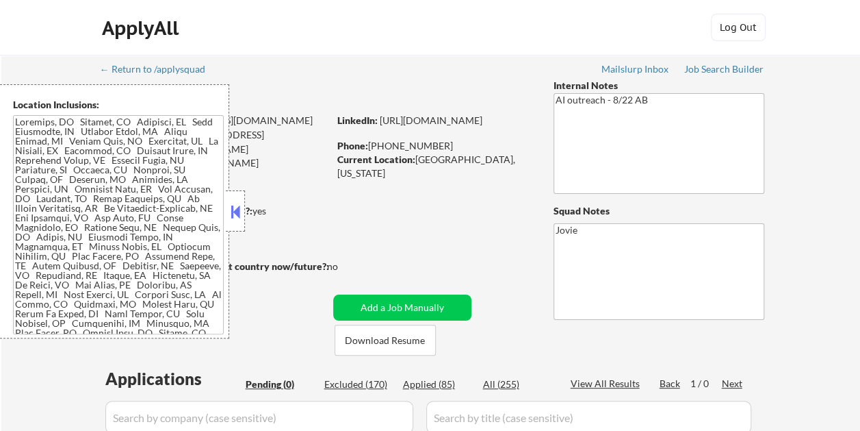
click at [240, 212] on button at bounding box center [235, 211] width 15 height 21
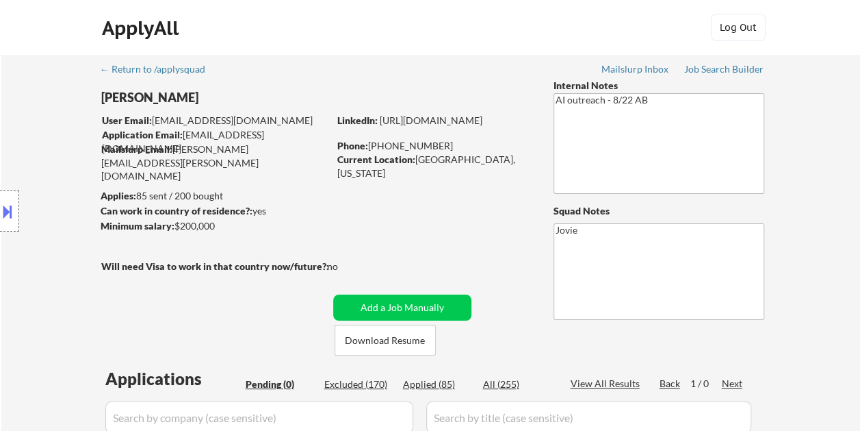
click at [441, 383] on div "Applied (85)" at bounding box center [437, 384] width 68 height 14
select select ""applied""
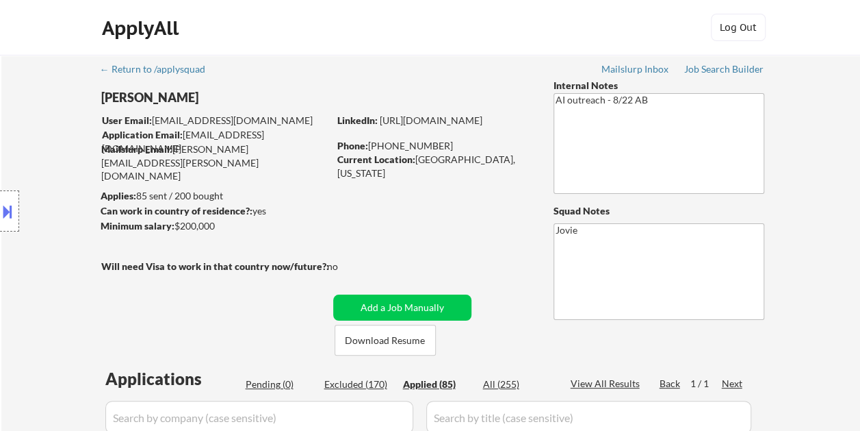
select select ""applied""
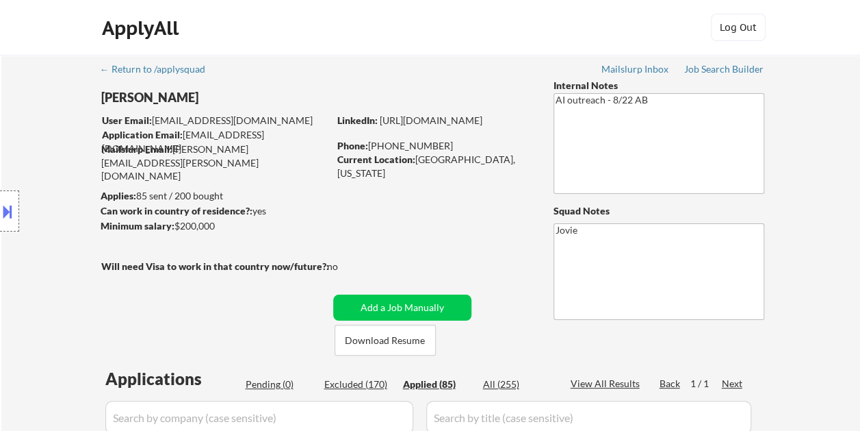
select select ""applied""
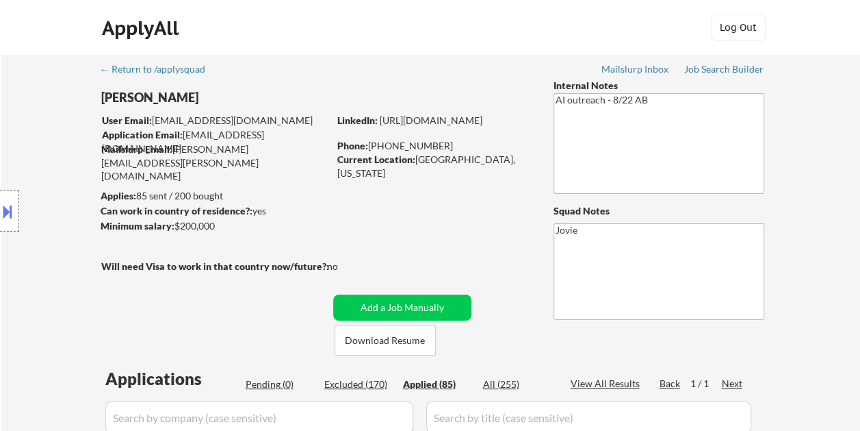
select select ""applied""
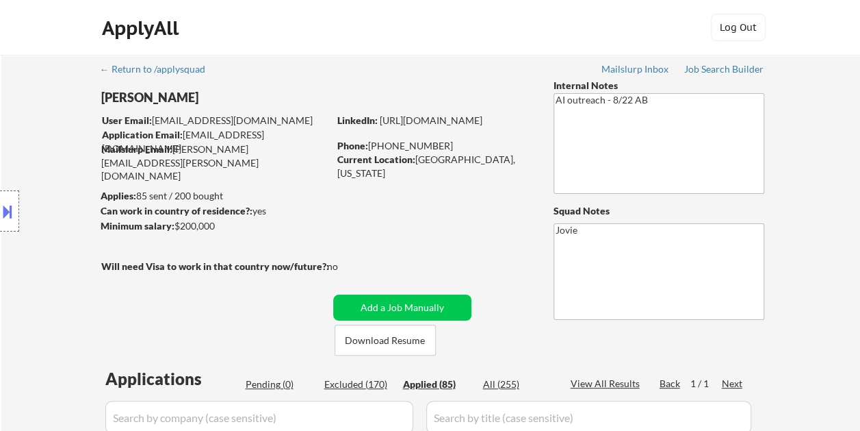
select select ""applied""
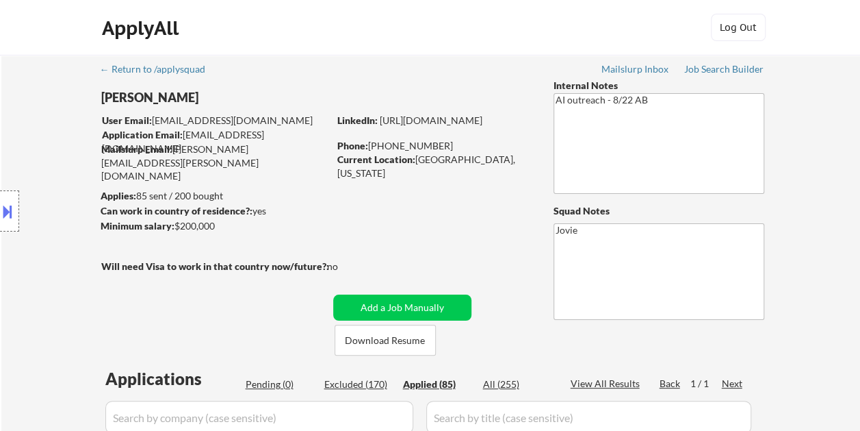
select select ""applied""
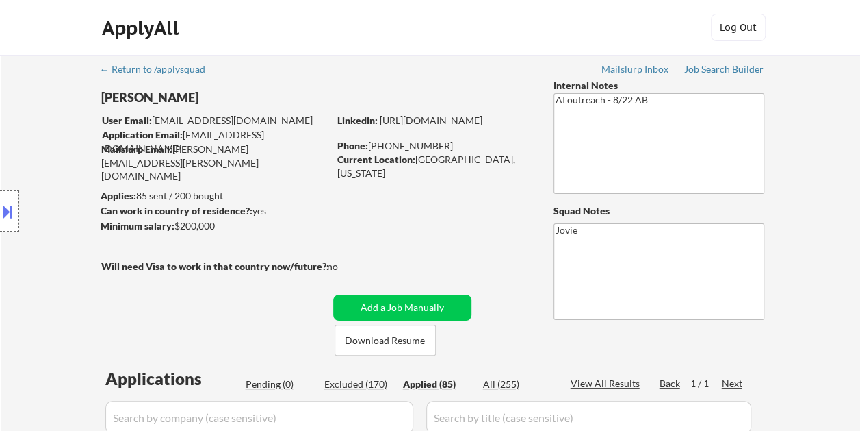
select select ""applied""
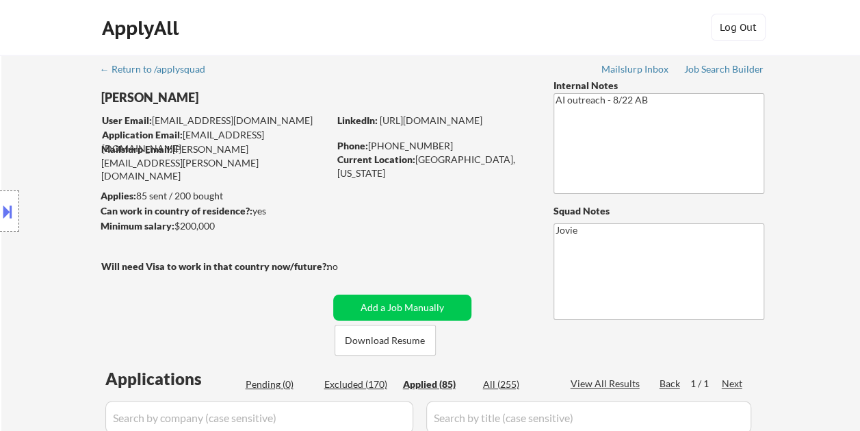
select select ""applied""
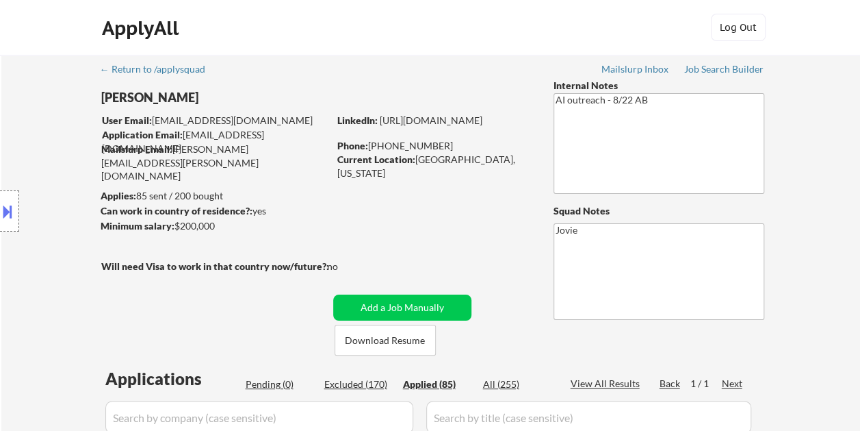
select select ""applied""
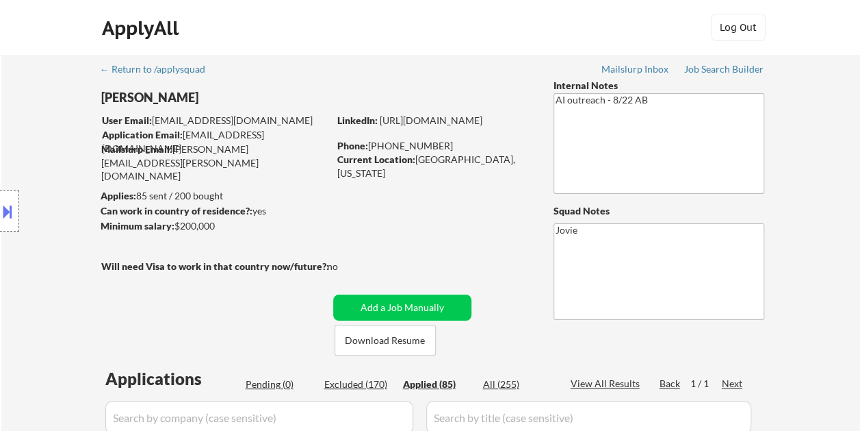
select select ""applied""
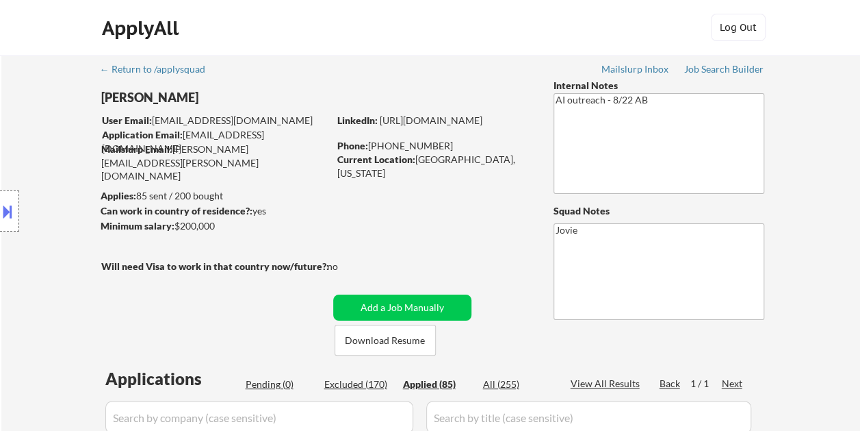
select select ""applied""
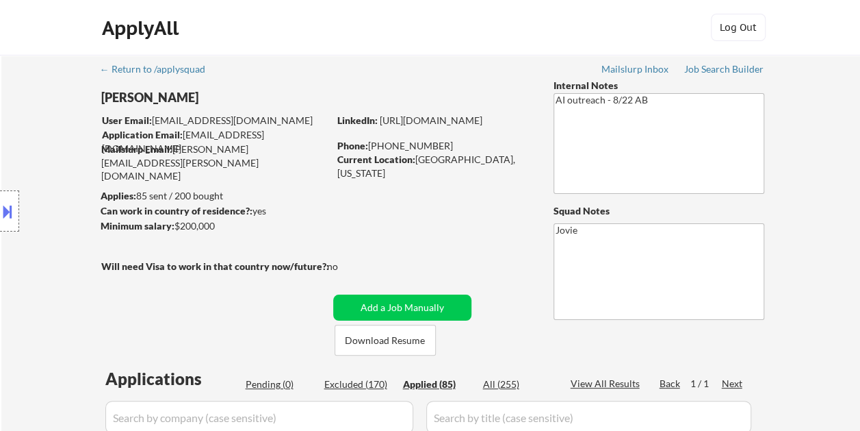
select select ""applied""
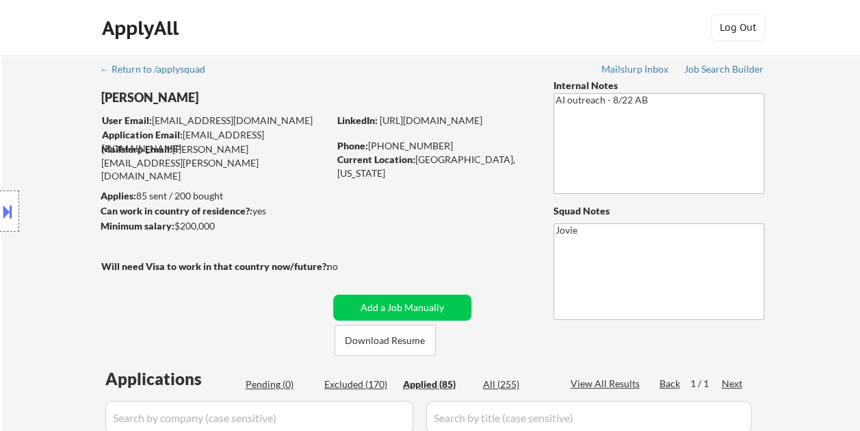
select select ""applied""
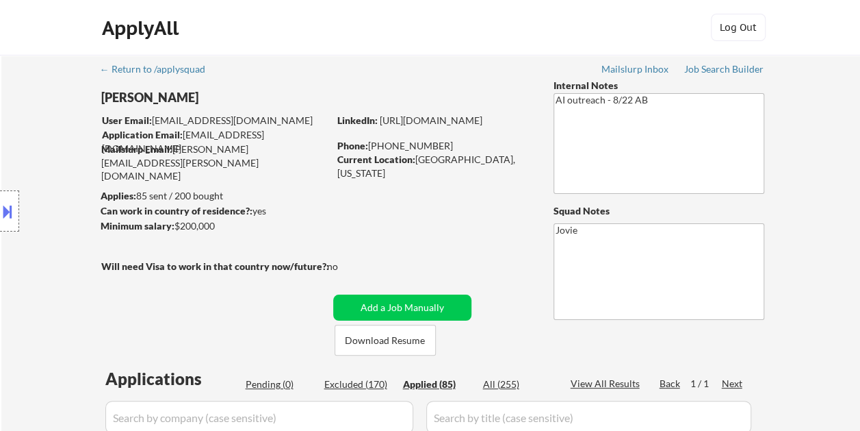
select select ""applied""
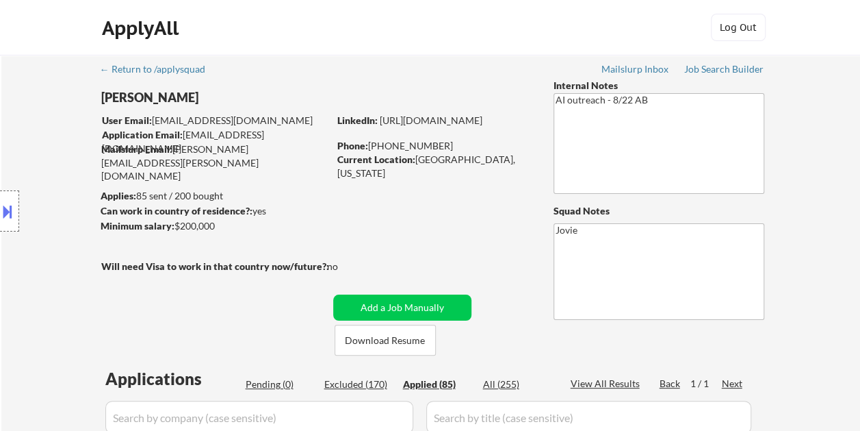
select select ""applied""
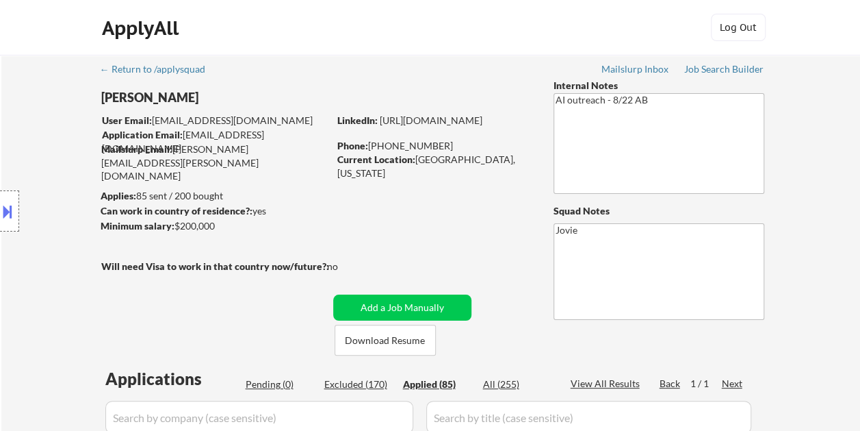
select select ""applied""
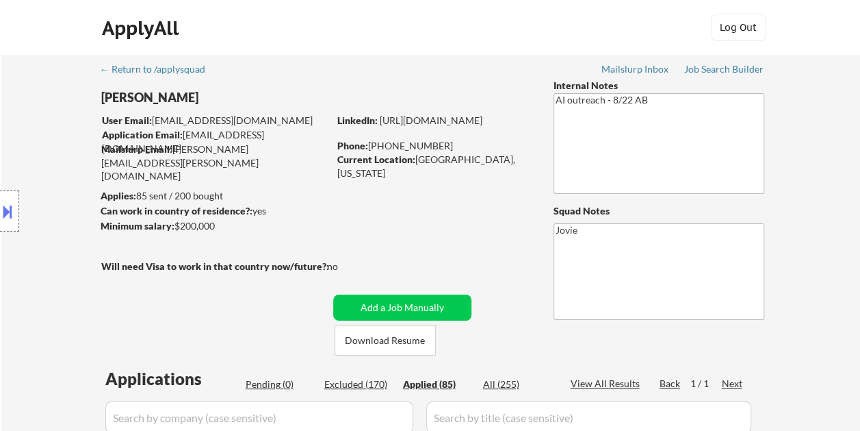
select select ""applied""
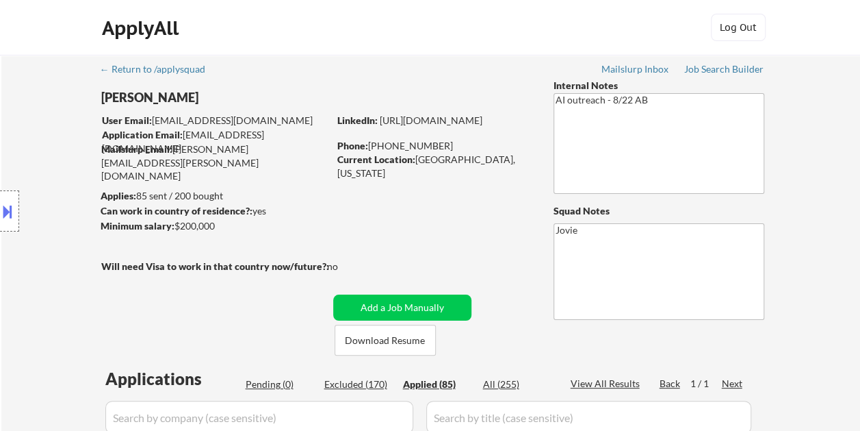
select select ""applied""
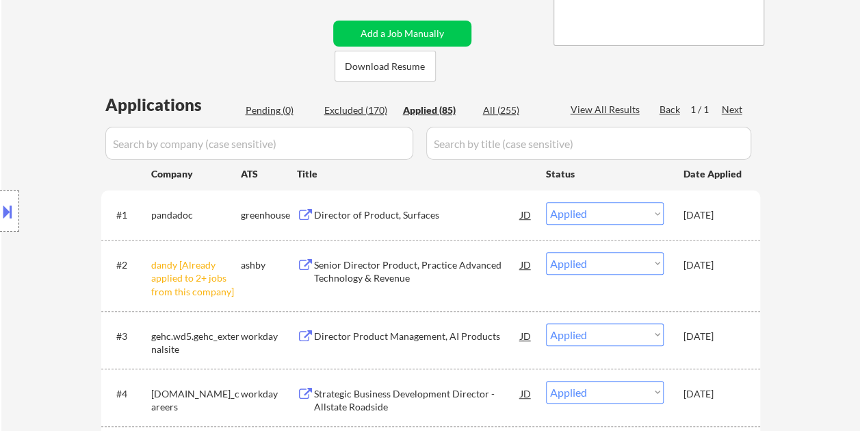
scroll to position [205, 0]
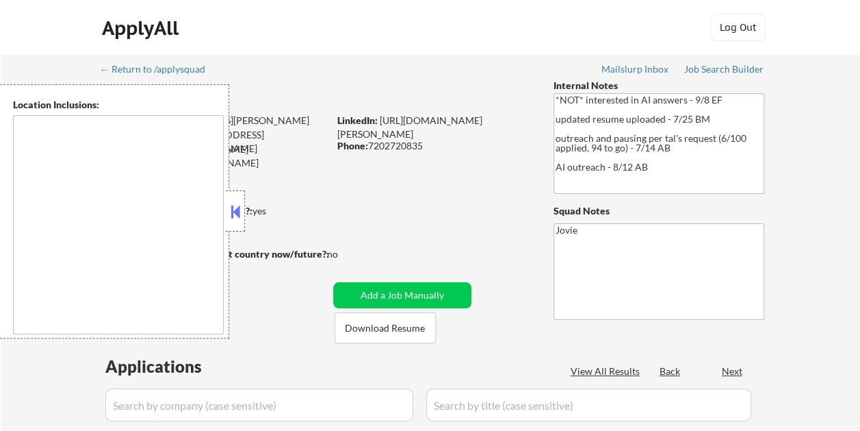
select select ""pending""
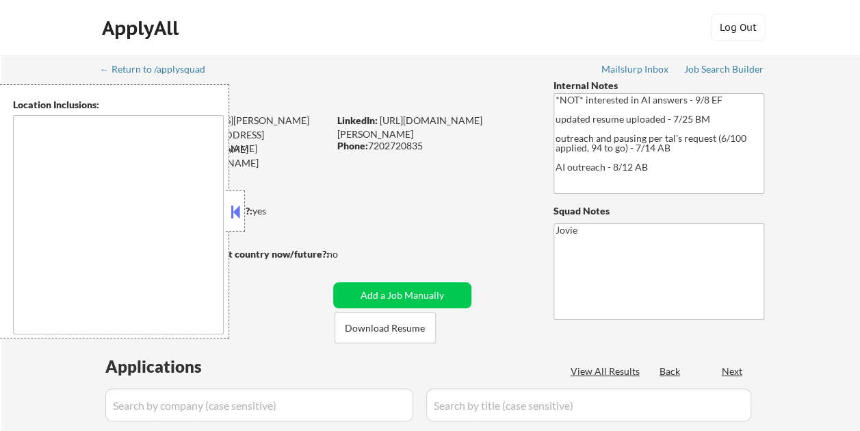
select select ""pending""
type textarea "[GEOGRAPHIC_DATA], [GEOGRAPHIC_DATA] [GEOGRAPHIC_DATA], [GEOGRAPHIC_DATA] [GEOG…"
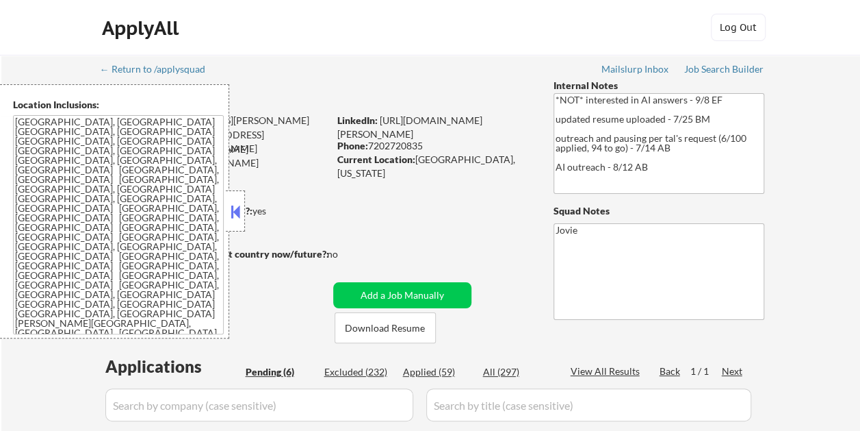
click at [231, 201] on button at bounding box center [235, 211] width 15 height 21
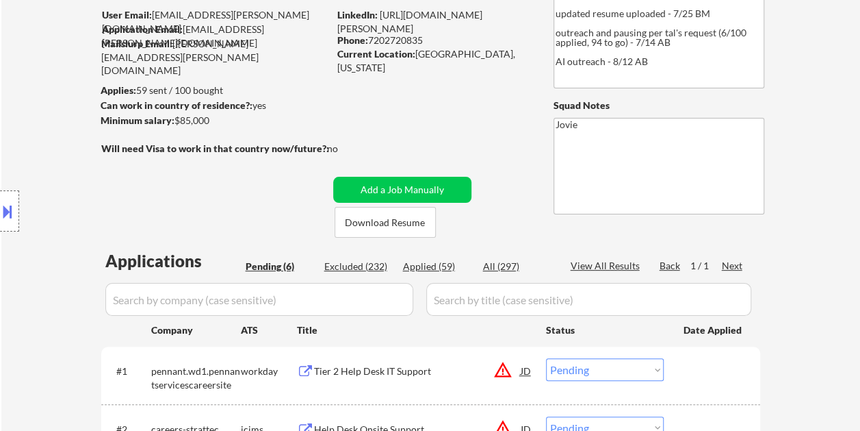
scroll to position [137, 0]
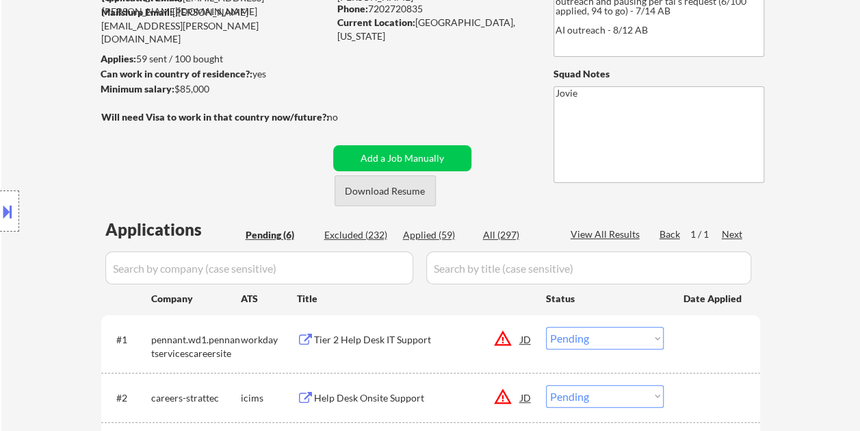
click at [378, 190] on button "Download Resume" at bounding box center [385, 190] width 101 height 31
click at [840, 74] on div "← Return to /applysquad Mailslurp Inbox Job Search Builder [PERSON_NAME] User E…" at bounding box center [430, 307] width 859 height 778
